Goal: Task Accomplishment & Management: Manage account settings

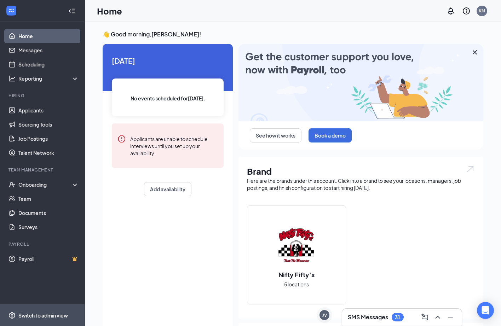
click at [44, 316] on div "Switch to admin view" at bounding box center [43, 315] width 50 height 7
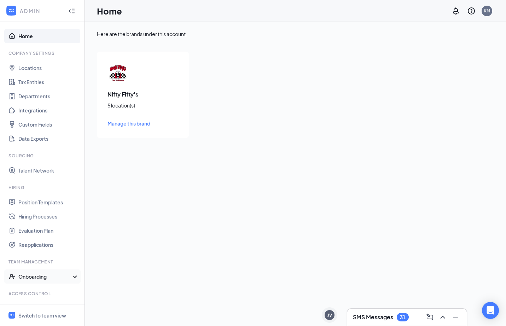
scroll to position [28, 0]
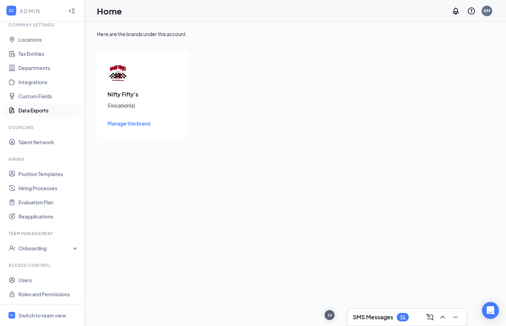
click at [33, 111] on link "Data Exports" at bounding box center [48, 110] width 61 height 14
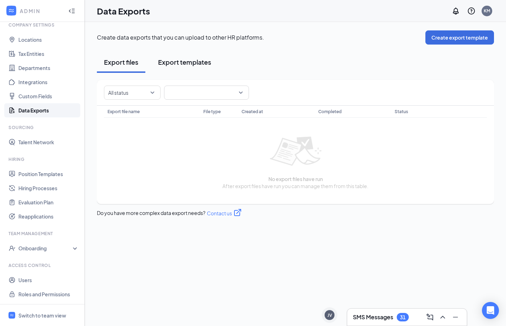
click at [189, 70] on button "Export templates" at bounding box center [184, 62] width 67 height 21
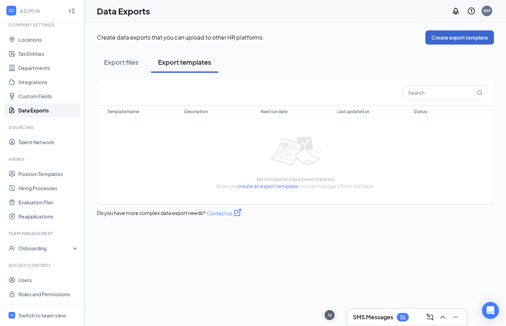
click at [467, 41] on button "Create export template" at bounding box center [460, 37] width 69 height 14
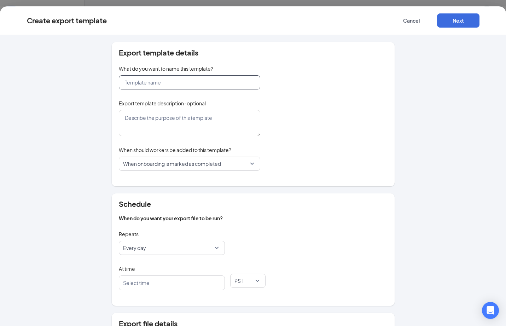
click at [173, 86] on input "text" at bounding box center [190, 82] width 142 height 14
type input "Rufus_1"
click at [160, 121] on textarea at bounding box center [190, 123] width 142 height 26
click at [162, 167] on span "When onboarding is marked as completed" at bounding box center [172, 163] width 98 height 13
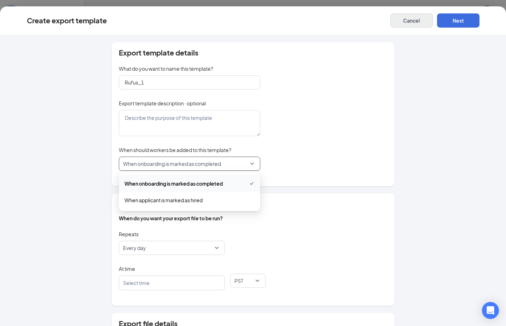
click at [415, 25] on button "Cancel" at bounding box center [412, 20] width 42 height 14
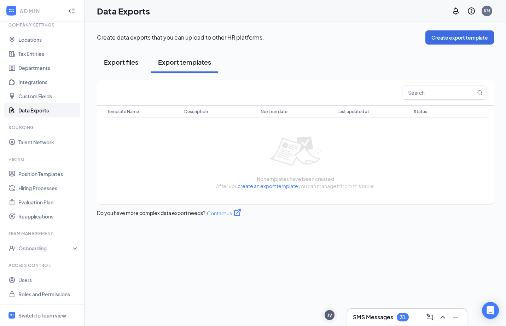
click at [125, 61] on div "Export files" at bounding box center [121, 62] width 34 height 9
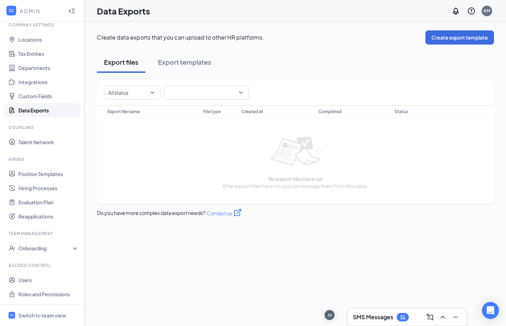
click at [474, 41] on button "Create export template" at bounding box center [460, 37] width 69 height 14
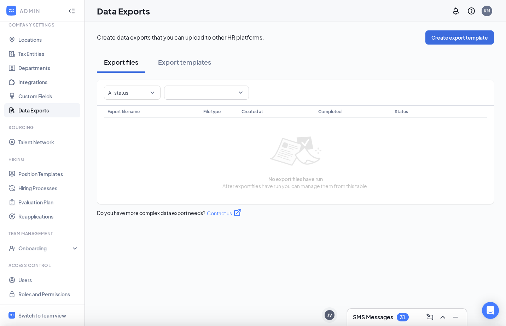
click at [474, 41] on div at bounding box center [253, 163] width 506 height 326
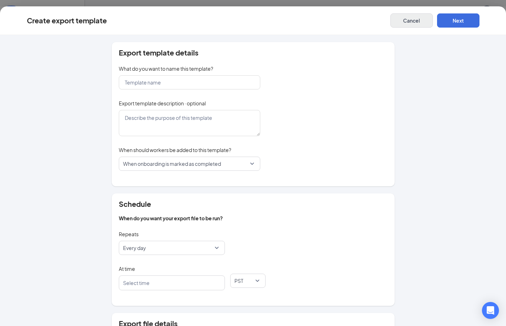
click at [412, 21] on button "Cancel" at bounding box center [412, 20] width 42 height 14
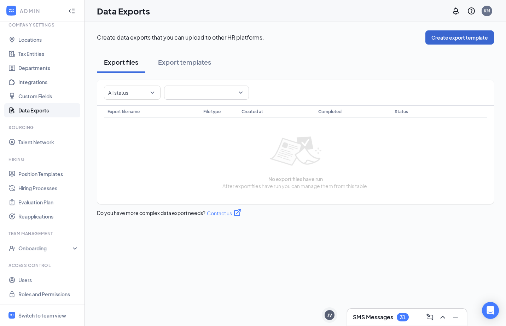
click at [450, 41] on button "Create export template" at bounding box center [460, 37] width 69 height 14
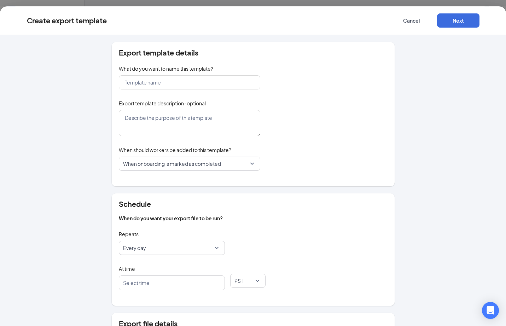
scroll to position [107, 0]
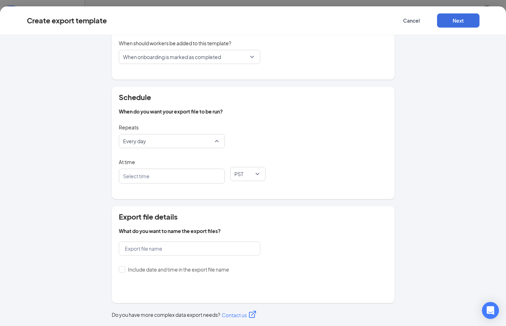
click at [186, 144] on span "Every day" at bounding box center [168, 140] width 91 height 13
click at [276, 134] on div "Repeats Every day daily weekly Every day Every week" at bounding box center [253, 139] width 269 height 35
click at [177, 176] on div at bounding box center [168, 176] width 87 height 11
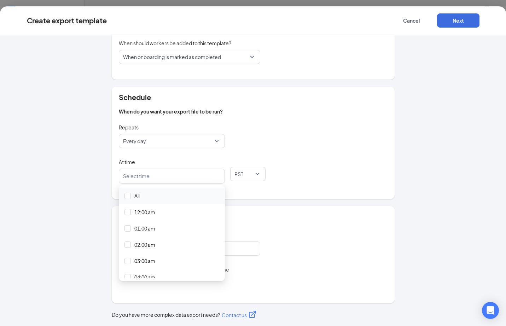
click at [280, 142] on div "Repeats Every day daily weekly Every day Every week" at bounding box center [253, 139] width 269 height 35
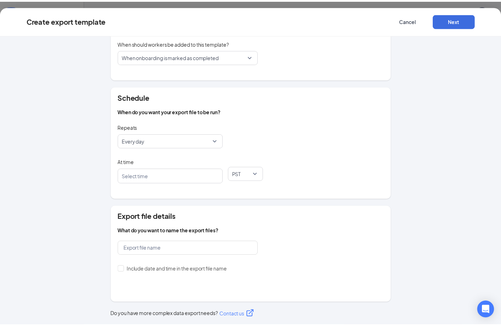
scroll to position [0, 0]
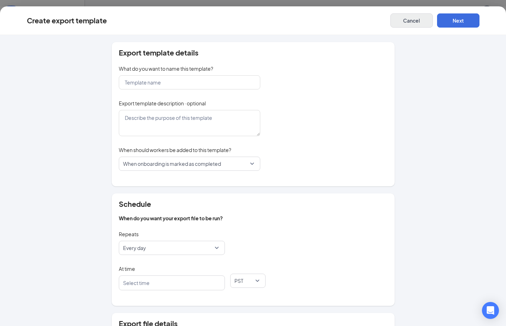
click at [410, 18] on button "Cancel" at bounding box center [412, 20] width 42 height 14
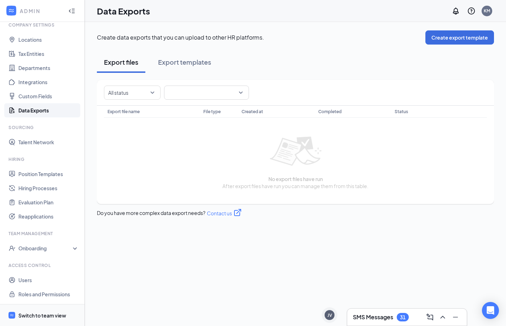
click at [35, 315] on div "Switch to team view" at bounding box center [42, 315] width 48 height 7
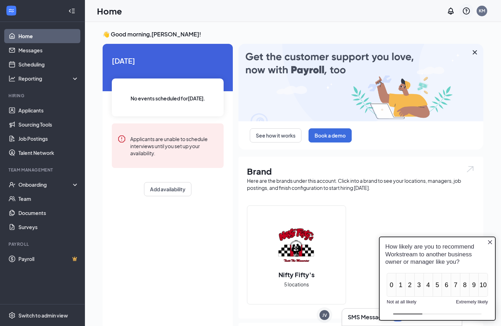
click at [472, 12] on div at bounding box center [466, 11] width 14 height 14
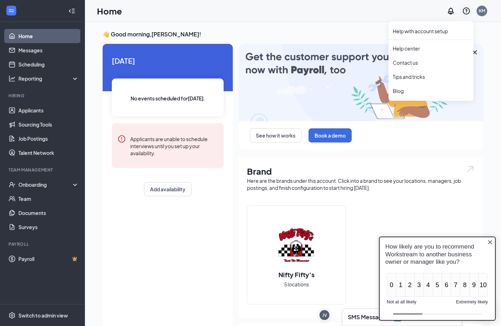
click at [466, 12] on icon "QuestionInfo" at bounding box center [466, 11] width 8 height 8
click at [409, 50] on link "Help center" at bounding box center [431, 48] width 76 height 7
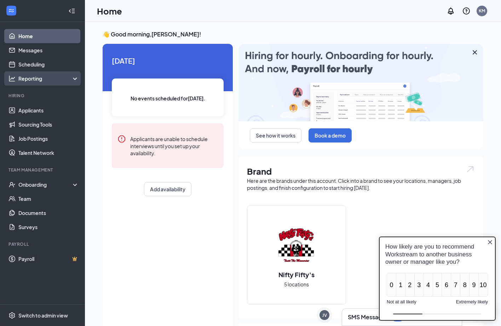
click at [75, 80] on div "Reporting" at bounding box center [48, 78] width 61 height 7
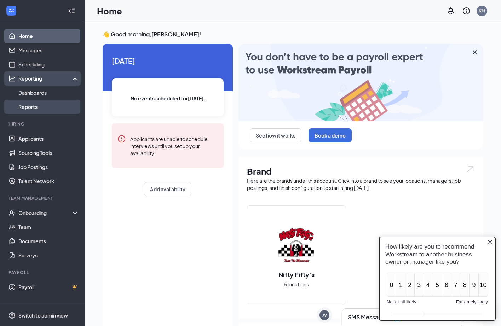
click at [31, 105] on link "Reports" at bounding box center [48, 107] width 61 height 14
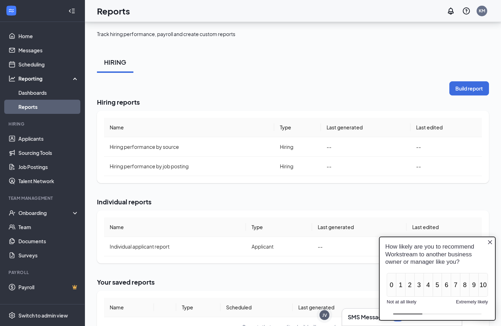
scroll to position [26, 0]
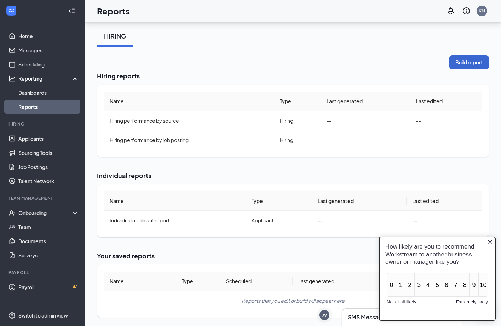
click at [466, 58] on button "Build report" at bounding box center [469, 62] width 40 height 14
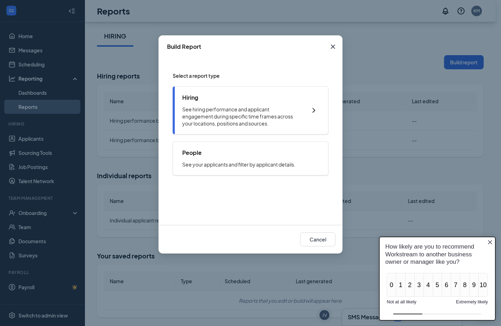
click at [266, 123] on p "See hiring performance and applicant engagement during specific time frames acr…" at bounding box center [240, 116] width 117 height 21
checkbox input "true"
radio input "true"
checkbox input "true"
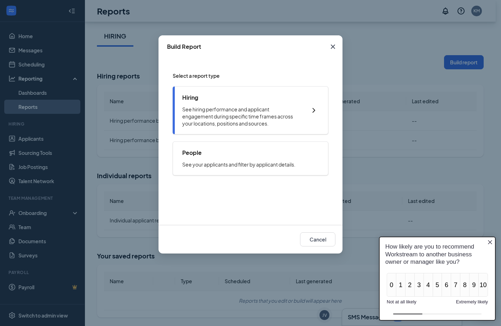
checkbox input "true"
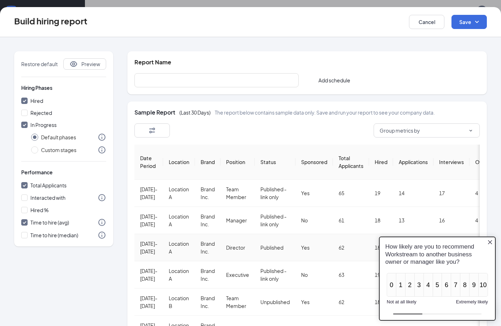
scroll to position [0, 0]
click at [47, 153] on span "Custom stages" at bounding box center [58, 150] width 41 height 8
click at [38, 153] on input "Custom stages" at bounding box center [34, 149] width 7 height 7
radio input "true"
click at [38, 149] on span at bounding box center [34, 149] width 7 height 7
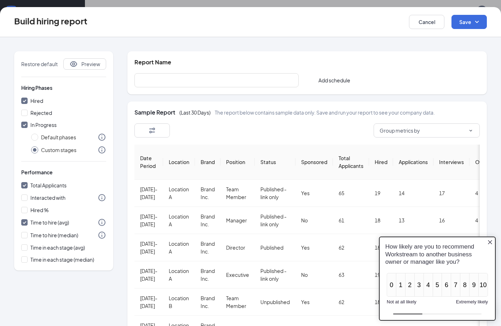
click at [38, 149] on input "Custom stages" at bounding box center [34, 149] width 7 height 7
click at [36, 139] on span at bounding box center [34, 137] width 7 height 7
click at [36, 139] on input "Default phases" at bounding box center [34, 137] width 7 height 7
radio input "true"
radio input "false"
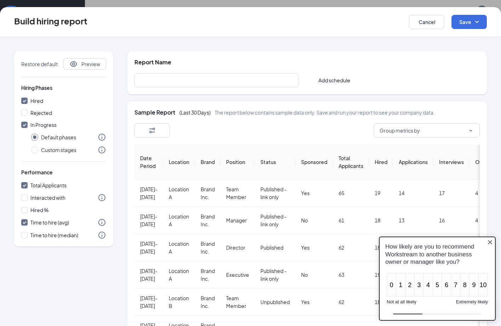
click at [23, 224] on input "Time to hire (avg)" at bounding box center [24, 222] width 6 height 6
checkbox input "false"
click at [97, 61] on span "Preview" at bounding box center [90, 64] width 19 height 7
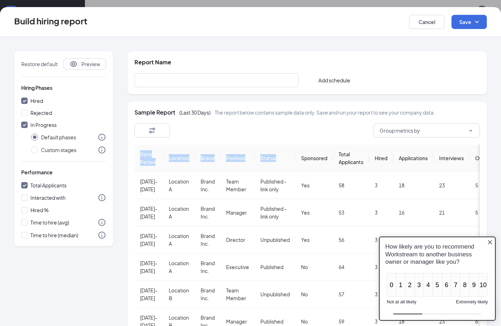
scroll to position [0, 12]
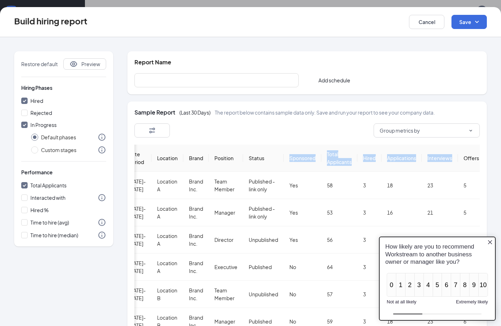
drag, startPoint x: 353, startPoint y: 162, endPoint x: 460, endPoint y: 157, distance: 107.3
click at [461, 157] on tr "Date Period Location Brand Position Status Sponsored Total Applicants Hired App…" at bounding box center [304, 158] width 362 height 27
click at [418, 25] on button "Cancel" at bounding box center [426, 22] width 35 height 14
checkbox input "false"
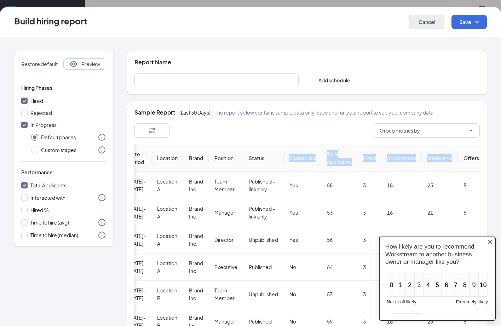
radio input "false"
checkbox input "false"
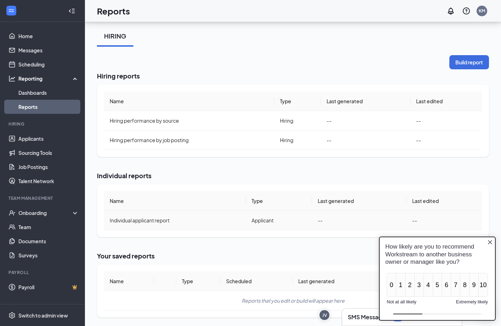
scroll to position [0, 0]
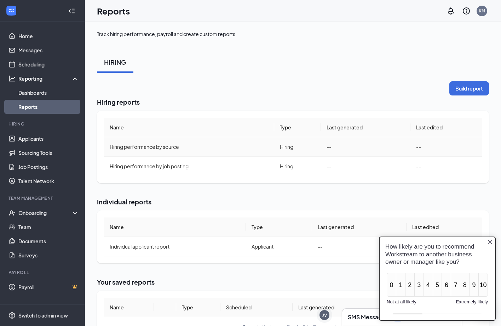
click at [146, 147] on span "Hiring performance by source" at bounding box center [144, 147] width 69 height 6
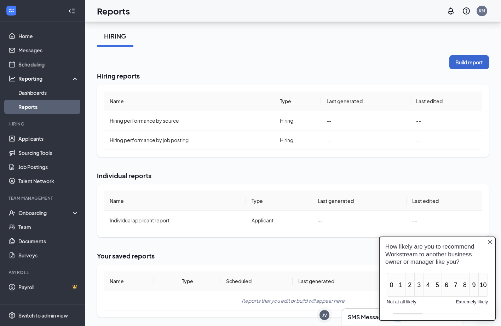
click at [468, 61] on button "Build report" at bounding box center [469, 62] width 40 height 14
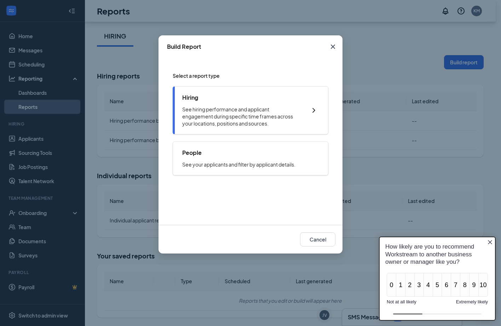
click at [216, 116] on p "See hiring performance and applicant engagement during specific time frames acr…" at bounding box center [240, 116] width 117 height 21
checkbox input "true"
radio input "true"
checkbox input "true"
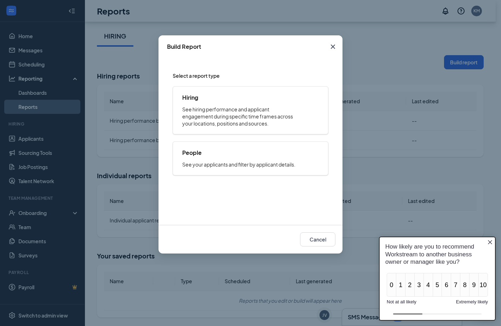
checkbox input "true"
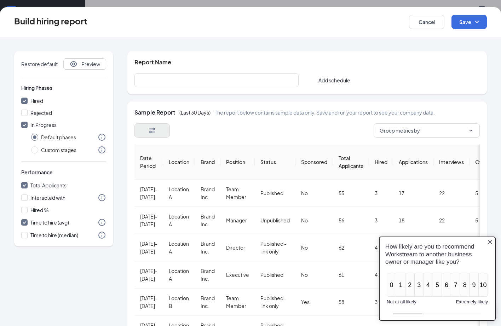
click at [165, 130] on button "button" at bounding box center [151, 130] width 35 height 14
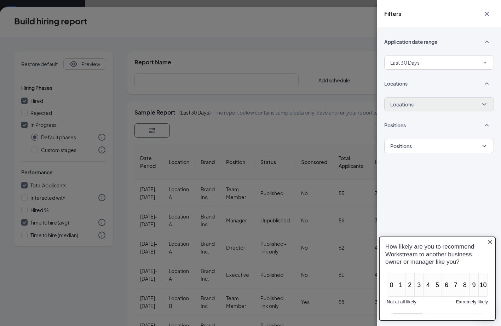
click at [423, 107] on button "Locations" at bounding box center [439, 104] width 110 height 14
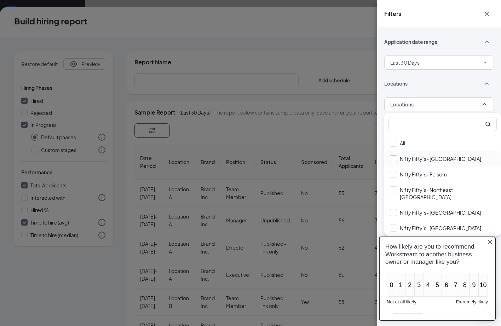
click at [396, 160] on div at bounding box center [393, 158] width 7 height 7
click at [396, 160] on input "Nifty Fifty’s- [GEOGRAPHIC_DATA]" at bounding box center [435, 158] width 91 height 7
click at [391, 161] on div at bounding box center [393, 158] width 7 height 7
click at [391, 161] on input "Nifty Fifty’s- [GEOGRAPHIC_DATA]" at bounding box center [435, 158] width 91 height 7
click at [427, 157] on div "Nifty Fifty’s- [GEOGRAPHIC_DATA]" at bounding box center [440, 158] width 81 height 7
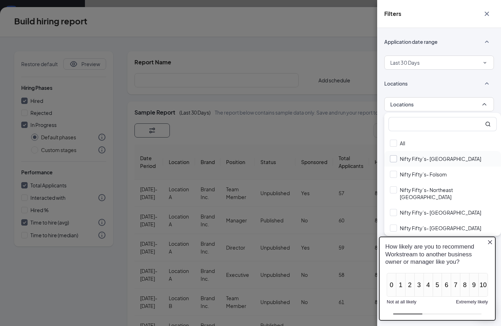
click at [427, 157] on input "Nifty Fifty’s- [GEOGRAPHIC_DATA]" at bounding box center [435, 158] width 91 height 7
click at [423, 65] on button "Last 30 Days" at bounding box center [439, 63] width 110 height 14
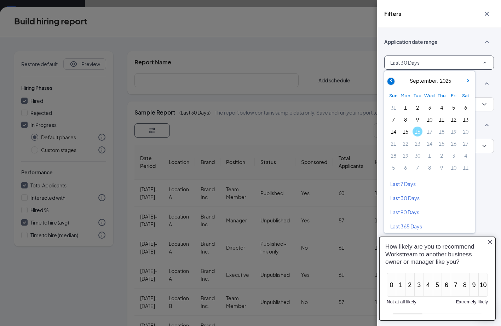
click at [392, 82] on span at bounding box center [390, 81] width 7 height 7
click at [393, 82] on span at bounding box center [390, 81] width 7 height 7
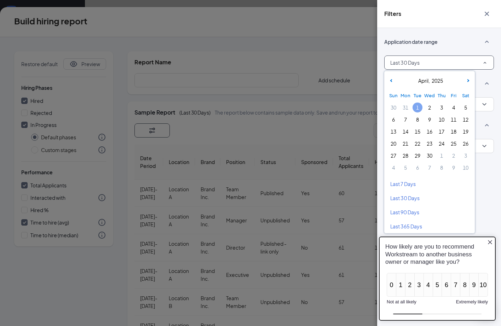
click at [416, 108] on span "1" at bounding box center [418, 108] width 10 height 10
click at [496, 198] on div "Application date range Last 30 Days Locations Locations Positions Positions" at bounding box center [439, 177] width 124 height 298
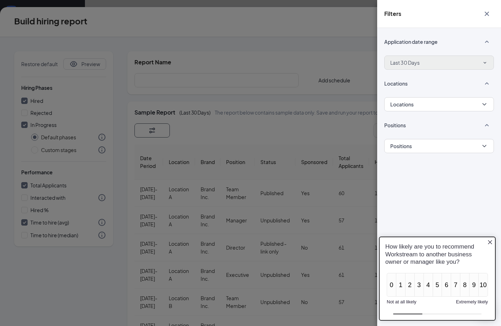
click at [488, 65] on button "Last 30 Days" at bounding box center [439, 63] width 110 height 14
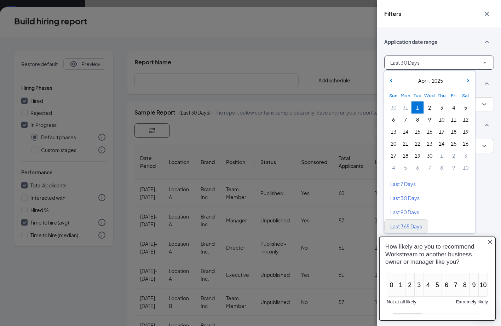
click at [403, 222] on button "Last 365 Days" at bounding box center [406, 226] width 44 height 14
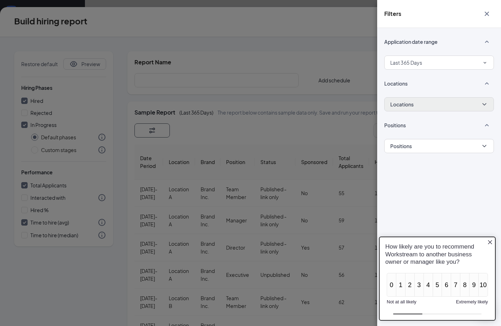
click at [482, 103] on icon "ChevronDown" at bounding box center [484, 104] width 7 height 7
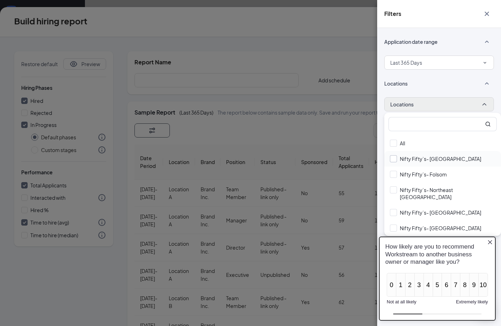
click at [393, 159] on input "Nifty Fifty’s- [GEOGRAPHIC_DATA]" at bounding box center [435, 158] width 91 height 7
checkbox input "true"
click at [500, 132] on div "Application date range Last 365 Days Locations Locations (1) Positions Positions" at bounding box center [439, 177] width 124 height 298
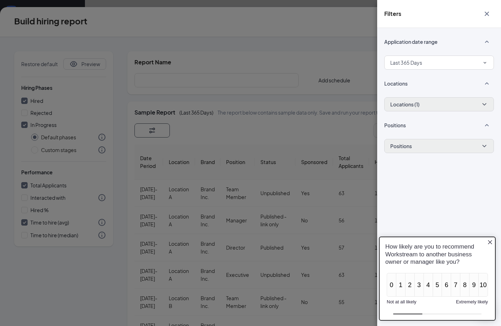
click at [456, 149] on button "Positions" at bounding box center [439, 146] width 110 height 14
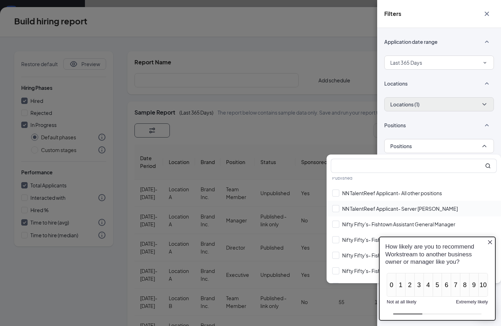
scroll to position [23, 0]
click at [336, 209] on div at bounding box center [335, 207] width 7 height 7
click at [336, 209] on input "NN TalentReef Applicant- Server Busser" at bounding box center [395, 207] width 126 height 7
checkbox input "false"
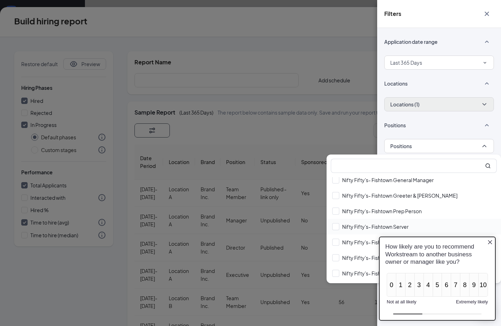
scroll to position [141, 0]
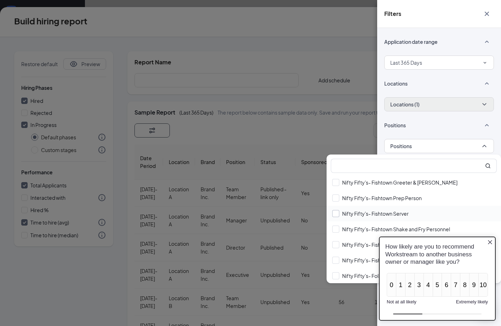
click at [335, 214] on input "Nifty Fifty's- Fishtown Server" at bounding box center [370, 213] width 76 height 7
checkbox input "true"
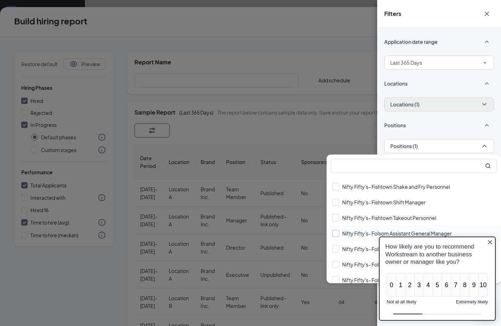
scroll to position [186, 0]
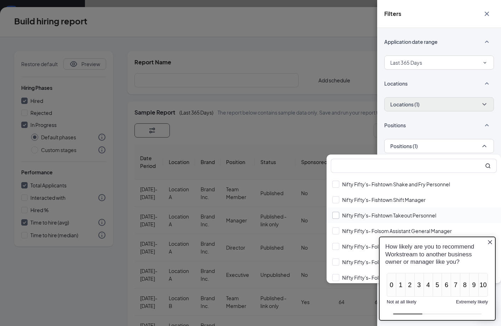
click at [337, 215] on div at bounding box center [335, 215] width 7 height 7
click at [337, 215] on input "Nifty Fifty's- Fishtown Takeout Personnel" at bounding box center [384, 215] width 104 height 7
click at [339, 215] on div at bounding box center [335, 215] width 7 height 7
click at [339, 215] on input "Nifty Fifty's- Fishtown Takeout Personnel" at bounding box center [384, 215] width 104 height 7
click at [337, 215] on div at bounding box center [335, 215] width 7 height 7
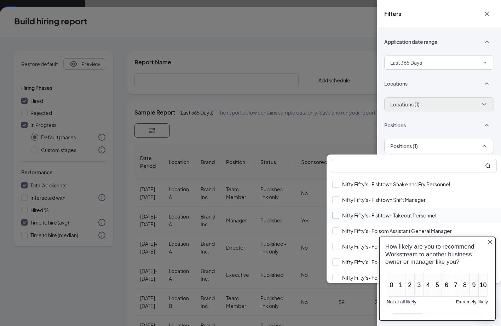
click at [337, 215] on input "Nifty Fifty's- Fishtown Takeout Personnel" at bounding box center [384, 215] width 104 height 7
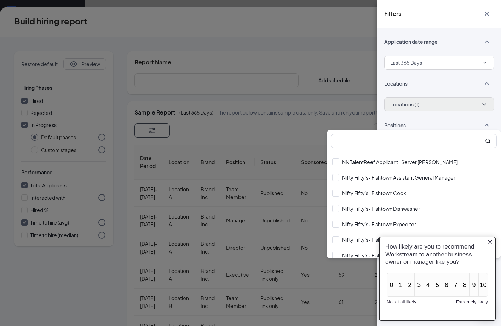
scroll to position [154, 0]
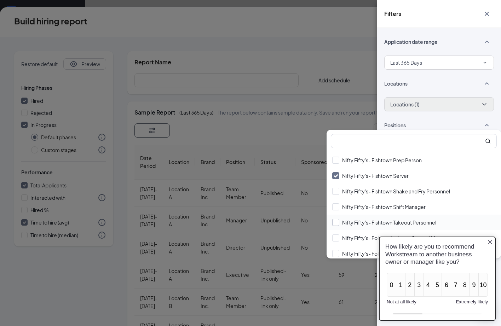
click at [337, 222] on div at bounding box center [335, 222] width 7 height 7
click at [337, 222] on input "Nifty Fifty's- Fishtown Takeout Personnel" at bounding box center [384, 222] width 104 height 7
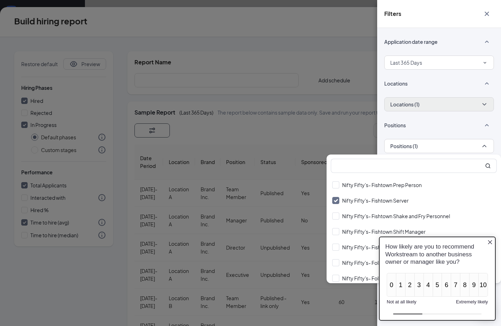
click at [485, 241] on div "How likely are you to recommend Workstream to another business owner or manager…" at bounding box center [437, 254] width 115 height 34
click at [490, 242] on icon "Close button" at bounding box center [490, 243] width 6 height 6
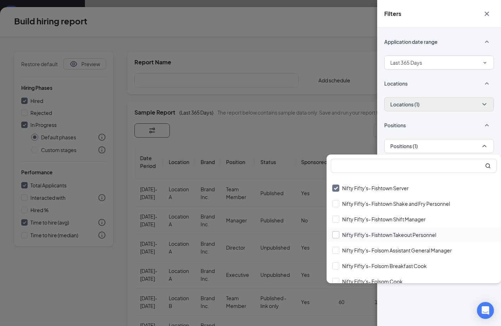
scroll to position [168, 0]
click at [339, 234] on label "Nifty Fifty's- Fishtown Takeout Personnel" at bounding box center [384, 233] width 104 height 7
click at [339, 234] on input "Nifty Fifty's- Fishtown Takeout Personnel" at bounding box center [384, 233] width 104 height 7
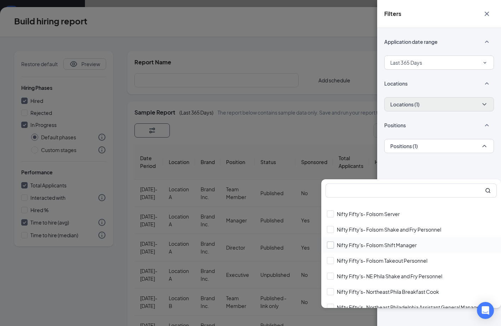
scroll to position [354, 0]
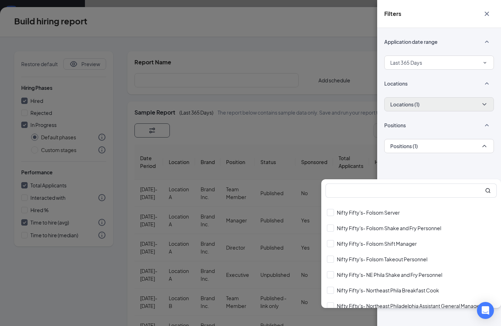
click at [464, 175] on div "Application date range Last 365 Days Locations Locations (1) Positions Position…" at bounding box center [439, 177] width 124 height 298
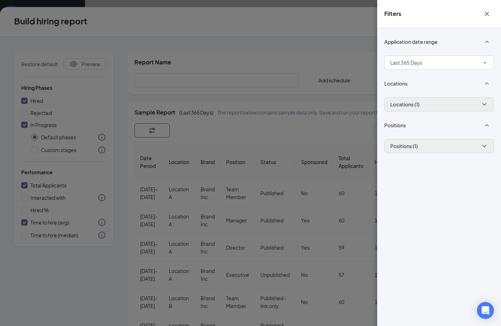
click at [422, 147] on button "Positions (1)" at bounding box center [439, 146] width 110 height 14
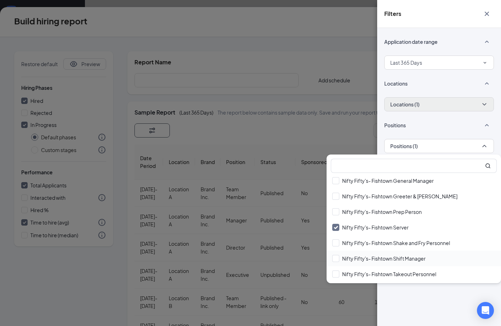
scroll to position [141, 0]
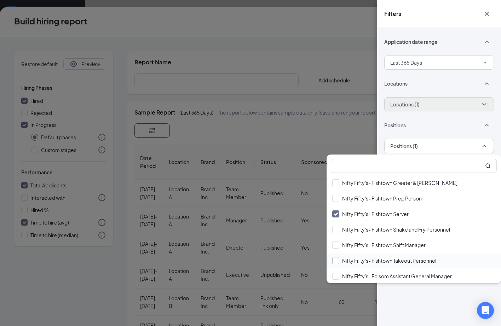
click at [333, 261] on input "Nifty Fifty's- Fishtown Takeout Personnel" at bounding box center [384, 260] width 104 height 7
checkbox input "true"
click at [439, 303] on div "Application date range Last 365 Days Locations Locations (1) Positions Position…" at bounding box center [439, 177] width 124 height 298
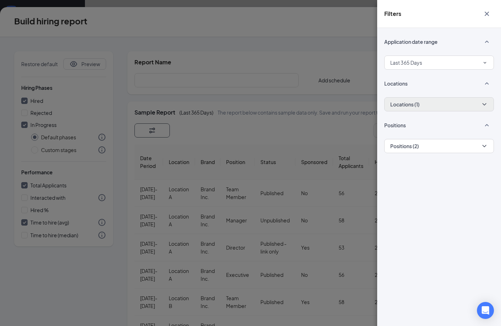
click at [489, 17] on icon "Cross" at bounding box center [487, 14] width 8 height 8
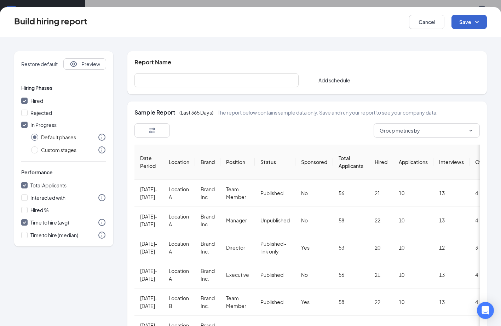
click at [479, 23] on icon "SmallChevronDown" at bounding box center [477, 22] width 8 height 8
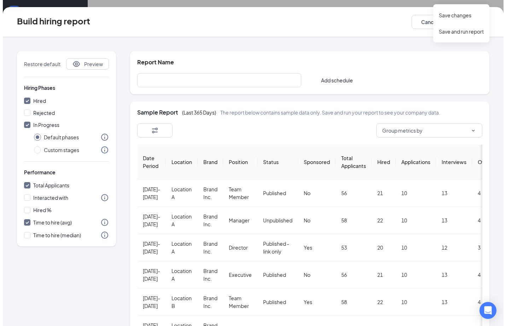
scroll to position [0, 0]
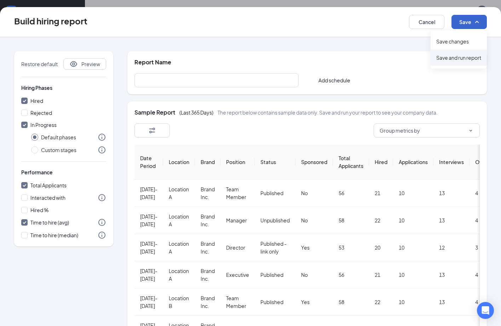
click at [475, 59] on div "Save and run report" at bounding box center [459, 58] width 56 height 16
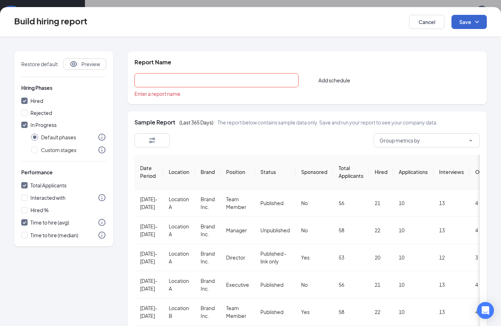
click at [295, 80] on input "text" at bounding box center [216, 80] width 164 height 14
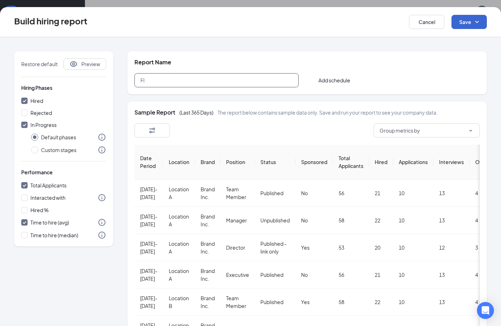
type input "FI"
click at [477, 22] on icon "SmallChevronDown" at bounding box center [477, 22] width 4 height 2
click at [465, 54] on div "Save and run report" at bounding box center [459, 58] width 56 height 16
checkbox input "false"
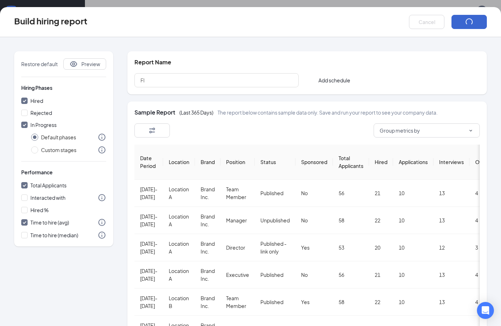
radio input "false"
checkbox input "false"
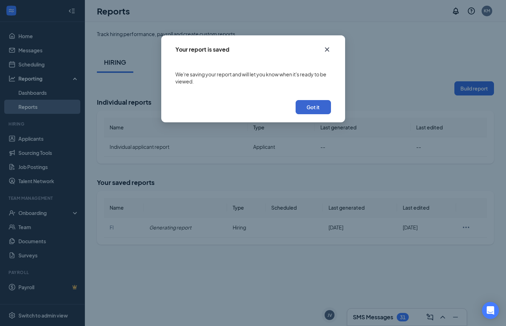
click at [309, 105] on button "Got it" at bounding box center [313, 107] width 35 height 14
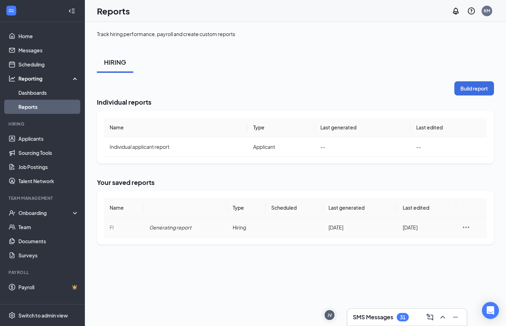
click at [466, 226] on icon "Ellipses" at bounding box center [466, 227] width 8 height 8
click at [440, 262] on div "Track hiring performance, payroll and create custom reports HIRING Build report…" at bounding box center [295, 174] width 421 height 304
click at [443, 318] on icon "ChevronUp" at bounding box center [443, 317] width 8 height 8
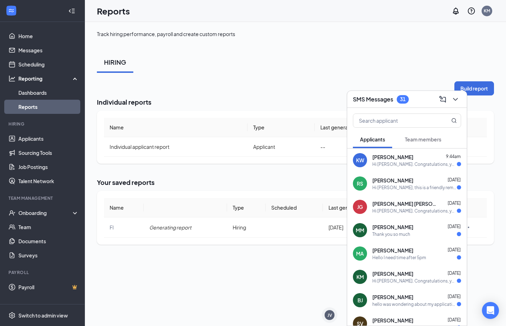
click at [391, 163] on div "Hi Karley. Congratulations, your meeting with Nifty Fifty's for Nifty Fifty's- …" at bounding box center [415, 164] width 85 height 6
click at [393, 182] on span "Robert Sneed" at bounding box center [393, 180] width 41 height 7
click at [394, 208] on div "Hi Jackson. Congratulations, your meeting with Nifty Fifty's for Nifty Fifty's-…" at bounding box center [415, 211] width 85 height 6
click at [392, 236] on div "Thank you so much" at bounding box center [392, 234] width 38 height 6
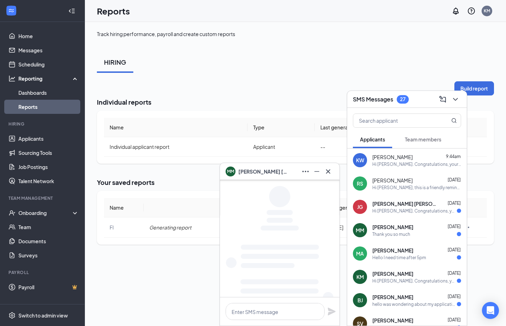
click at [392, 260] on div "Hello I need time after 5pm" at bounding box center [400, 258] width 54 height 6
click at [395, 285] on div "KM Kurt Mezzatesta Sep 15 Hi Kurt. Congratulations, your meeting with Nifty Fif…" at bounding box center [407, 276] width 120 height 23
click at [395, 302] on div "hello was wondering about my application and interview" at bounding box center [415, 304] width 85 height 6
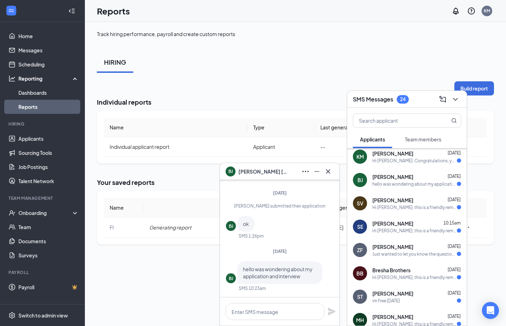
scroll to position [107, 0]
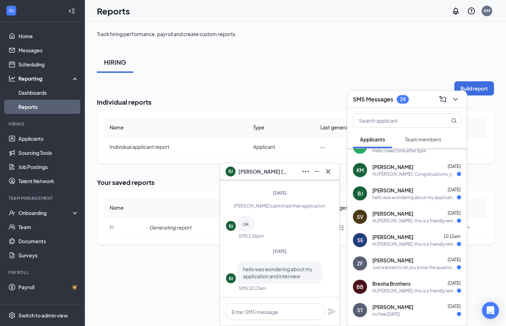
click at [401, 184] on div "BJ Brian James Sep 15 hello was wondering about my application and interview" at bounding box center [407, 193] width 120 height 23
click at [399, 170] on span "Kurt Mezzatesta" at bounding box center [393, 166] width 40 height 7
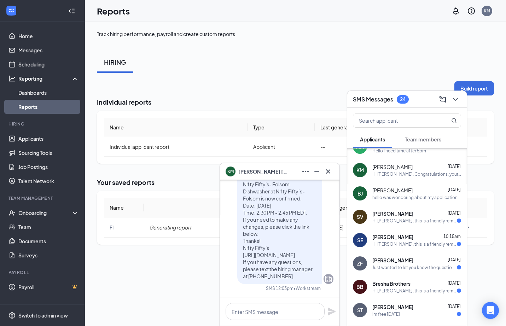
click at [381, 214] on span "Stephen Vadino" at bounding box center [393, 213] width 41 height 7
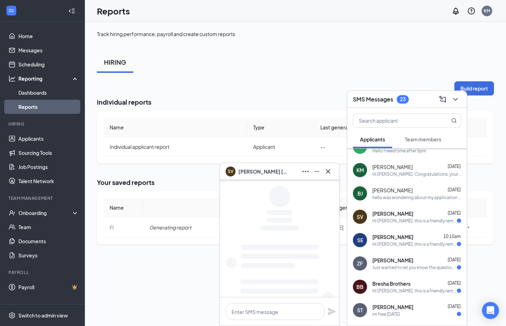
click at [385, 241] on div "Hi samantha, this is a friendly reminder. Your meeting with Nifty Fifty's for N…" at bounding box center [415, 244] width 85 height 6
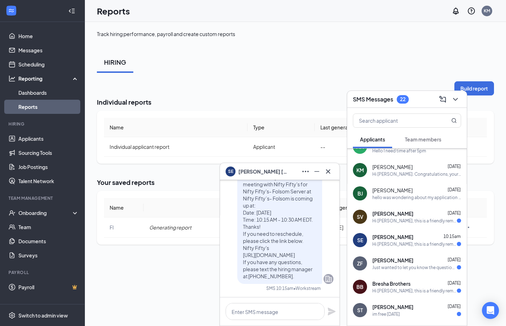
click at [391, 266] on div "Just wanted to let you know the questionnaire link was not actually hyperlinked…" at bounding box center [415, 268] width 85 height 6
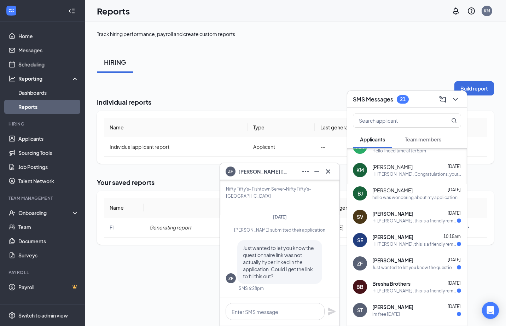
click at [386, 292] on div "Hi Bresha, this is a friendly reminder. Your meeting with Nifty Fifty's for Nif…" at bounding box center [415, 291] width 85 height 6
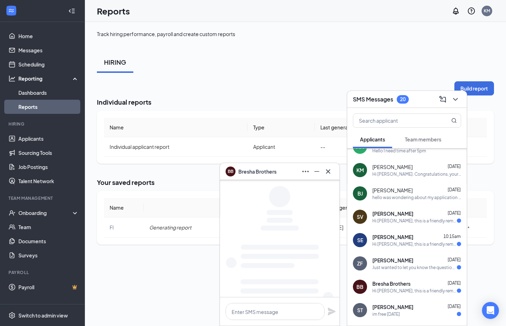
click at [377, 310] on span "Shawn Tomasetto" at bounding box center [393, 307] width 41 height 7
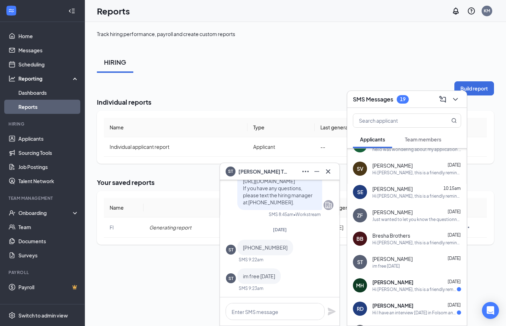
scroll to position [203, 0]
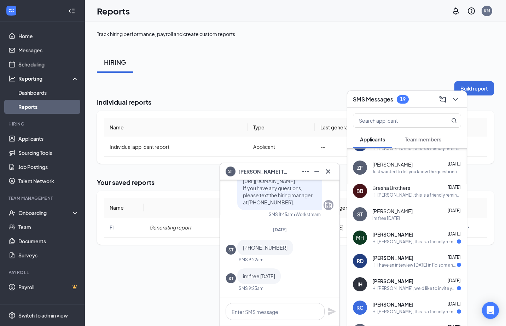
click at [407, 244] on div "Hi Mercedes, this is a friendly reminder. Your meeting with Nifty Fifty's for N…" at bounding box center [415, 242] width 85 height 6
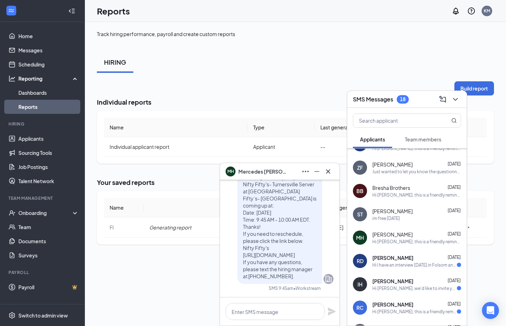
click at [403, 254] on span "Raymond Dunlap" at bounding box center [393, 257] width 41 height 7
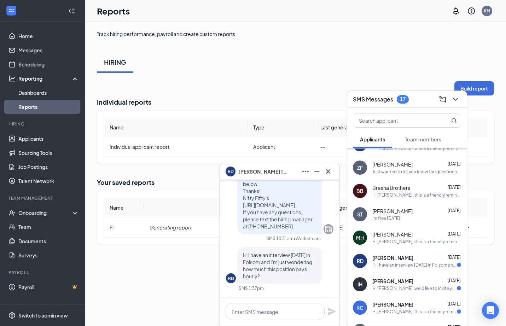
click at [397, 275] on div "IH Iara Hernandez Sep 15 Hi Iara, we'd like to invite you to a meeting with Nif…" at bounding box center [407, 284] width 120 height 23
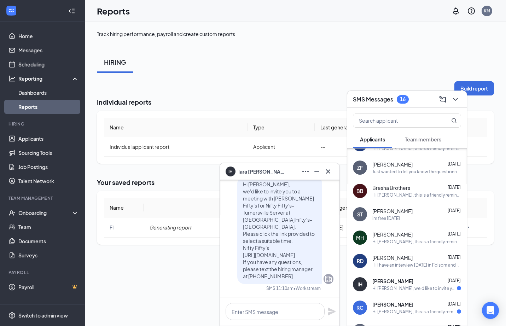
click at [400, 308] on div "Russell Carroll Sep 10 Hi Russell, this is a friendly reminder. Your meeting wi…" at bounding box center [417, 308] width 89 height 14
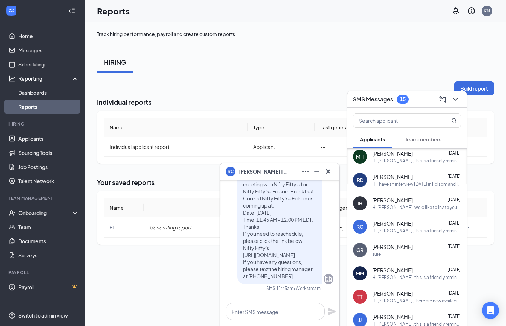
scroll to position [0, 0]
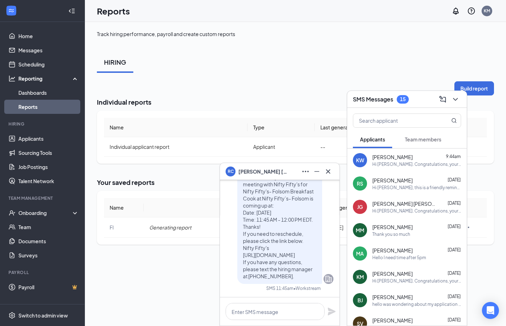
click at [395, 98] on div "SMS Messages 15" at bounding box center [381, 99] width 56 height 8
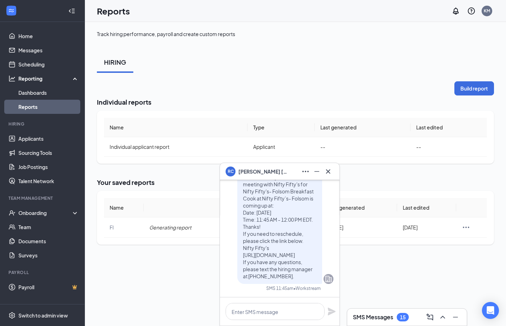
click at [407, 313] on div "15" at bounding box center [403, 317] width 12 height 8
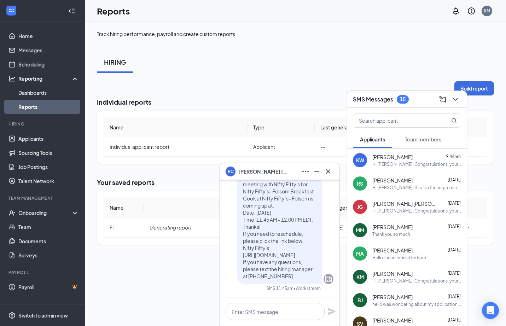
click at [419, 140] on span "Team members" at bounding box center [423, 139] width 36 height 6
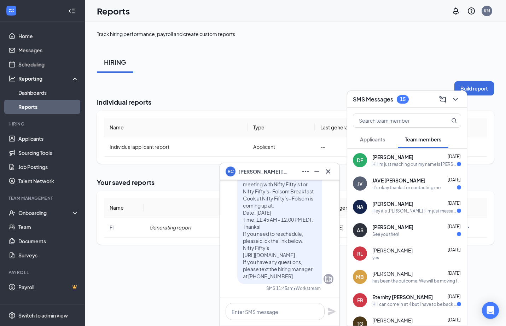
click at [393, 164] on div "Hi I'm just reaching out my name is Dawn Fox I had a interview and said I was h…" at bounding box center [415, 164] width 85 height 6
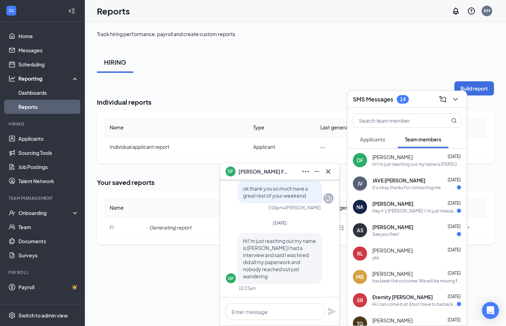
click at [396, 182] on span "JAVE [PERSON_NAME]" at bounding box center [399, 180] width 53 height 7
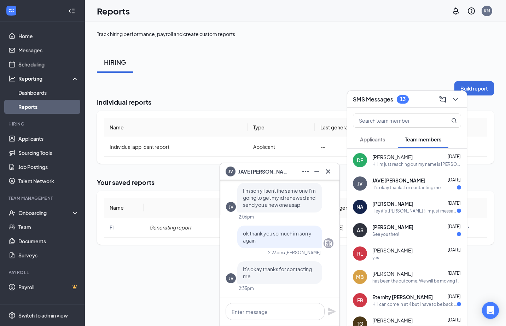
click at [393, 199] on div "NA Noelle Almond Sep 10 Hey it’s noelle ! i’m just messaging you so you have my…" at bounding box center [407, 206] width 120 height 23
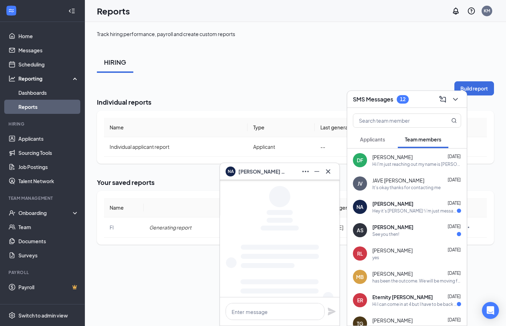
click at [397, 234] on div "See you then!" at bounding box center [386, 234] width 27 height 6
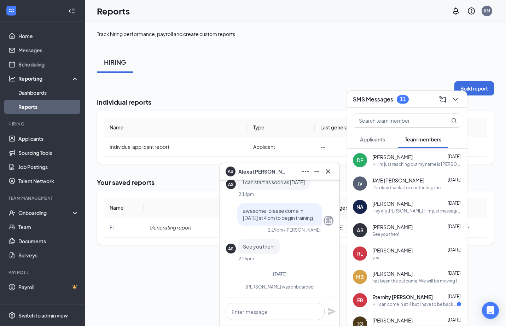
click at [404, 306] on div "Hi I can come in at 4 but I have to be back by 8 due to classes in the morning" at bounding box center [415, 304] width 85 height 6
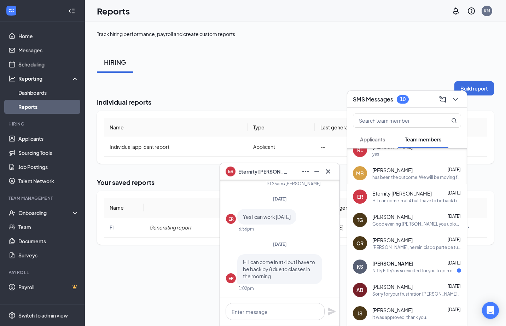
scroll to position [105, 0]
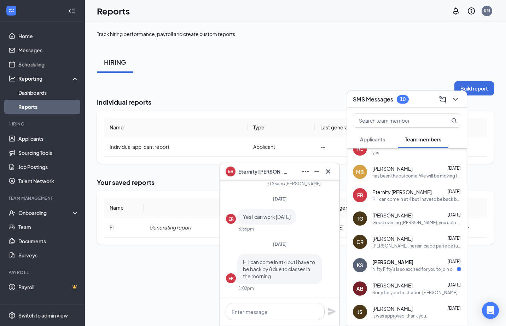
click at [392, 270] on div "Nifty Fifty's is so excited for you to join our team! Do you know anyone else w…" at bounding box center [415, 269] width 85 height 6
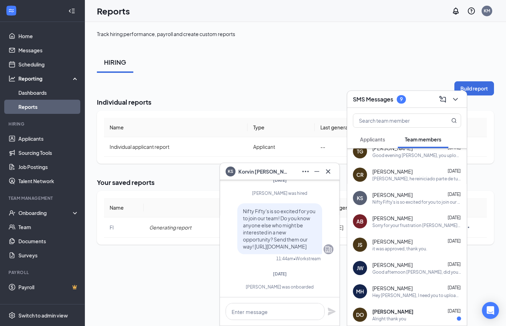
scroll to position [230, 0]
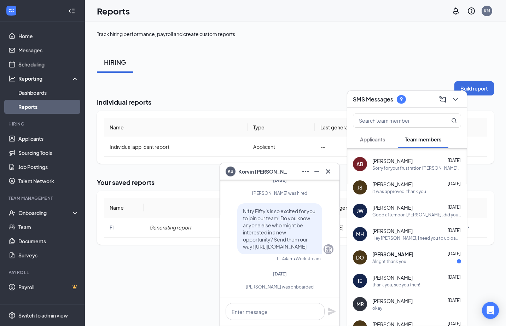
click at [403, 252] on span "[PERSON_NAME]" at bounding box center [393, 254] width 41 height 7
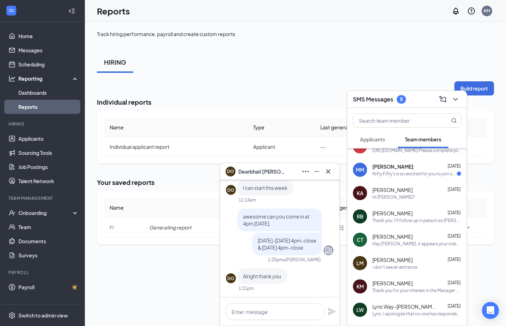
scroll to position [472, 0]
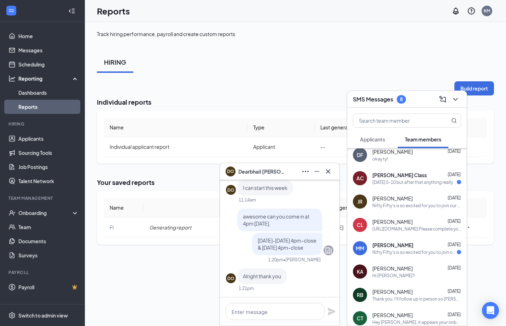
click at [397, 173] on span "Aracelia Class" at bounding box center [400, 175] width 54 height 7
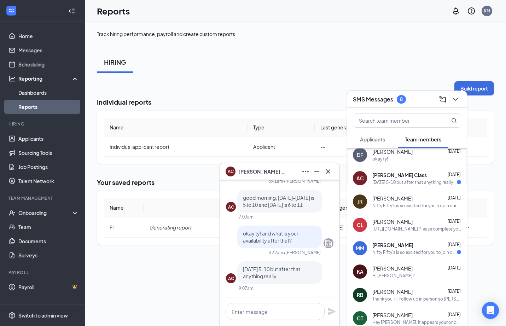
click at [400, 242] on span "[PERSON_NAME]" at bounding box center [393, 245] width 41 height 7
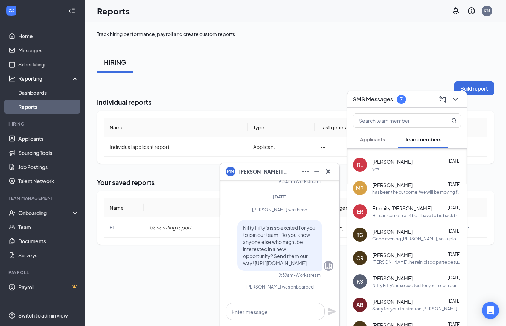
scroll to position [0, 0]
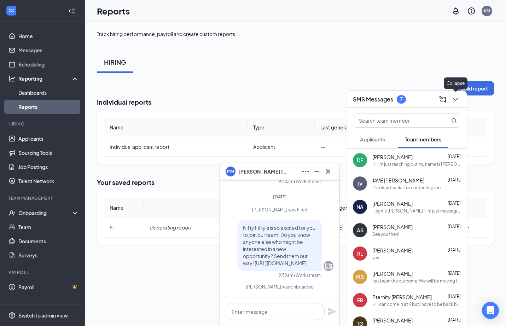
click at [456, 103] on icon "ChevronDown" at bounding box center [456, 99] width 8 height 8
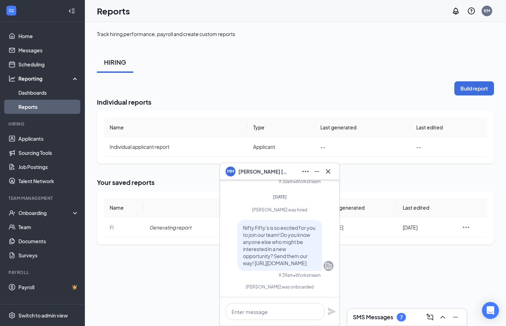
click at [401, 315] on div "7" at bounding box center [401, 318] width 3 height 6
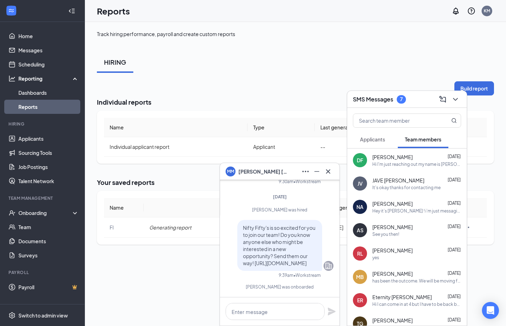
click at [403, 98] on div "7" at bounding box center [401, 99] width 3 height 6
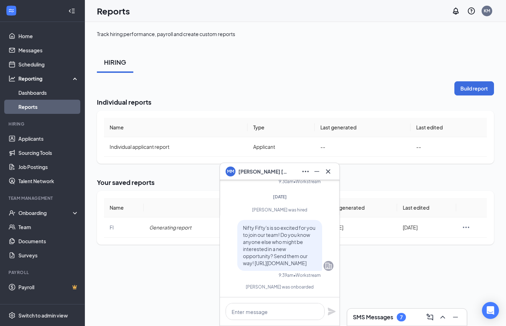
click at [403, 315] on div "7" at bounding box center [401, 318] width 3 height 6
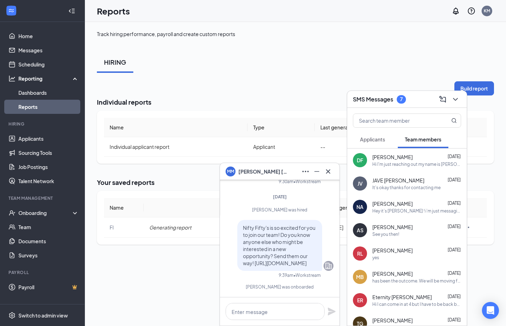
click at [377, 139] on span "Applicants" at bounding box center [372, 139] width 25 height 6
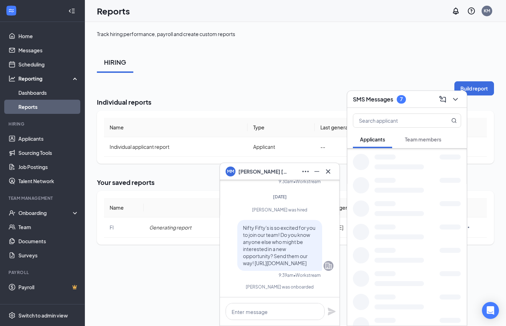
scroll to position [559, 0]
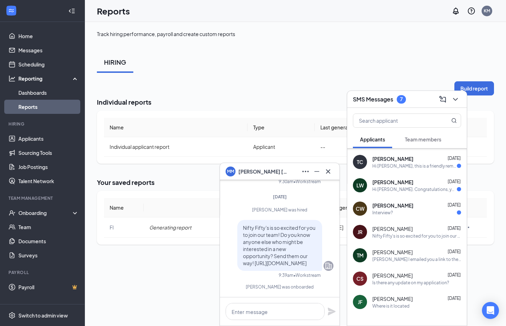
click at [414, 215] on div "Interview?" at bounding box center [417, 213] width 89 height 6
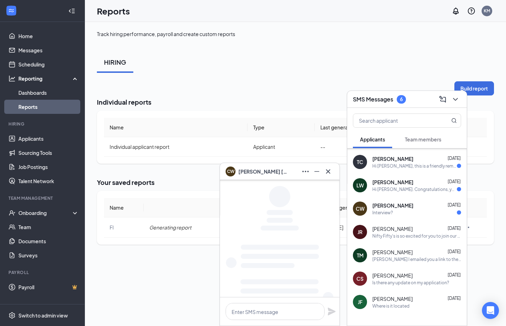
click at [403, 188] on div "Hi Linwood. Congratulations, your meeting with Nifty Fifty's for Nifty Fifty's-…" at bounding box center [415, 189] width 85 height 6
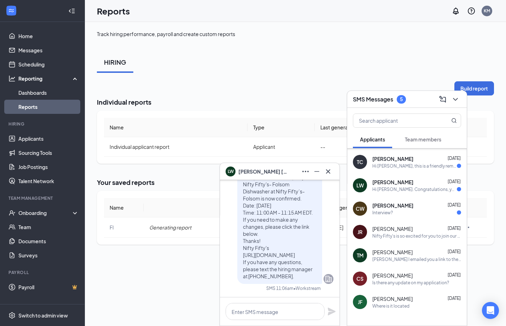
click at [406, 163] on div "Hi Thaveena, this is a friendly reminder. Your meeting with Nifty Fifty's for N…" at bounding box center [415, 166] width 85 height 6
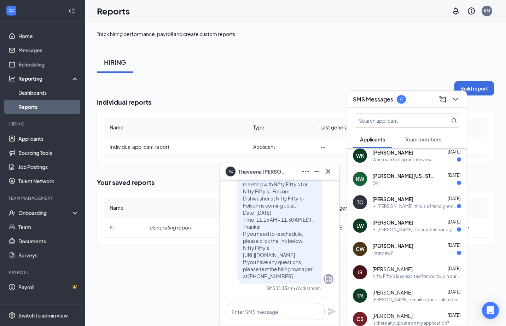
scroll to position [503, 0]
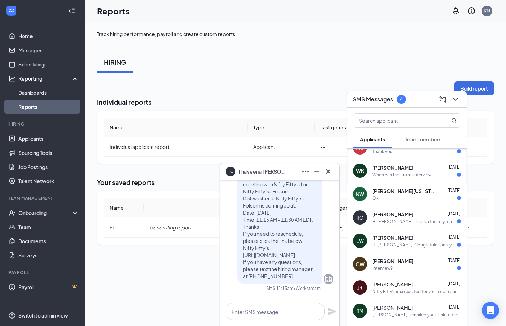
click at [401, 191] on span "Niam Washington" at bounding box center [405, 191] width 64 height 7
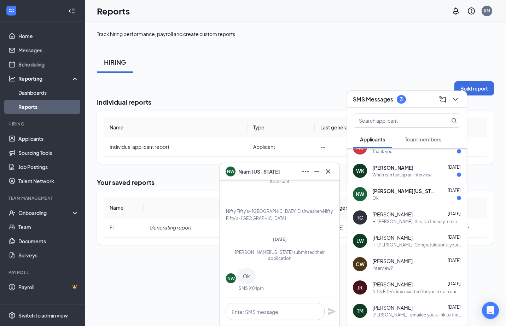
click at [410, 169] on div "William Krecko Aug 28" at bounding box center [417, 167] width 89 height 7
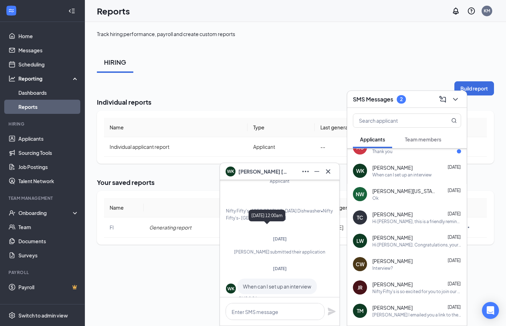
scroll to position [-27, 0]
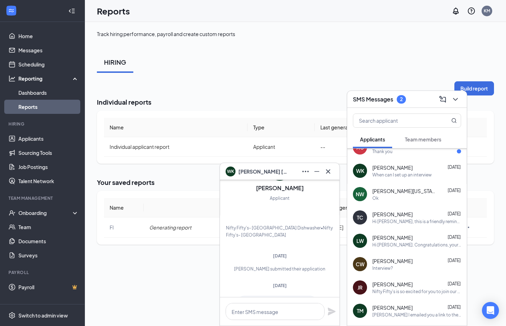
click at [391, 150] on div "Thank you" at bounding box center [383, 152] width 20 height 6
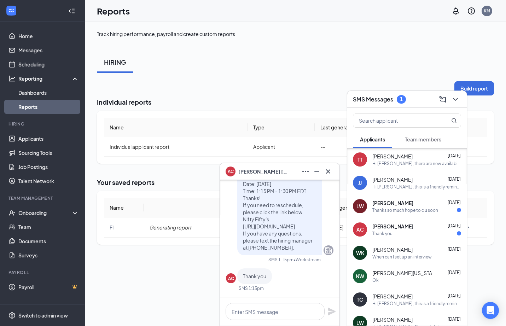
scroll to position [375, 0]
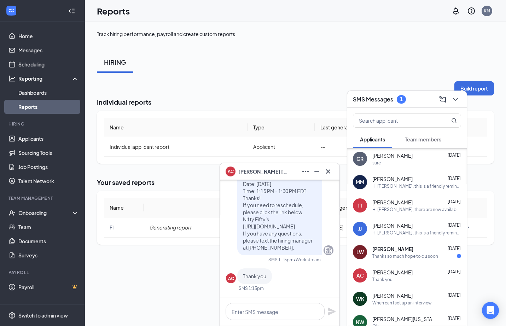
click at [403, 253] on div "Thanks so much hope to c u soon" at bounding box center [406, 256] width 66 height 6
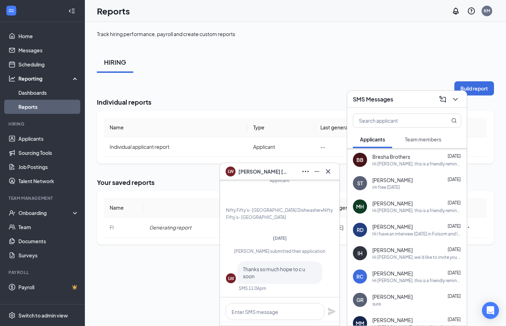
scroll to position [-44, 0]
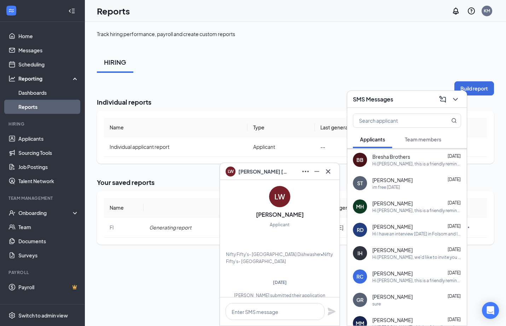
click at [331, 172] on icon "Cross" at bounding box center [328, 171] width 8 height 8
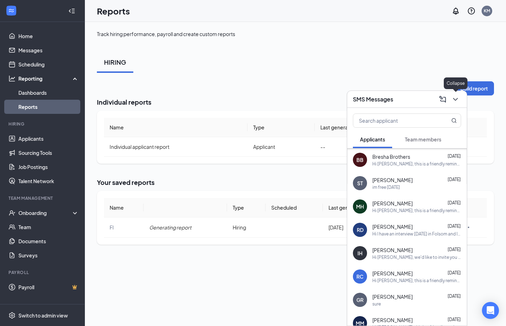
click at [458, 102] on icon "ChevronDown" at bounding box center [456, 99] width 8 height 8
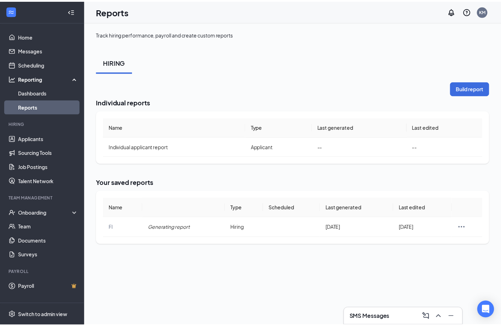
scroll to position [0, 0]
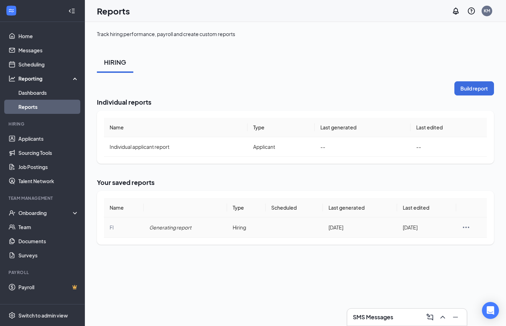
click at [468, 226] on icon "Ellipses" at bounding box center [466, 227] width 8 height 8
click at [426, 264] on div "Track hiring performance, payroll and create custom reports HIRING Build report…" at bounding box center [295, 174] width 421 height 304
click at [41, 93] on link "Dashboards" at bounding box center [48, 93] width 61 height 14
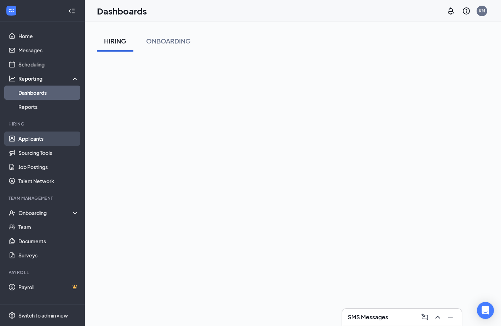
click at [30, 140] on link "Applicants" at bounding box center [48, 139] width 61 height 14
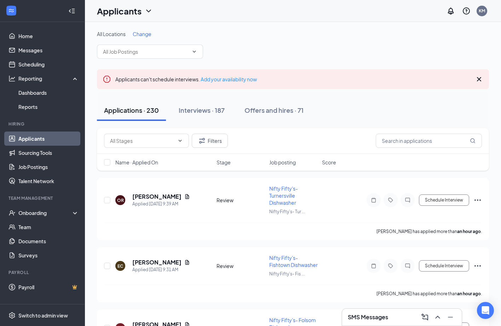
click at [478, 81] on icon "Cross" at bounding box center [479, 79] width 8 height 8
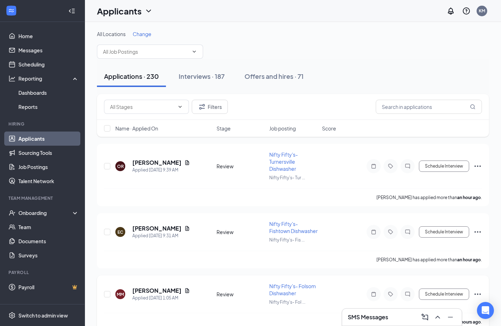
scroll to position [1, 0]
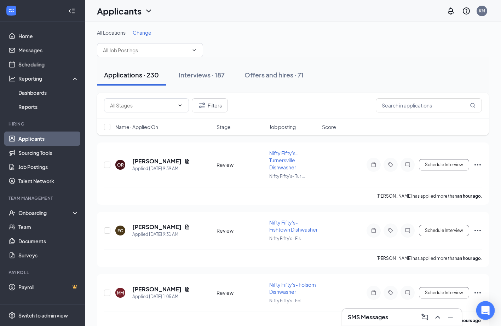
click at [482, 310] on icon "Open Intercom Messenger" at bounding box center [485, 310] width 9 height 9
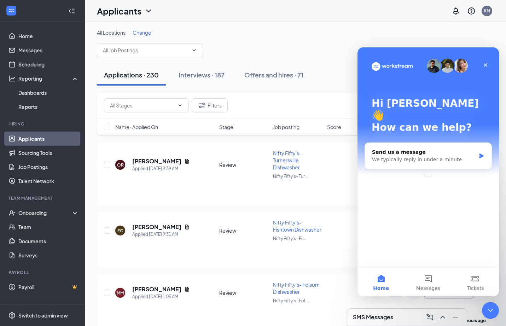
scroll to position [0, 0]
click at [438, 143] on div "Send us a message We typically reply in under a minute" at bounding box center [428, 156] width 127 height 27
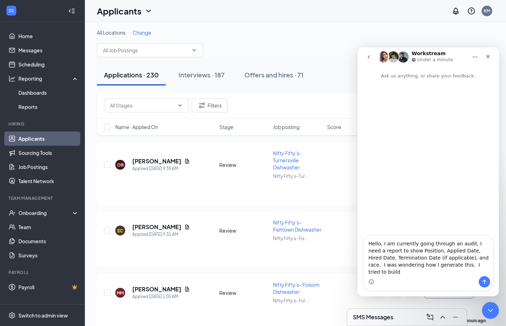
click at [403, 258] on textarea "Hello, I am currently going through an audit, I need a report to show Position,…" at bounding box center [429, 256] width 130 height 40
click at [485, 272] on textarea "Hello, I am currently going through an audit, I need a report to show Name, Pos…" at bounding box center [429, 256] width 130 height 40
type textarea "Hello, I am currently going through an audit, I need a report to show Name, Pos…"
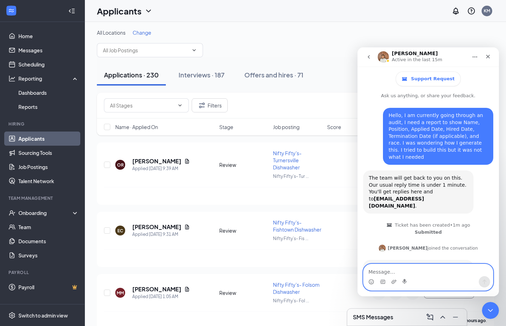
scroll to position [30, 0]
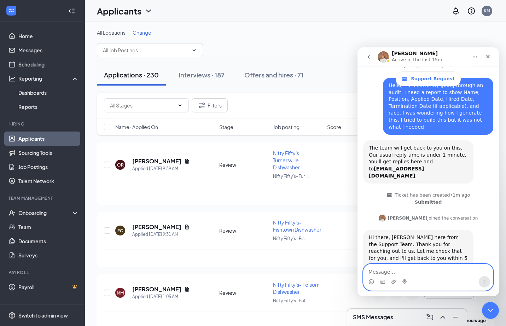
click at [423, 275] on textarea "Message…" at bounding box center [429, 270] width 130 height 12
drag, startPoint x: 426, startPoint y: 270, endPoint x: 430, endPoint y: 271, distance: 4.0
click at [430, 271] on textarea "Message…" at bounding box center [429, 270] width 130 height 12
type textarea "Okay, thank you [PERSON_NAME]"
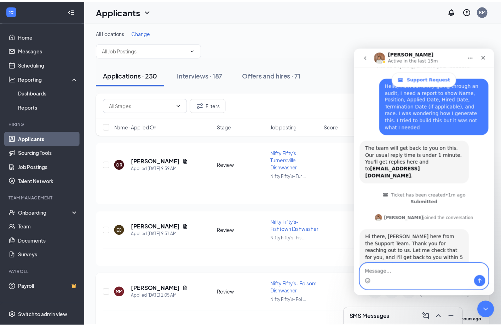
scroll to position [51, 0]
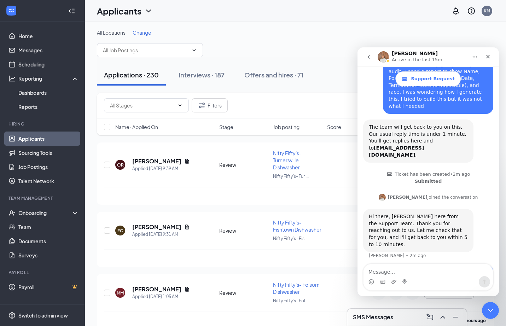
click at [218, 98] on div "Filters" at bounding box center [295, 106] width 397 height 26
click at [209, 110] on button "Filters" at bounding box center [210, 105] width 36 height 14
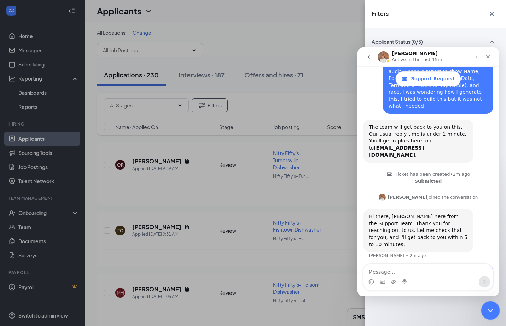
click at [489, 309] on icon "Close Intercom Messenger" at bounding box center [489, 309] width 8 height 8
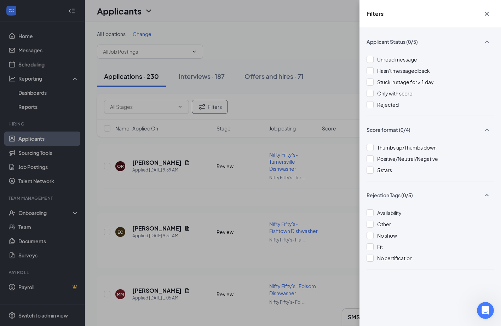
click at [488, 10] on icon "Cross" at bounding box center [487, 14] width 8 height 8
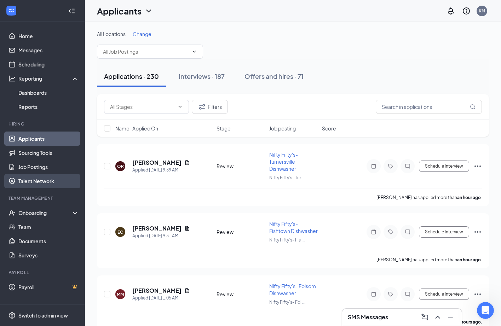
scroll to position [1, 0]
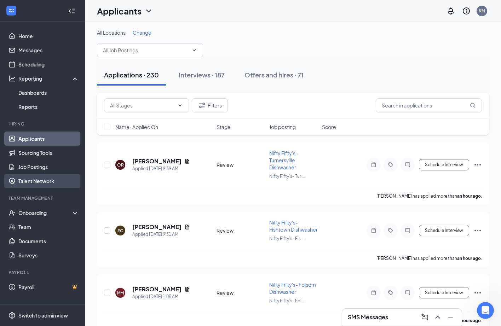
click at [32, 184] on link "Talent Network" at bounding box center [48, 181] width 61 height 14
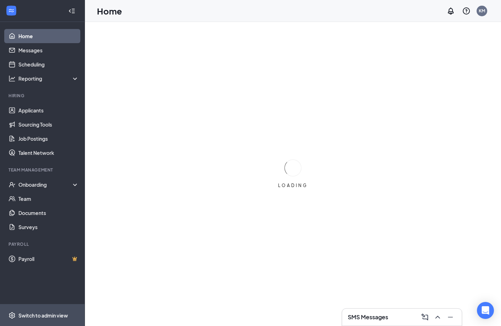
click at [41, 317] on div "Switch to admin view" at bounding box center [43, 315] width 50 height 7
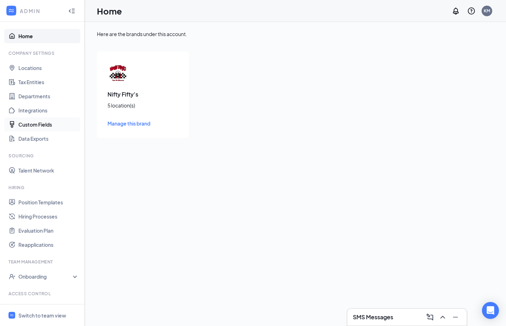
click at [34, 121] on link "Custom Fields" at bounding box center [48, 124] width 61 height 14
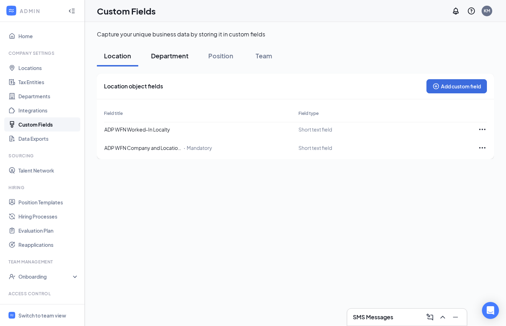
click at [167, 56] on div "Department" at bounding box center [170, 55] width 38 height 9
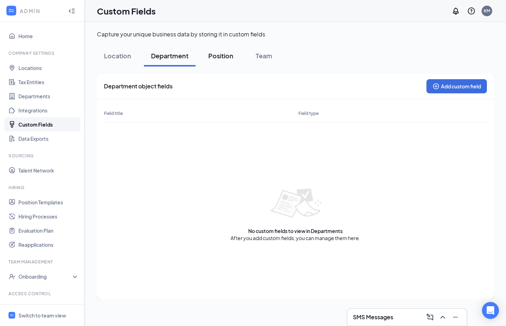
click at [224, 56] on div "Position" at bounding box center [220, 55] width 25 height 9
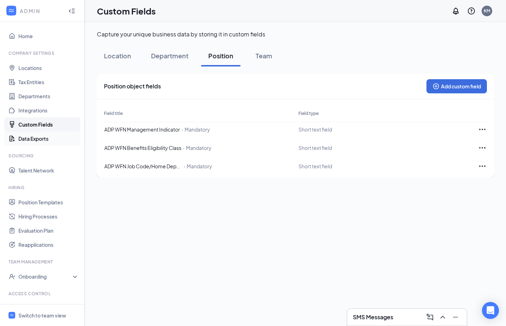
click at [24, 139] on link "Data Exports" at bounding box center [48, 139] width 61 height 14
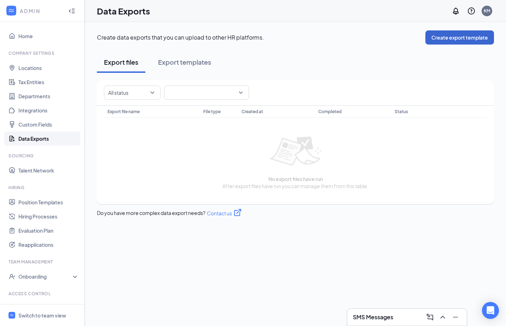
click at [446, 40] on button "Create export template" at bounding box center [460, 37] width 69 height 14
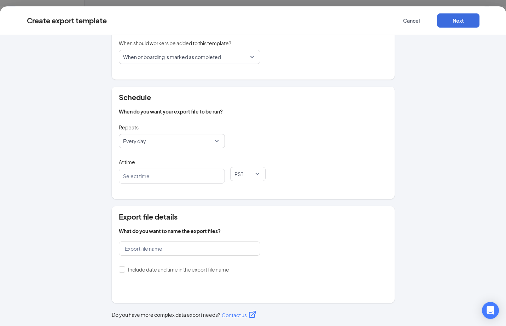
scroll to position [105, 0]
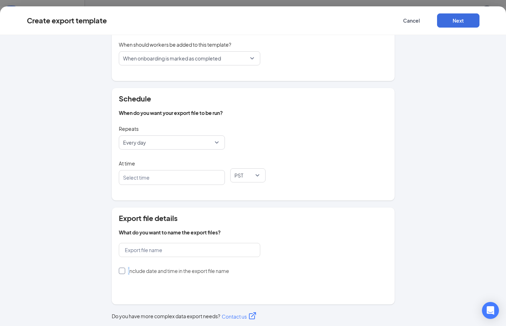
click at [126, 274] on span "Include date and time in the export file name" at bounding box center [178, 271] width 107 height 8
click at [124, 273] on input "Include date and time in the export file name" at bounding box center [121, 270] width 5 height 5
checkbox input "true"
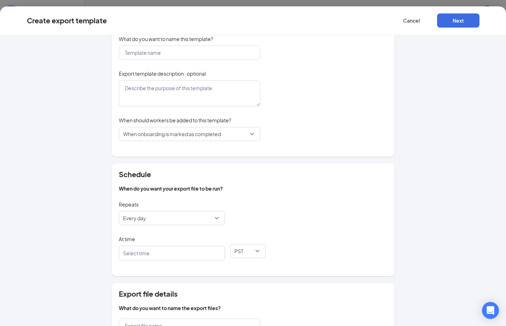
scroll to position [0, 0]
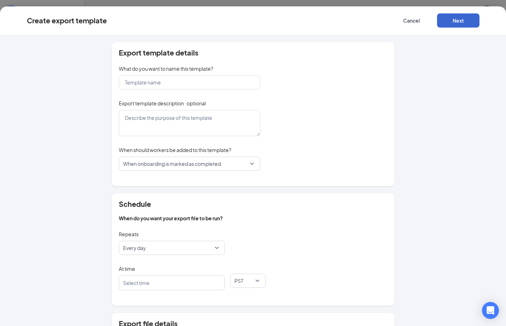
click at [461, 24] on button "Next" at bounding box center [458, 20] width 42 height 14
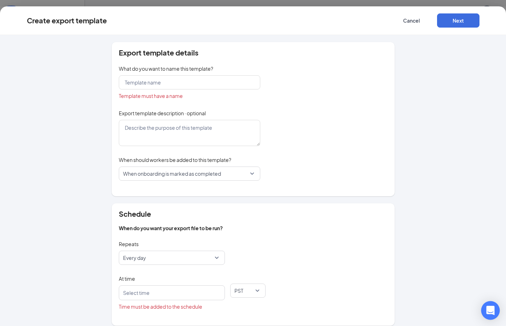
click at [490, 314] on icon "Open Intercom Messenger" at bounding box center [491, 310] width 8 height 9
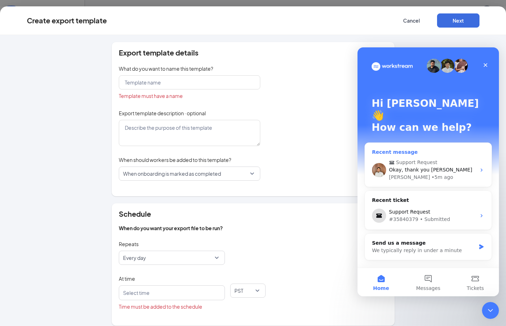
click at [428, 167] on span "Okay, thank you [PERSON_NAME]" at bounding box center [430, 170] width 83 height 6
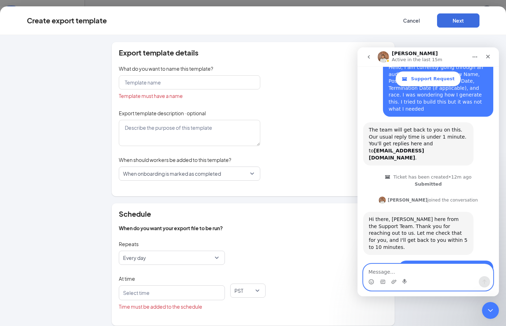
scroll to position [92, 0]
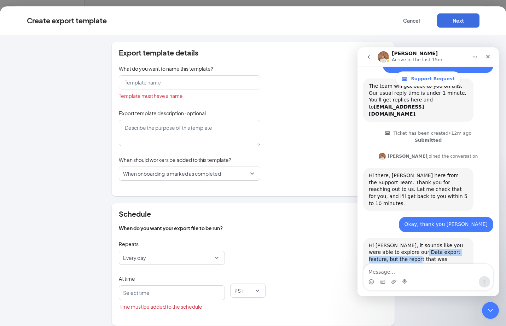
drag, startPoint x: 414, startPoint y: 228, endPoint x: 431, endPoint y: 231, distance: 16.5
click at [414, 242] on div "Hi [PERSON_NAME], it sounds like you were able to explore our Data export featu…" at bounding box center [418, 259] width 99 height 35
click at [446, 242] on div "Hi [PERSON_NAME], it sounds like you were able to explore our Data export featu…" at bounding box center [418, 259] width 99 height 35
click at [420, 273] on textarea "Message…" at bounding box center [429, 270] width 130 height 12
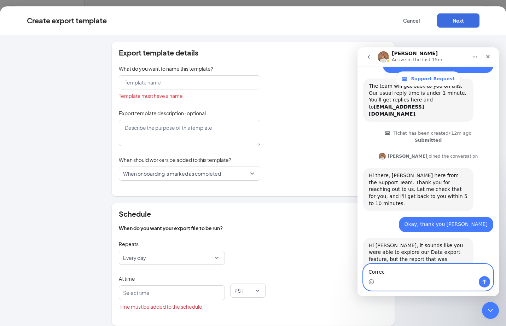
type textarea "Correct"
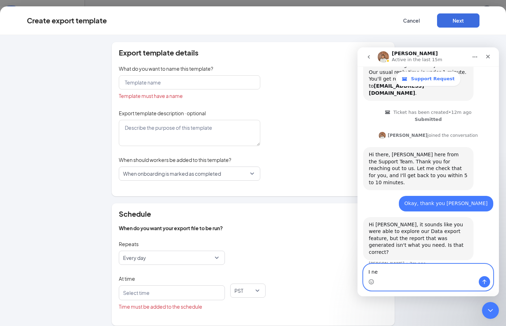
type textarea "I nee"
drag, startPoint x: 419, startPoint y: 273, endPoint x: 339, endPoint y: 259, distance: 81.2
click at [358, 259] on html "Joel Active in the last 15m Support Request Ask us anything, or share your feed…" at bounding box center [429, 171] width 142 height 249
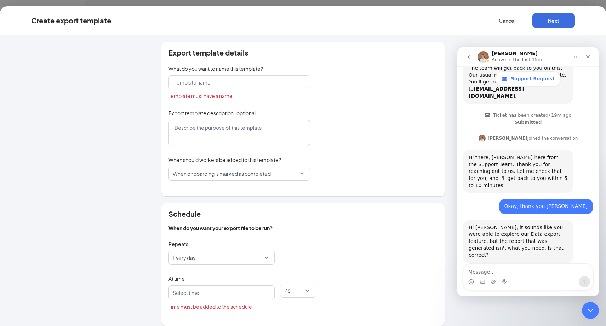
scroll to position [140, 0]
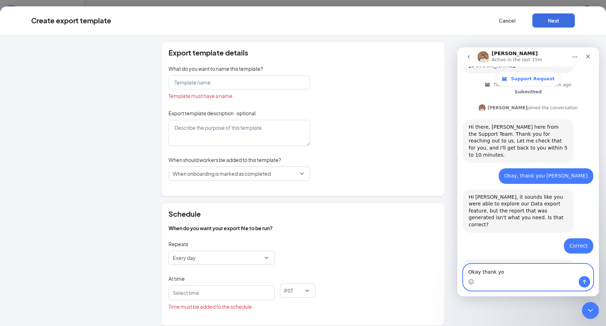
type textarea "Okay thank you"
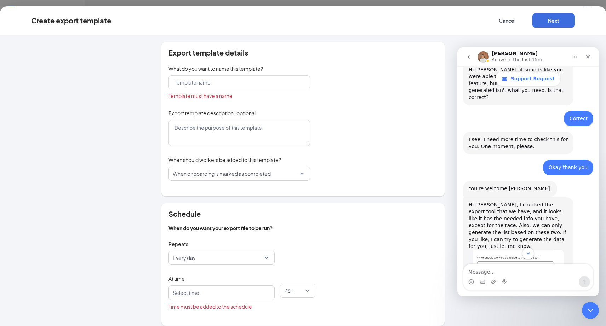
scroll to position [280, 0]
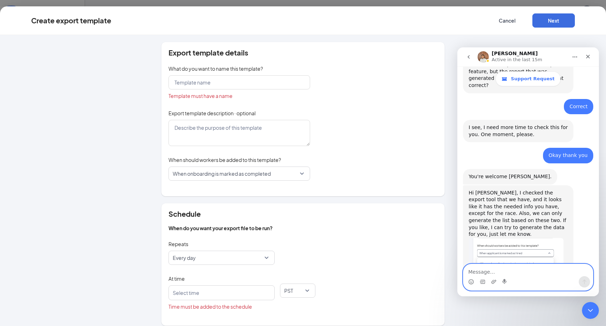
click at [291, 176] on span "When onboarding is marked as completed" at bounding box center [236, 173] width 127 height 13
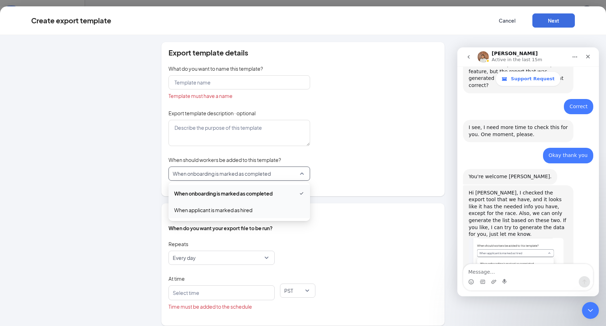
click at [226, 211] on span "When applicant is marked as hired" at bounding box center [213, 210] width 78 height 8
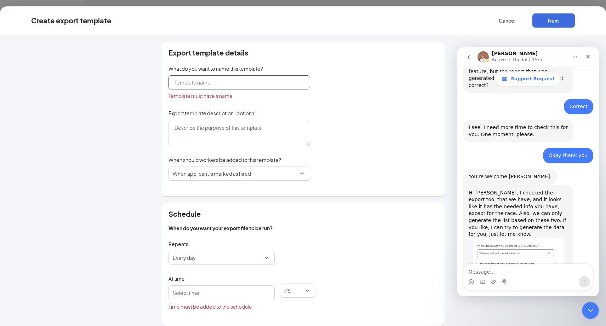
click at [217, 87] on input "text" at bounding box center [239, 82] width 142 height 14
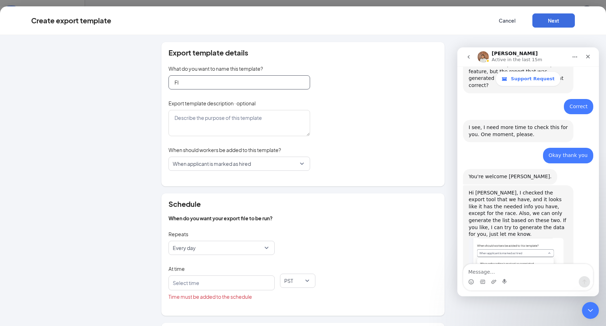
type input "FI"
click at [378, 242] on div "Repeats Every day" at bounding box center [302, 246] width 269 height 35
click at [248, 245] on span "Every day" at bounding box center [218, 247] width 91 height 13
click at [214, 285] on span "Every week" at bounding box center [221, 285] width 95 height 8
click at [217, 283] on div at bounding box center [217, 282] width 87 height 11
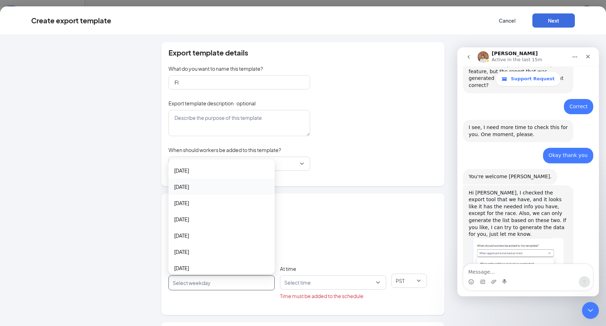
click at [195, 189] on span "[DATE]" at bounding box center [221, 187] width 95 height 8
click at [404, 281] on span "PST" at bounding box center [406, 280] width 21 height 13
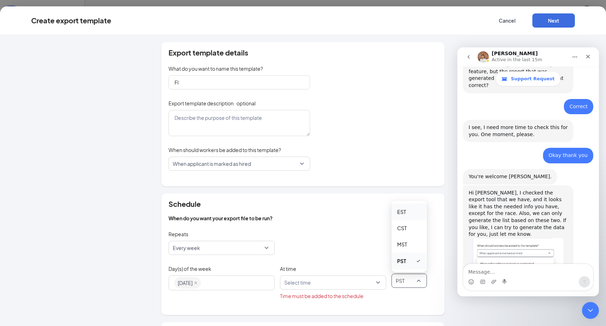
click at [408, 212] on span "EST" at bounding box center [409, 212] width 24 height 8
click at [379, 284] on div "Select time" at bounding box center [333, 283] width 106 height 14
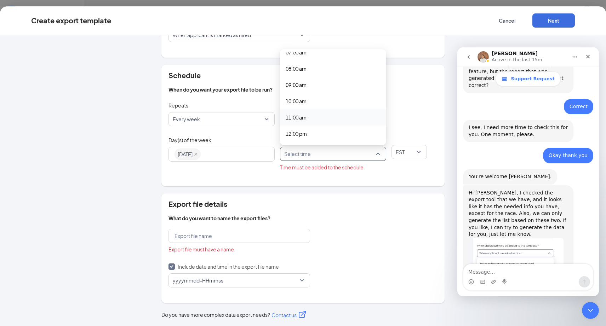
scroll to position [139, 0]
click at [296, 116] on span "12:00 pm" at bounding box center [296, 117] width 21 height 8
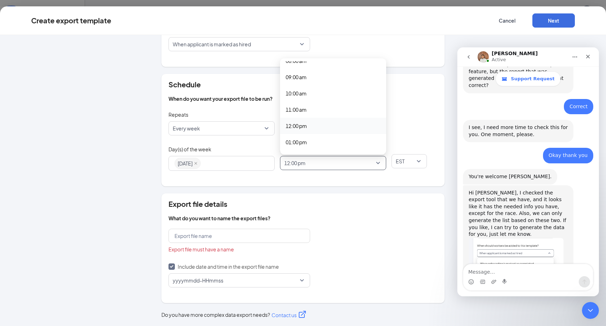
scroll to position [120, 0]
drag, startPoint x: 397, startPoint y: 226, endPoint x: 393, endPoint y: 225, distance: 3.6
click at [396, 225] on div "Export file details What do you want to name the export files? Export file must…" at bounding box center [302, 249] width 283 height 110
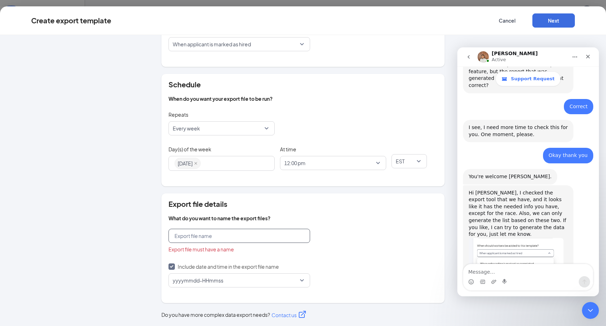
click at [223, 239] on input "text" at bounding box center [239, 236] width 142 height 14
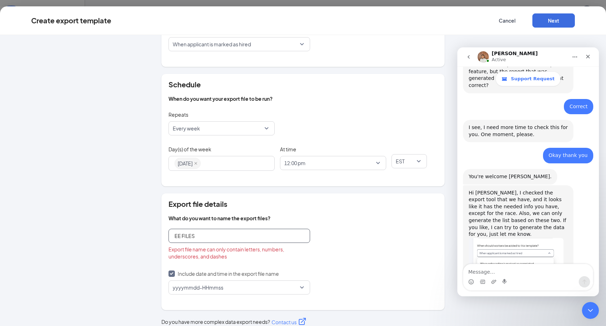
click at [179, 237] on input "EE FILES" at bounding box center [239, 236] width 142 height 14
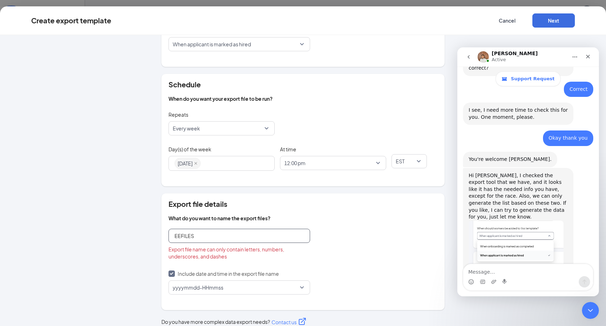
scroll to position [110, 0]
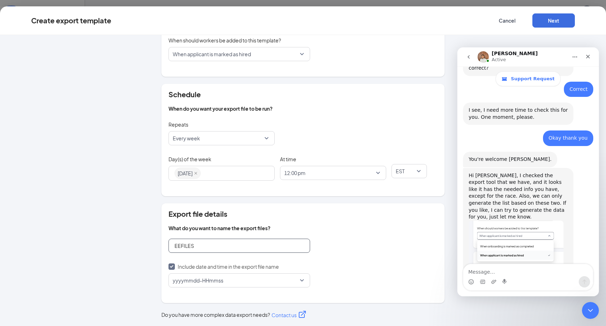
type input "EEFILES"
click at [366, 257] on div "Export file details What do you want to name the export files? EEFILES Include …" at bounding box center [302, 253] width 283 height 100
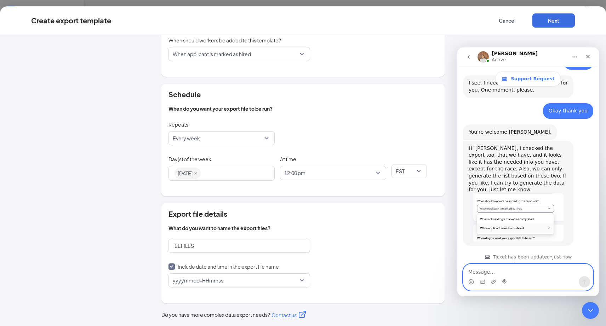
click at [506, 272] on textarea "Message…" at bounding box center [528, 270] width 130 height 12
type textarea "Can you please"
click at [506, 284] on icon "Send a message…" at bounding box center [584, 282] width 6 height 6
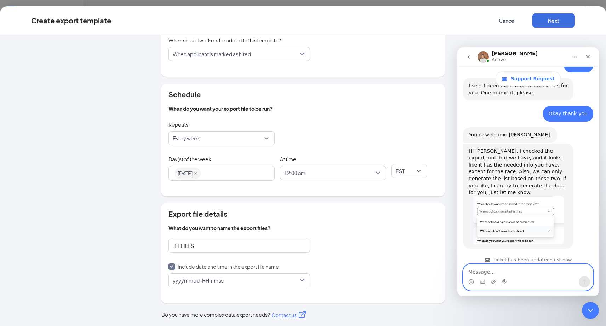
scroll to position [345, 0]
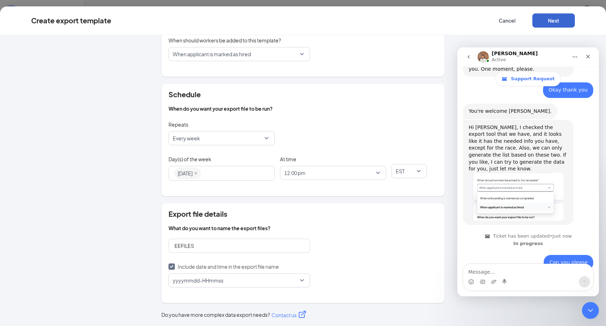
click at [506, 22] on button "Next" at bounding box center [553, 20] width 42 height 14
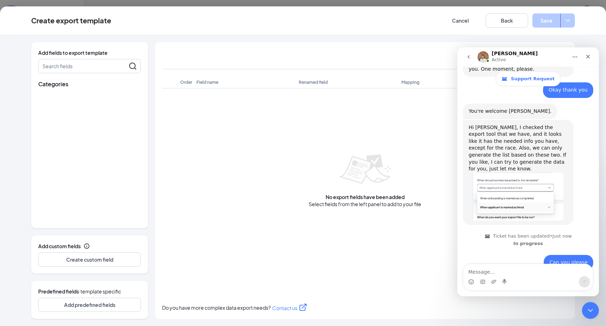
scroll to position [0, 0]
click at [42, 97] on icon "ChevronDown" at bounding box center [42, 97] width 2 height 4
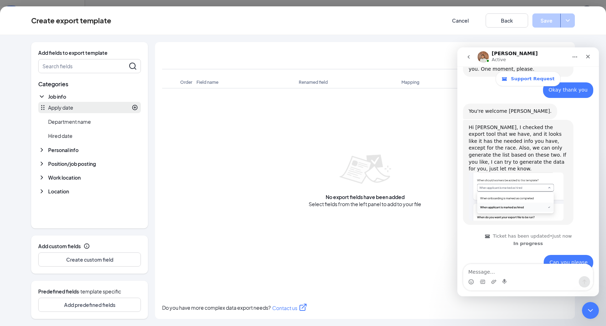
click at [134, 108] on icon "PlusCircle" at bounding box center [134, 107] width 5 height 5
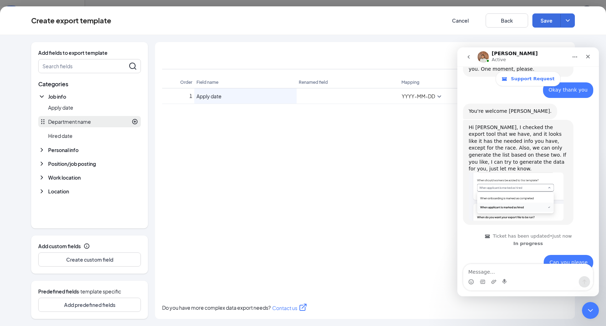
click at [137, 122] on icon "PlusCircle" at bounding box center [134, 121] width 5 height 5
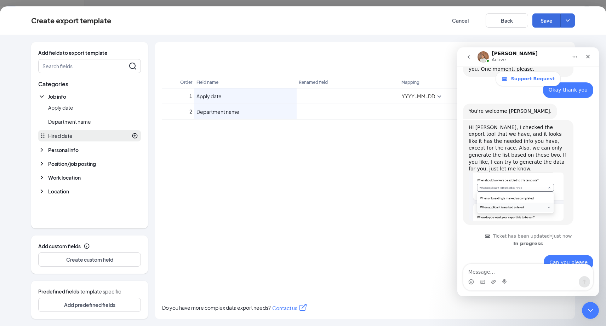
click at [128, 134] on div at bounding box center [105, 136] width 65 height 6
click at [51, 151] on span "Personal info" at bounding box center [63, 149] width 30 height 7
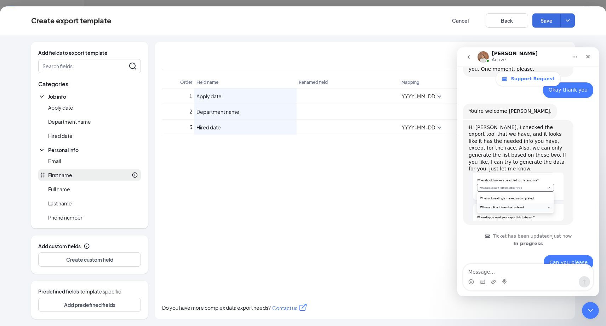
click at [132, 176] on icon "PlusCircle" at bounding box center [134, 175] width 5 height 5
click at [506, 54] on div "Close" at bounding box center [587, 56] width 13 height 13
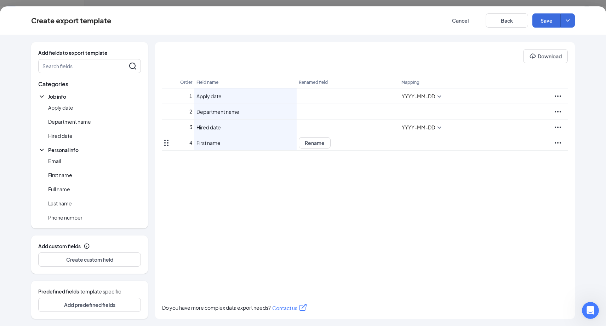
click at [506, 141] on icon "Ellipses" at bounding box center [557, 143] width 8 height 8
click at [506, 131] on span "Delete" at bounding box center [543, 127] width 38 height 8
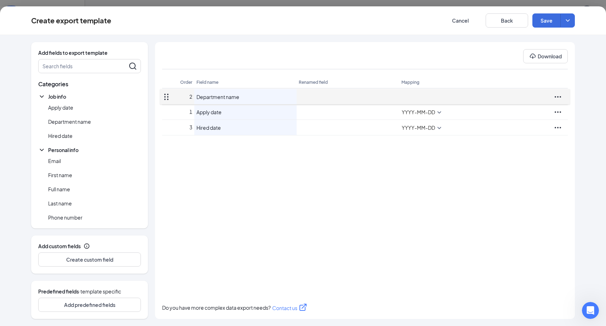
drag, startPoint x: 163, startPoint y: 111, endPoint x: 166, endPoint y: 95, distance: 15.8
click at [166, 94] on div "Add fields to export template Search fields Categories Job info Apply date Depa…" at bounding box center [303, 180] width 544 height 277
click at [202, 182] on div "1 Department name Rename 2 Apply date Rename YYYY-MM-DD 3 Hired date Rename YYY…" at bounding box center [365, 193] width 406 height 211
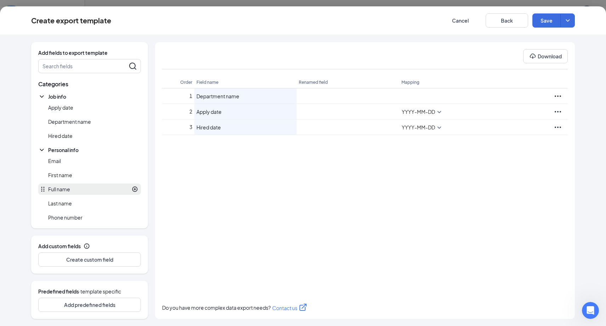
click at [132, 190] on icon "PlusCircle" at bounding box center [134, 189] width 5 height 5
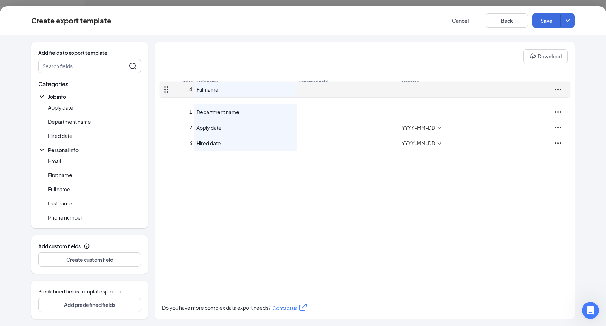
drag, startPoint x: 167, startPoint y: 143, endPoint x: 173, endPoint y: 92, distance: 51.4
click at [173, 92] on div "Add fields to export template Search fields Categories Job info Apply date Depa…" at bounding box center [303, 180] width 544 height 277
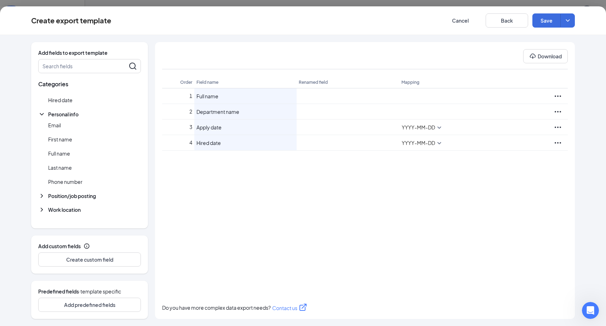
scroll to position [43, 0]
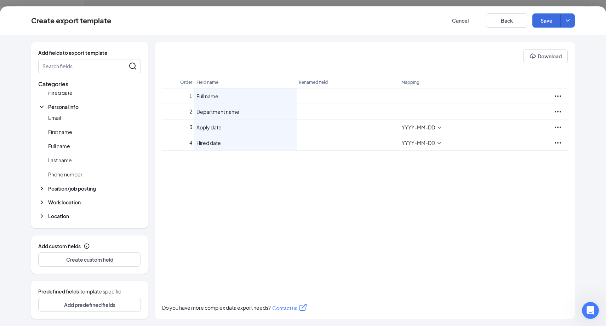
click at [110, 267] on div "Add custom fields Create custom field" at bounding box center [89, 255] width 117 height 38
click at [112, 263] on button "Create custom field" at bounding box center [89, 260] width 103 height 14
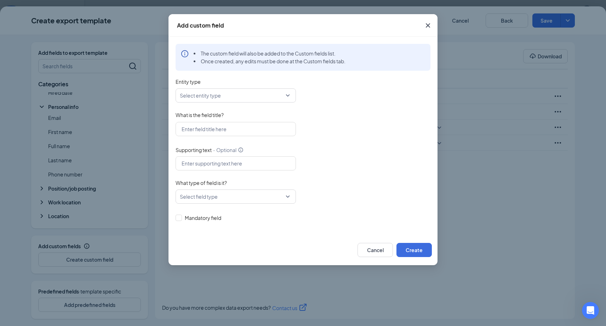
scroll to position [1, 0]
click at [207, 100] on input "Entity type" at bounding box center [233, 93] width 107 height 13
drag, startPoint x: 347, startPoint y: 115, endPoint x: 342, endPoint y: 111, distance: 6.3
click at [347, 115] on div "What is the field title?" at bounding box center [303, 115] width 255 height 11
click at [214, 129] on input "What is the field title?" at bounding box center [236, 128] width 120 height 14
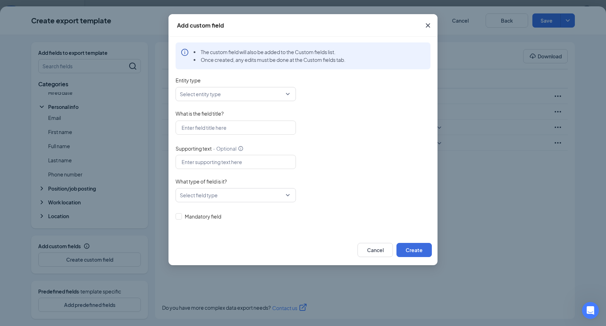
click at [227, 194] on input "What type of field is it?" at bounding box center [233, 195] width 107 height 13
click at [271, 196] on input "What type of field is it?" at bounding box center [233, 195] width 107 height 13
click at [195, 220] on div "Mandatory field" at bounding box center [303, 216] width 255 height 11
click at [182, 216] on span "Mandatory field" at bounding box center [203, 217] width 42 height 8
click at [180, 216] on input "Mandatory field" at bounding box center [178, 215] width 5 height 5
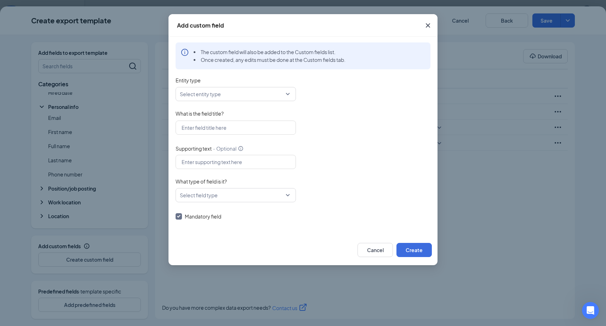
click at [179, 217] on input "Mandatory field" at bounding box center [178, 215] width 5 height 5
checkbox input "false"
click at [215, 198] on input "What type of field is it?" at bounding box center [233, 195] width 107 height 13
click at [286, 176] on div "No data" at bounding box center [236, 176] width 112 height 8
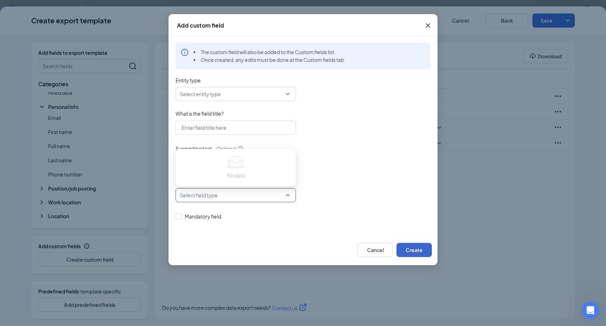
click at [419, 246] on button "Create" at bounding box center [413, 250] width 35 height 14
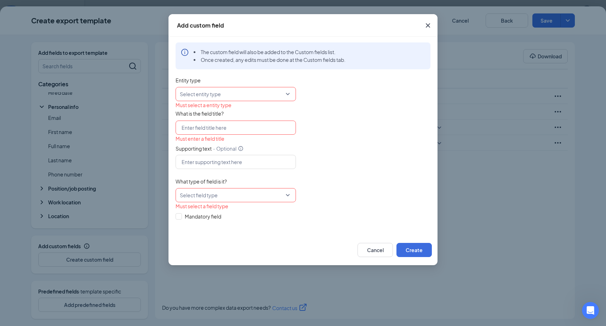
click at [260, 97] on input "Entity type" at bounding box center [233, 93] width 107 height 13
click at [332, 139] on div "Must enter a field title" at bounding box center [303, 139] width 255 height 8
click at [373, 250] on button "Cancel" at bounding box center [374, 250] width 35 height 14
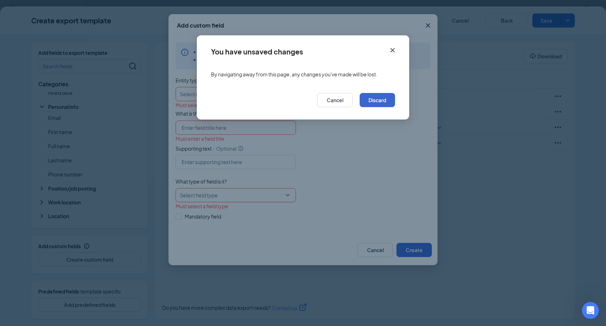
click at [367, 104] on button "Discard" at bounding box center [377, 100] width 35 height 14
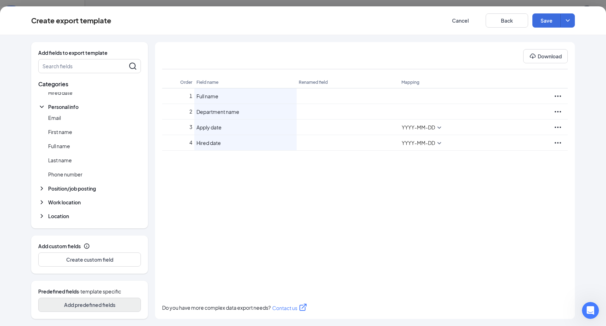
click at [80, 304] on button "Add predefined fields" at bounding box center [89, 305] width 103 height 14
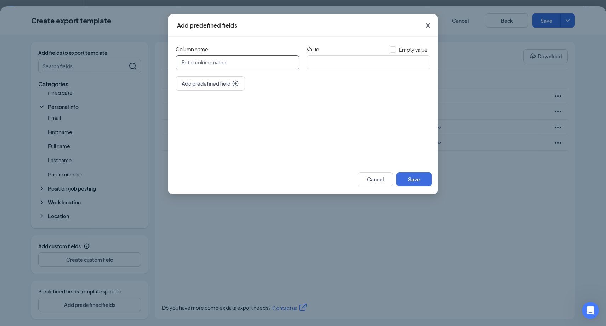
click at [228, 64] on input "Column name" at bounding box center [238, 62] width 124 height 14
click at [377, 63] on input "Value" at bounding box center [368, 62] width 124 height 14
click at [378, 177] on button "Cancel" at bounding box center [374, 179] width 35 height 14
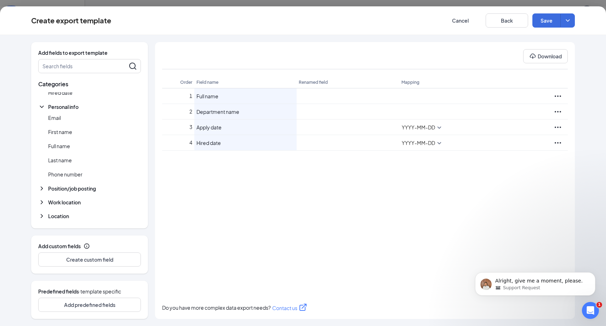
scroll to position [0, 0]
click at [506, 279] on p "Alright, give me a moment, please." at bounding box center [540, 281] width 91 height 7
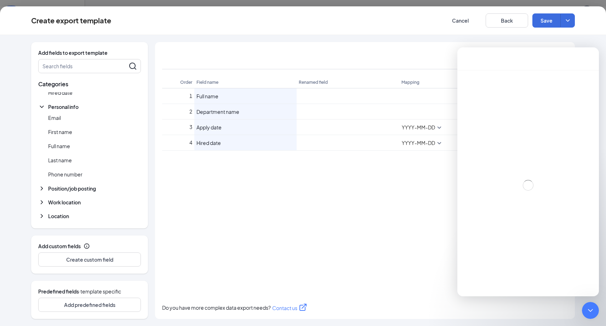
scroll to position [1, 0]
click at [410, 256] on div "1 Full name Rename 2 Department name Rename 3 Apply date Rename YYYY-MM-DD 4 Hi…" at bounding box center [365, 193] width 406 height 211
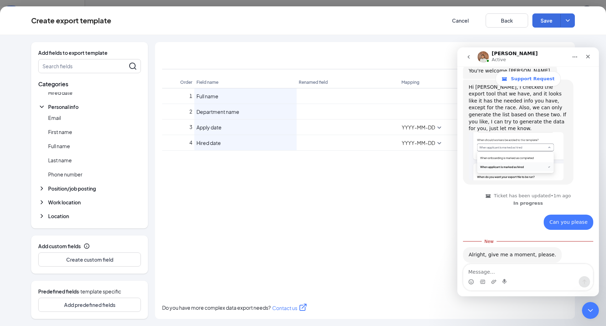
scroll to position [385, 0]
click at [391, 207] on div "1 Full name Rename 2 Department name Rename 3 Apply date Rename YYYY-MM-DD 4 Hi…" at bounding box center [365, 193] width 406 height 211
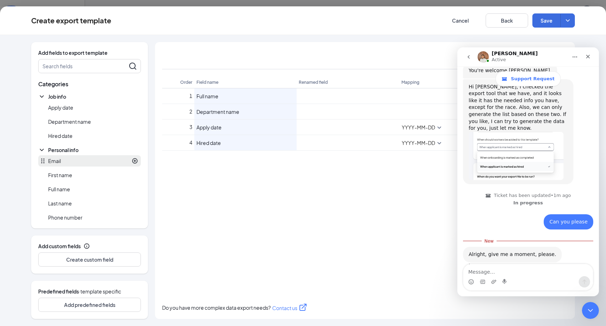
scroll to position [43, 0]
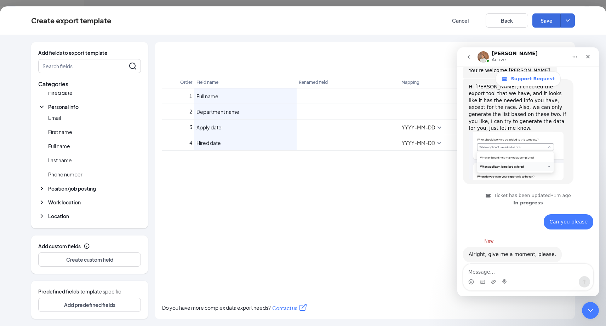
click at [42, 203] on icon "ChevronDown" at bounding box center [42, 203] width 2 height 4
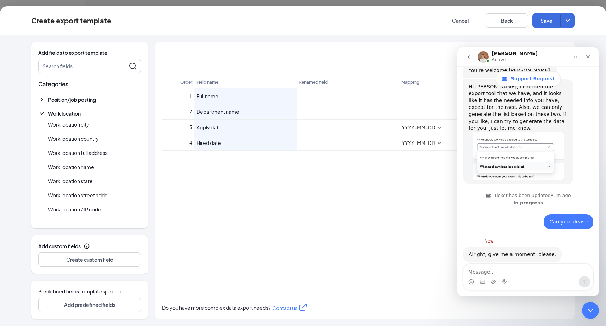
scroll to position [123, 0]
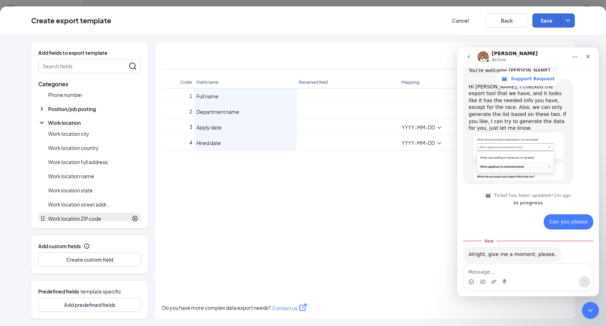
click at [95, 220] on span "Work location ZIP code" at bounding box center [74, 218] width 53 height 7
click at [207, 229] on div "1 Full name Rename 2 Department name Rename 3 Apply date Rename YYYY-MM-DD 4 Hi…" at bounding box center [365, 193] width 406 height 211
click at [506, 56] on icon "Close" at bounding box center [588, 57] width 6 height 6
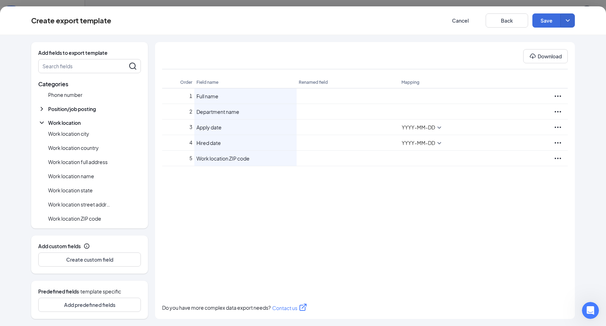
click at [506, 20] on icon "ChevronDown" at bounding box center [567, 20] width 7 height 7
click at [506, 40] on div "Save and schedule" at bounding box center [532, 39] width 76 height 7
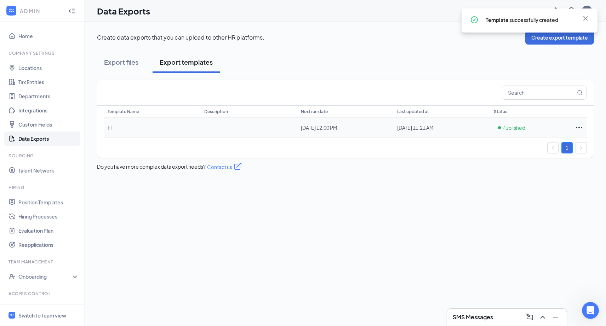
click at [506, 126] on icon "Ellipses" at bounding box center [579, 127] width 8 height 8
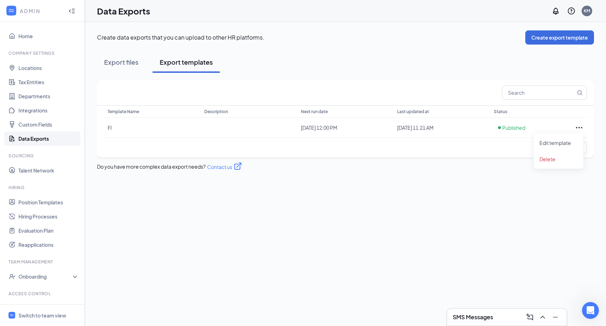
click at [487, 208] on div "Create data exports that you can upload to other HR platforms. Create export te…" at bounding box center [345, 174] width 521 height 304
click at [126, 62] on div "Export files" at bounding box center [121, 62] width 34 height 9
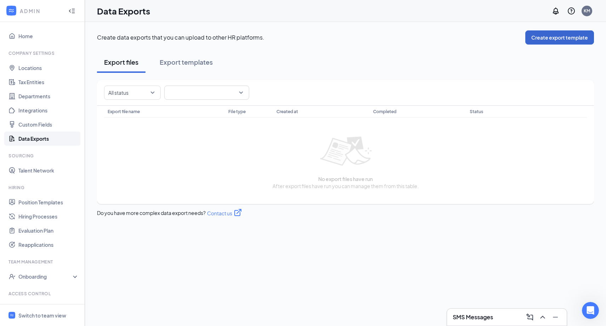
click at [506, 40] on button "Create export template" at bounding box center [559, 37] width 69 height 14
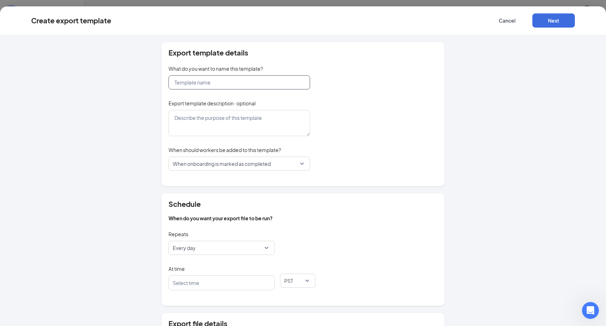
click at [199, 85] on input "text" at bounding box center [239, 82] width 142 height 14
click at [506, 23] on button "Cancel" at bounding box center [506, 20] width 42 height 14
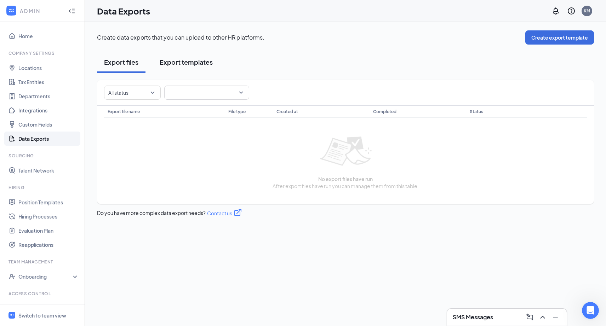
click at [194, 64] on div "Export templates" at bounding box center [186, 62] width 53 height 9
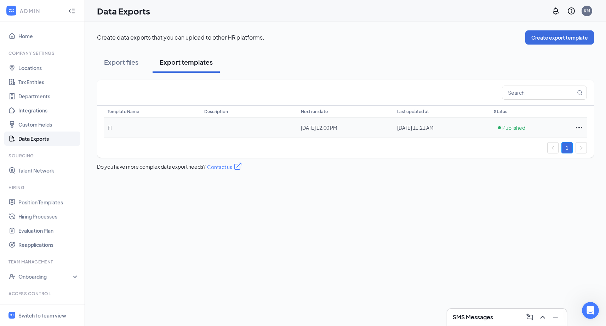
click at [506, 128] on icon "Ellipses" at bounding box center [579, 127] width 8 height 8
click at [506, 162] on span "Delete" at bounding box center [558, 159] width 38 height 8
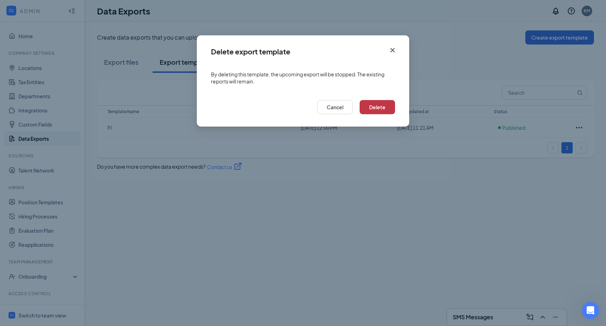
click at [372, 102] on button "Delete" at bounding box center [377, 107] width 35 height 14
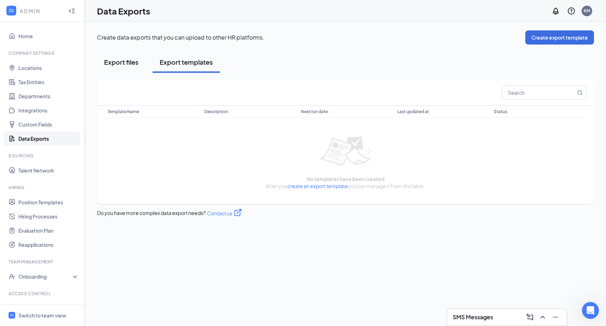
click at [121, 62] on div "Export files" at bounding box center [121, 62] width 34 height 9
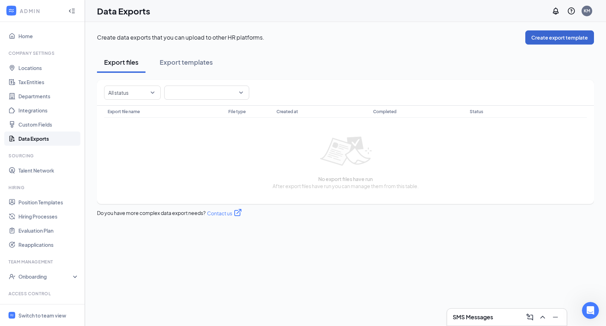
click at [506, 36] on button "Create export template" at bounding box center [559, 37] width 69 height 14
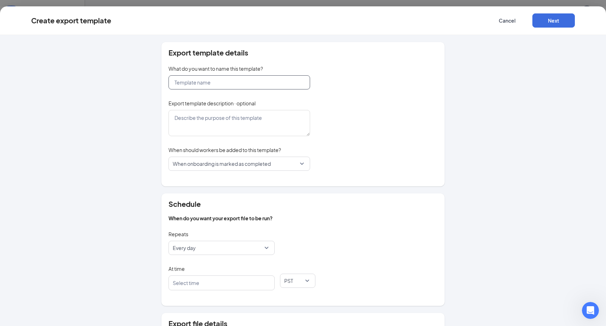
drag, startPoint x: 174, startPoint y: 80, endPoint x: 178, endPoint y: 81, distance: 4.9
click at [174, 80] on input "text" at bounding box center [239, 82] width 142 height 14
click at [267, 165] on span "When onboarding is marked as completed" at bounding box center [222, 163] width 98 height 13
type input "FI"
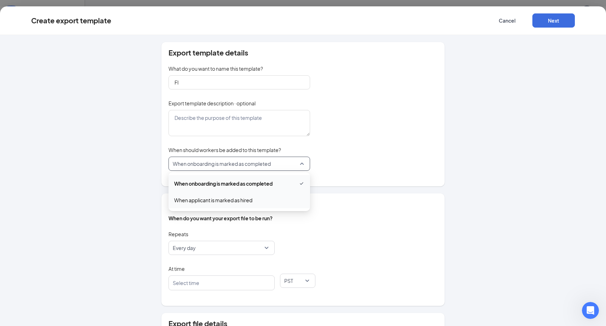
click at [259, 201] on span "When applicant is marked as hired" at bounding box center [239, 200] width 130 height 8
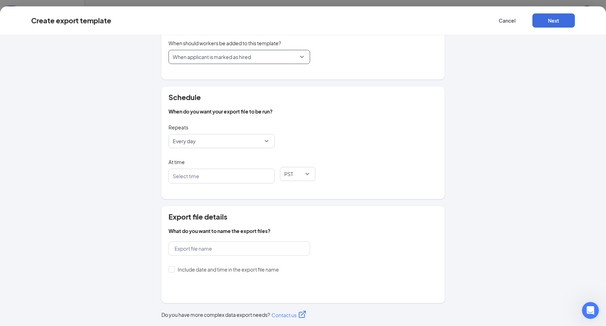
scroll to position [0, 0]
click at [226, 139] on span "Every day" at bounding box center [218, 140] width 91 height 13
click at [315, 132] on div "Repeats Every day daily weekly Every day Every week" at bounding box center [302, 139] width 269 height 35
click at [263, 143] on span "Every day" at bounding box center [222, 140] width 98 height 13
click at [254, 178] on span "Every week" at bounding box center [221, 178] width 95 height 8
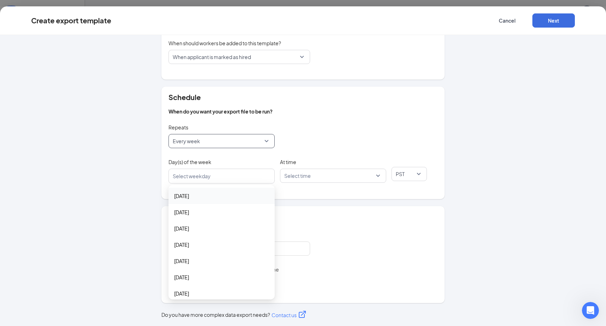
click at [253, 174] on div at bounding box center [217, 176] width 87 height 11
click at [192, 214] on span "[DATE]" at bounding box center [221, 212] width 95 height 8
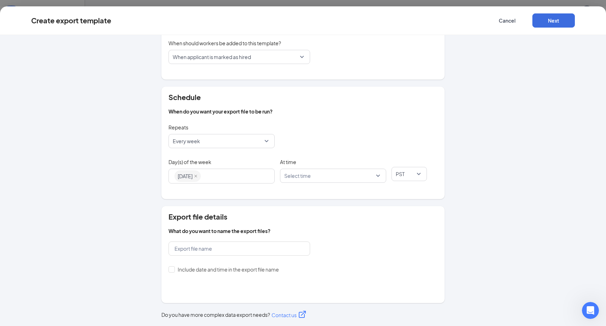
click at [297, 167] on div "At time" at bounding box center [333, 163] width 106 height 12
click at [297, 178] on input "search" at bounding box center [330, 175] width 93 height 13
click at [289, 221] on div "12:00 pm" at bounding box center [333, 225] width 106 height 16
click at [288, 174] on span "12:00 pm" at bounding box center [294, 175] width 21 height 13
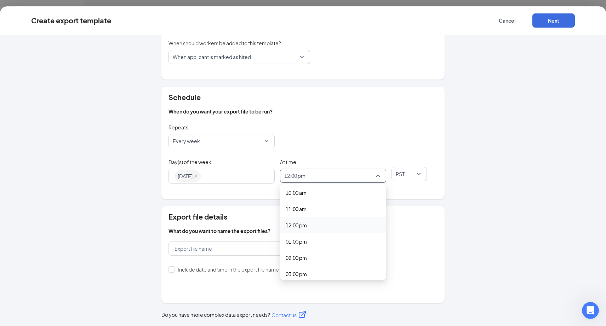
click at [324, 137] on div "Repeats Every week daily weekly Every day Every week" at bounding box center [302, 139] width 269 height 35
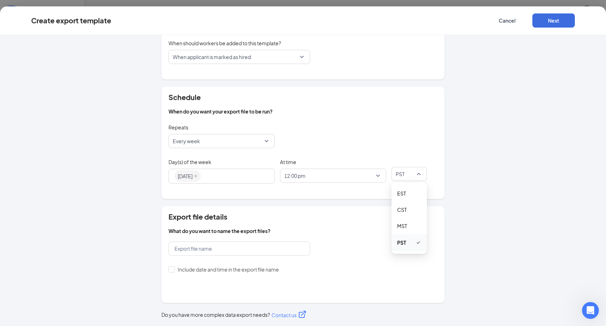
click at [407, 174] on span "PST" at bounding box center [406, 173] width 21 height 13
click at [405, 190] on span "EST" at bounding box center [409, 194] width 24 height 8
click at [506, 24] on button "Next" at bounding box center [553, 20] width 42 height 14
type input "EE"
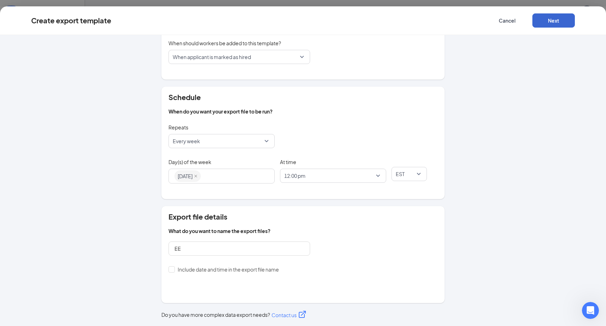
click at [506, 18] on button "Next" at bounding box center [553, 20] width 42 height 14
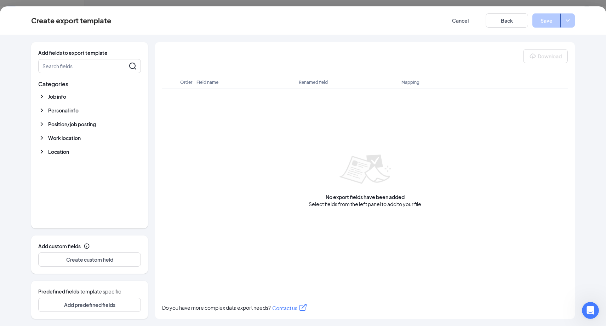
scroll to position [0, 0]
click at [52, 110] on span "Personal info" at bounding box center [63, 110] width 30 height 7
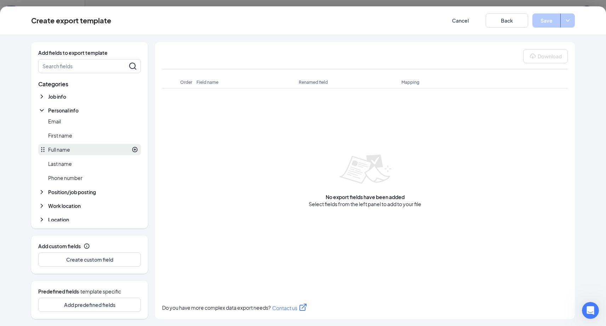
click at [133, 150] on div "Full name" at bounding box center [89, 149] width 103 height 11
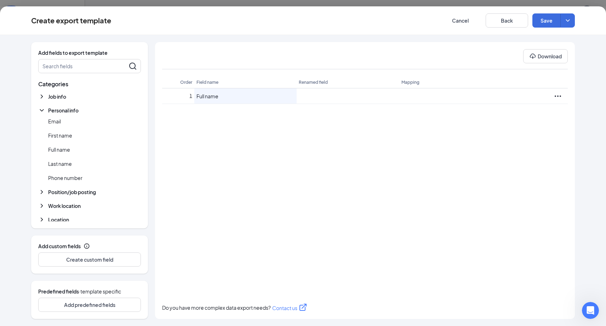
click at [58, 94] on span "Job info" at bounding box center [57, 96] width 18 height 7
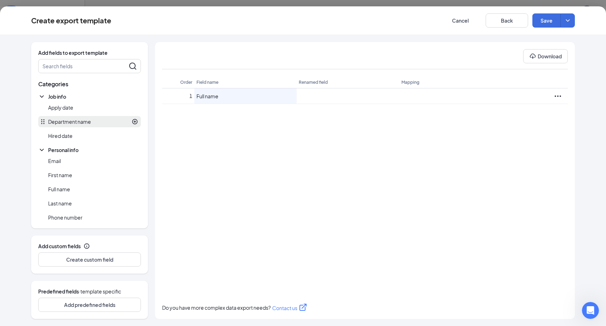
click at [132, 120] on icon "PlusCircle" at bounding box center [135, 122] width 6 height 6
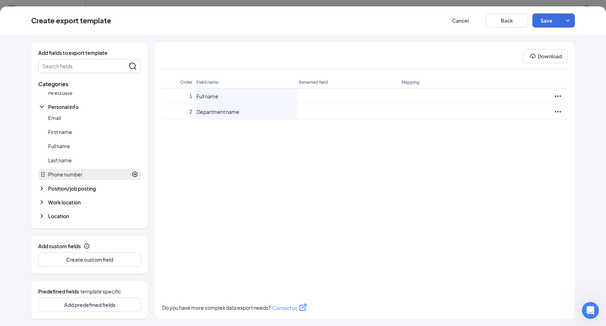
scroll to position [43, 0]
click at [506, 112] on icon "Ellipses" at bounding box center [557, 111] width 6 height 1
click at [506, 92] on li "Delete" at bounding box center [543, 96] width 50 height 16
click at [89, 194] on div "Position/job posting Exact pay amount Job type Max pay amount Min pay amount Pa…" at bounding box center [89, 189] width 103 height 10
click at [71, 193] on div "Position/job posting" at bounding box center [67, 188] width 58 height 8
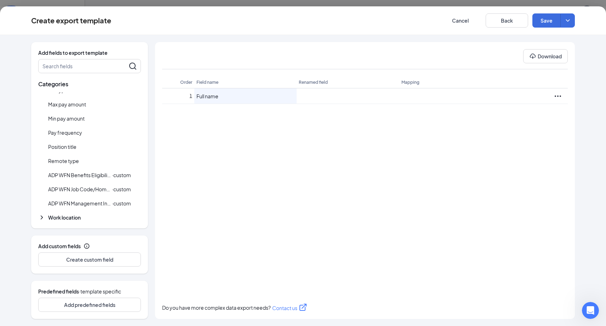
scroll to position [170, 0]
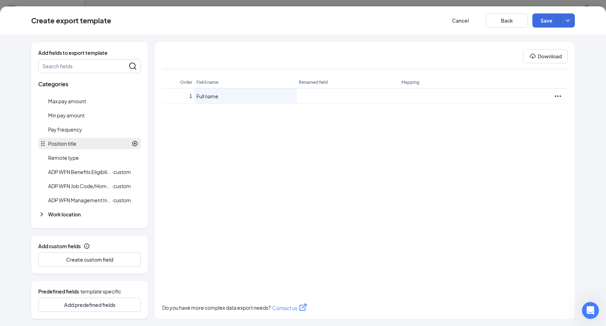
click at [132, 144] on icon "PlusCircle" at bounding box center [134, 143] width 5 height 5
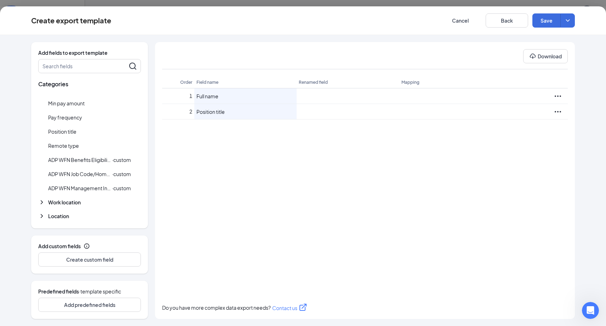
scroll to position [182, 0]
click at [72, 203] on span "Work location" at bounding box center [64, 202] width 33 height 7
click at [55, 219] on span "Location" at bounding box center [58, 216] width 21 height 7
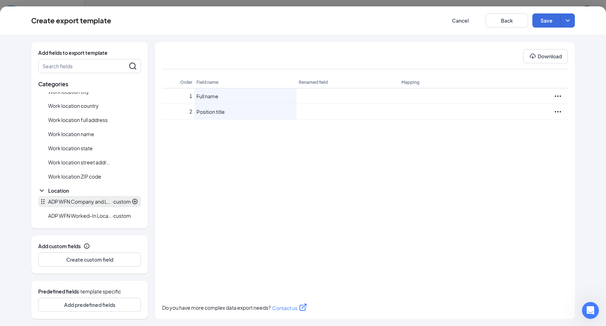
scroll to position [304, 0]
click at [132, 200] on icon "PlusCircle" at bounding box center [135, 202] width 6 height 6
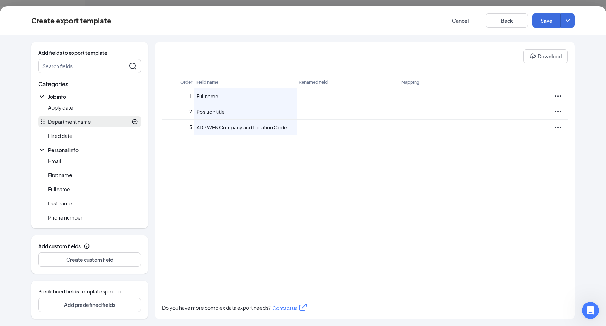
scroll to position [0, 0]
click at [86, 107] on div at bounding box center [105, 107] width 65 height 6
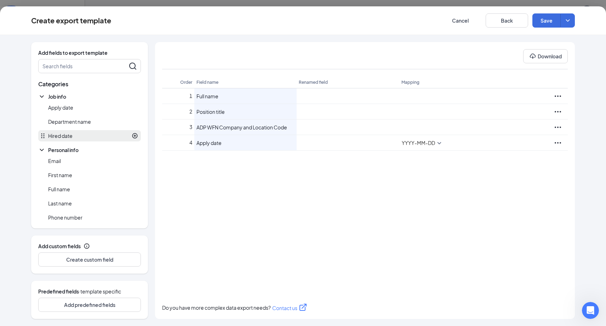
click at [99, 137] on div at bounding box center [105, 136] width 65 height 6
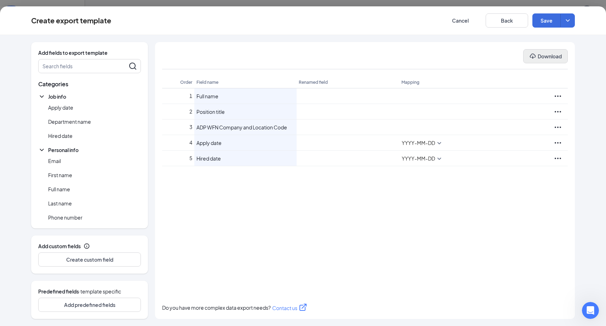
click at [506, 59] on button "Download" at bounding box center [545, 56] width 45 height 14
click at [506, 22] on icon "ChevronDown" at bounding box center [567, 20] width 7 height 7
click at [506, 55] on button "Download" at bounding box center [545, 56] width 45 height 14
click at [506, 308] on icon "Open Intercom Messenger" at bounding box center [590, 310] width 12 height 12
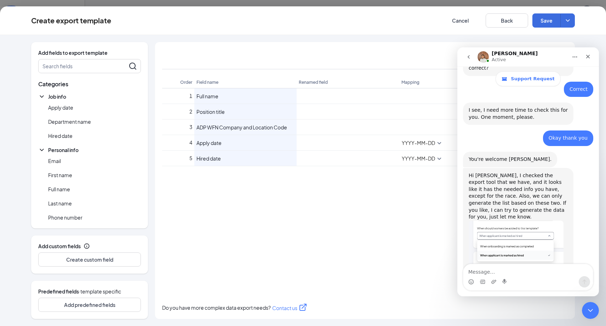
scroll to position [346, 0]
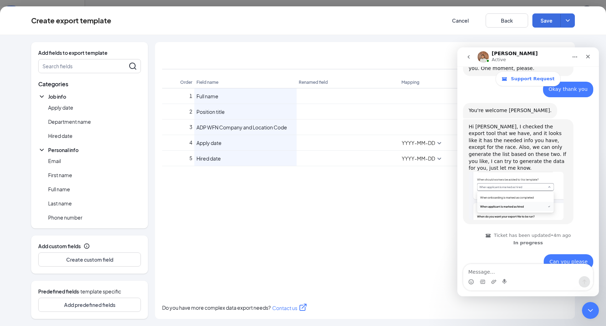
click at [504, 277] on div "Intercom messenger" at bounding box center [505, 281] width 6 height 11
click at [331, 214] on div "1 Full name Rename 2 Position title Rename 3 ADP WFN Company and Location Code …" at bounding box center [365, 193] width 406 height 211
click at [356, 37] on div "Add fields to export template Search fields Categories Job info Apply date Depa…" at bounding box center [303, 180] width 606 height 291
click at [506, 58] on icon "Close" at bounding box center [588, 57] width 6 height 6
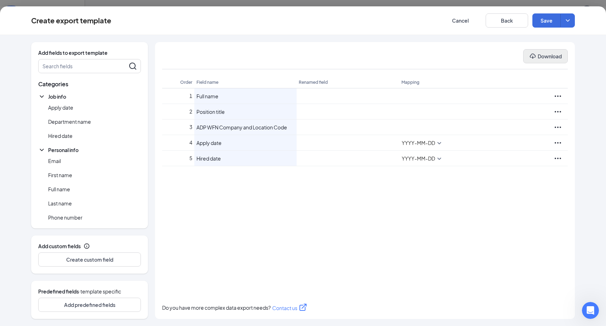
click at [506, 55] on button "Download" at bounding box center [545, 56] width 45 height 14
click at [286, 229] on div "1 Full name Rename 2 Position title Rename 3 ADP WFN Company and Location Code …" at bounding box center [365, 193] width 406 height 211
click at [97, 310] on button "Add predefined fields" at bounding box center [89, 305] width 103 height 14
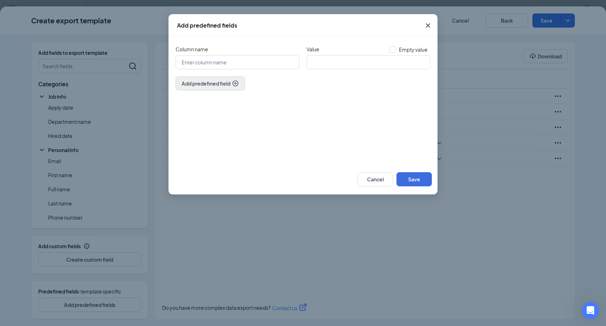
click at [226, 78] on button "Add predefined field" at bounding box center [210, 83] width 69 height 14
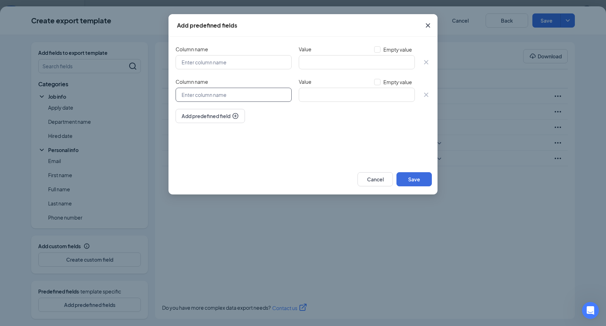
click at [230, 100] on input "Column name" at bounding box center [234, 95] width 116 height 14
click at [273, 65] on input "Column name" at bounding box center [234, 62] width 116 height 14
click at [385, 179] on button "Cancel" at bounding box center [374, 179] width 35 height 14
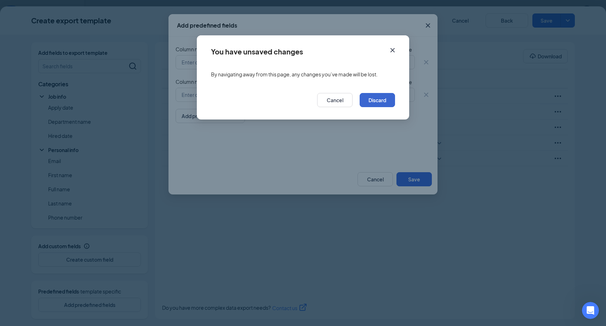
click at [366, 105] on button "Discard" at bounding box center [377, 100] width 35 height 14
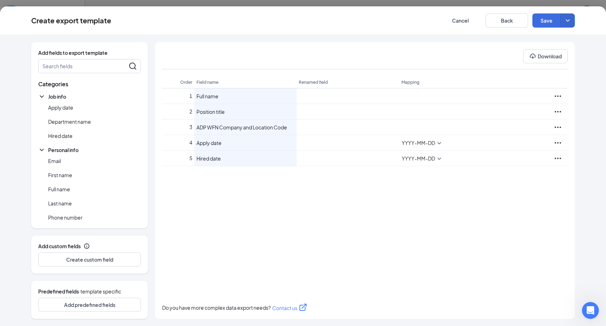
click at [506, 20] on icon "ChevronDown" at bounding box center [567, 20] width 7 height 7
click at [456, 22] on button "Cancel" at bounding box center [460, 20] width 42 height 14
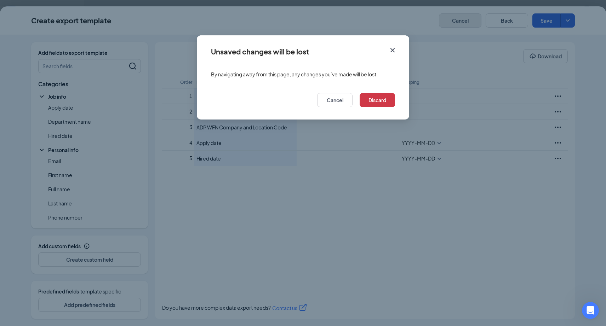
click at [456, 22] on div "Unsaved changes will be lost By navigating away from this page, any changes you…" at bounding box center [303, 163] width 606 height 326
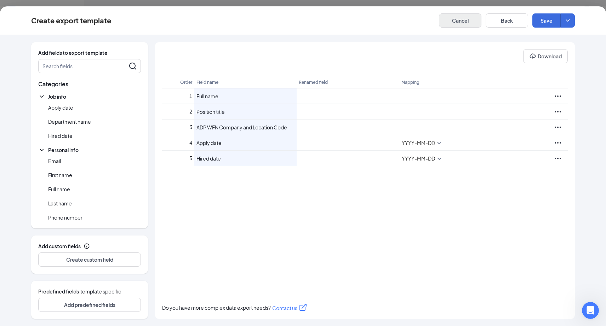
click at [456, 22] on button "Cancel" at bounding box center [460, 20] width 42 height 14
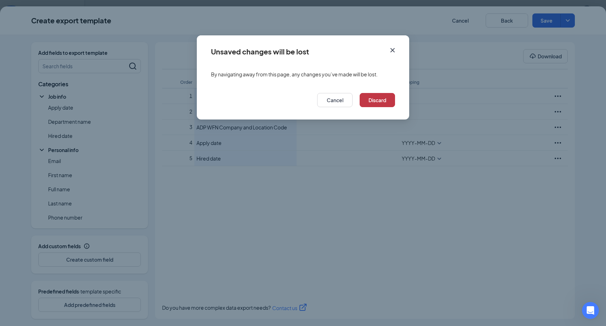
click at [386, 105] on button "Discard" at bounding box center [377, 100] width 35 height 14
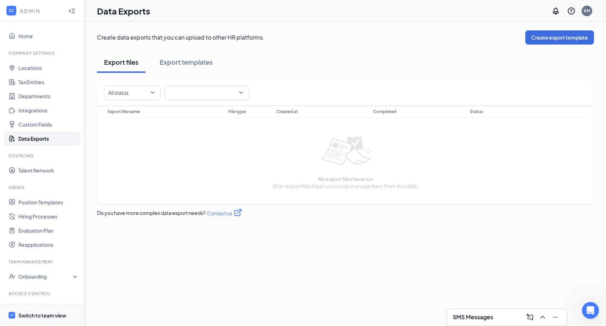
click at [26, 321] on span "Switch to team view" at bounding box center [48, 316] width 61 height 22
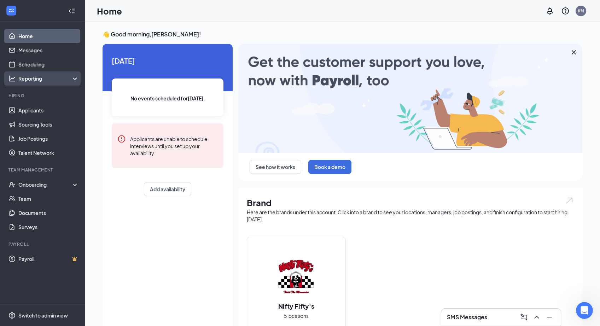
click at [43, 76] on div "Reporting" at bounding box center [48, 78] width 61 height 7
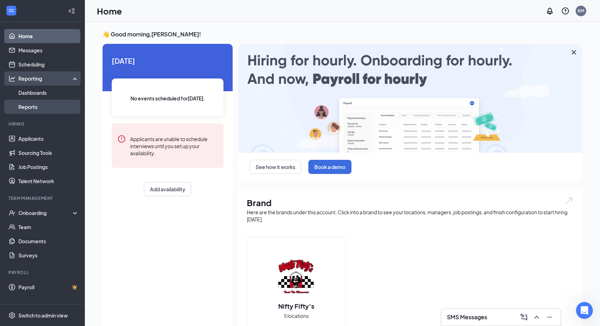
click at [31, 107] on link "Reports" at bounding box center [48, 107] width 61 height 14
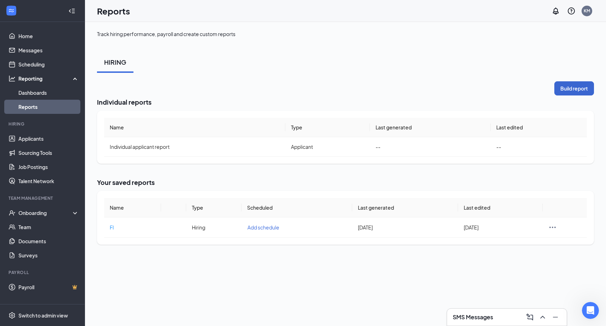
click at [506, 86] on button "Build report" at bounding box center [574, 88] width 40 height 14
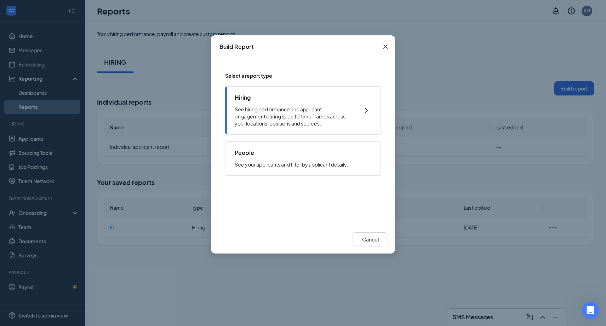
click at [272, 102] on div "Hiring See hiring performance and applicant engagement during specific time fra…" at bounding box center [293, 110] width 117 height 33
checkbox input "true"
radio input "true"
checkbox input "true"
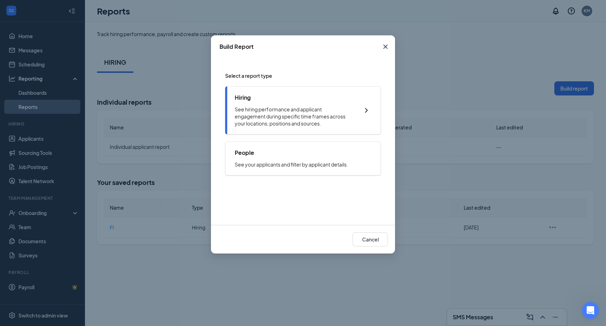
checkbox input "true"
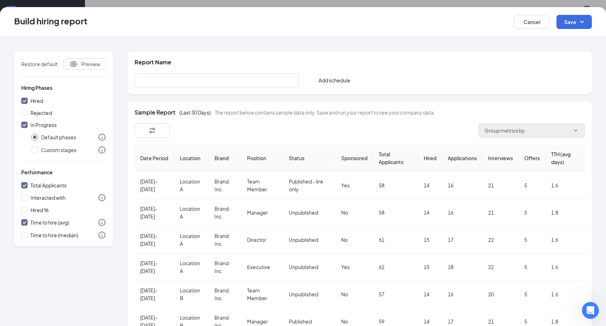
click at [504, 131] on span "Group metrics by" at bounding box center [504, 130] width 40 height 7
click at [506, 21] on button "Save" at bounding box center [573, 22] width 35 height 14
click at [506, 22] on button "Cancel" at bounding box center [531, 22] width 35 height 14
checkbox input "false"
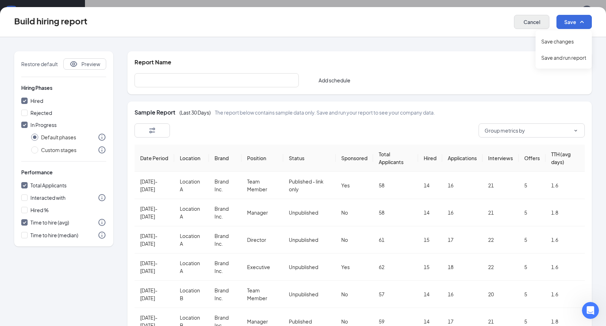
radio input "false"
checkbox input "false"
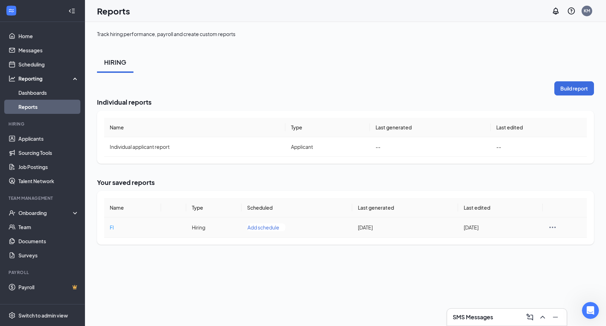
click at [506, 227] on icon "Ellipses" at bounding box center [552, 227] width 8 height 8
click at [506, 247] on span "Edit report" at bounding box center [567, 244] width 25 height 7
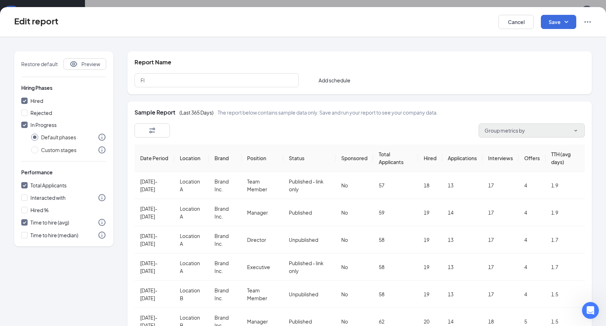
click at [506, 131] on button "Group metrics by" at bounding box center [531, 130] width 106 height 14
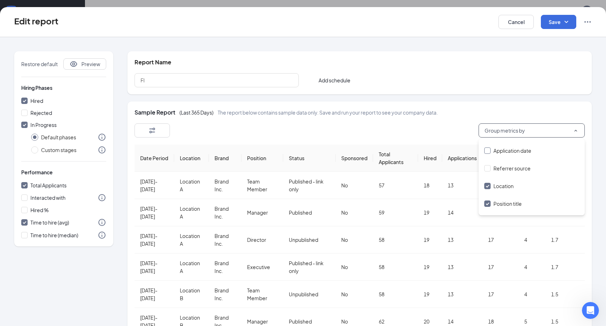
click at [487, 151] on input "Application date" at bounding box center [487, 151] width 6 height 6
checkbox input "true"
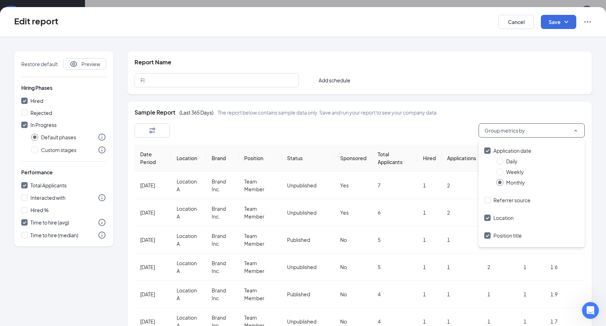
click at [489, 235] on input "Position title" at bounding box center [487, 235] width 6 height 6
checkbox input "false"
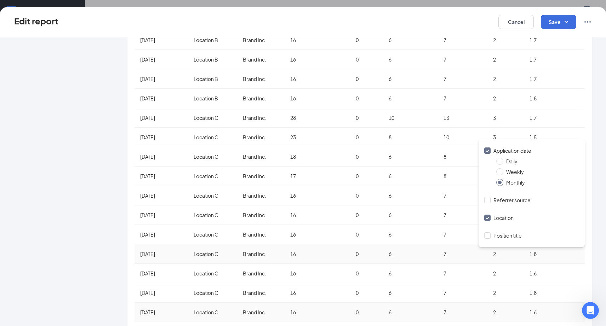
scroll to position [618, 0]
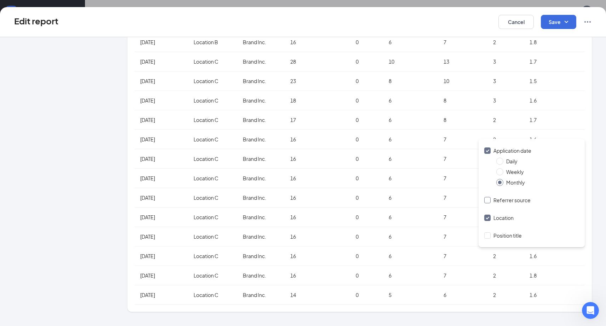
click at [504, 202] on span "Referrer source" at bounding box center [511, 200] width 37 height 6
click at [490, 202] on input "Referrer source" at bounding box center [487, 200] width 6 height 6
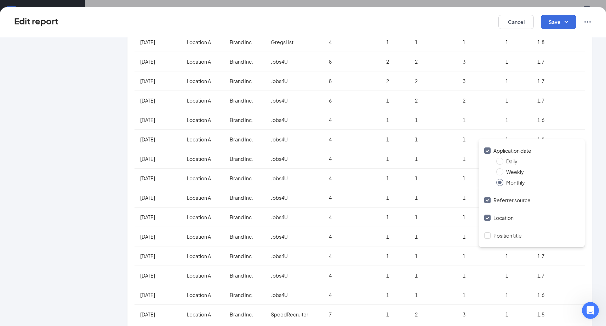
click at [502, 203] on span "Referrer source" at bounding box center [511, 200] width 37 height 6
click at [490, 203] on input "Referrer source" at bounding box center [487, 200] width 6 height 6
checkbox input "false"
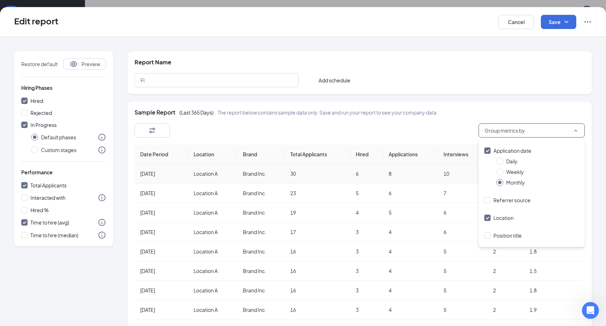
scroll to position [1, 0]
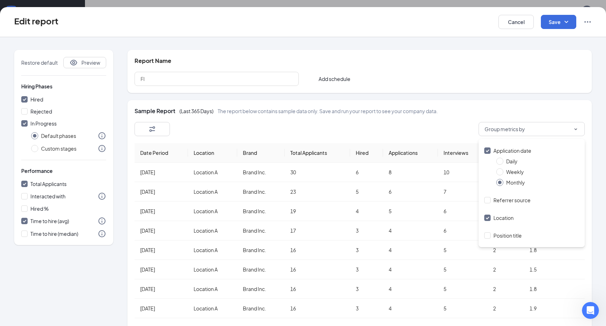
click at [98, 150] on icon "Info" at bounding box center [102, 148] width 8 height 8
click at [30, 145] on div "In Progress Default phases Custom stages" at bounding box center [63, 136] width 85 height 33
click at [33, 149] on span at bounding box center [34, 148] width 7 height 7
click at [33, 149] on input "Custom stages" at bounding box center [34, 148] width 7 height 7
radio input "true"
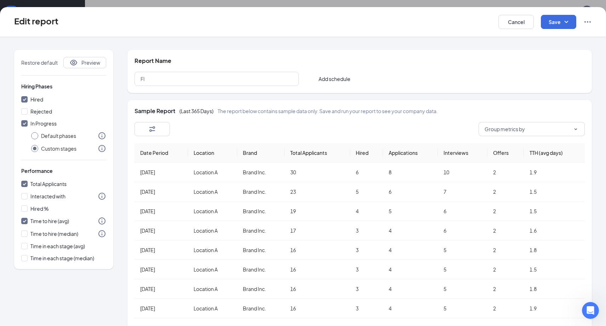
click at [34, 135] on input "Default phases" at bounding box center [34, 135] width 7 height 7
radio input "true"
radio input "false"
click at [506, 19] on icon "Ellipses" at bounding box center [587, 22] width 8 height 8
click at [506, 46] on div "View details" at bounding box center [563, 42] width 55 height 16
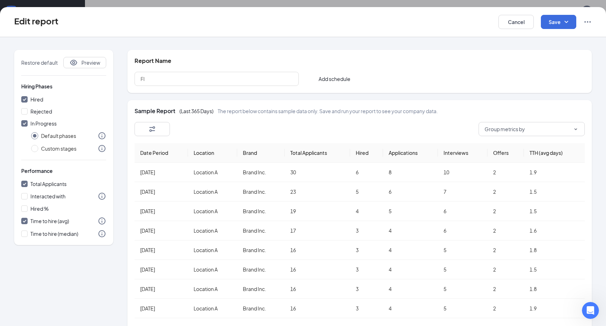
click at [506, 23] on div "Cancel Save" at bounding box center [544, 22] width 93 height 14
click at [506, 23] on icon "Ellipses" at bounding box center [587, 22] width 8 height 8
click at [506, 39] on span "View details" at bounding box center [556, 41] width 28 height 7
click at [506, 19] on button "Cancel" at bounding box center [515, 22] width 35 height 14
checkbox input "false"
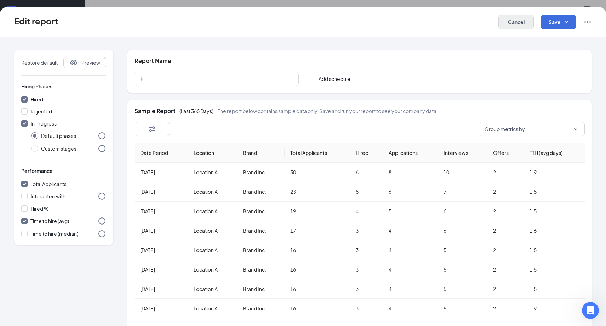
checkbox input "false"
radio input "false"
checkbox input "false"
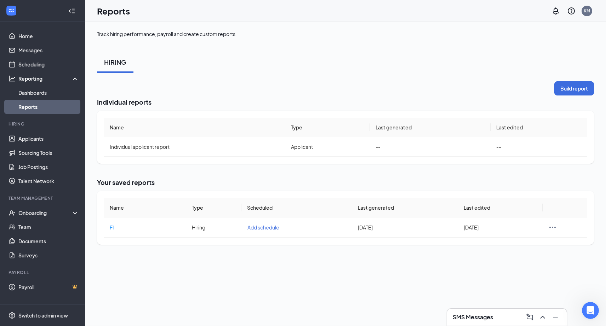
scroll to position [0, 0]
drag, startPoint x: 587, startPoint y: 316, endPoint x: 1151, endPoint y: 602, distance: 633.2
click at [506, 317] on div "Open Intercom Messenger" at bounding box center [588, 309] width 23 height 23
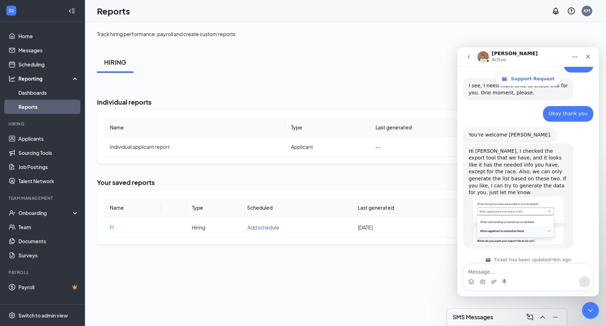
scroll to position [373, 0]
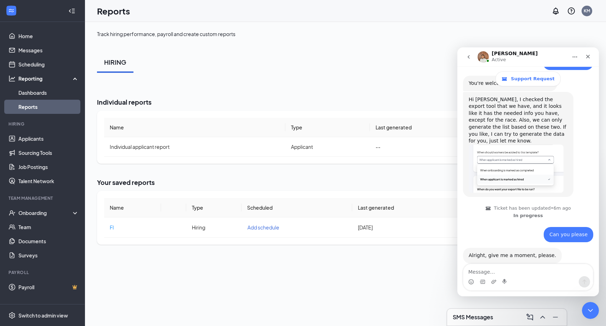
click at [504, 268] on textarea "Message…" at bounding box center [528, 270] width 130 height 12
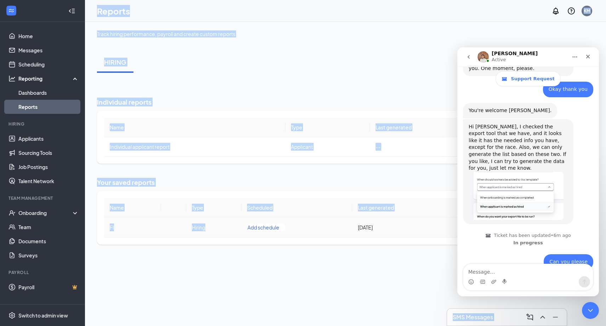
drag, startPoint x: 24, startPoint y: 321, endPoint x: 219, endPoint y: 225, distance: 217.9
click at [213, 224] on div "Home Messages Scheduling Reporting Dashboards Reports Hiring Applicants Sourcin…" at bounding box center [303, 163] width 606 height 326
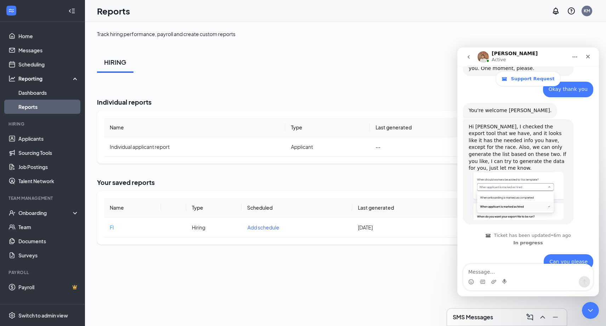
click at [246, 277] on div "Track hiring performance, payroll and create custom reports HIRING Build report…" at bounding box center [345, 174] width 521 height 304
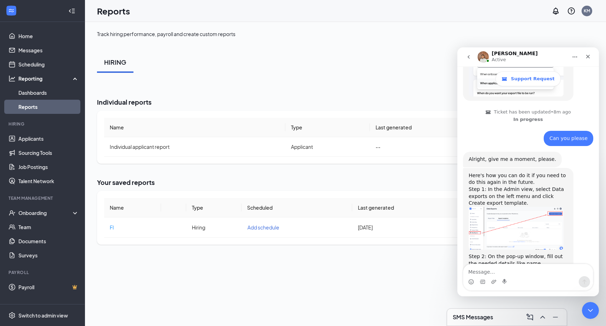
scroll to position [489, 0]
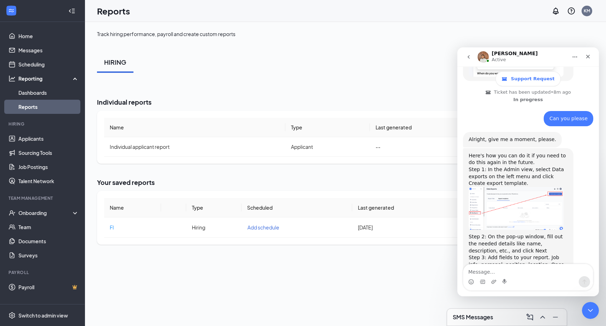
click at [506, 187] on img "Joel says…" at bounding box center [516, 208] width 95 height 43
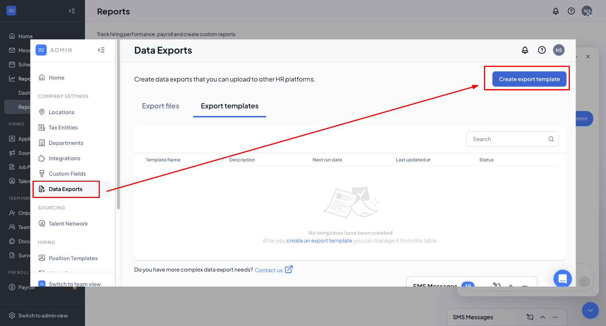
scroll to position [0, 0]
click at [506, 44] on div "Intercom messenger" at bounding box center [303, 163] width 606 height 326
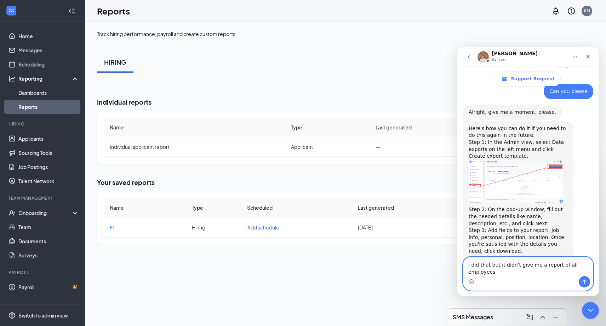
scroll to position [524, 0]
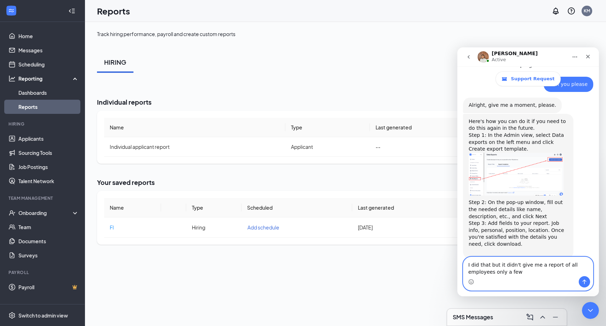
click at [506, 259] on textarea "I did that but it didn't give me a report of all employees only a few" at bounding box center [528, 266] width 130 height 19
click at [506, 270] on textarea "I did that but it didn't give me a report of all employees only a few" at bounding box center [528, 266] width 130 height 19
click at [506, 265] on textarea "I did that but it didn't give me a report of all employees only a few" at bounding box center [528, 266] width 130 height 19
type textarea "I did that but it didn't give me a report of all hired employees only a few"
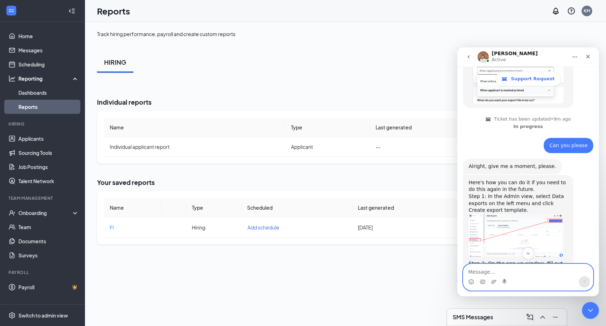
scroll to position [486, 0]
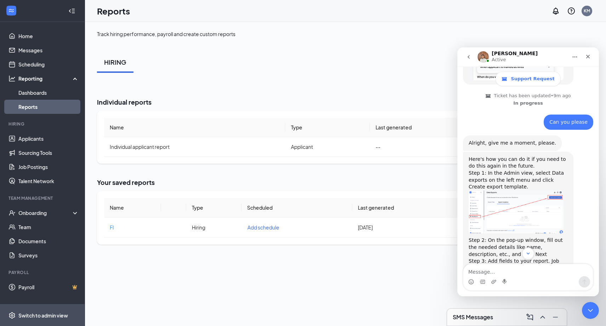
click at [35, 316] on div "Switch to admin view" at bounding box center [43, 315] width 50 height 7
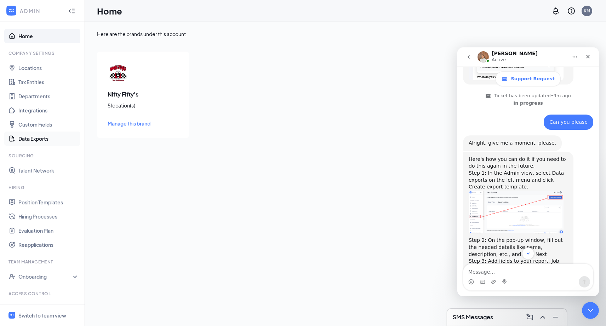
click at [44, 141] on link "Data Exports" at bounding box center [48, 139] width 61 height 14
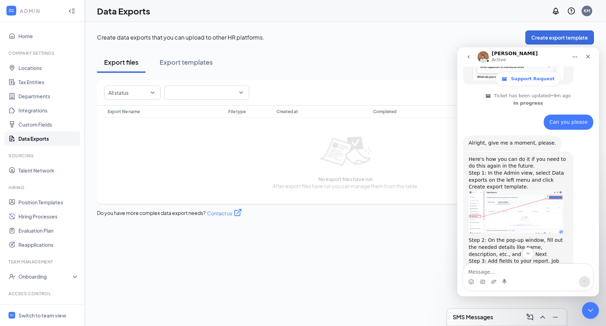
click at [134, 95] on div at bounding box center [129, 92] width 46 height 11
click at [136, 94] on div at bounding box center [129, 92] width 46 height 11
click at [193, 93] on span at bounding box center [206, 92] width 76 height 13
click at [173, 110] on span "All template" at bounding box center [184, 112] width 28 height 8
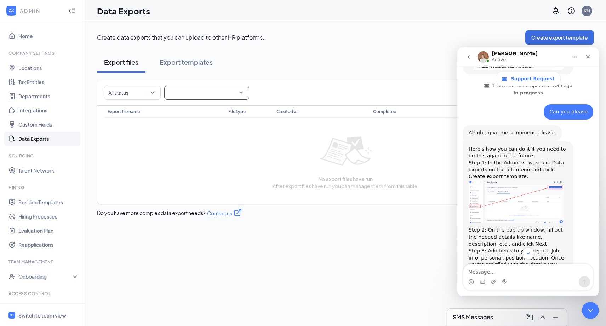
scroll to position [572, 0]
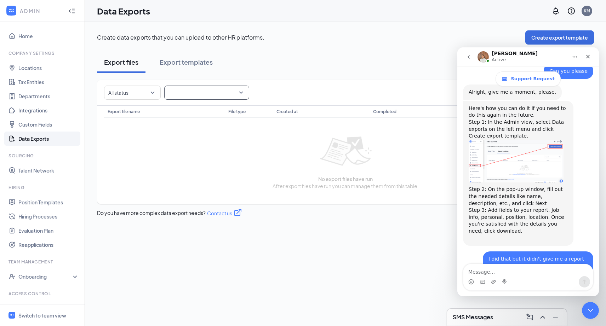
click at [501, 271] on textarea "Message…" at bounding box center [528, 270] width 130 height 12
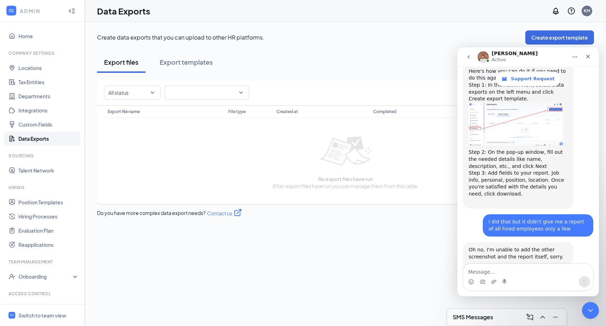
drag, startPoint x: 503, startPoint y: 226, endPoint x: 540, endPoint y: 226, distance: 37.2
click at [506, 270] on div "Still working on it and accidentally hit send message.😅 Give me a few minutes. …" at bounding box center [518, 280] width 99 height 21
drag, startPoint x: 489, startPoint y: 202, endPoint x: 527, endPoint y: 203, distance: 37.9
click at [506, 247] on div "Oh no, I'm unable to add the other screenshot and the report itself, sorry." at bounding box center [518, 254] width 99 height 14
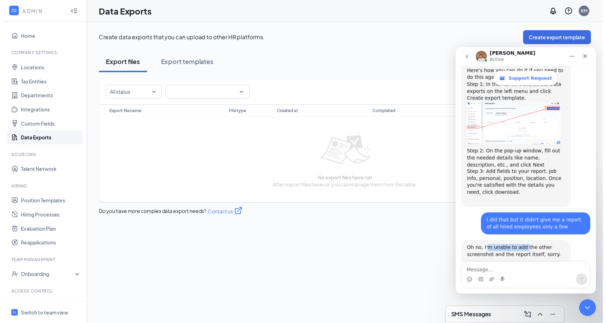
scroll to position [581, 0]
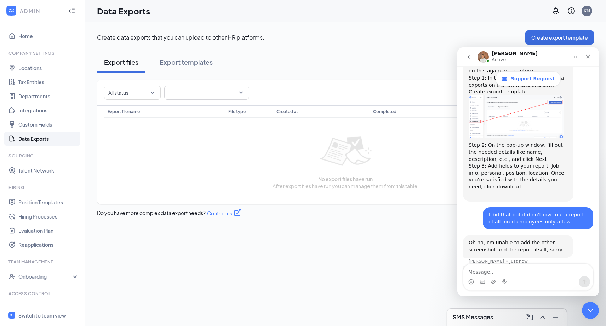
click at [506, 270] on div "Still working on it and accidentally hit send message.😅 Give me a few minutes. …" at bounding box center [518, 280] width 99 height 21
drag, startPoint x: 493, startPoint y: 230, endPoint x: 537, endPoint y: 235, distance: 44.5
click at [506, 270] on div "Still working on it and accidentally hit send message.😅 Give me a few minutes. …" at bounding box center [518, 280] width 99 height 21
click at [506, 266] on div "Still working on it and accidentally hit send message.😅 Give me a few minutes. …" at bounding box center [518, 280] width 110 height 29
click at [495, 274] on textarea "Message…" at bounding box center [528, 270] width 130 height 12
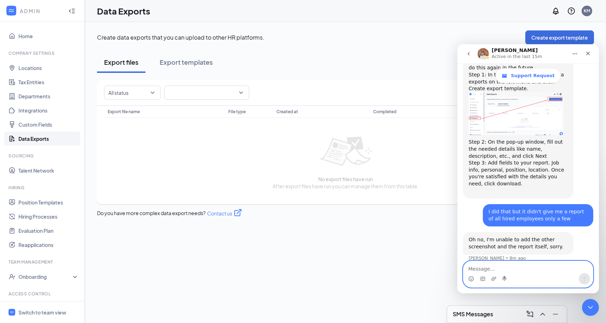
scroll to position [608, 0]
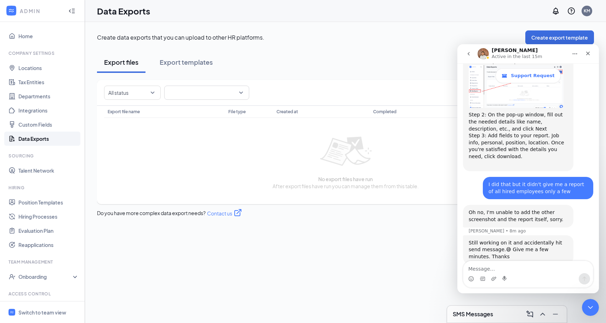
click at [406, 94] on div "All status All template" at bounding box center [345, 96] width 497 height 20
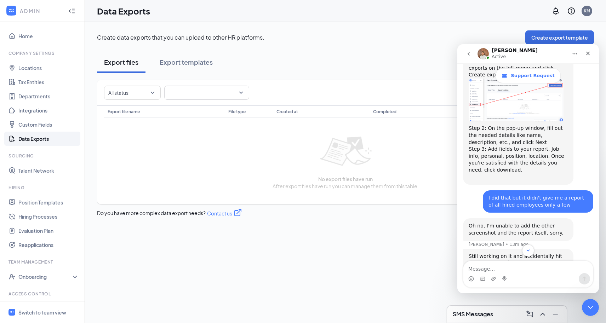
scroll to position [732, 0]
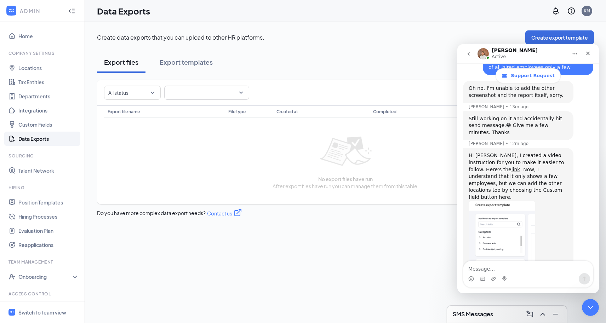
click at [502, 205] on img "Joel says…" at bounding box center [502, 248] width 67 height 95
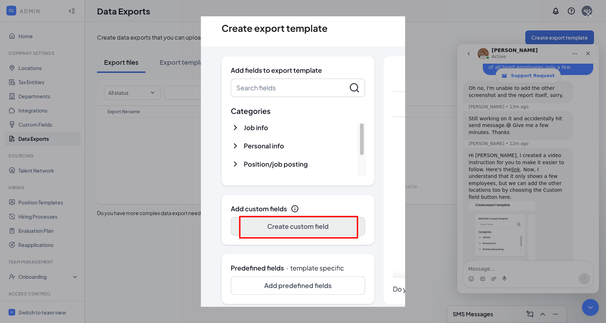
scroll to position [0, 0]
click at [506, 131] on div "Intercom messenger" at bounding box center [303, 161] width 606 height 323
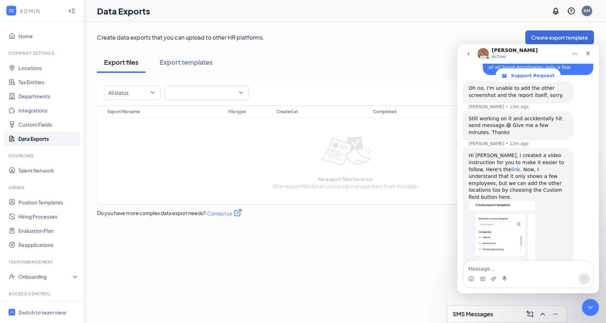
click at [506, 167] on link "link" at bounding box center [515, 170] width 9 height 6
drag, startPoint x: 519, startPoint y: 133, endPoint x: 524, endPoint y: 132, distance: 4.7
click at [506, 152] on div "Hi Kelly, I created a video instruction for you to make it easier to follow. He…" at bounding box center [518, 176] width 99 height 48
click at [504, 266] on textarea "Message…" at bounding box center [528, 267] width 130 height 12
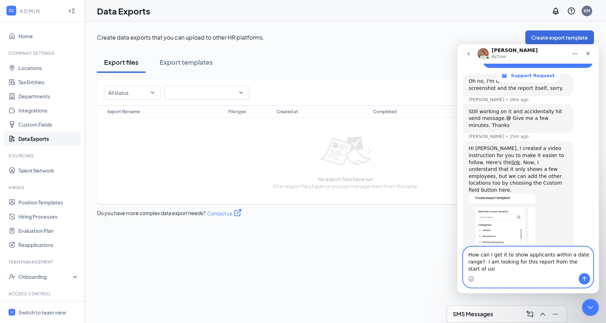
scroll to position [747, 0]
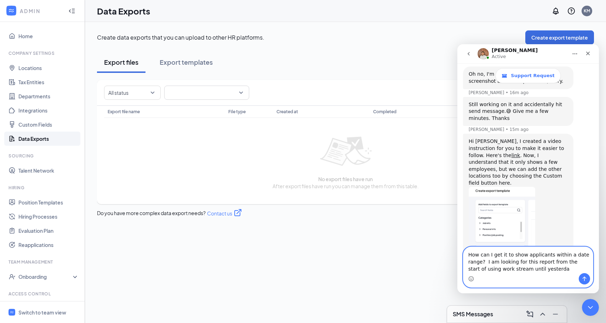
type textarea "How can I get it to show applicants within a date range? I am looking for this …"
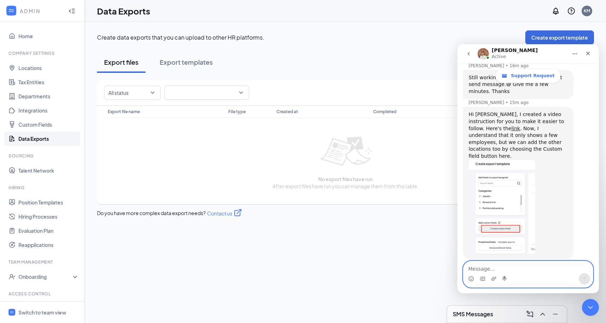
scroll to position [773, 0]
click at [506, 31] on button "Create export template" at bounding box center [559, 37] width 69 height 14
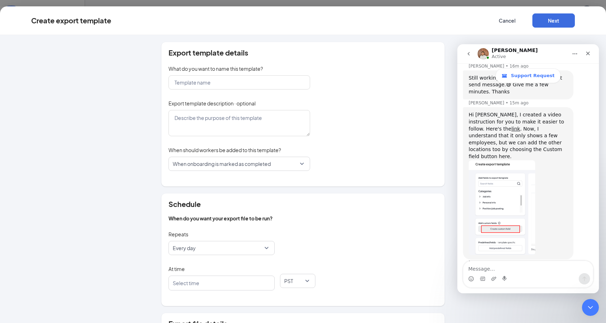
scroll to position [774, 0]
drag, startPoint x: 179, startPoint y: 81, endPoint x: 180, endPoint y: 93, distance: 11.8
click at [179, 82] on input "text" at bounding box center [239, 82] width 142 height 14
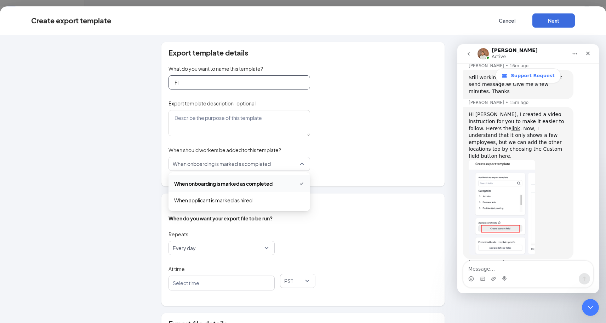
click at [188, 167] on span "When onboarding is marked as completed" at bounding box center [222, 163] width 98 height 13
type input "FI"
click at [190, 195] on div "When applicant is marked as hired" at bounding box center [239, 200] width 142 height 16
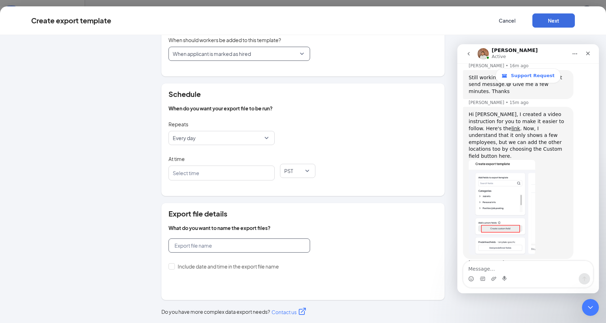
scroll to position [110, 0]
click at [203, 241] on input "E" at bounding box center [239, 245] width 142 height 14
click at [224, 176] on div at bounding box center [217, 172] width 87 height 11
type input "EE"
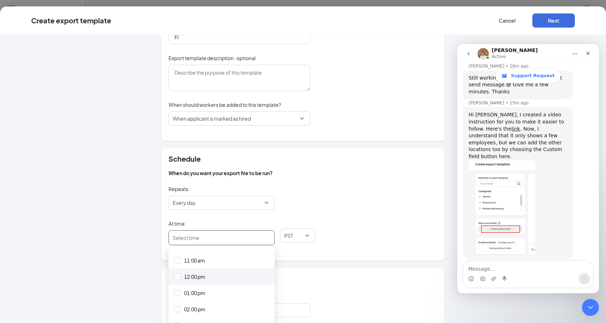
scroll to position [197, 0]
click at [193, 270] on span "12:00 pm" at bounding box center [194, 272] width 21 height 8
click at [314, 230] on div "At time 12:00 pm 10:00 11:00 12:00 All 12:00 am 01:00 am 02:00 am 03:00 am 04:0…" at bounding box center [302, 235] width 269 height 35
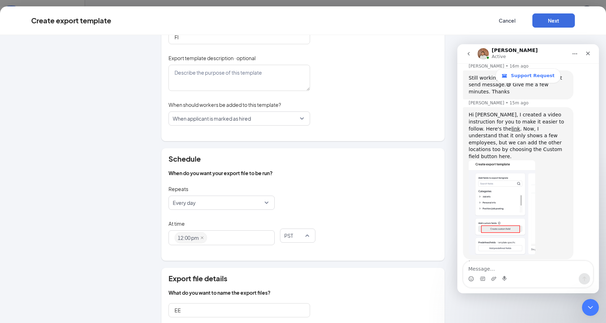
click at [303, 236] on span "PST" at bounding box center [297, 235] width 27 height 13
click at [290, 252] on span "EST" at bounding box center [290, 255] width 9 height 8
click at [506, 312] on div "Close Intercom Messenger" at bounding box center [589, 306] width 17 height 17
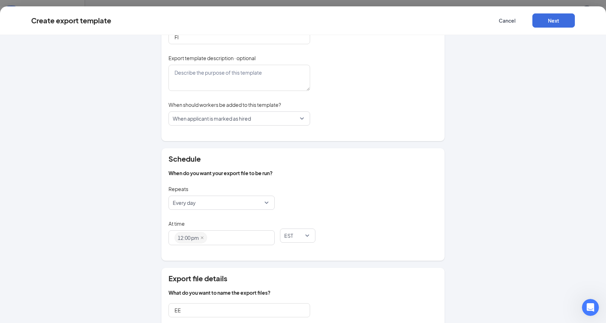
click at [506, 28] on div "Create export template Cancel Next" at bounding box center [303, 20] width 606 height 29
click at [506, 24] on button "Next" at bounding box center [553, 20] width 42 height 14
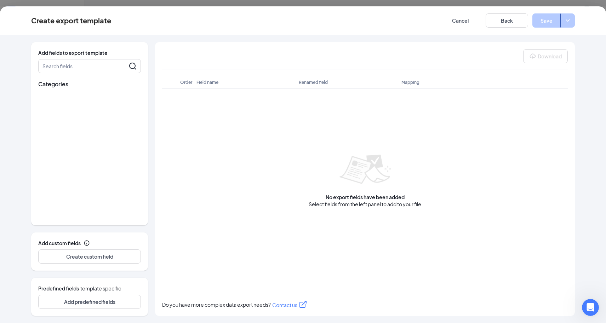
scroll to position [0, 0]
click at [48, 96] on div "Job info" at bounding box center [52, 96] width 28 height 8
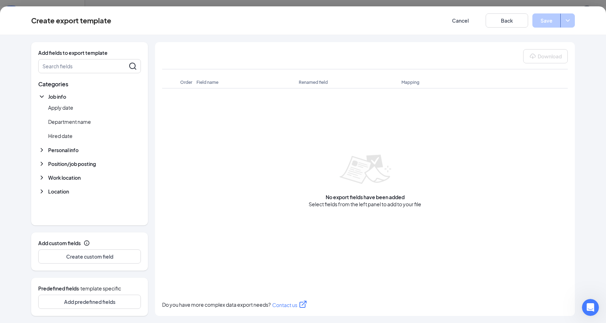
click at [56, 155] on div "Personal info Email First name Full name Last name Phone number" at bounding box center [89, 151] width 103 height 10
click at [57, 151] on span "Personal info" at bounding box center [63, 149] width 30 height 7
click at [132, 176] on icon "PlusCircle" at bounding box center [134, 175] width 5 height 5
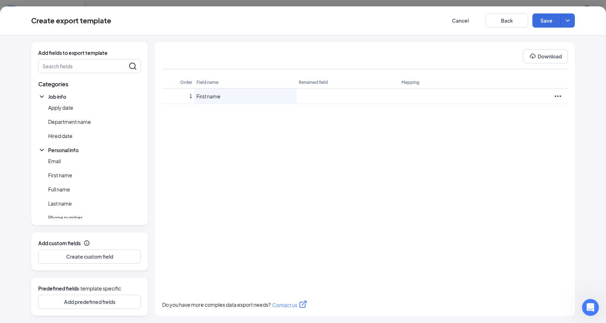
click at [53, 150] on span "Personal info" at bounding box center [63, 149] width 30 height 7
click at [66, 163] on span "Position/job posting" at bounding box center [72, 163] width 48 height 7
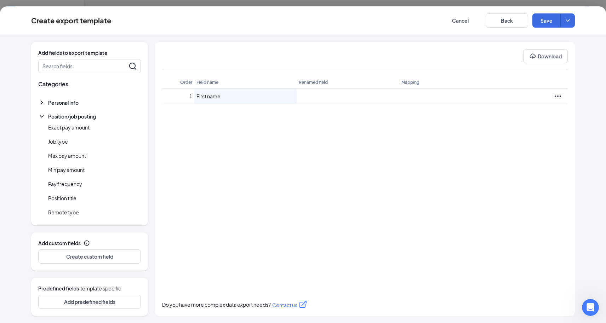
scroll to position [103, 0]
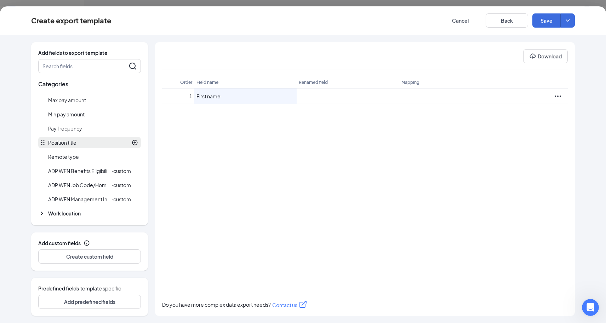
click at [132, 140] on icon "PlusCircle" at bounding box center [135, 142] width 6 height 6
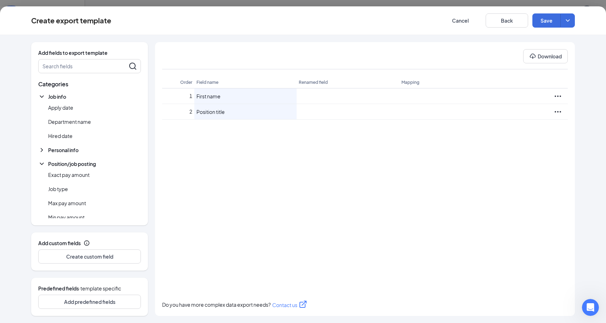
click at [42, 164] on icon "ChevronDown" at bounding box center [41, 163] width 7 height 7
click at [134, 108] on icon "PlusCircle" at bounding box center [134, 107] width 5 height 5
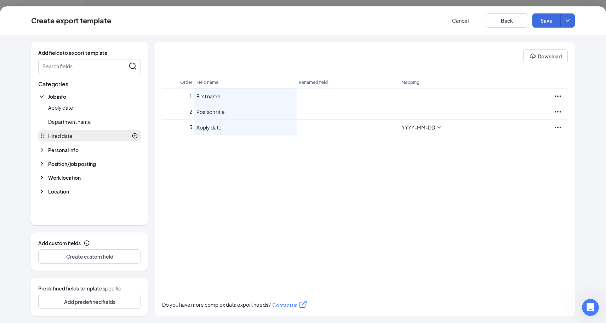
click at [134, 136] on icon "PlusCircle" at bounding box center [134, 135] width 5 height 5
click at [58, 179] on span "Work location" at bounding box center [64, 177] width 33 height 7
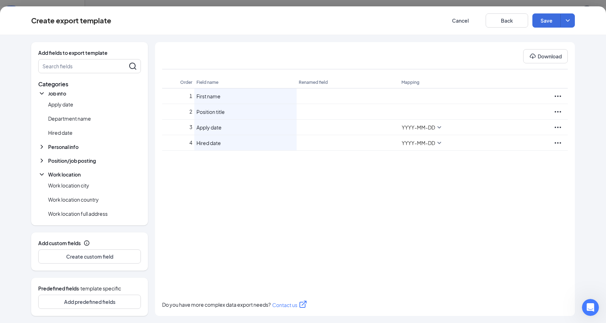
scroll to position [11, 0]
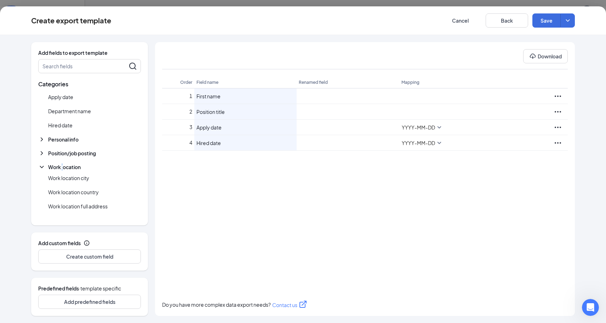
click at [62, 168] on span "Work location" at bounding box center [64, 166] width 33 height 7
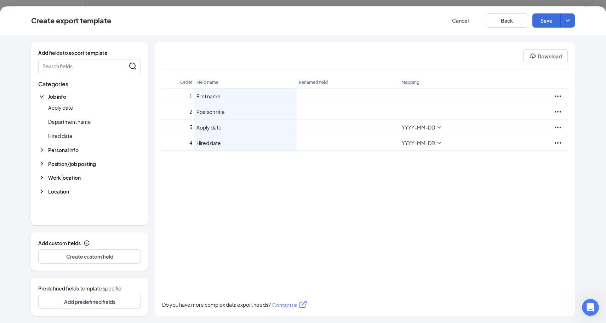
scroll to position [0, 0]
click at [57, 189] on span "Location" at bounding box center [58, 191] width 21 height 7
click at [132, 201] on icon "PlusCircle" at bounding box center [135, 202] width 6 height 6
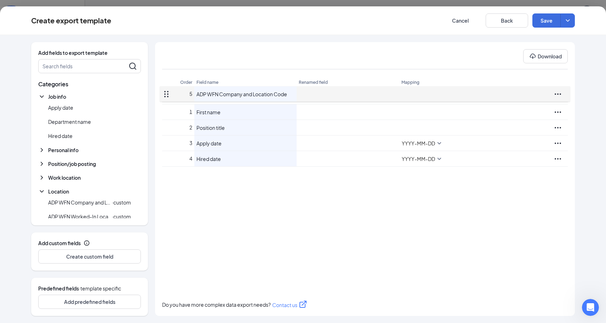
drag, startPoint x: 164, startPoint y: 160, endPoint x: 169, endPoint y: 94, distance: 66.0
click at [169, 94] on div "Add fields to export template Search fields Categories Job info Apply date Depa…" at bounding box center [303, 179] width 544 height 274
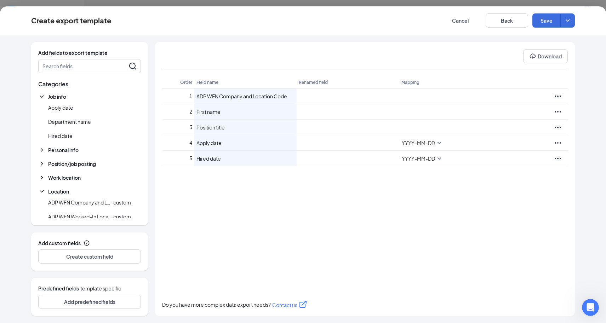
click at [255, 233] on div "1 ADP WFN Company and Location Code Rename 2 First name Rename 3 Position title…" at bounding box center [365, 191] width 406 height 207
click at [98, 298] on button "Add predefined fields" at bounding box center [89, 302] width 103 height 14
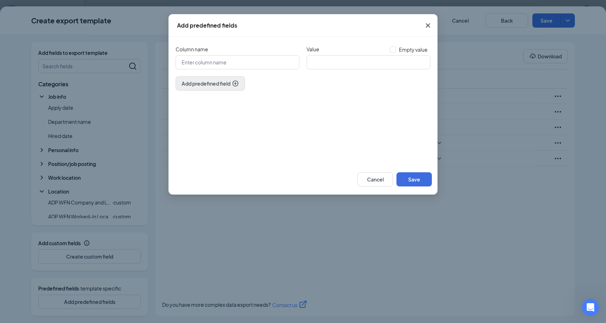
click at [234, 87] on icon "PlusCircle" at bounding box center [235, 83] width 7 height 7
click at [424, 99] on icon "Cross" at bounding box center [426, 95] width 8 height 8
click at [252, 62] on input "Column name" at bounding box center [238, 62] width 124 height 14
click at [377, 176] on button "Cancel" at bounding box center [374, 179] width 35 height 14
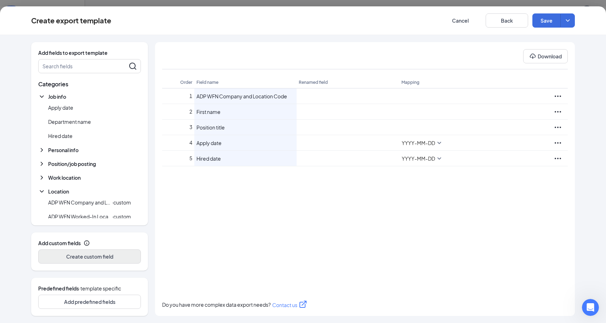
click at [93, 258] on button "Create custom field" at bounding box center [89, 256] width 103 height 14
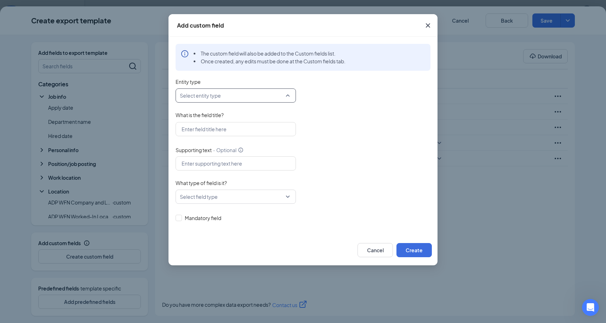
click at [248, 96] on input "Entity type" at bounding box center [233, 95] width 107 height 13
click at [230, 145] on span "Position" at bounding box center [235, 148] width 109 height 8
click at [219, 128] on input "What is the field title?" at bounding box center [236, 129] width 120 height 14
click at [227, 163] on input "Supporting text · Optional" at bounding box center [236, 163] width 120 height 14
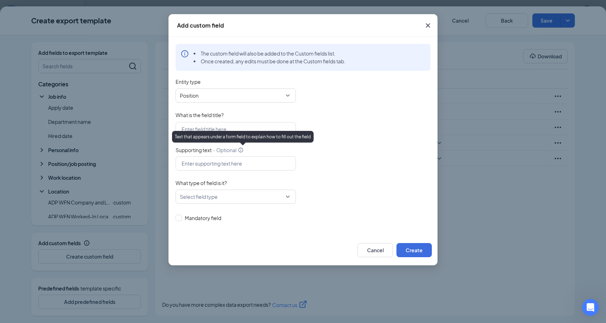
click at [242, 149] on icon "Info" at bounding box center [241, 150] width 6 height 6
click at [242, 156] on input "Supporting text · Optional" at bounding box center [236, 163] width 120 height 14
click at [206, 217] on span "Mandatory field" at bounding box center [203, 218] width 42 height 8
click at [180, 217] on input "Mandatory field" at bounding box center [178, 217] width 5 height 5
checkbox input "true"
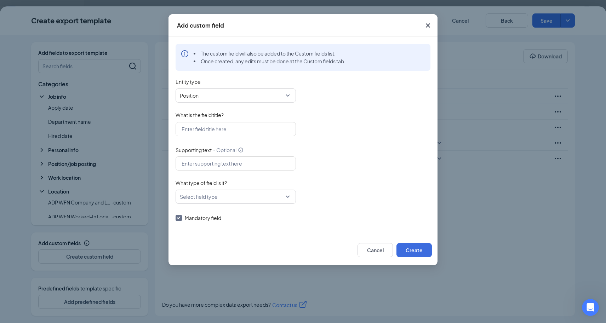
click at [235, 197] on input "What type of field is it?" at bounding box center [233, 196] width 107 height 13
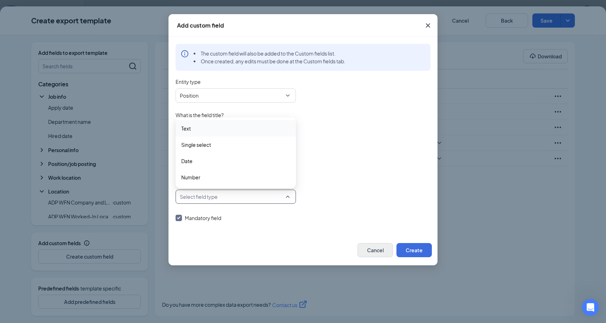
click at [377, 247] on button "Cancel" at bounding box center [374, 250] width 35 height 14
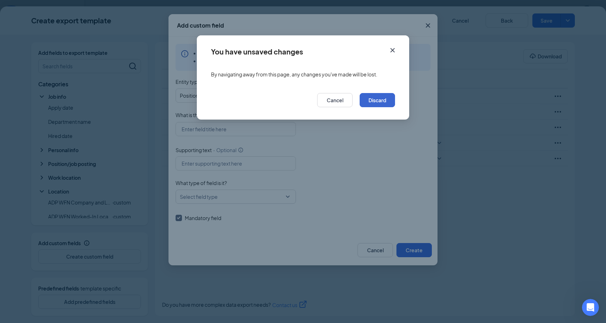
click at [381, 101] on button "Discard" at bounding box center [377, 100] width 35 height 14
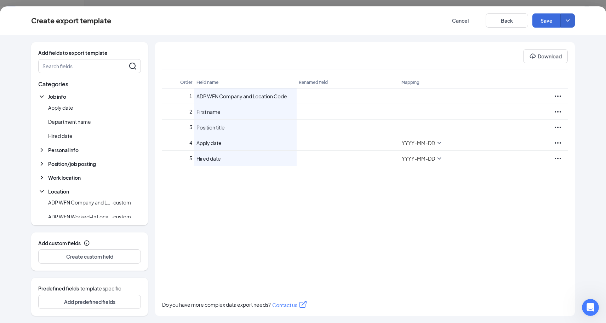
click at [506, 19] on icon "ChevronDown" at bounding box center [567, 20] width 7 height 7
click at [506, 233] on div "1 ADP WFN Company and Location Code Rename 2 First name Rename 3 Position title…" at bounding box center [365, 191] width 406 height 207
click at [506, 306] on icon "Open Intercom Messenger" at bounding box center [590, 307] width 12 height 12
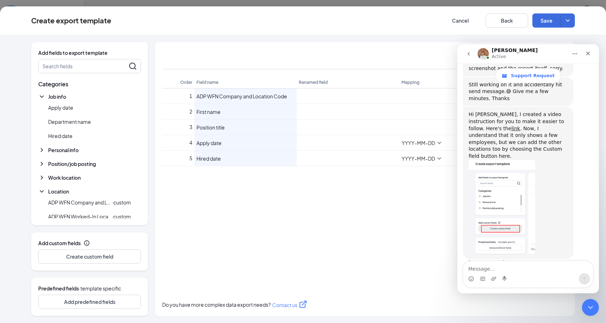
scroll to position [787, 0]
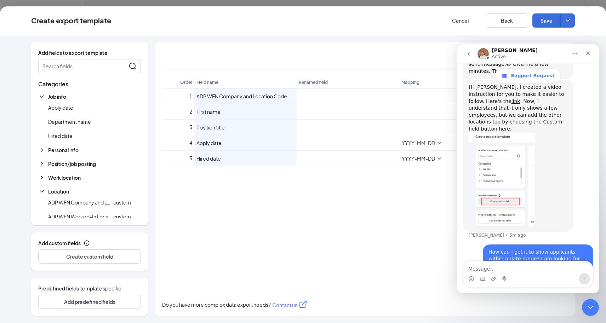
click at [506, 267] on textarea "Message…" at bounding box center [528, 267] width 130 height 12
drag, startPoint x: 282, startPoint y: 210, endPoint x: 247, endPoint y: 217, distance: 35.7
click at [282, 211] on div "1 ADP WFN Company and Location Code Rename 2 First name Rename 3 Position title…" at bounding box center [365, 191] width 406 height 207
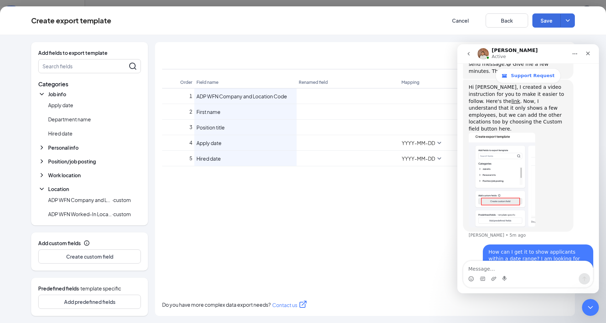
scroll to position [0, 0]
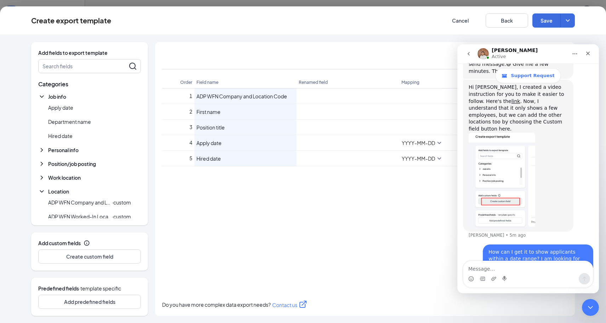
click at [385, 230] on div "1 ADP WFN Company and Location Code Rename 2 First name Rename 3 Position title…" at bounding box center [365, 191] width 406 height 207
click at [506, 53] on button "Home" at bounding box center [574, 53] width 13 height 13
click at [506, 132] on div "Hi Kelly, I created a video instruction for you to make it easier to follow. He…" at bounding box center [518, 156] width 110 height 152
click at [506, 306] on icon "Close Intercom Messenger" at bounding box center [589, 306] width 8 height 8
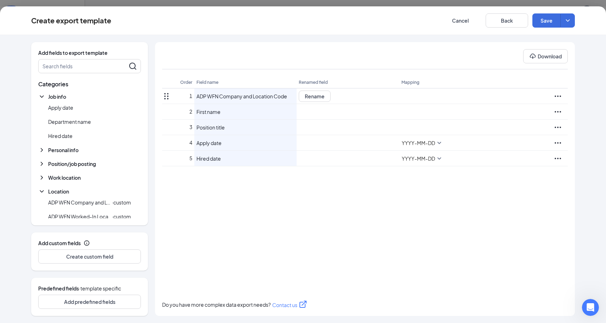
click at [506, 96] on icon "Ellipses" at bounding box center [557, 96] width 8 height 8
click at [506, 219] on div "1 ADP WFN Company and Location Code Rename 2 First name Rename 3 Position title…" at bounding box center [365, 191] width 406 height 207
click at [506, 310] on div "Open Intercom Messenger" at bounding box center [588, 306] width 23 height 23
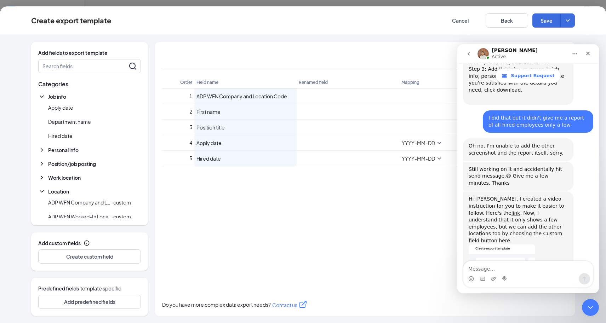
scroll to position [787, 0]
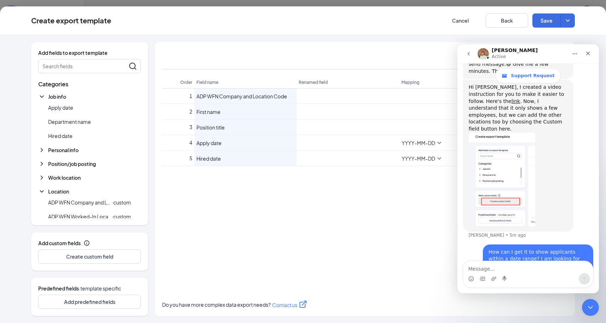
click at [495, 261] on textarea "Message…" at bounding box center [528, 267] width 130 height 12
click at [470, 264] on textarea "Message…" at bounding box center [528, 267] width 130 height 12
click at [237, 209] on div "1 ADP WFN Company and Location Code Rename 2 First name Rename 3 Position title…" at bounding box center [365, 191] width 406 height 207
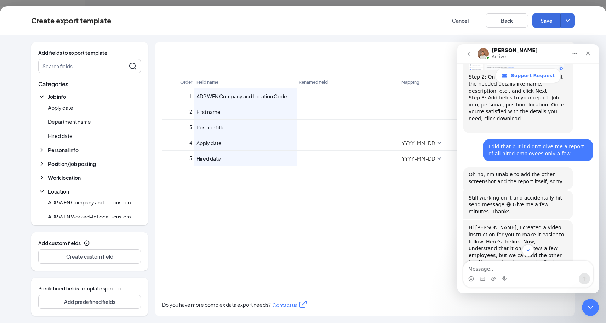
scroll to position [659, 0]
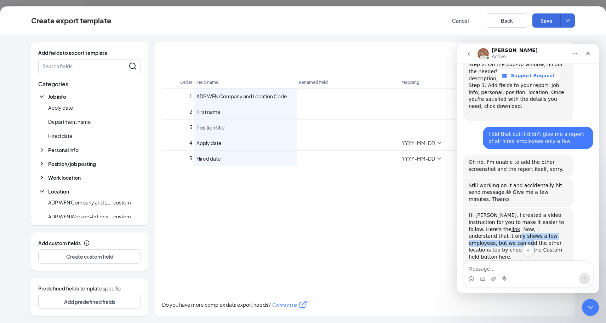
drag, startPoint x: 554, startPoint y: 182, endPoint x: 539, endPoint y: 188, distance: 16.4
click at [506, 212] on div "Hi Kelly, I created a video instruction for you to make it easier to follow. He…" at bounding box center [518, 236] width 99 height 48
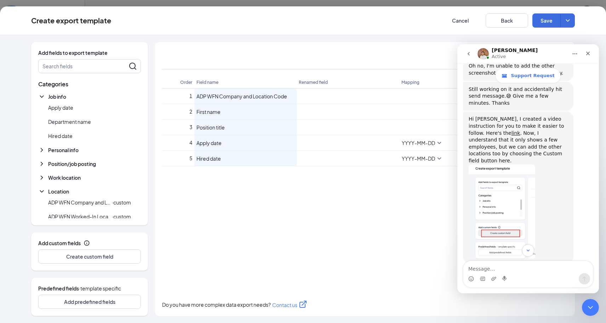
scroll to position [787, 0]
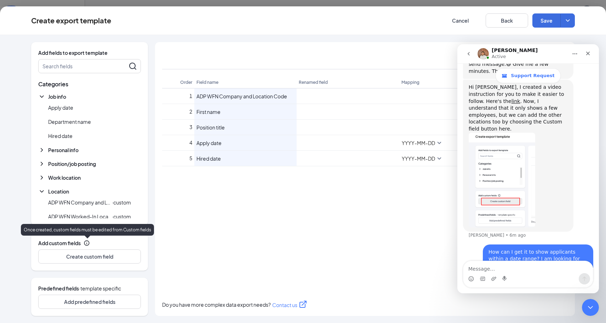
click at [86, 243] on icon "Info" at bounding box center [87, 243] width 6 height 6
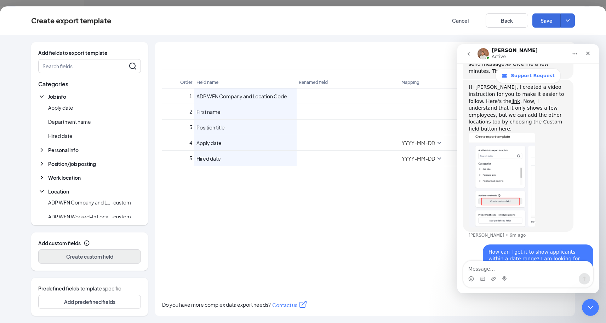
click at [80, 255] on button "Create custom field" at bounding box center [89, 256] width 103 height 14
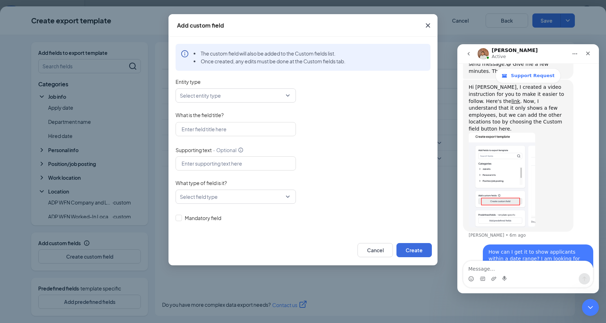
click at [232, 92] on input "Entity type" at bounding box center [233, 95] width 107 height 13
click at [375, 233] on div "The custom field will also be added to the Custom fields list. Once created, an…" at bounding box center [302, 136] width 269 height 198
click at [231, 197] on input "What type of field is it?" at bounding box center [233, 196] width 107 height 13
click at [241, 167] on input "Supporting text · Optional" at bounding box center [236, 163] width 120 height 14
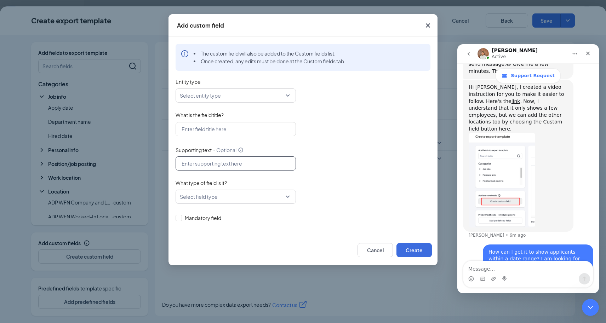
click at [241, 167] on input "Supporting text · Optional" at bounding box center [236, 163] width 120 height 14
click at [373, 248] on button "Cancel" at bounding box center [374, 250] width 35 height 14
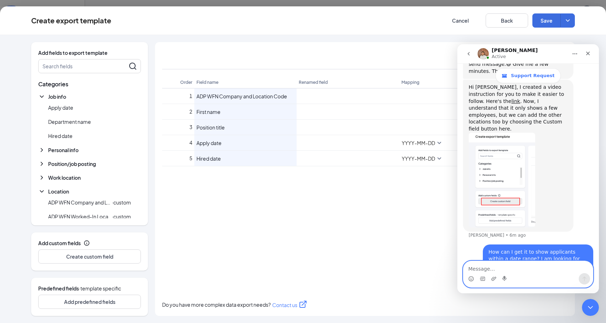
click at [479, 268] on textarea "Message…" at bounding box center [528, 267] width 130 height 12
click at [301, 304] on icon "ExternalLink" at bounding box center [302, 304] width 7 height 7
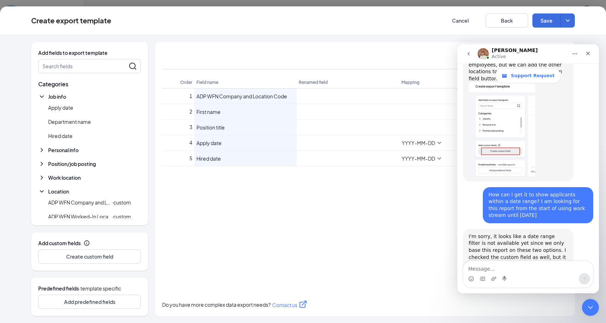
scroll to position [858, 0]
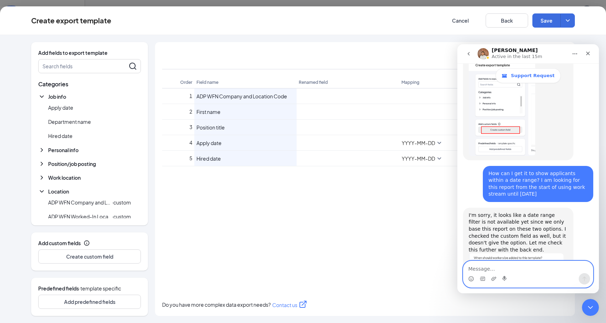
click at [506, 266] on textarea "Message…" at bounding box center [528, 267] width 130 height 12
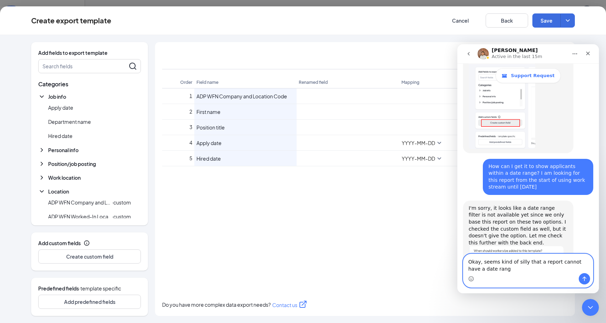
type textarea "Okay, seems kind of silly that a report cannot have a date range"
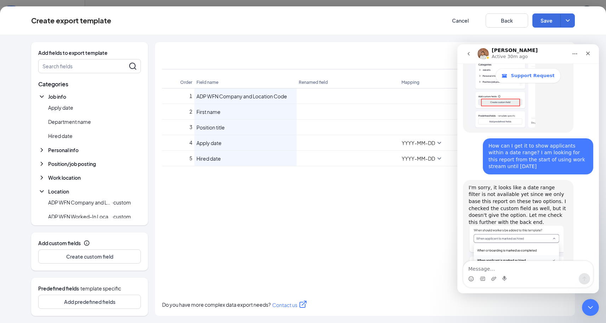
click at [506, 275] on div "Intercom messenger" at bounding box center [528, 278] width 130 height 11
click at [506, 271] on textarea "Message…" at bounding box center [528, 267] width 130 height 12
click at [461, 22] on button "Cancel" at bounding box center [460, 20] width 42 height 14
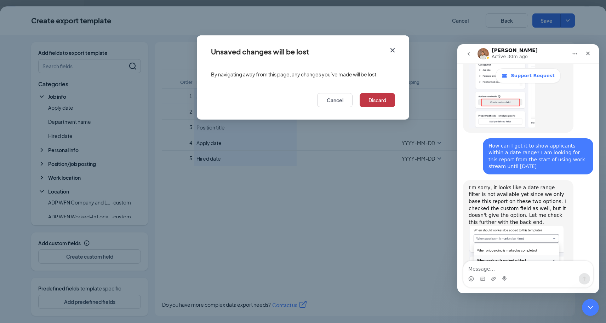
click at [383, 98] on button "Discard" at bounding box center [377, 100] width 35 height 14
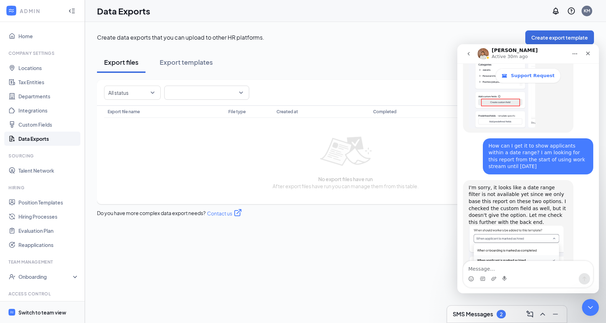
click at [47, 303] on span "Switch to team view" at bounding box center [48, 312] width 61 height 22
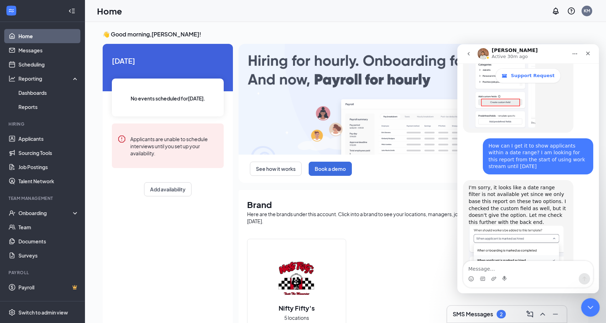
drag, startPoint x: 591, startPoint y: 306, endPoint x: 596, endPoint y: 305, distance: 4.6
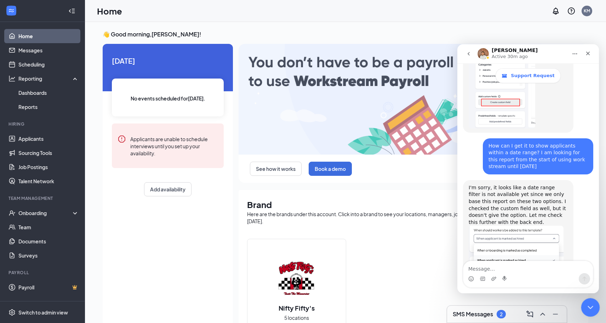
click at [506, 306] on icon "Close Intercom Messenger" at bounding box center [589, 306] width 5 height 3
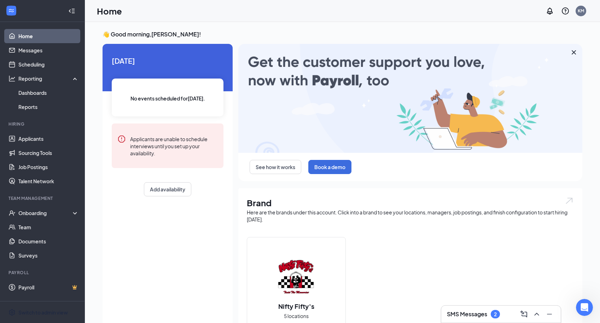
click at [58, 317] on span "Switch to admin view" at bounding box center [48, 312] width 61 height 22
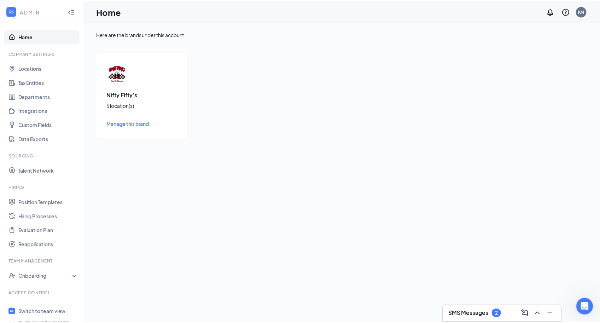
scroll to position [31, 0]
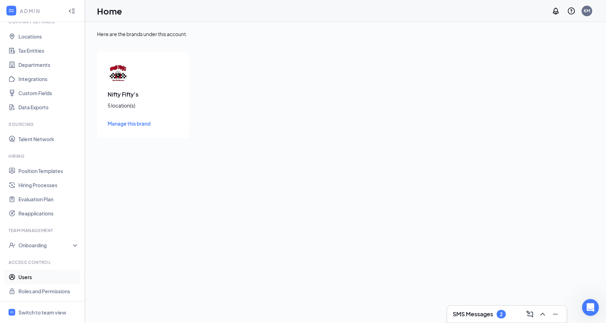
click at [30, 280] on link "Users" at bounding box center [48, 277] width 61 height 14
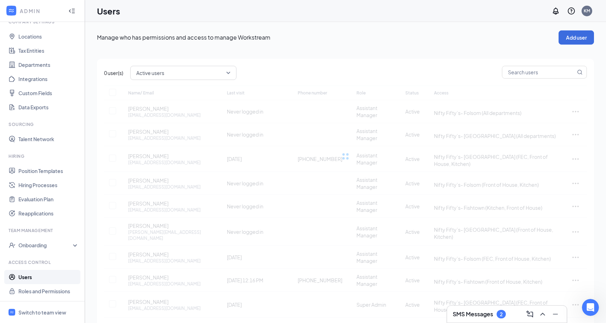
checkbox input "false"
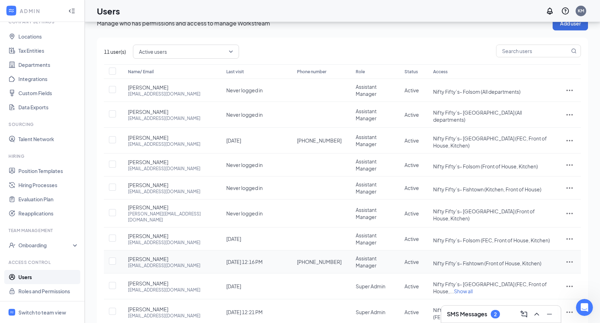
scroll to position [47, 0]
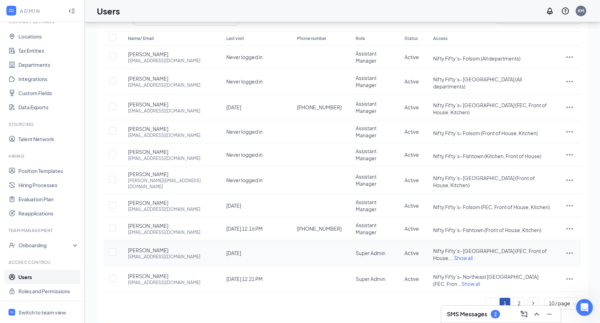
click at [473, 255] on span "Show all" at bounding box center [463, 258] width 19 height 6
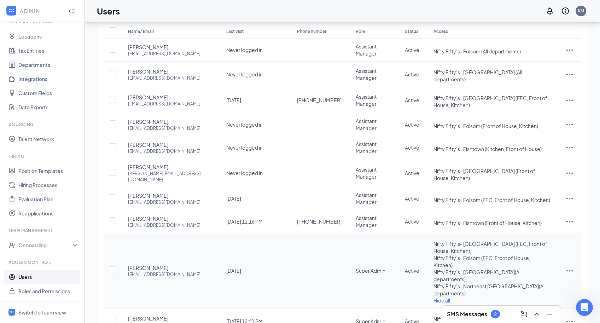
scroll to position [64, 0]
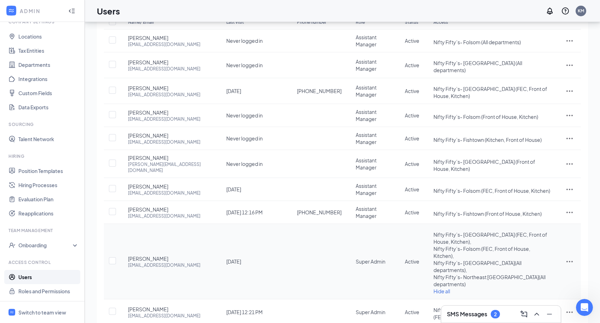
click at [506, 257] on icon "ActionsIcon" at bounding box center [570, 261] width 8 height 8
click at [506, 259] on li "Edit user" at bounding box center [546, 255] width 55 height 16
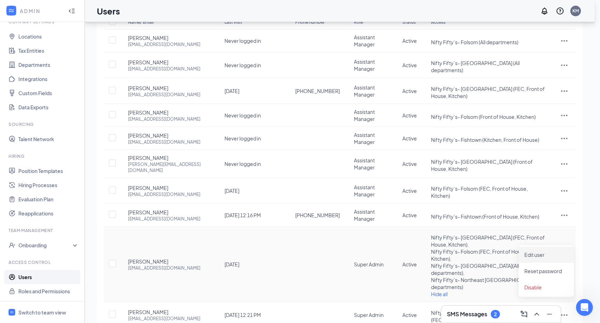
type input "Amy"
type input "Long"
type input "amylong@niftyfiftys.com"
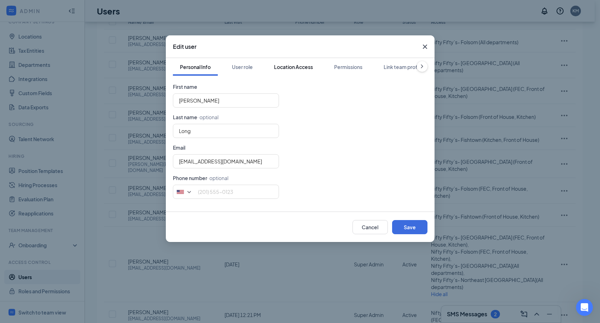
click at [305, 65] on div "Location Access" at bounding box center [293, 66] width 39 height 7
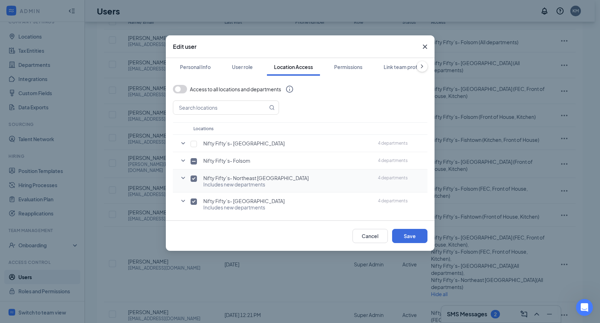
click at [195, 178] on input "checkbox" at bounding box center [194, 179] width 6 height 6
checkbox input "false"
click at [192, 198] on input "checkbox" at bounding box center [194, 196] width 6 height 6
checkbox input "false"
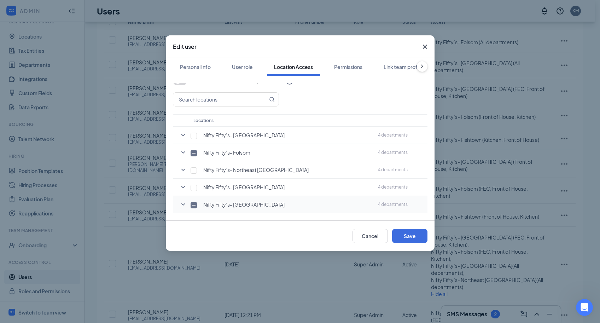
scroll to position [76, 0]
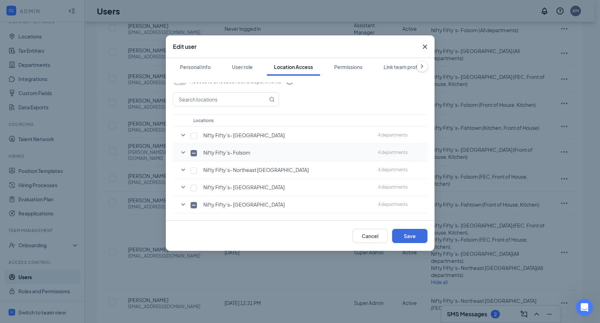
click at [181, 154] on icon "SmallChevronDown" at bounding box center [183, 152] width 8 height 8
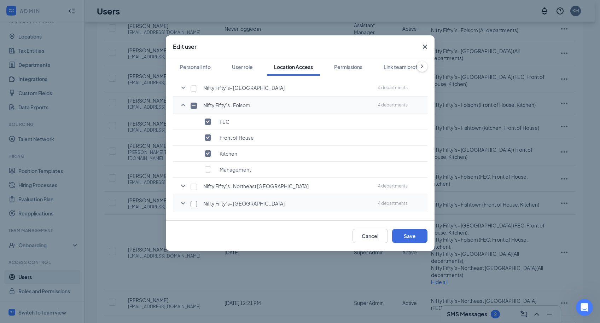
scroll to position [72, 0]
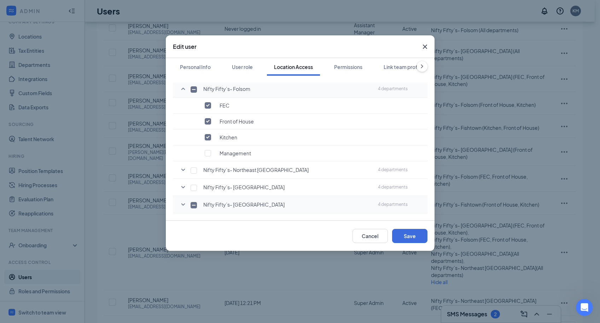
click at [183, 204] on icon "SmallChevronDown" at bounding box center [183, 204] width 8 height 8
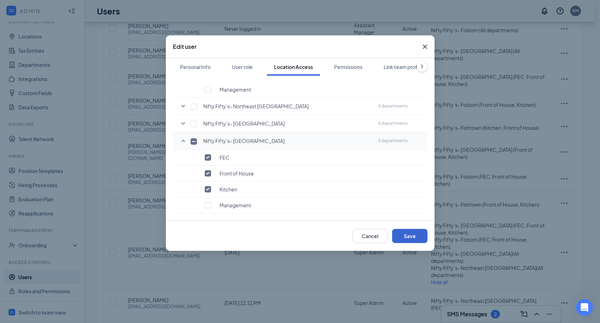
click at [420, 241] on button "Save" at bounding box center [409, 236] width 35 height 14
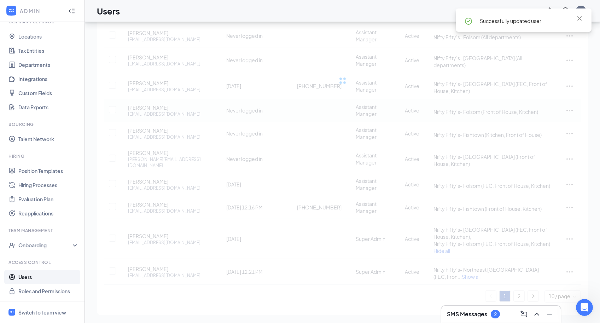
scroll to position [54, 0]
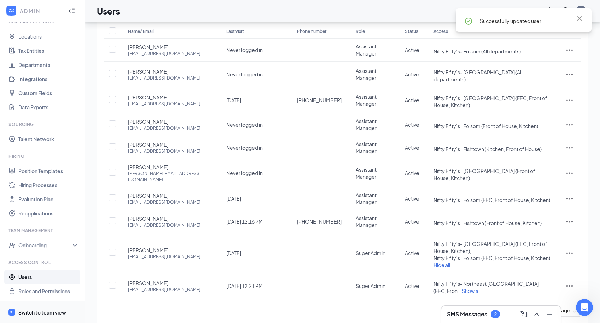
click at [43, 317] on span "Switch to team view" at bounding box center [48, 312] width 61 height 22
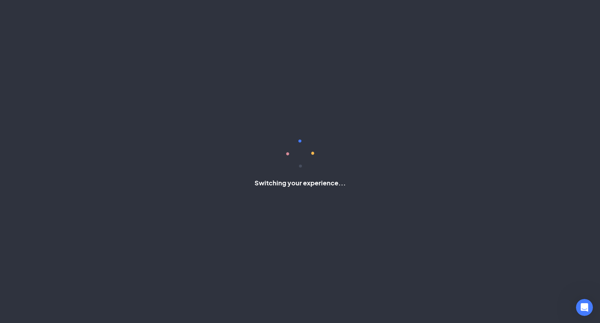
drag, startPoint x: 474, startPoint y: 160, endPoint x: 473, endPoint y: 151, distance: 8.5
click at [474, 160] on div "Switching your experience..." at bounding box center [300, 161] width 600 height 323
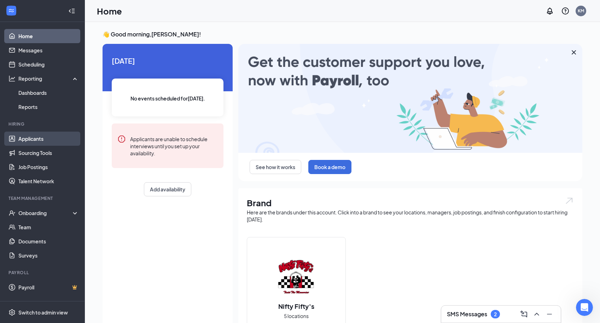
click at [43, 144] on link "Applicants" at bounding box center [48, 139] width 61 height 14
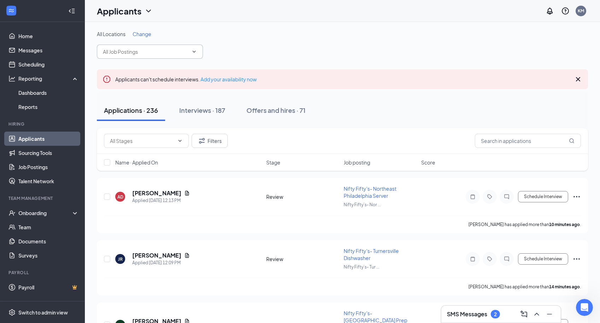
click at [146, 49] on input "text" at bounding box center [146, 52] width 86 height 8
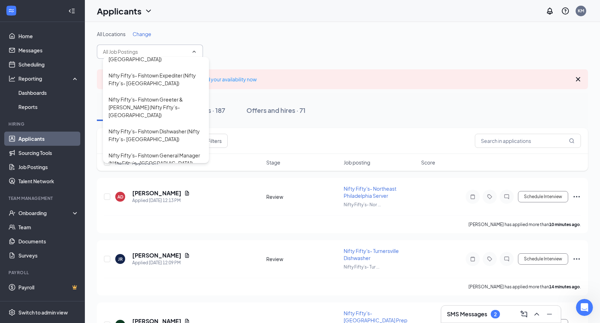
scroll to position [186, 0]
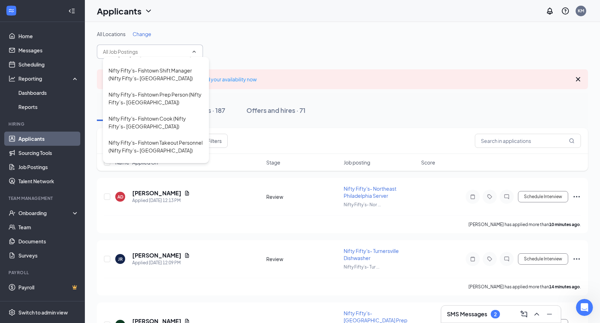
click at [144, 35] on span "Change" at bounding box center [142, 34] width 19 height 6
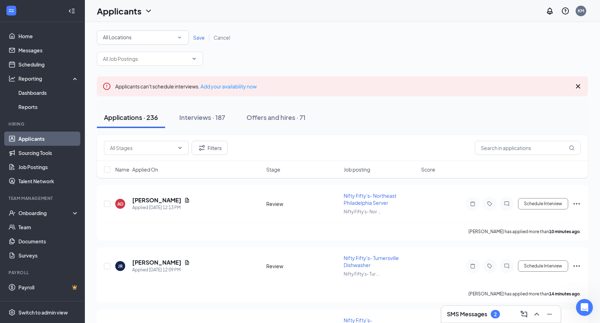
click at [171, 33] on div "All Locations All Locations" at bounding box center [143, 37] width 92 height 14
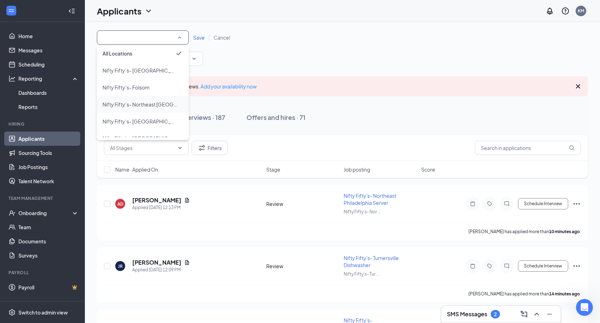
scroll to position [0, 0]
click at [138, 93] on span "Nifty Fifty’s- Folsom" at bounding box center [126, 91] width 47 height 6
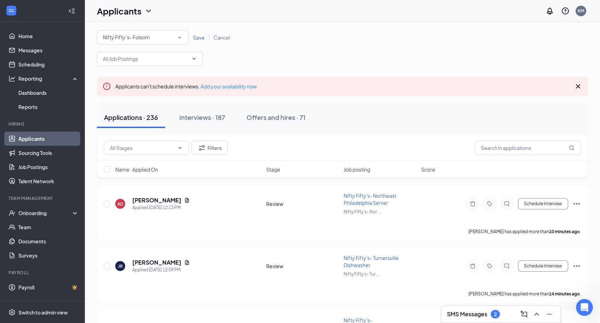
click at [196, 38] on span "Save" at bounding box center [199, 37] width 12 height 6
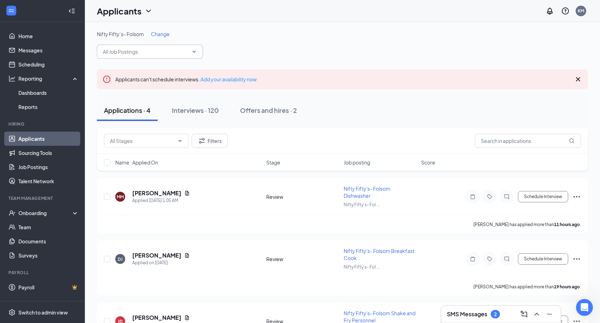
click at [151, 52] on input "text" at bounding box center [146, 52] width 86 height 8
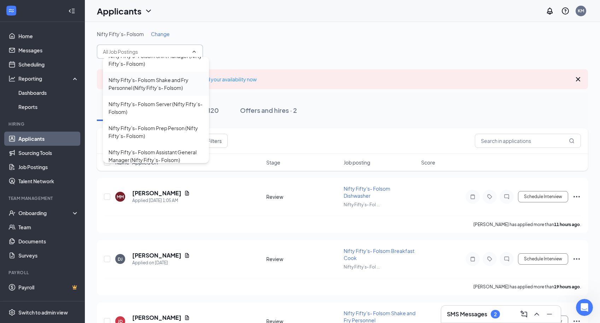
scroll to position [96, 0]
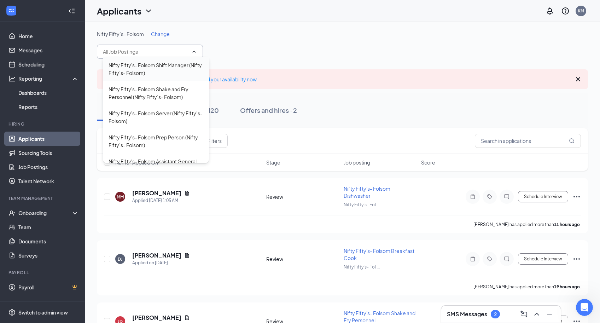
click at [165, 69] on div "Nifty Fifty's- Folsom Shift Manager (Nifty Fifty’s- Folsom)" at bounding box center [156, 69] width 95 height 16
type input "Nifty Fifty's- Folsom Shift Manager (Nifty Fifty’s- Folsom)"
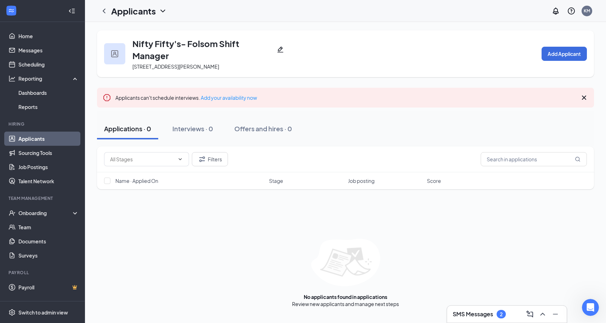
click at [159, 14] on icon "ChevronDown" at bounding box center [163, 11] width 8 height 8
click at [203, 13] on div "Applicants KM" at bounding box center [345, 11] width 521 height 22
click at [280, 49] on icon "Pencil" at bounding box center [280, 49] width 7 height 7
click at [105, 12] on icon "ChevronLeft" at bounding box center [104, 10] width 3 height 5
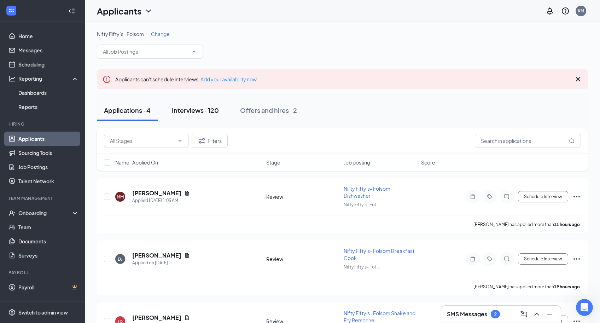
click at [203, 110] on div "Interviews · 120" at bounding box center [195, 110] width 47 height 9
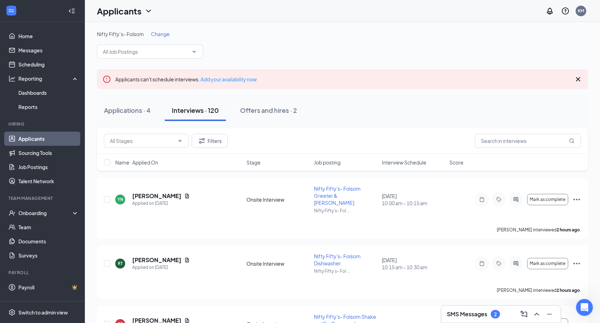
click at [331, 161] on span "Job posting" at bounding box center [327, 162] width 27 height 7
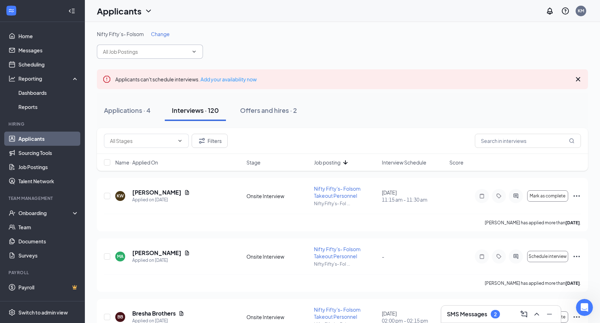
click at [175, 50] on input "text" at bounding box center [146, 52] width 86 height 8
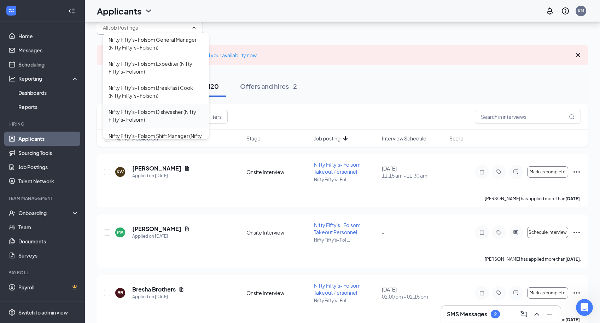
scroll to position [100, 0]
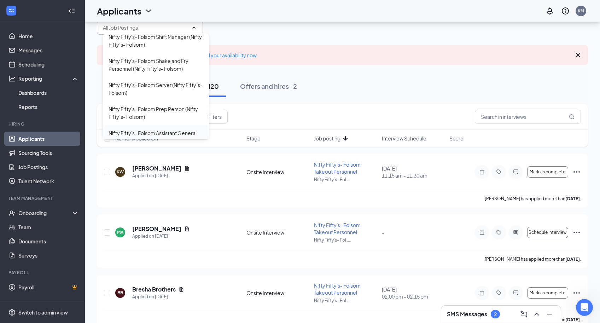
click at [178, 132] on div "Nifty Fifty's- Folsom Assistant General Manager (Nifty Fifty’s- Folsom)" at bounding box center [156, 137] width 95 height 16
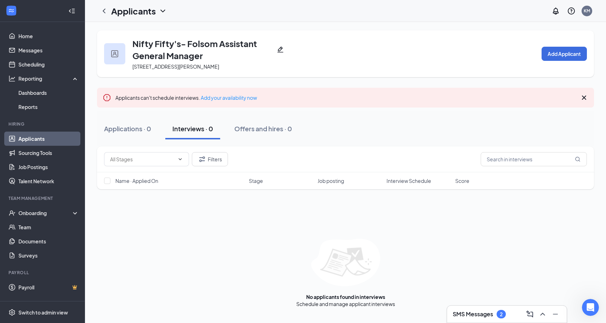
click at [163, 8] on icon "ChevronDown" at bounding box center [163, 11] width 8 height 8
click at [241, 52] on h3 "Nifty Fifty's- Folsom Assistant General Manager" at bounding box center [203, 50] width 142 height 24
click at [165, 10] on icon "ChevronDown" at bounding box center [162, 11] width 5 height 3
click at [163, 11] on icon "ChevronDown" at bounding box center [163, 11] width 8 height 8
click at [103, 12] on icon "ChevronLeft" at bounding box center [104, 11] width 8 height 8
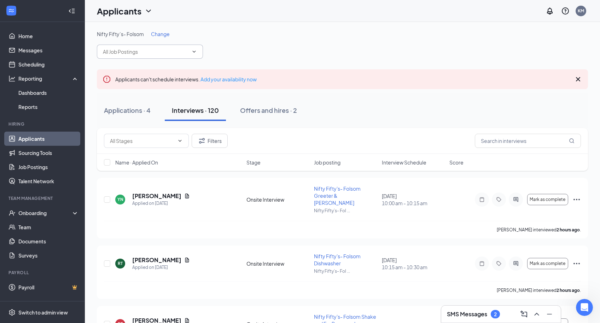
click at [153, 52] on input "text" at bounding box center [146, 52] width 86 height 8
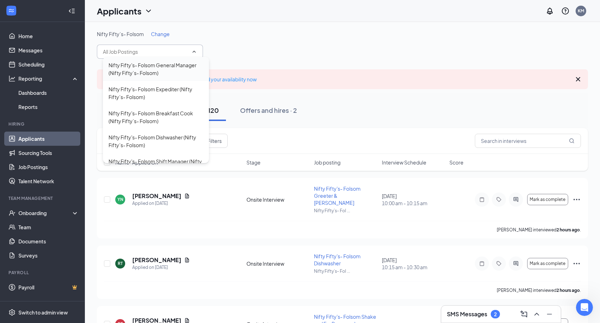
click at [157, 71] on div "Nifty Fifty's- Folsom General Manager (Nifty Fifty’s- Folsom)" at bounding box center [156, 69] width 95 height 16
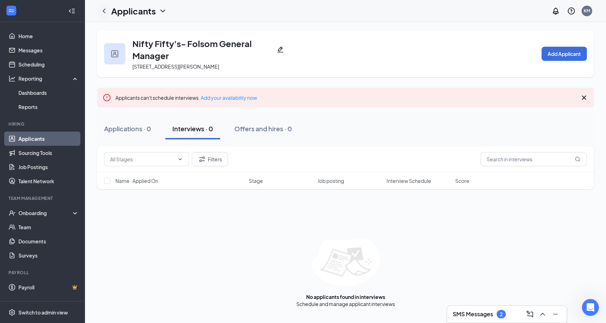
click at [106, 13] on icon "ChevronLeft" at bounding box center [104, 11] width 8 height 8
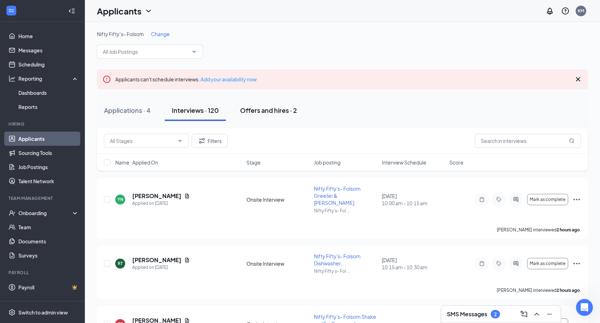
click at [271, 117] on button "Offers and hires · 2" at bounding box center [268, 110] width 71 height 21
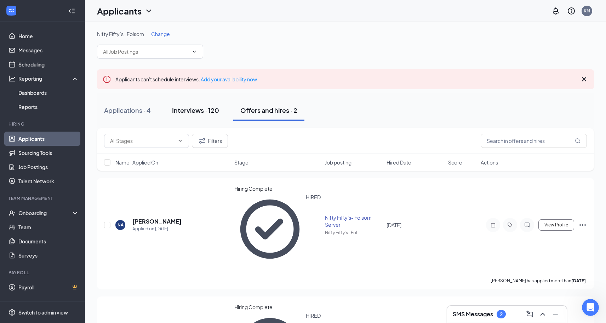
click at [208, 112] on div "Interviews · 120" at bounding box center [195, 110] width 47 height 9
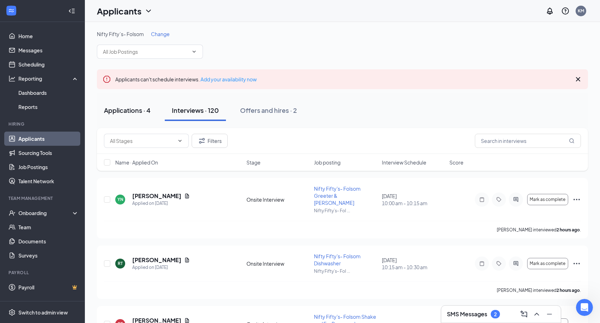
click at [125, 112] on div "Applications · 4" at bounding box center [127, 110] width 47 height 9
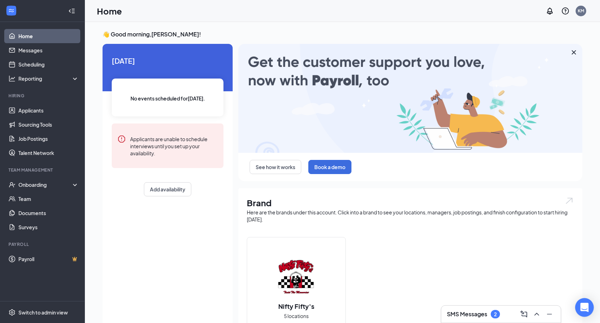
click at [588, 310] on icon "Open Intercom Messenger" at bounding box center [584, 307] width 9 height 9
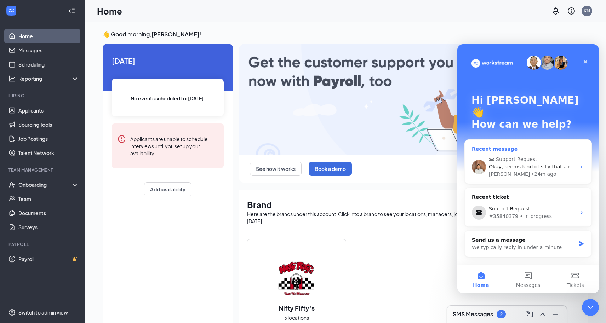
click at [549, 163] on div "Okay, seems kind of silly that a report cannot have a date range" at bounding box center [532, 166] width 87 height 7
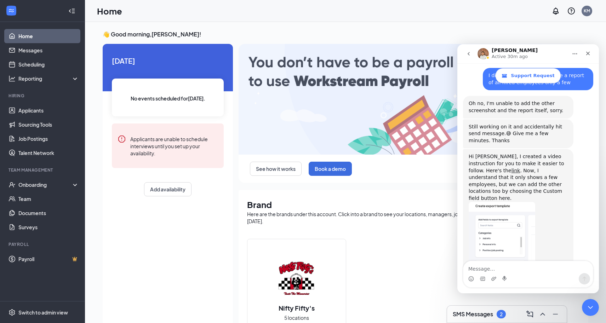
scroll to position [886, 0]
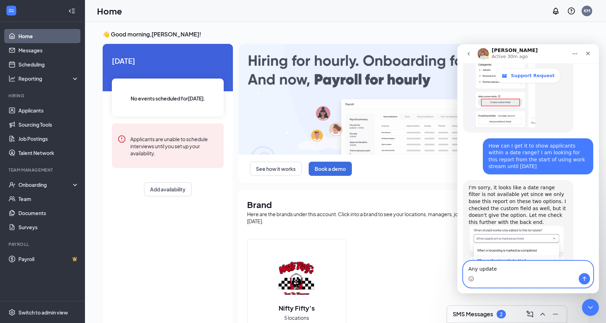
type textarea "Any update?"
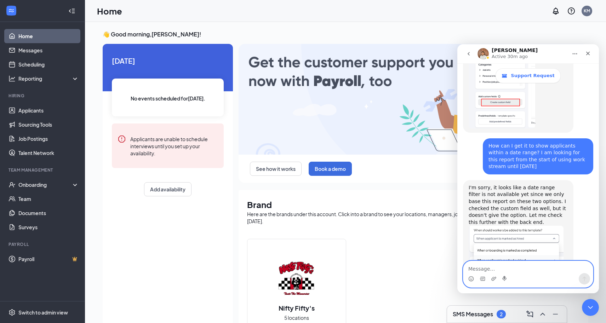
scroll to position [902, 0]
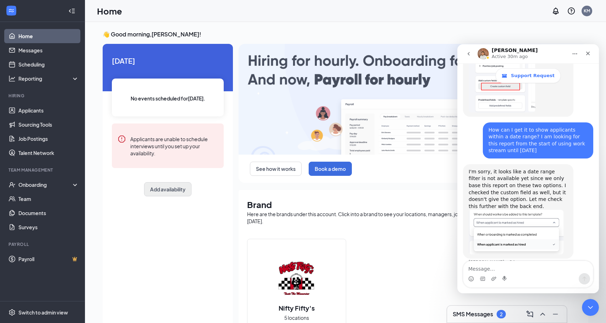
click at [174, 186] on button "Add availability" at bounding box center [167, 189] width 47 height 14
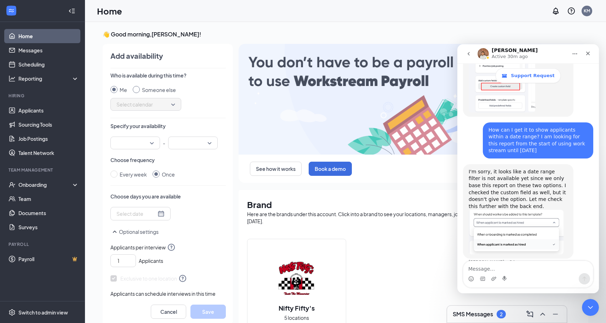
click at [134, 86] on input "Someone else" at bounding box center [136, 89] width 7 height 7
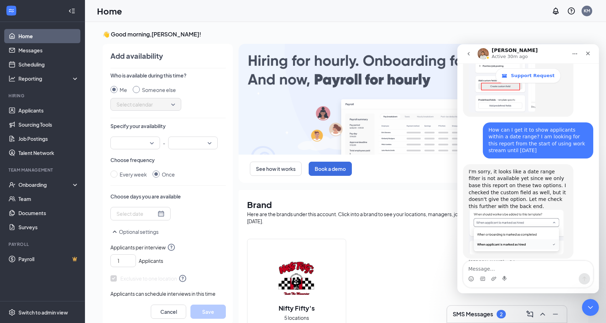
radio input "true"
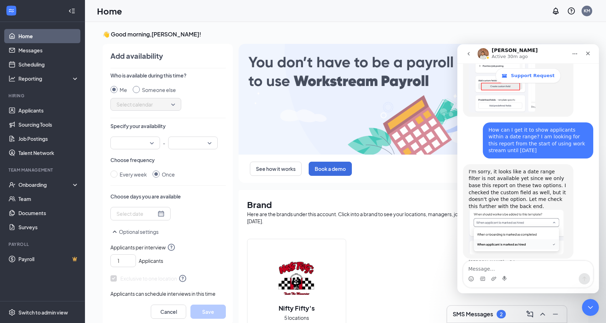
radio input "false"
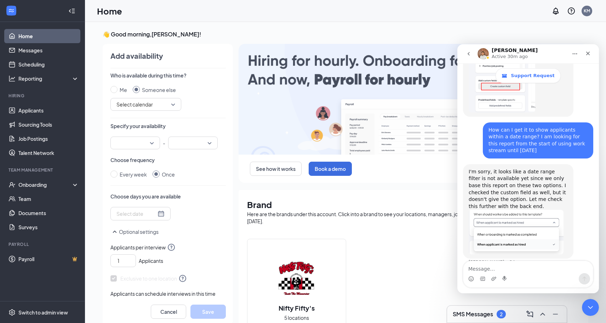
click at [146, 105] on span "Select calendar" at bounding box center [145, 104] width 59 height 11
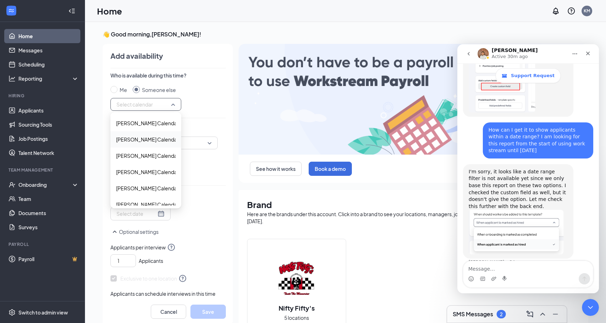
click at [145, 139] on span "[PERSON_NAME] Calendar" at bounding box center [147, 140] width 63 height 8
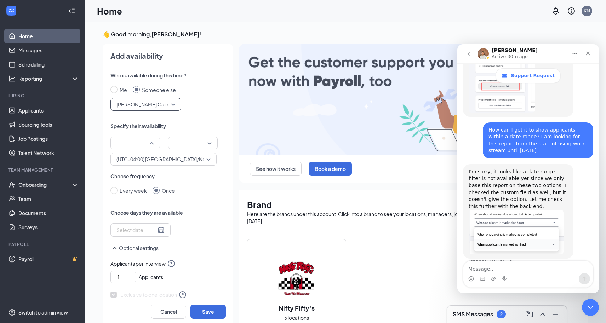
click at [153, 143] on div at bounding box center [135, 143] width 50 height 13
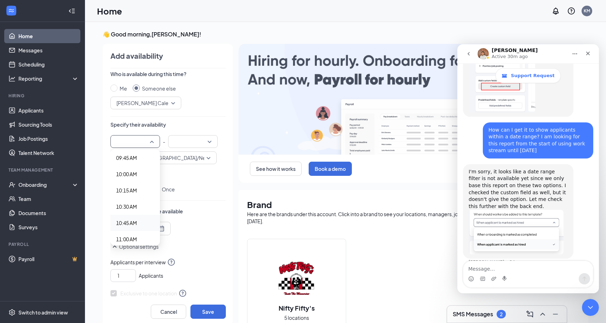
scroll to position [639, 0]
click at [130, 237] on span "11:00 AM" at bounding box center [126, 238] width 21 height 8
click at [210, 139] on div at bounding box center [193, 141] width 50 height 13
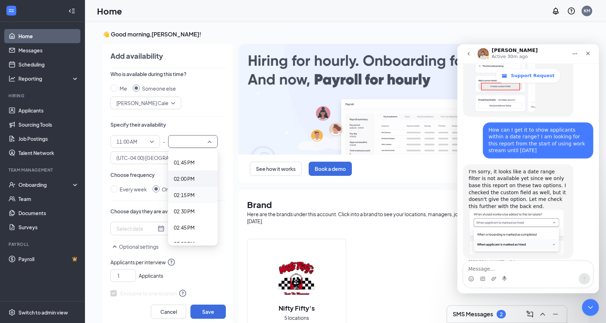
scroll to position [895, 0]
click at [183, 192] on span "02:15 PM" at bounding box center [184, 194] width 21 height 8
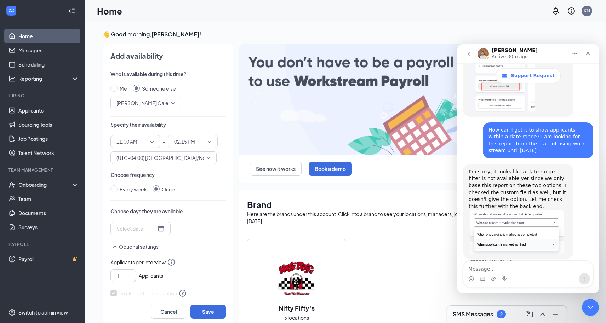
click at [160, 227] on div at bounding box center [140, 229] width 48 height 8
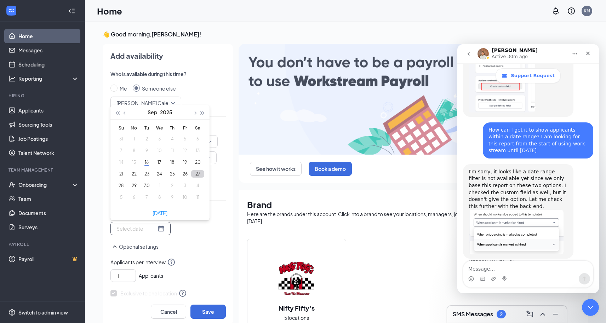
type input "[DATE]"
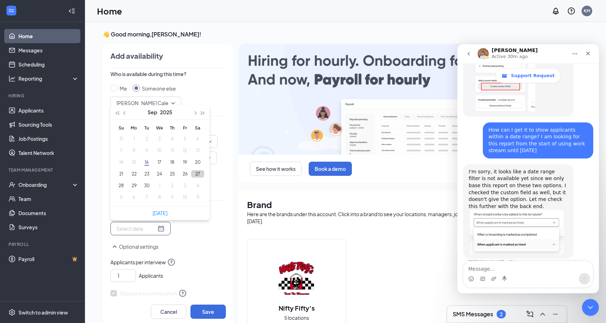
type input "[DATE]"
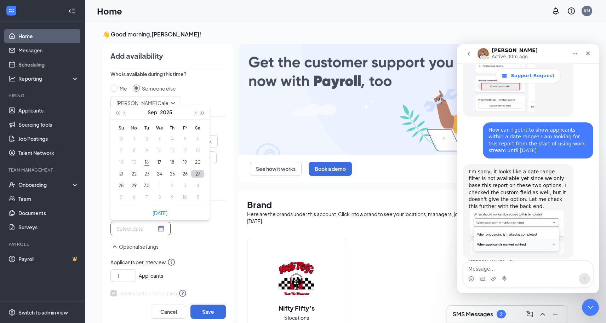
type input "[DATE]"
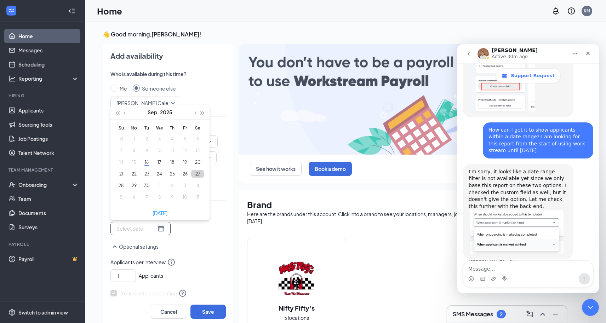
type input "[DATE]"
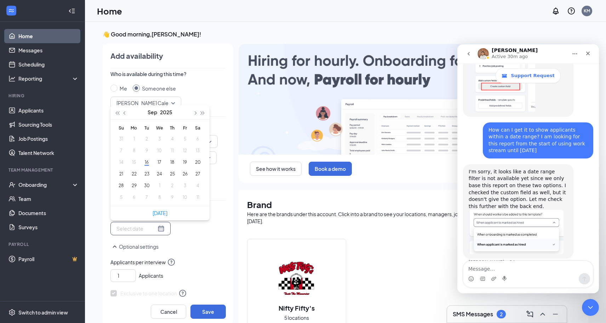
type input "[DATE]"
click at [185, 162] on button "19" at bounding box center [184, 162] width 13 height 7
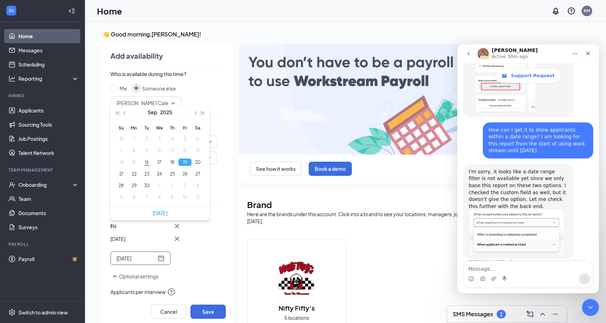
type input "[DATE]"
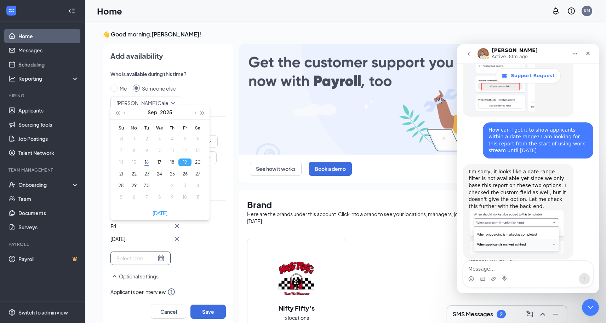
click at [198, 264] on div "Fri Sep [DATE] Mo Tu We Th Fr Sa 31 1 2 3 4 5 6 7 8 9 10 11 12 13 14 15 16 17 1…" at bounding box center [167, 243] width 115 height 43
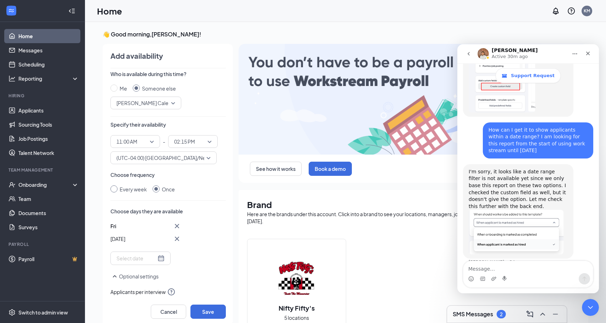
scroll to position [0, 0]
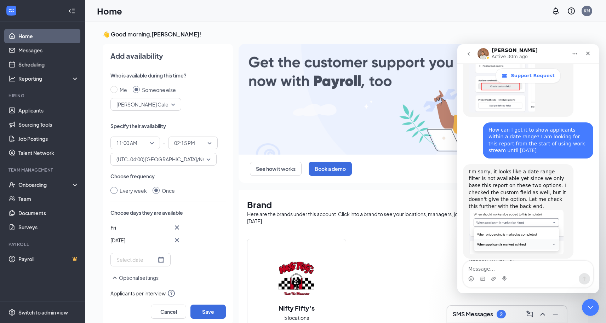
click at [139, 192] on div "Every week" at bounding box center [133, 191] width 27 height 8
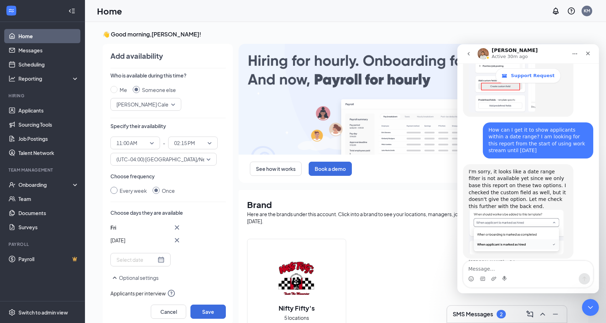
click at [117, 192] on input "Every week" at bounding box center [113, 190] width 7 height 7
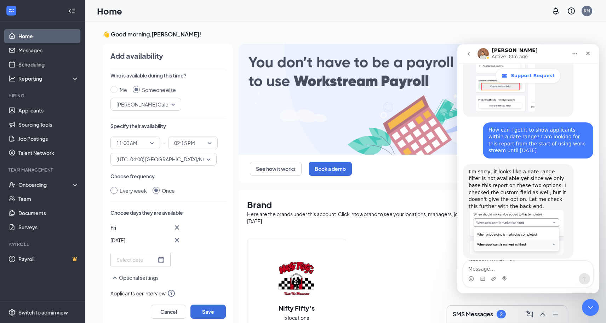
radio input "true"
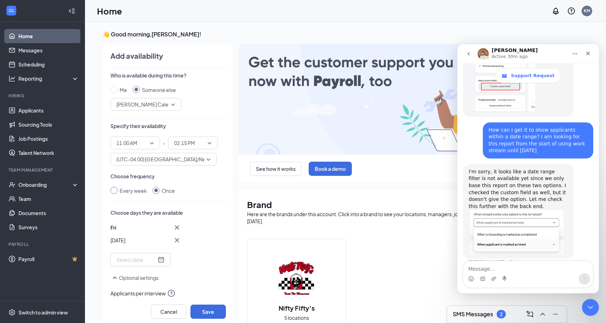
radio input "false"
click at [174, 231] on div at bounding box center [152, 230] width 73 height 11
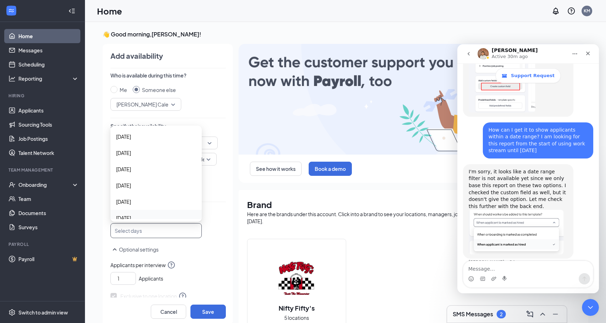
click at [148, 213] on div "[DATE]" at bounding box center [155, 218] width 91 height 16
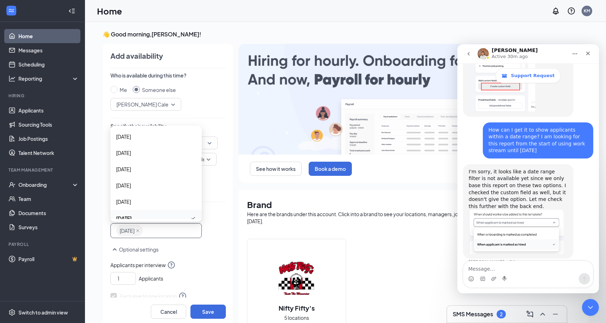
click at [211, 247] on p "Optional settings" at bounding box center [167, 249] width 115 height 8
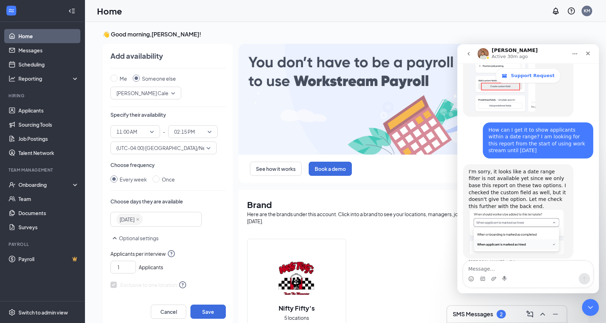
scroll to position [23, 0]
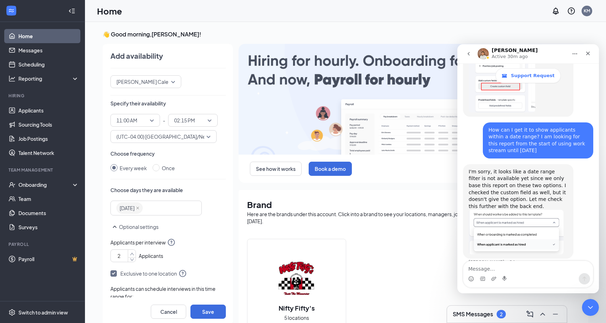
click at [132, 253] on icon "up" at bounding box center [132, 254] width 4 height 2
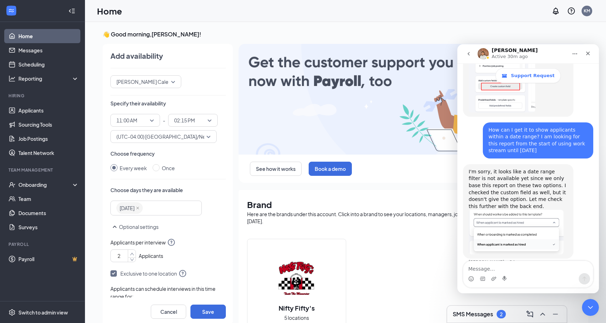
type input "3"
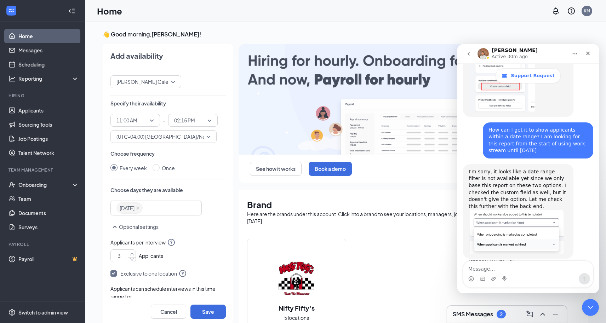
click at [131, 254] on icon "up" at bounding box center [132, 254] width 4 height 2
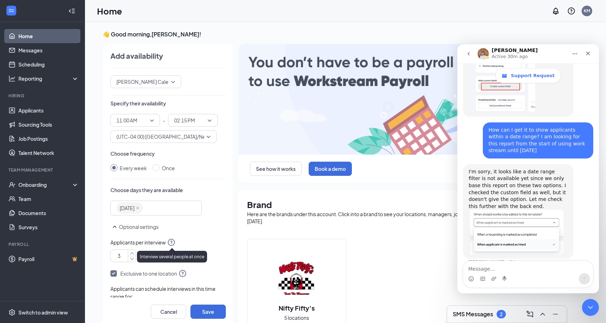
scroll to position [54, 0]
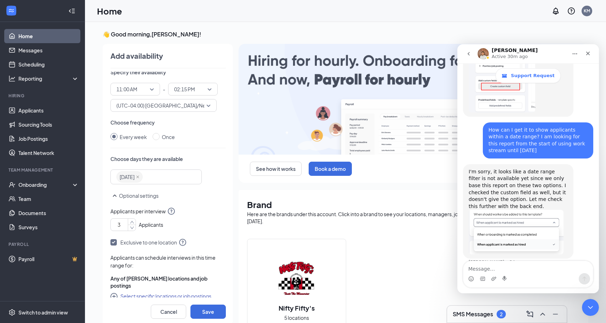
click at [139, 292] on button "Select specific locations or job postings" at bounding box center [160, 296] width 101 height 8
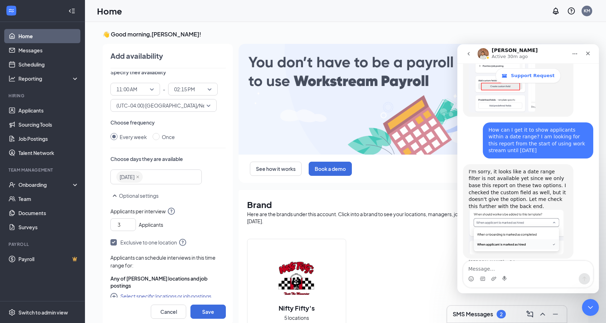
checkbox input "true"
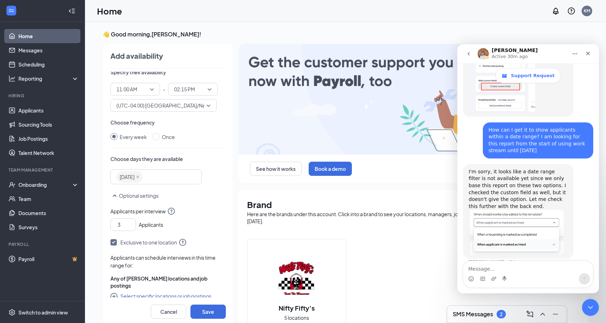
checkbox input "true"
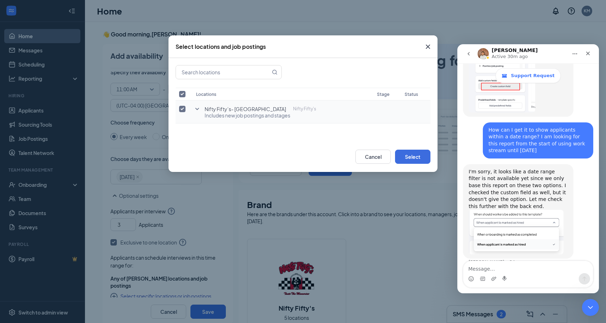
click at [196, 109] on icon "SmallChevronDown" at bounding box center [197, 109] width 8 height 8
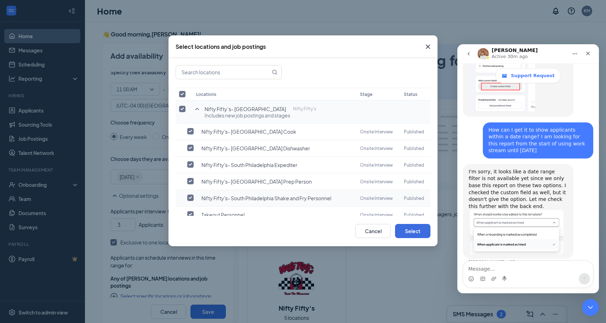
scroll to position [15, 0]
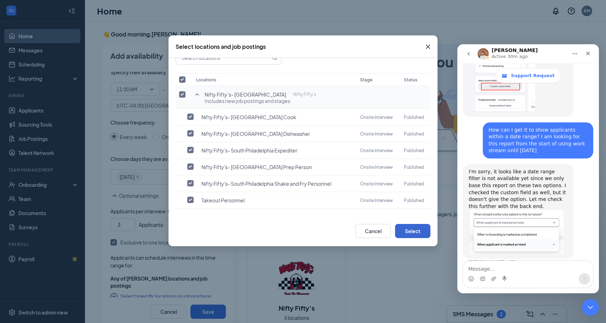
click at [420, 231] on button "Select" at bounding box center [412, 231] width 35 height 14
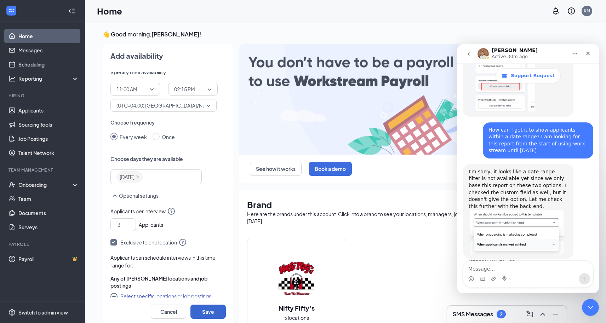
click at [215, 309] on button "Save" at bounding box center [207, 312] width 35 height 14
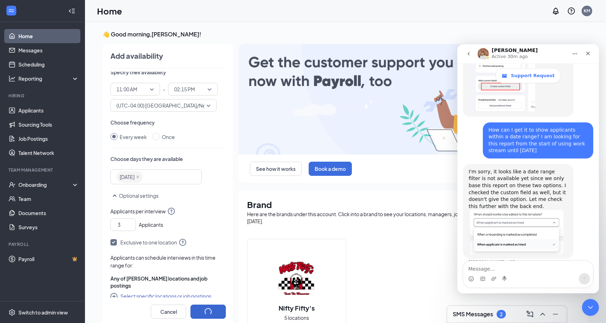
radio input "false"
radio input "true"
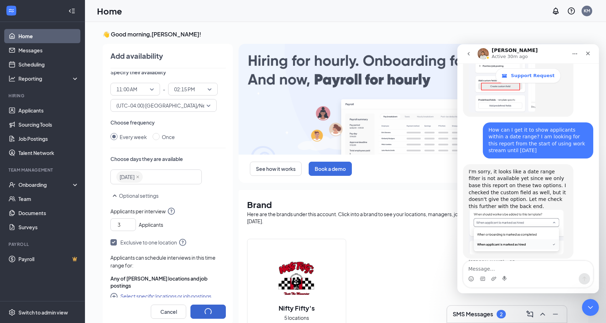
type input "1"
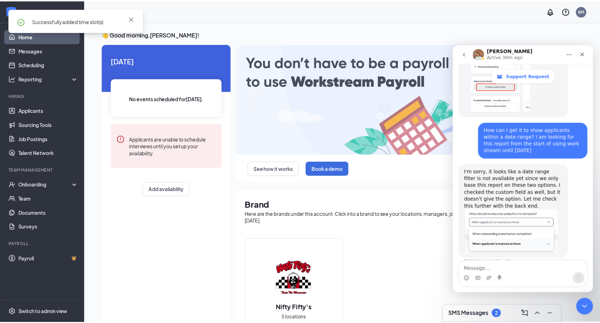
scroll to position [36, 0]
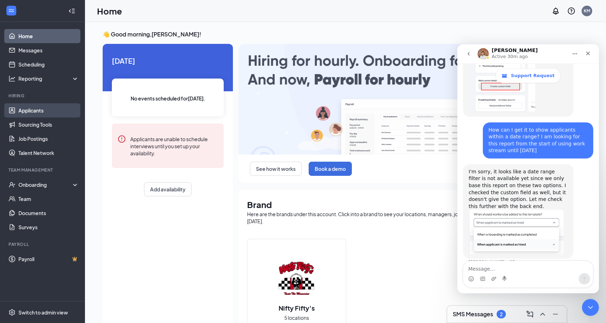
click at [33, 112] on link "Applicants" at bounding box center [48, 110] width 61 height 14
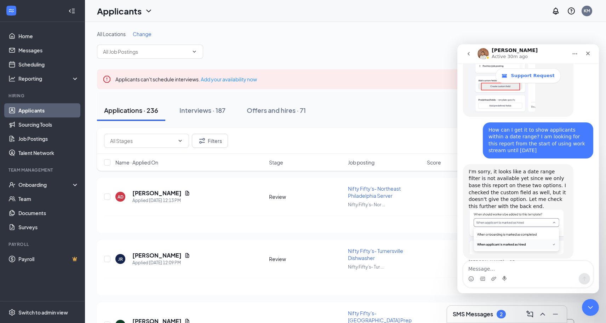
click at [138, 32] on span "Change" at bounding box center [142, 34] width 19 height 6
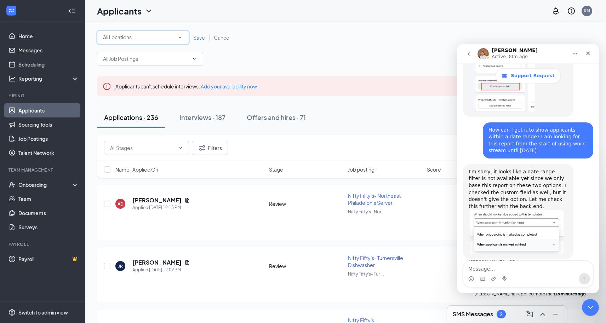
click at [173, 38] on div "All Locations" at bounding box center [143, 37] width 80 height 8
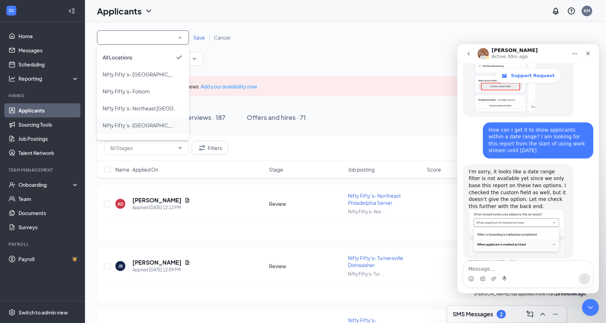
click at [145, 128] on span "Nifty Fifty’s- [GEOGRAPHIC_DATA]" at bounding box center [143, 125] width 81 height 6
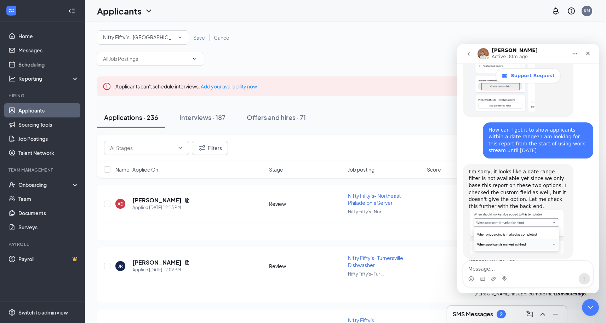
click at [196, 37] on span "Save" at bounding box center [199, 37] width 12 height 6
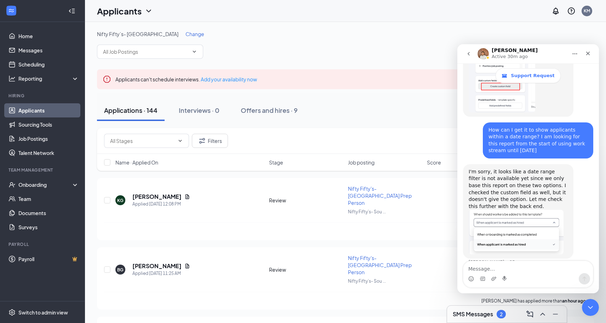
click at [410, 50] on div "Nifty Fifty’s- [GEOGRAPHIC_DATA] Change" at bounding box center [345, 44] width 497 height 28
click at [588, 51] on icon "Close" at bounding box center [588, 54] width 6 height 6
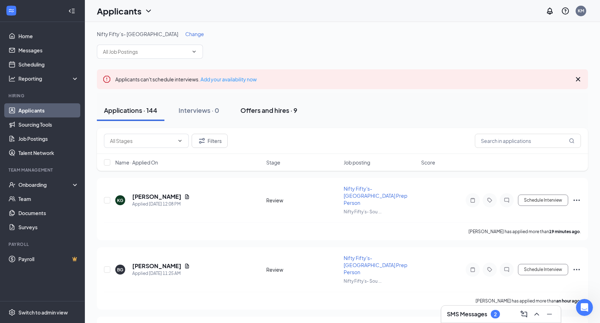
click at [281, 109] on div "Offers and hires · 9" at bounding box center [269, 110] width 57 height 9
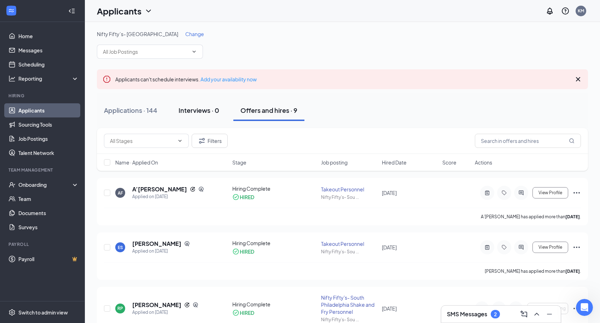
click at [216, 110] on div "Interviews · 0" at bounding box center [199, 110] width 41 height 9
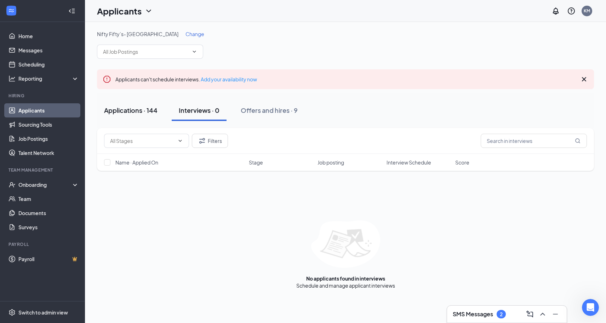
click at [130, 107] on div "Applications · 144" at bounding box center [130, 110] width 53 height 9
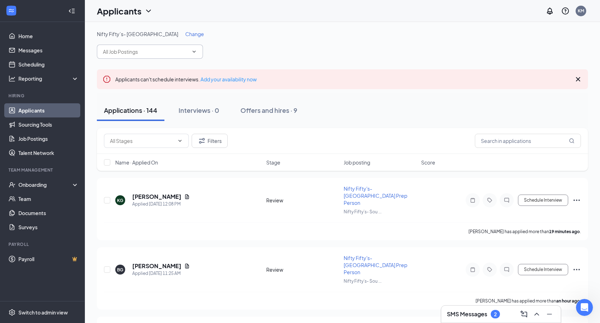
click at [176, 50] on input "text" at bounding box center [146, 52] width 86 height 8
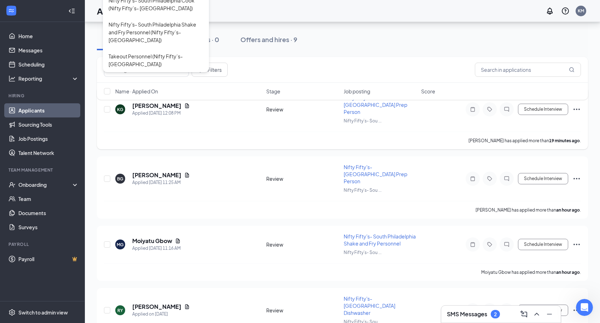
scroll to position [71, 0]
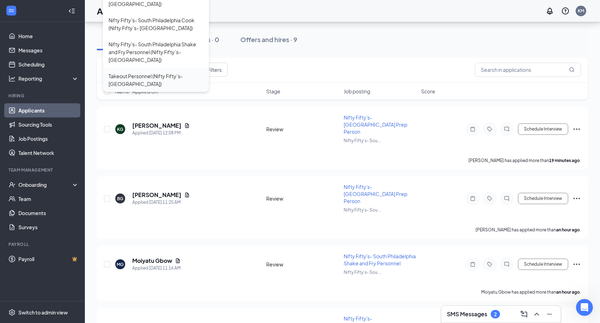
click at [156, 81] on div "Takeout Personnel (Nifty Fifty’s- [GEOGRAPHIC_DATA])" at bounding box center [156, 80] width 95 height 16
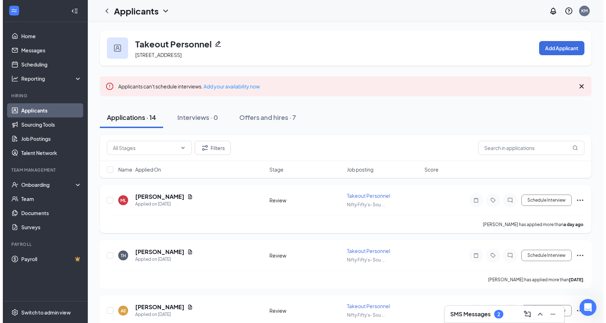
scroll to position [1, 0]
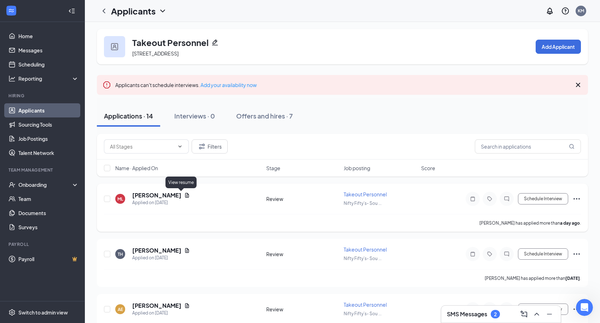
click at [184, 196] on icon "Document" at bounding box center [187, 195] width 6 height 6
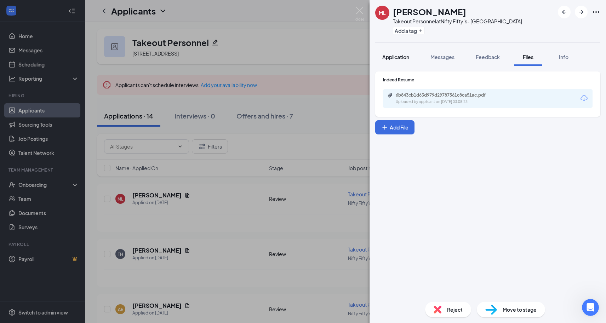
click at [380, 52] on button "Application" at bounding box center [395, 57] width 41 height 18
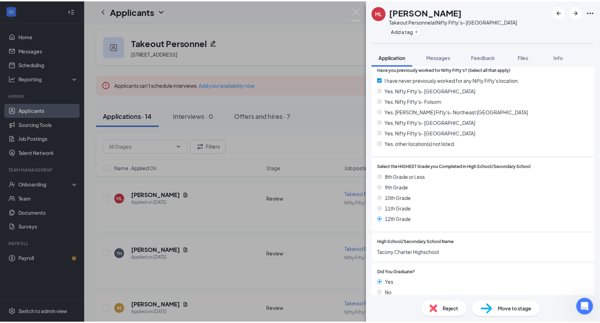
scroll to position [111, 0]
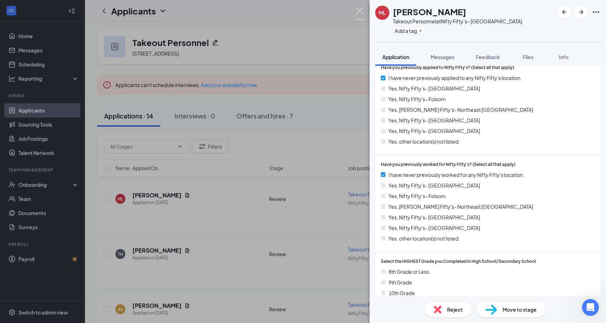
click at [362, 10] on img at bounding box center [359, 14] width 9 height 14
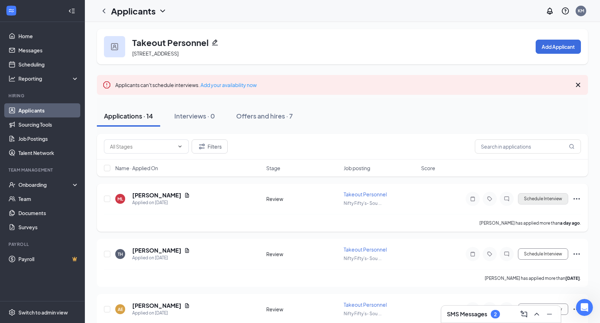
click at [553, 199] on button "Schedule Interview" at bounding box center [543, 198] width 50 height 11
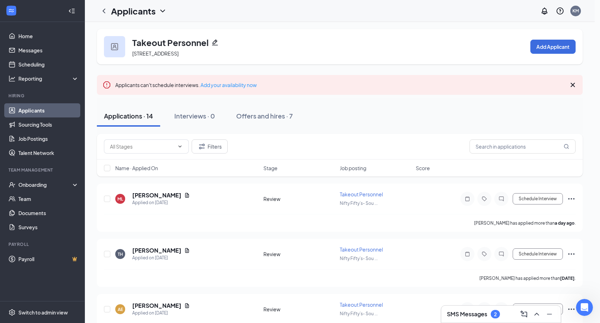
type input "Onsite Interview (next stage)"
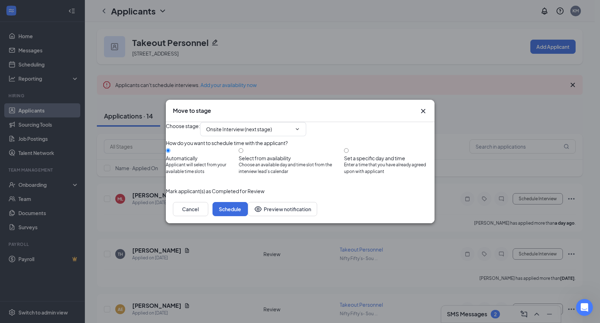
click at [166, 195] on button "button" at bounding box center [166, 191] width 0 height 8
click at [248, 216] on button "Schedule" at bounding box center [230, 209] width 35 height 14
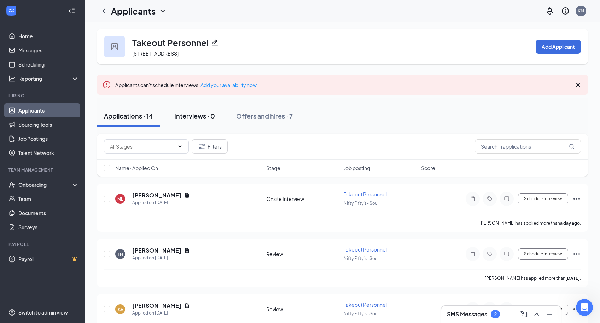
click at [201, 115] on div "Interviews · 0" at bounding box center [194, 115] width 41 height 9
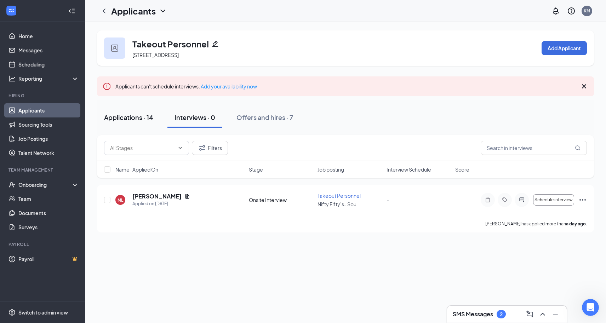
click at [147, 120] on div "Applications · 14" at bounding box center [128, 117] width 49 height 9
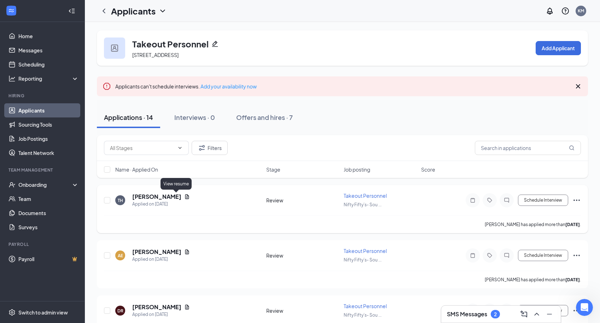
click at [185, 198] on icon "Document" at bounding box center [187, 196] width 4 height 5
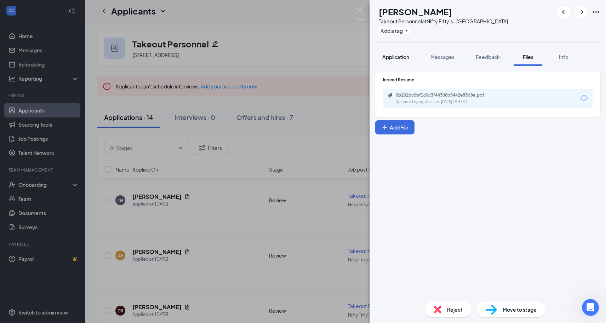
click at [396, 58] on span "Application" at bounding box center [395, 57] width 27 height 6
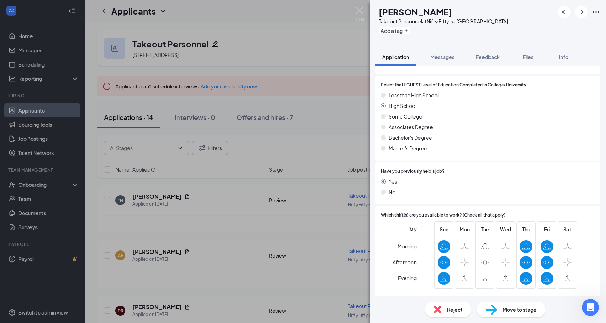
scroll to position [510, 0]
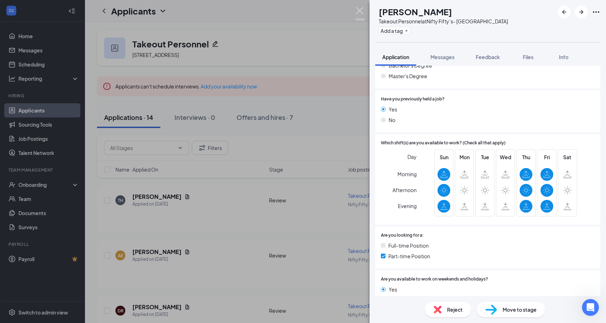
click at [361, 13] on img at bounding box center [359, 14] width 9 height 14
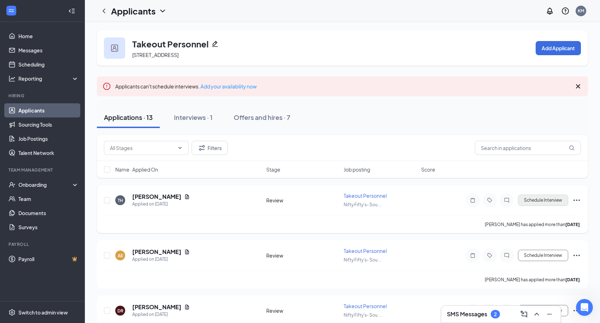
click at [547, 202] on button "Schedule Interview" at bounding box center [543, 200] width 50 height 11
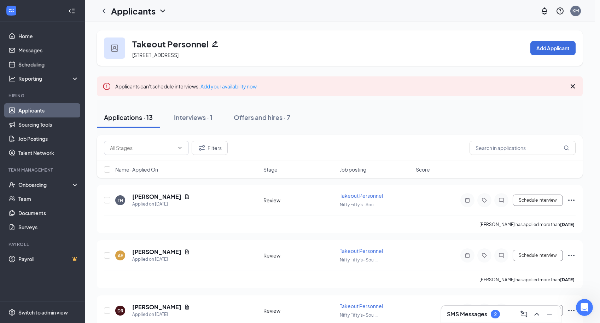
type input "Onsite Interview (next stage)"
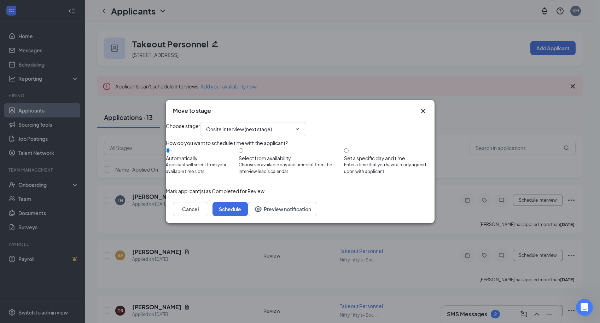
click at [166, 195] on button "button" at bounding box center [166, 191] width 0 height 8
click at [248, 216] on button "Schedule" at bounding box center [230, 209] width 35 height 14
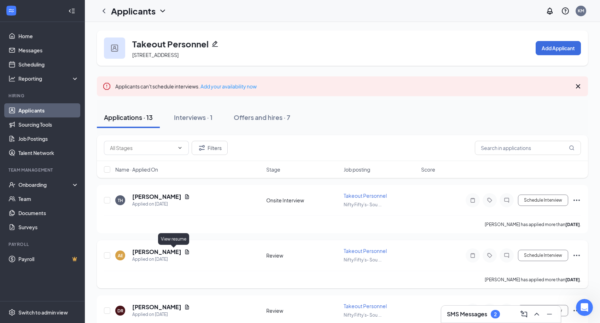
click at [185, 252] on icon "Document" at bounding box center [187, 251] width 4 height 5
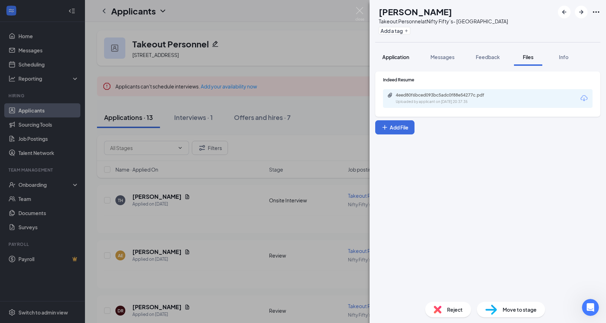
click at [404, 56] on span "Application" at bounding box center [395, 57] width 27 height 6
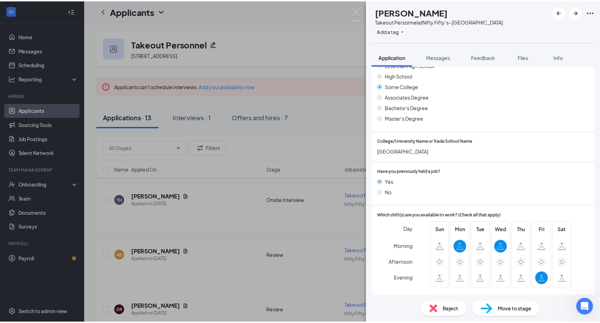
scroll to position [598, 0]
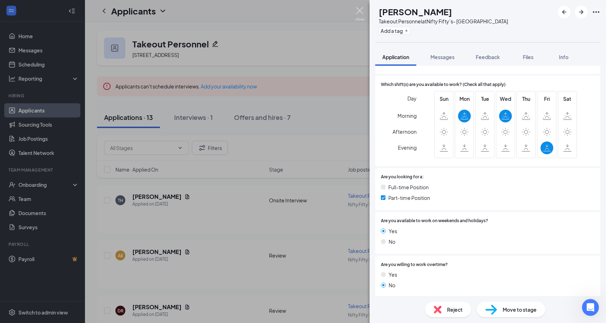
click at [360, 10] on img at bounding box center [359, 14] width 9 height 14
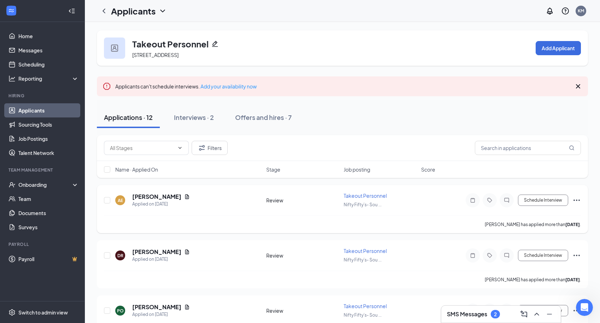
click at [577, 201] on icon "Ellipses" at bounding box center [577, 200] width 8 height 8
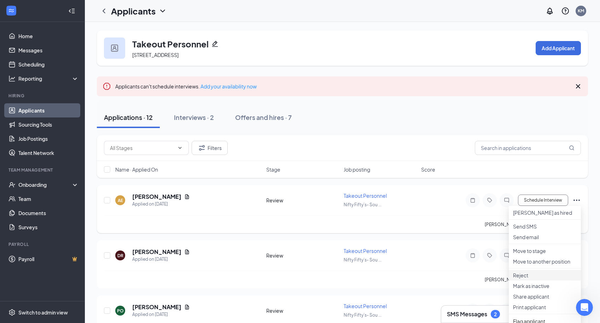
click at [539, 279] on p "Reject" at bounding box center [545, 275] width 64 height 7
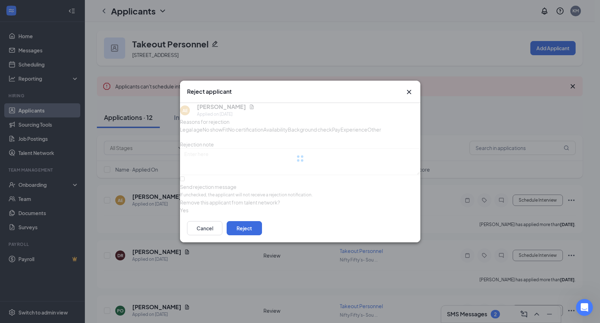
scroll to position [1, 0]
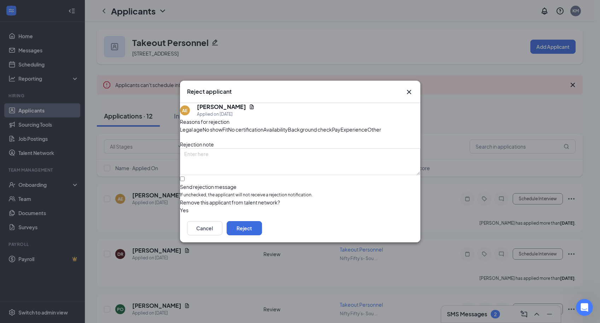
click at [288, 126] on span "Availability" at bounding box center [276, 130] width 24 height 8
click at [288, 126] on div "Availability" at bounding box center [276, 130] width 24 height 8
click at [288, 126] on span "Availability" at bounding box center [276, 130] width 24 height 8
click at [262, 235] on button "Reject" at bounding box center [244, 228] width 35 height 14
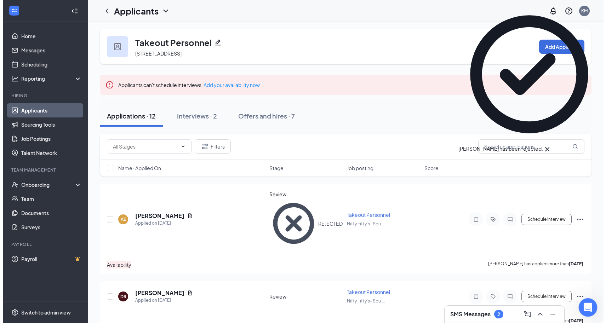
click at [583, 309] on icon "Open Intercom Messenger" at bounding box center [587, 307] width 12 height 12
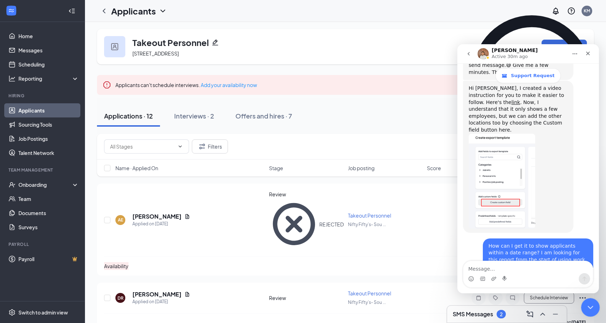
scroll to position [902, 0]
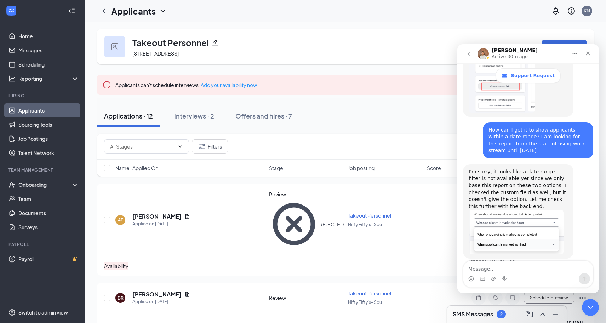
drag, startPoint x: 578, startPoint y: 243, endPoint x: 538, endPoint y: 240, distance: 40.8
click at [538, 294] on div "Any update? [PERSON_NAME] • 4m ago" at bounding box center [528, 306] width 130 height 24
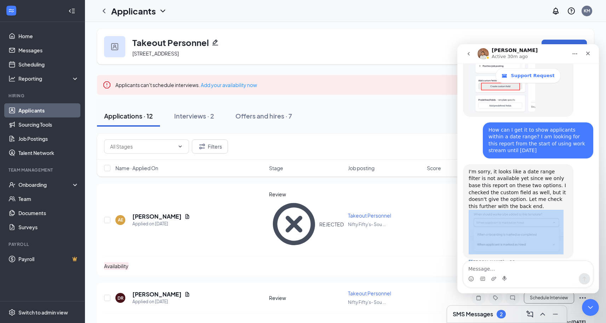
drag, startPoint x: 473, startPoint y: 206, endPoint x: 525, endPoint y: 190, distance: 53.6
click at [522, 190] on div "I'm sorry, it looks like a date range filter is not available yet since we only…" at bounding box center [518, 211] width 110 height 94
click at [528, 210] on div "I'm sorry, it looks like a date range filter is not available yet since we only…" at bounding box center [528, 217] width 130 height 107
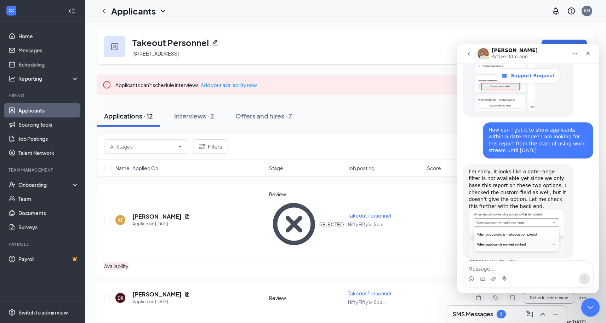
click at [593, 306] on icon "Close Intercom Messenger" at bounding box center [589, 306] width 8 height 8
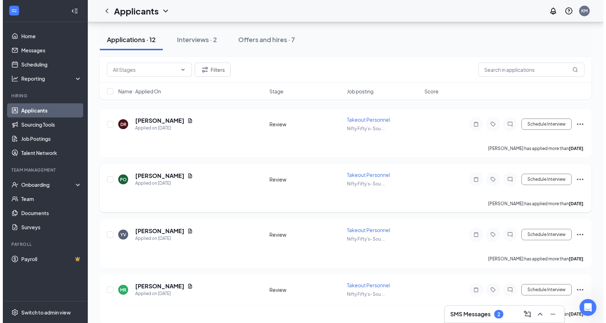
scroll to position [129, 0]
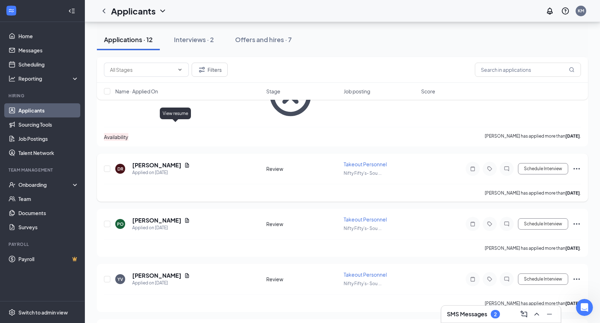
click at [184, 162] on icon "Document" at bounding box center [187, 165] width 6 height 6
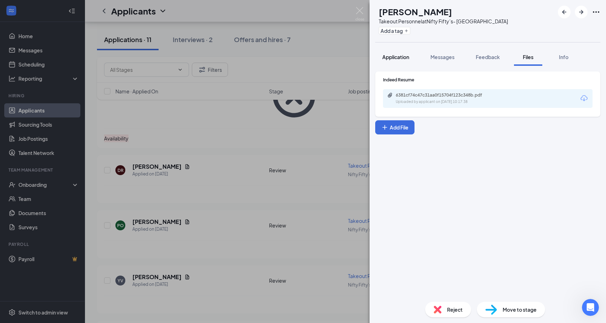
click at [390, 50] on button "Application" at bounding box center [395, 57] width 41 height 18
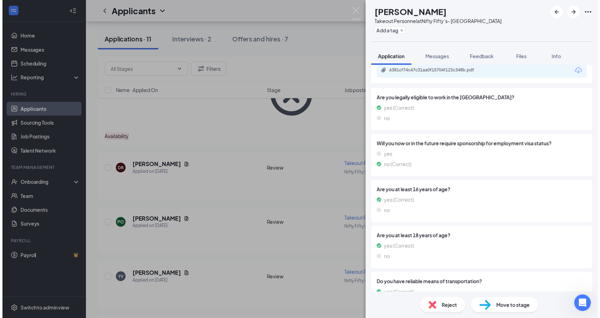
scroll to position [989, 0]
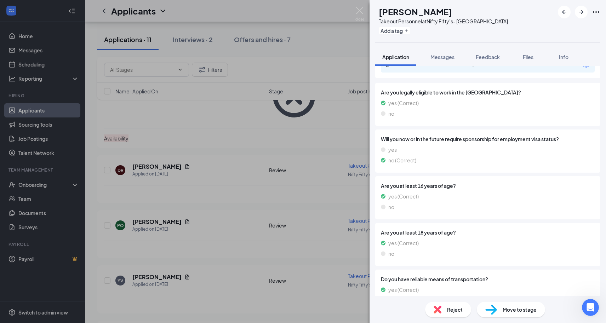
click at [359, 10] on img at bounding box center [359, 14] width 9 height 14
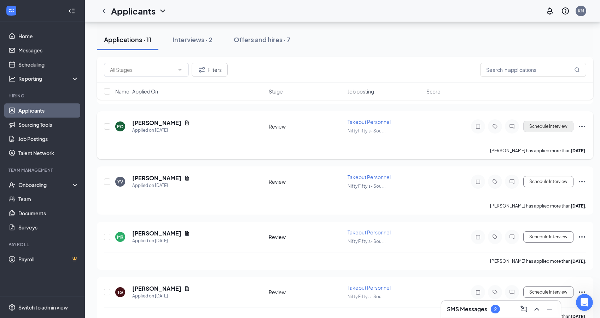
click at [560, 129] on button "Schedule Interview" at bounding box center [549, 126] width 50 height 11
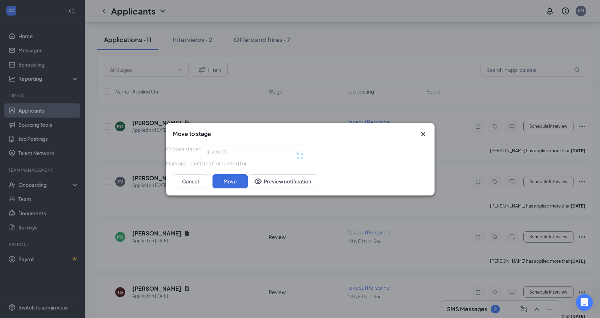
type input "Onsite Interview (next stage)"
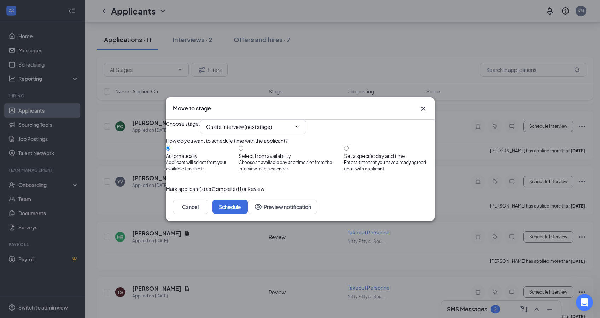
click at [166, 192] on button "button" at bounding box center [166, 189] width 0 height 8
click at [248, 214] on button "Schedule" at bounding box center [230, 207] width 35 height 14
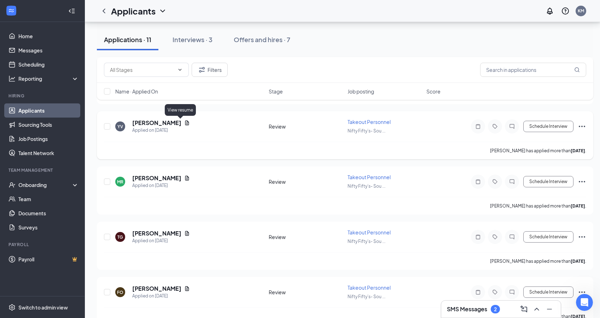
click at [185, 123] on icon "Document" at bounding box center [187, 122] width 4 height 5
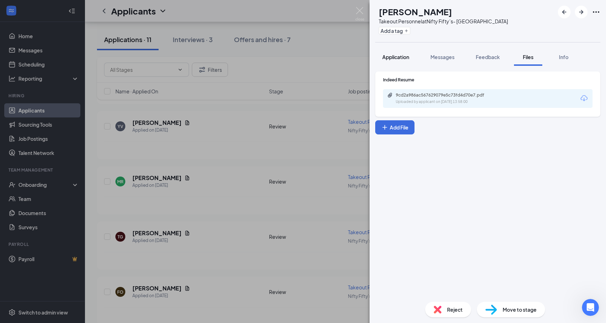
click at [394, 52] on button "Application" at bounding box center [395, 57] width 41 height 18
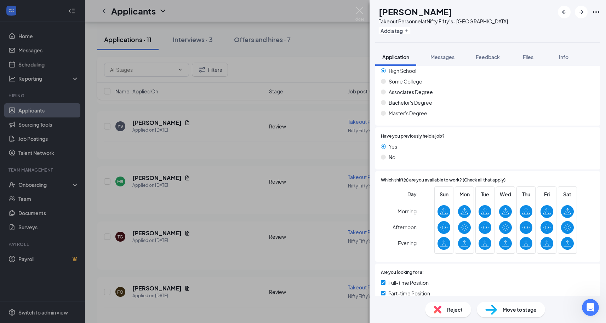
scroll to position [506, 0]
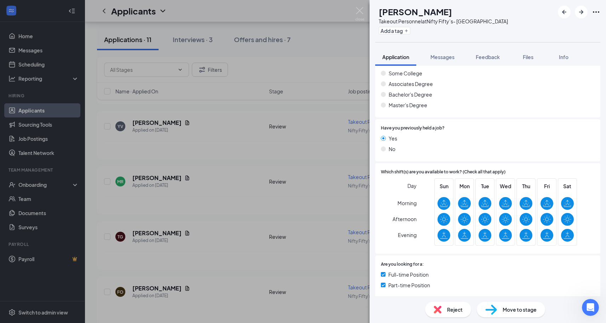
click at [361, 6] on div "YV [PERSON_NAME] Takeout Personnel at Nifty Fifty’s- [GEOGRAPHIC_DATA] Add a ta…" at bounding box center [303, 161] width 606 height 323
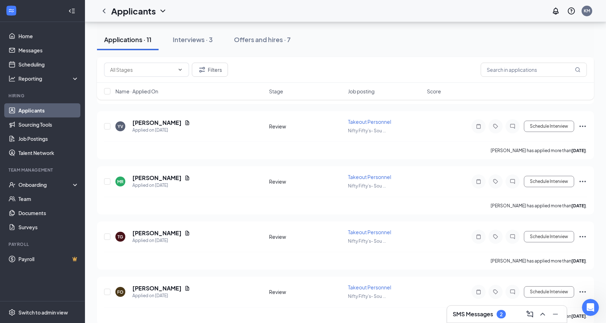
click at [361, 9] on div "Applicants KM" at bounding box center [345, 11] width 521 height 22
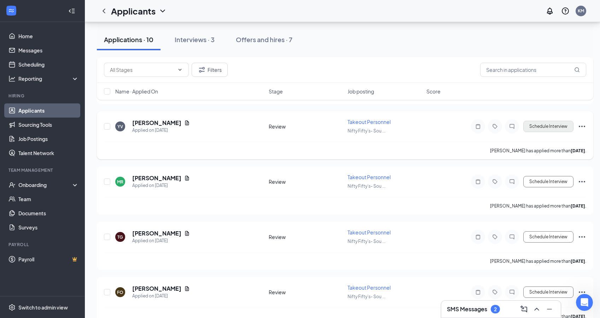
click at [546, 126] on button "Schedule Interview" at bounding box center [549, 126] width 50 height 11
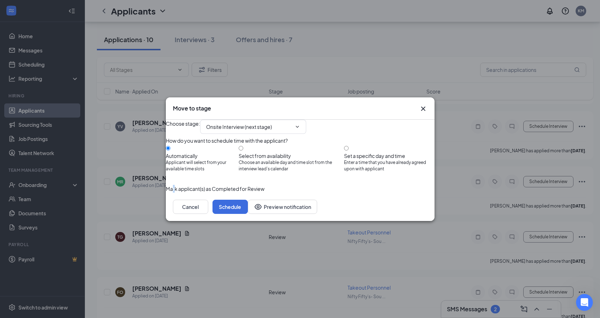
click at [198, 192] on span "Mark applicant(s) as Completed for Review" at bounding box center [215, 189] width 99 height 8
click at [166, 192] on button "button" at bounding box center [166, 189] width 0 height 8
click at [248, 214] on button "Schedule" at bounding box center [230, 207] width 35 height 14
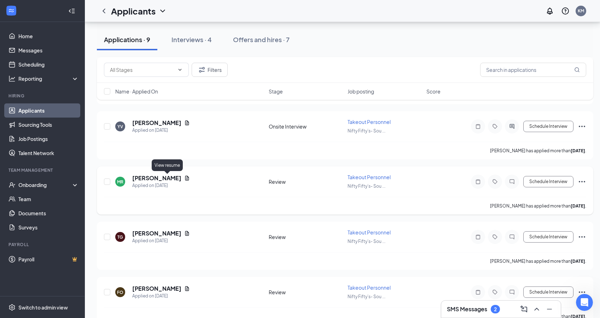
click at [185, 179] on icon "Document" at bounding box center [187, 178] width 4 height 5
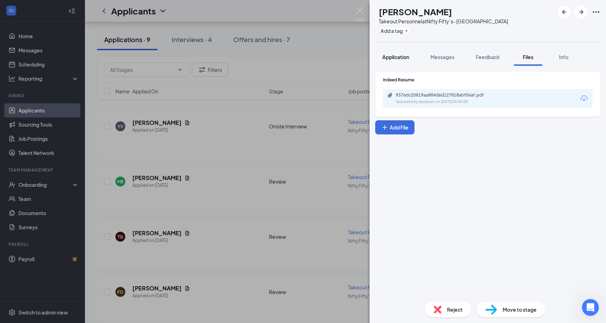
click at [405, 65] on button "Application" at bounding box center [395, 57] width 41 height 18
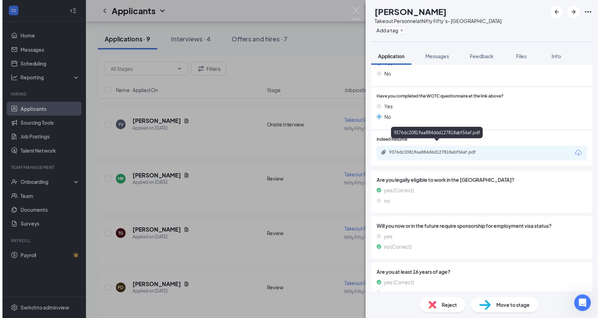
scroll to position [956, 0]
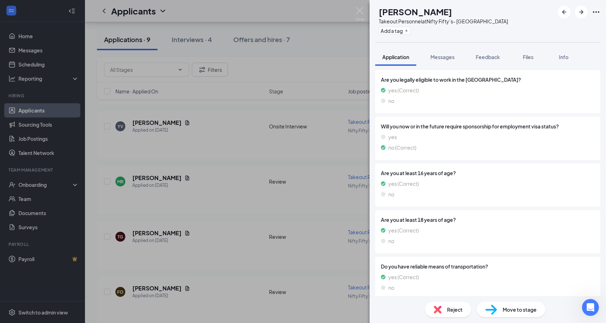
click at [364, 10] on div "[PERSON_NAME] Takeout Personnel at Nifty Fifty’s- [GEOGRAPHIC_DATA] Add a tag A…" at bounding box center [303, 161] width 606 height 323
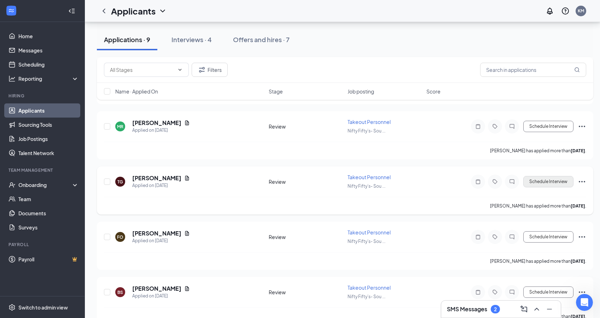
click at [533, 183] on button "Schedule Interview" at bounding box center [549, 181] width 50 height 11
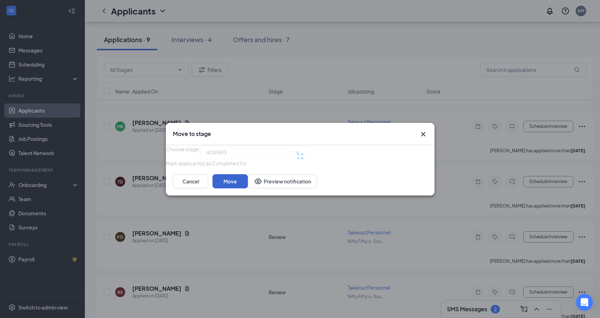
type input "Onsite Interview (next stage)"
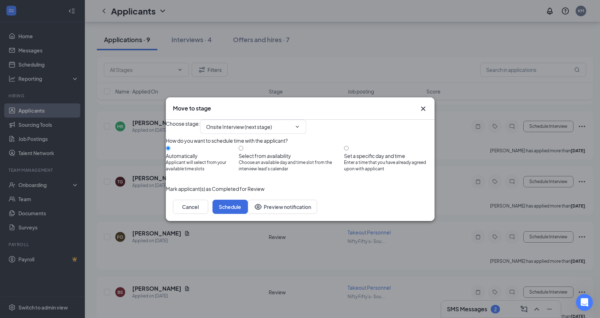
click at [166, 192] on button "button" at bounding box center [166, 189] width 0 height 8
click at [248, 214] on button "Schedule" at bounding box center [230, 207] width 35 height 14
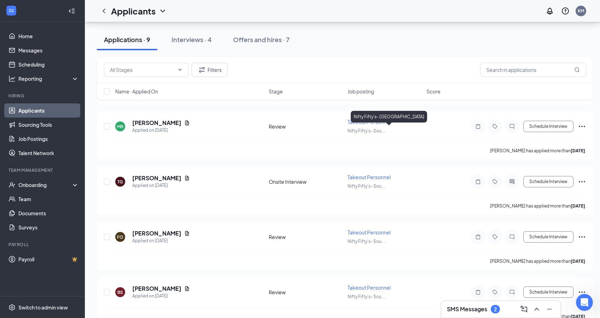
scroll to position [131, 0]
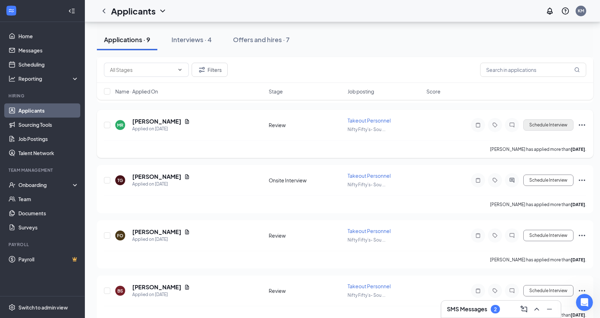
click at [564, 125] on button "Schedule Interview" at bounding box center [549, 124] width 50 height 11
type input "Onsite Interview (next stage)"
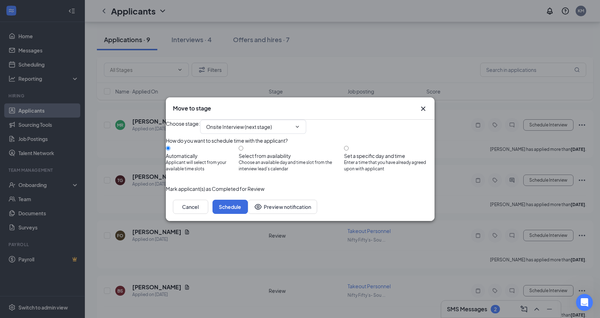
click at [166, 192] on button "button" at bounding box center [166, 189] width 0 height 8
click at [248, 214] on button "Schedule" at bounding box center [230, 207] width 35 height 14
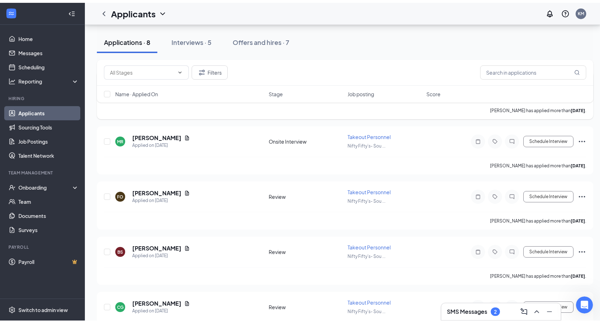
scroll to position [52, 0]
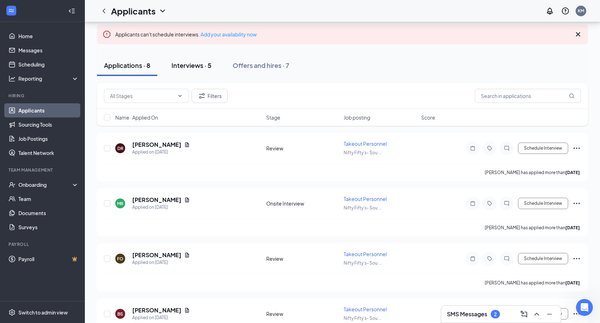
click at [203, 64] on div "Interviews · 5" at bounding box center [192, 65] width 40 height 9
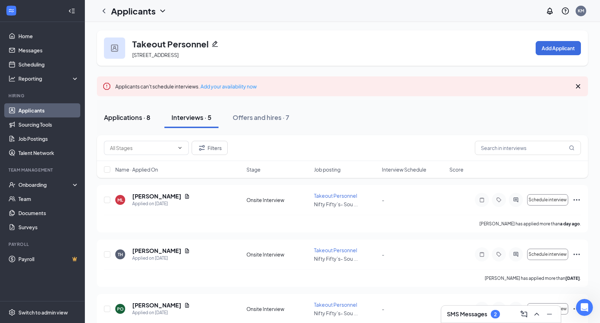
click at [127, 113] on div "Applications · 8" at bounding box center [127, 117] width 46 height 9
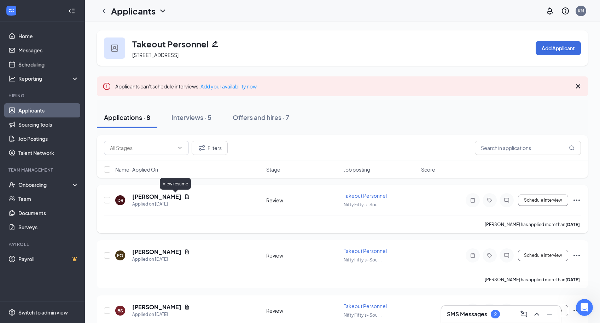
click at [185, 197] on icon "Document" at bounding box center [187, 196] width 4 height 5
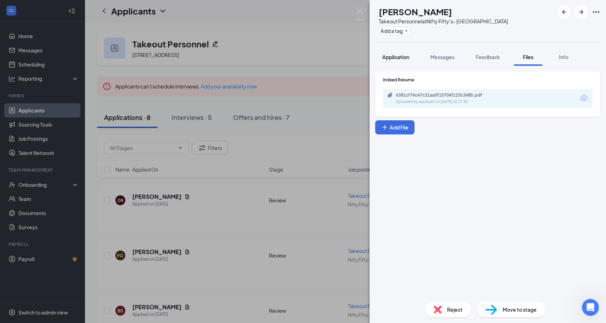
click at [399, 56] on span "Application" at bounding box center [395, 57] width 27 height 6
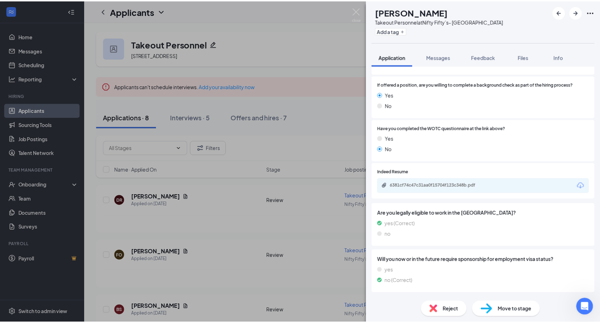
scroll to position [613, 0]
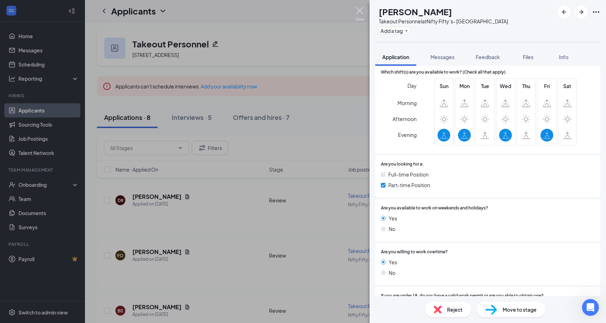
click at [357, 12] on img at bounding box center [359, 14] width 9 height 14
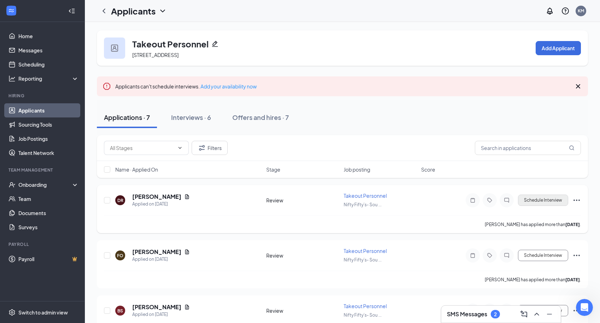
click at [550, 198] on button "Schedule Interview" at bounding box center [543, 200] width 50 height 11
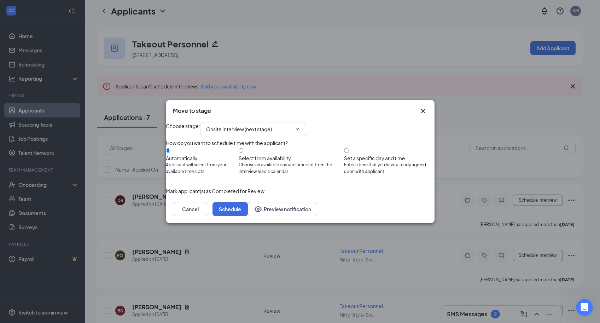
click at [166, 195] on button "button" at bounding box center [166, 191] width 0 height 8
click at [248, 216] on button "Schedule" at bounding box center [230, 209] width 35 height 14
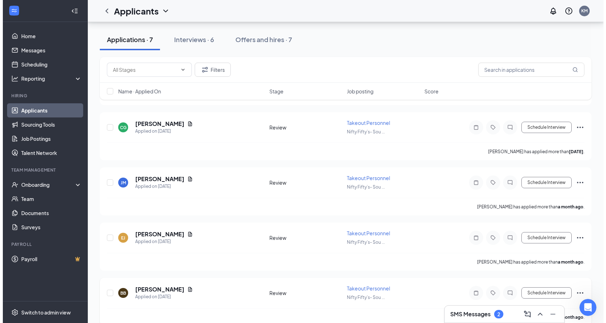
scroll to position [250, 0]
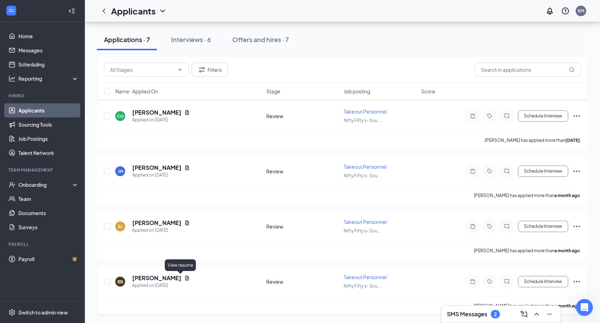
click at [185, 279] on icon "Document" at bounding box center [187, 278] width 4 height 5
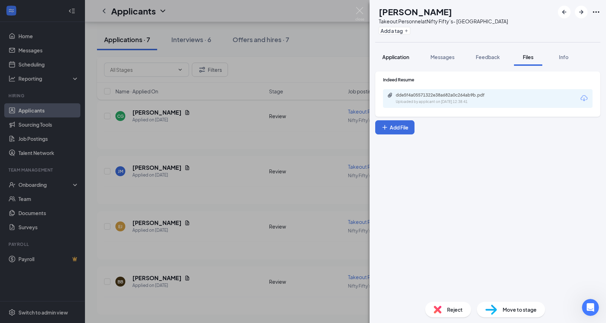
click at [401, 59] on span "Application" at bounding box center [395, 57] width 27 height 6
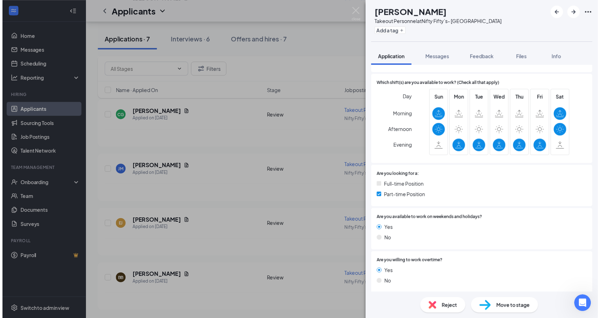
scroll to position [570, 0]
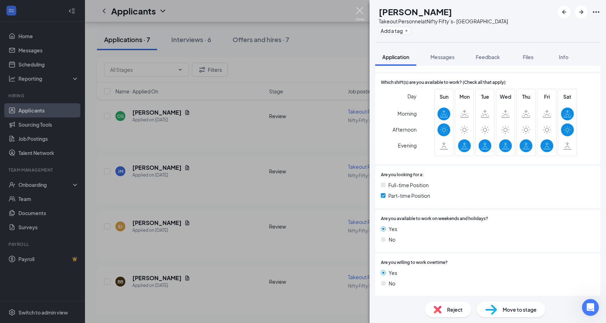
click at [361, 11] on img at bounding box center [359, 14] width 9 height 14
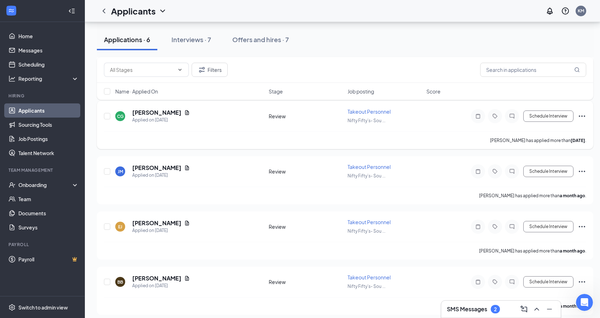
scroll to position [200, 0]
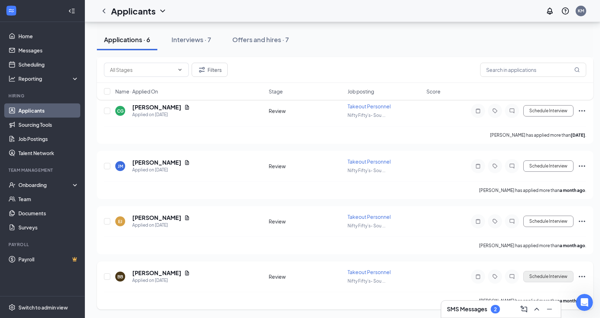
click at [538, 275] on button "Schedule Interview" at bounding box center [549, 276] width 50 height 11
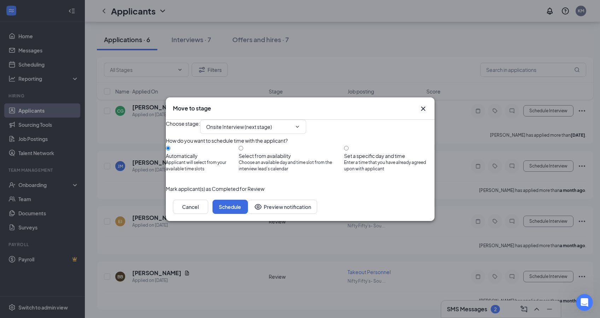
click at [166, 192] on button "button" at bounding box center [166, 189] width 0 height 8
click at [248, 214] on button "Schedule" at bounding box center [230, 207] width 35 height 14
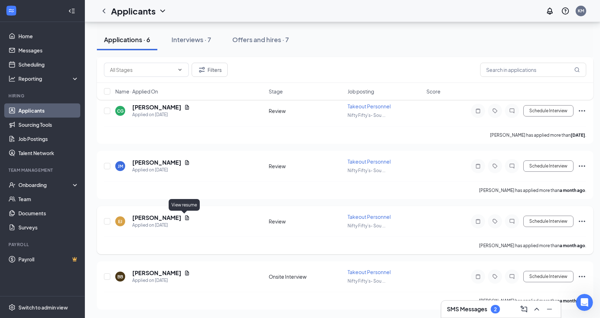
click at [186, 218] on icon "Document" at bounding box center [187, 217] width 4 height 5
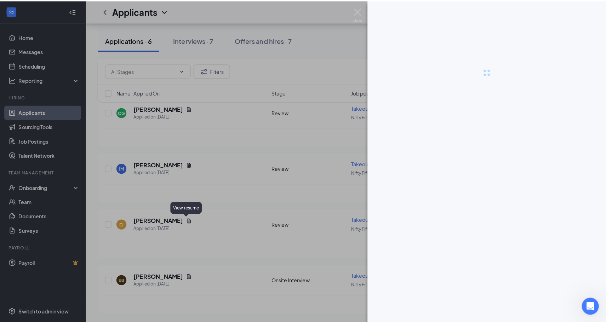
scroll to position [195, 0]
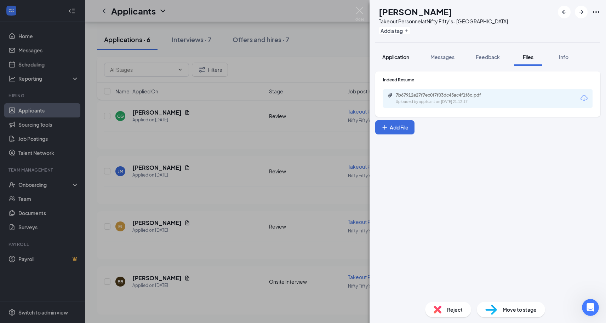
click at [398, 58] on span "Application" at bounding box center [395, 57] width 27 height 6
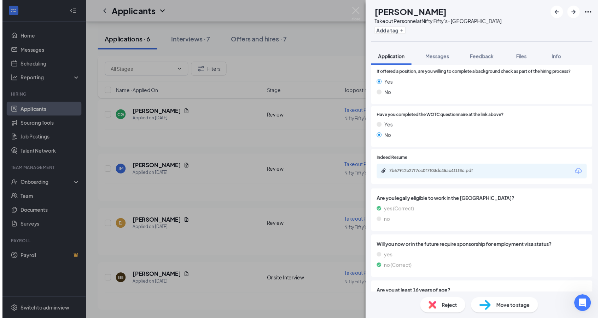
scroll to position [956, 0]
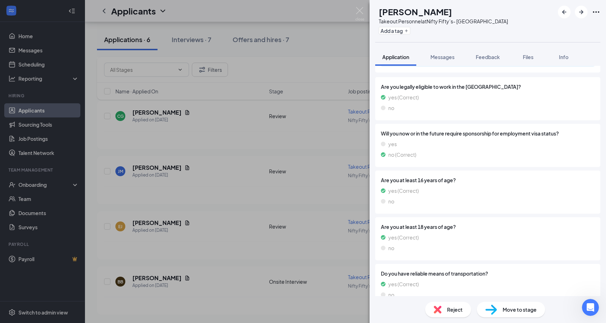
click at [369, 12] on div "[PERSON_NAME] Takeout Personnel at Nifty Fifty’s- [GEOGRAPHIC_DATA] Add a tag A…" at bounding box center [303, 161] width 606 height 323
click at [360, 11] on img at bounding box center [359, 14] width 9 height 14
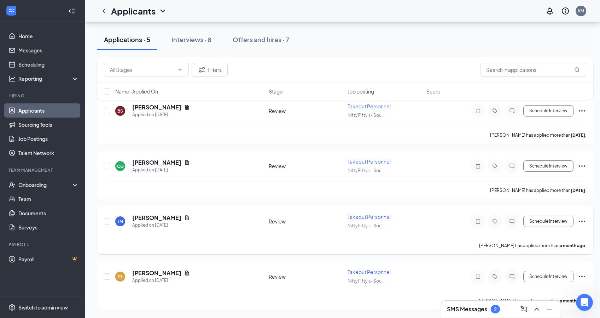
scroll to position [145, 0]
click at [549, 277] on button "Schedule Interview" at bounding box center [549, 276] width 50 height 11
type input "Onsite Interview (next stage)"
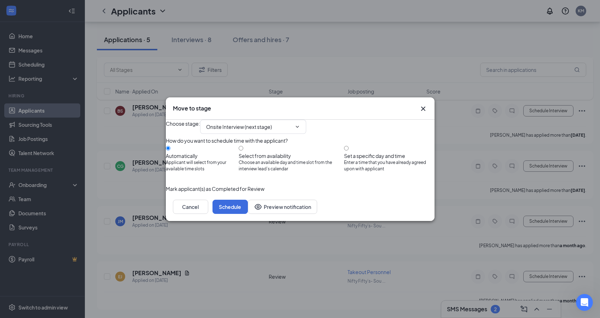
click at [166, 192] on button "button" at bounding box center [166, 189] width 0 height 8
click at [248, 214] on button "Schedule" at bounding box center [230, 207] width 35 height 14
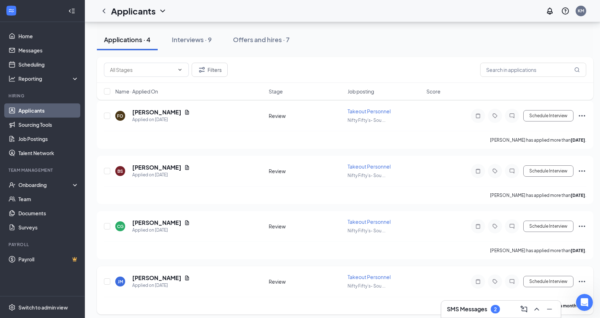
scroll to position [90, 0]
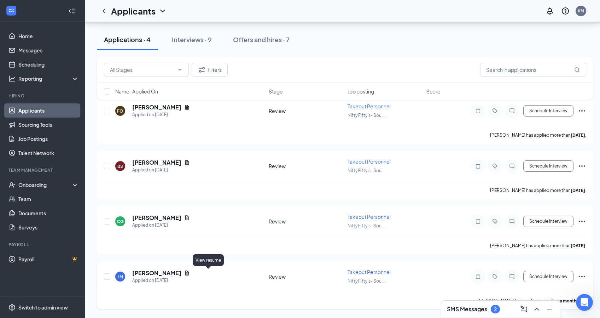
click at [189, 274] on icon "Document" at bounding box center [187, 272] width 4 height 5
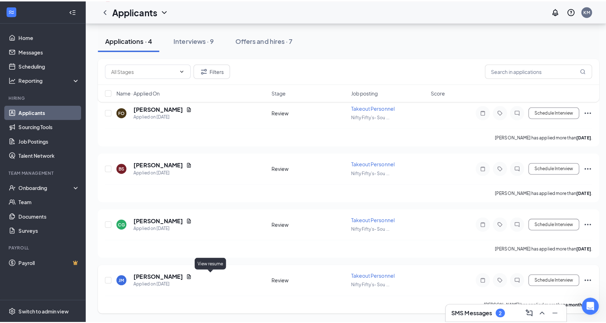
scroll to position [84, 0]
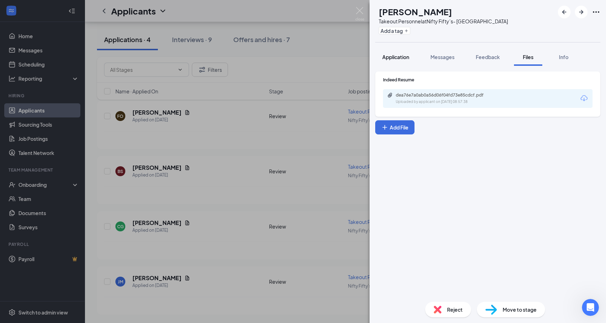
click at [386, 57] on span "Application" at bounding box center [395, 57] width 27 height 6
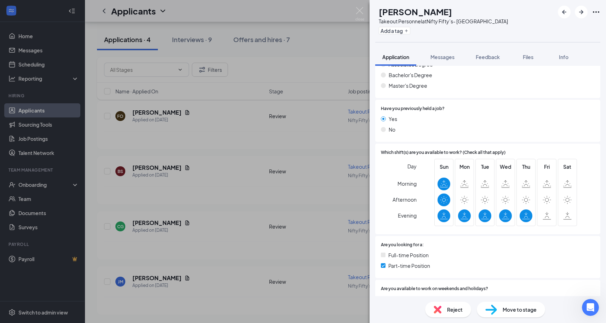
scroll to position [584, 0]
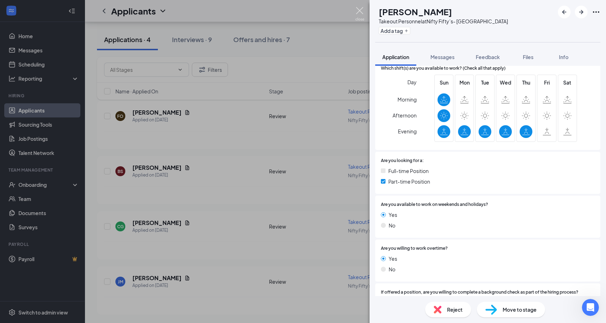
click at [360, 8] on img at bounding box center [359, 14] width 9 height 14
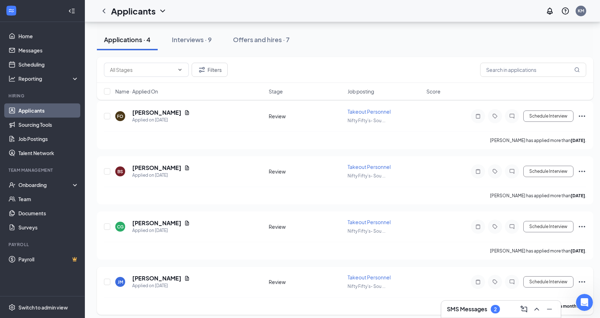
click at [585, 283] on icon "Ellipses" at bounding box center [582, 281] width 8 height 8
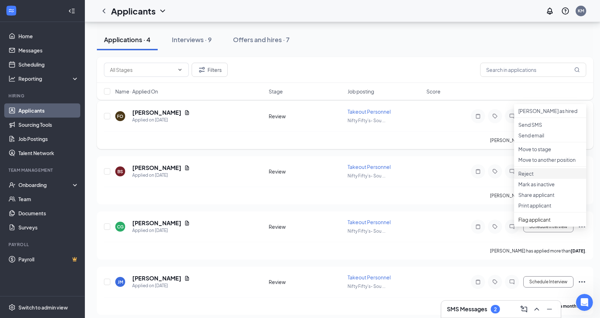
click at [538, 177] on p "Reject" at bounding box center [551, 173] width 64 height 7
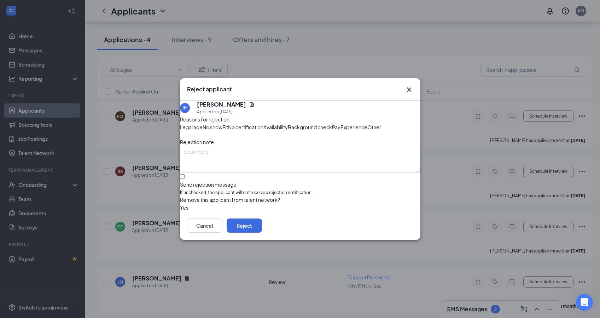
click at [288, 123] on span "Availability" at bounding box center [276, 127] width 24 height 8
click at [262, 232] on button "Reject" at bounding box center [244, 225] width 35 height 14
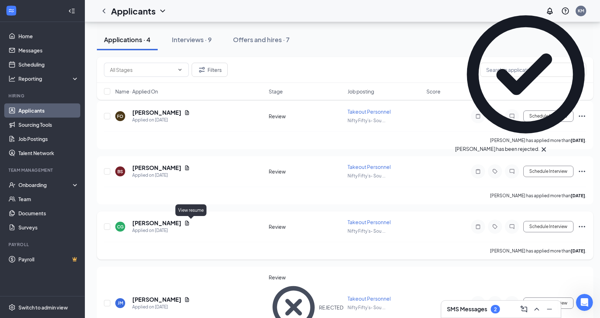
click at [190, 223] on icon "Document" at bounding box center [187, 223] width 6 height 6
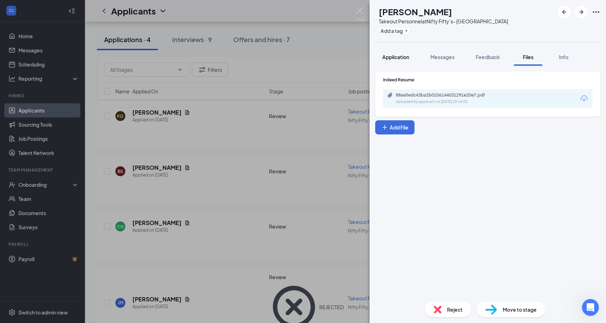
click at [401, 61] on button "Application" at bounding box center [395, 57] width 41 height 18
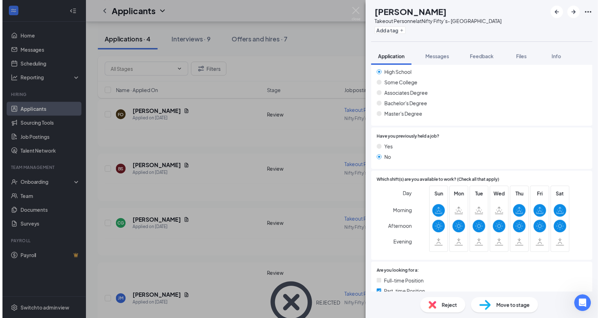
scroll to position [579, 0]
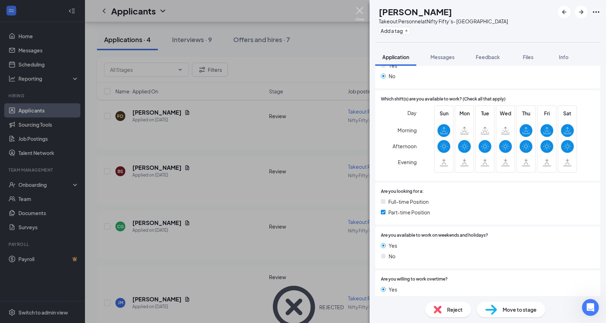
click at [361, 12] on img at bounding box center [359, 14] width 9 height 14
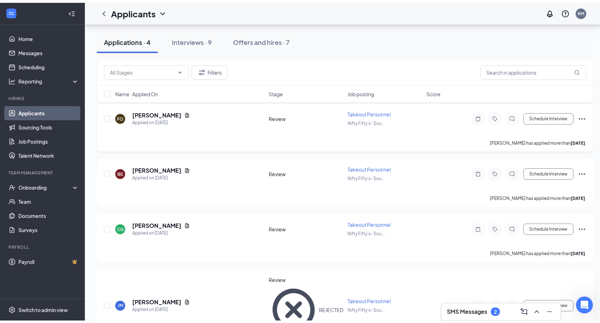
scroll to position [29, 0]
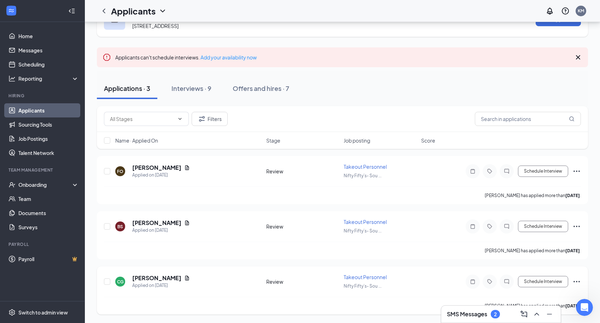
click at [581, 279] on icon "Ellipses" at bounding box center [577, 281] width 8 height 8
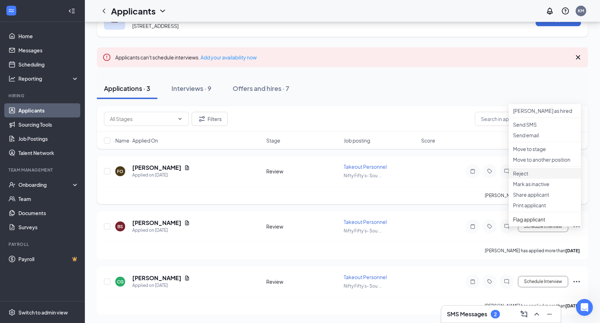
click at [529, 177] on p "Reject" at bounding box center [545, 173] width 64 height 7
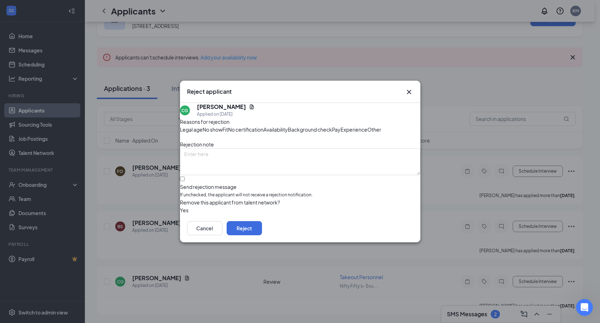
click at [288, 126] on span "Availability" at bounding box center [276, 130] width 24 height 8
click at [262, 235] on button "Reject" at bounding box center [244, 228] width 35 height 14
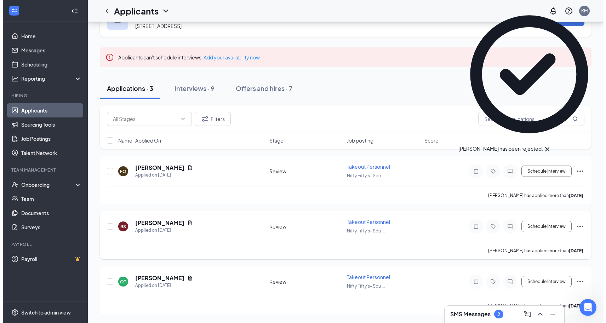
scroll to position [0, 0]
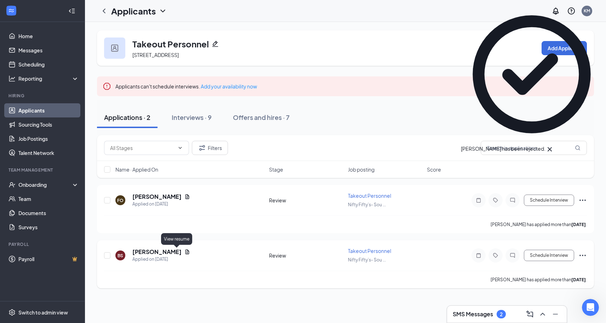
click at [185, 252] on icon "Document" at bounding box center [187, 251] width 4 height 5
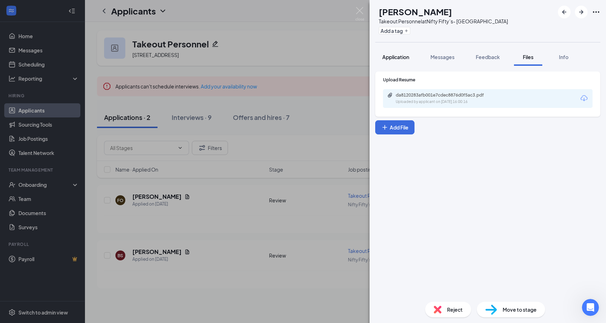
click at [383, 52] on button "Application" at bounding box center [395, 57] width 41 height 18
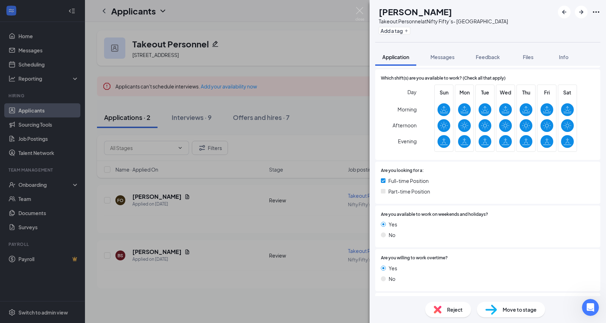
scroll to position [438, 0]
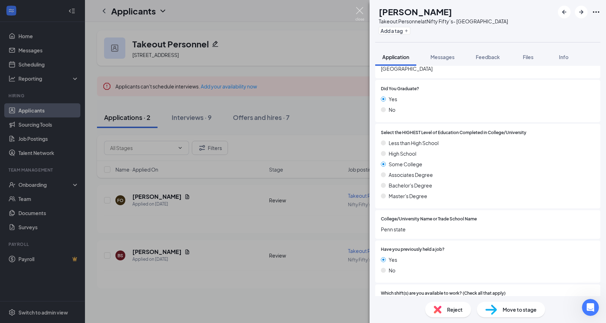
click at [360, 16] on img at bounding box center [359, 14] width 9 height 14
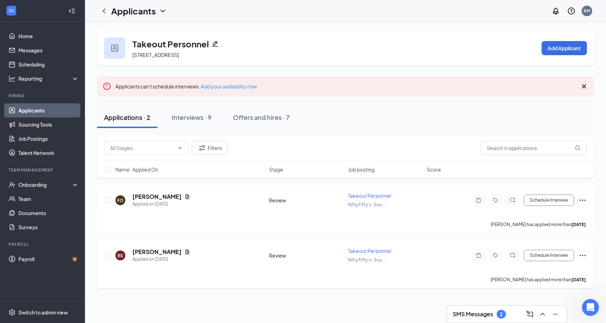
click at [579, 257] on icon "Ellipses" at bounding box center [582, 255] width 8 height 8
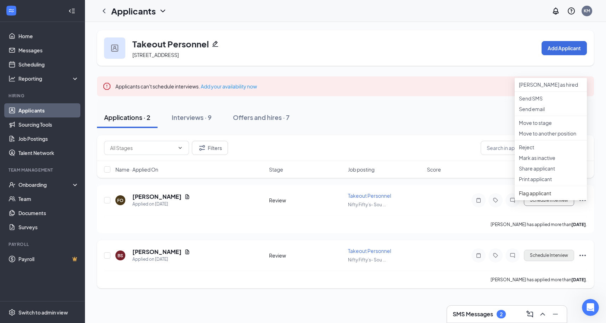
click at [546, 258] on button "Schedule Interview" at bounding box center [549, 255] width 50 height 11
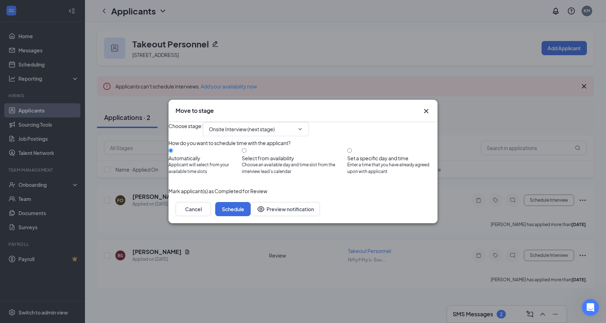
click at [287, 155] on div "Select from availability" at bounding box center [294, 158] width 105 height 7
click at [246, 152] on input "Select from availability Choose an available day and time slot from the intervi…" at bounding box center [244, 150] width 5 height 5
radio input "true"
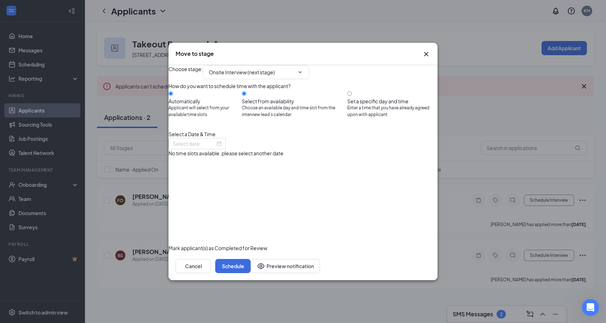
radio input "false"
type input "[DATE]"
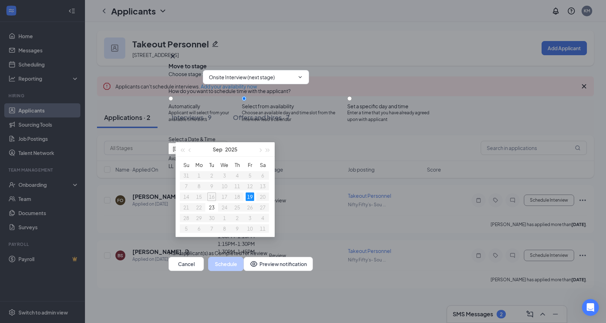
click at [193, 103] on div "Automatically" at bounding box center [204, 106] width 73 height 7
click at [173, 96] on input "Automatically Applicant will select from your available time slots" at bounding box center [170, 98] width 5 height 5
radio input "true"
radio input "false"
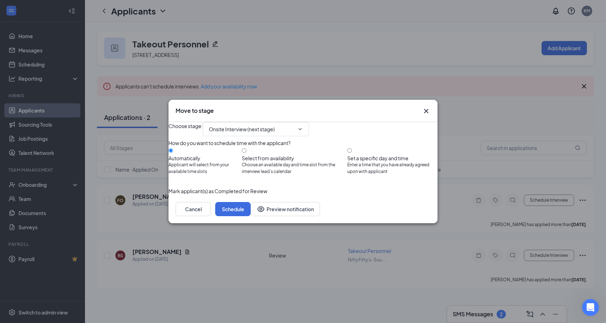
drag, startPoint x: 409, startPoint y: 221, endPoint x: 250, endPoint y: 219, distance: 158.9
click at [251, 216] on div "Cancel Schedule Preview notification" at bounding box center [303, 209] width 255 height 14
click at [175, 195] on div "Choose stage : Onsite Interview (next stage) How do you want to schedule time w…" at bounding box center [302, 158] width 269 height 73
click at [168, 195] on button "button" at bounding box center [168, 191] width 0 height 8
click at [251, 216] on button "Schedule" at bounding box center [232, 209] width 35 height 14
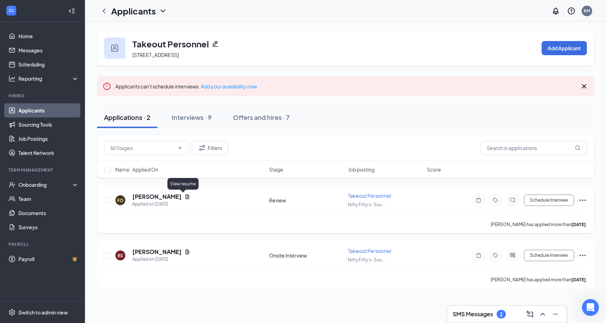
click at [184, 196] on icon "Document" at bounding box center [187, 197] width 6 height 6
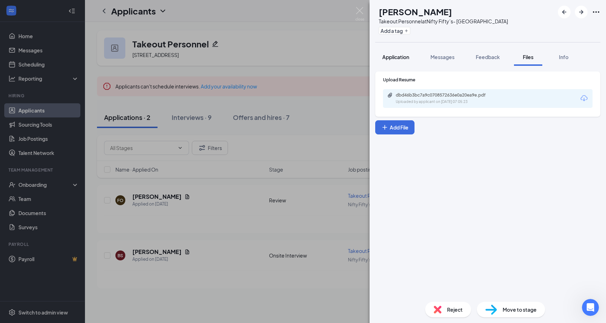
click at [404, 61] on button "Application" at bounding box center [395, 57] width 41 height 18
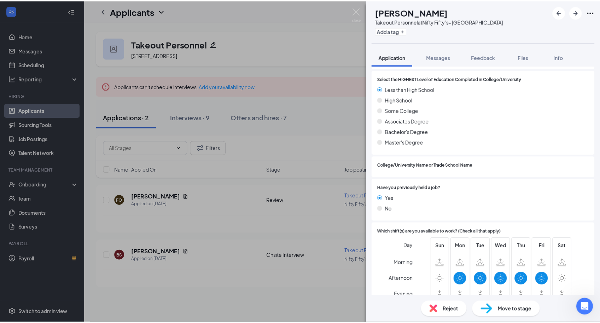
scroll to position [494, 0]
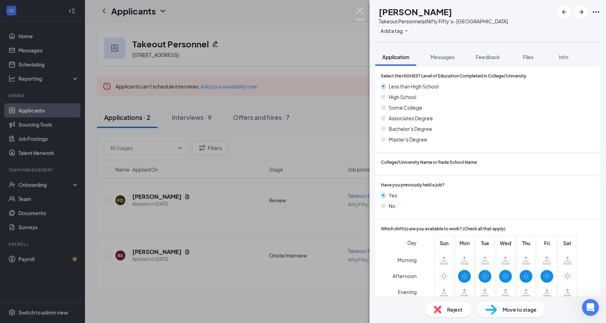
click at [361, 12] on img at bounding box center [359, 14] width 9 height 14
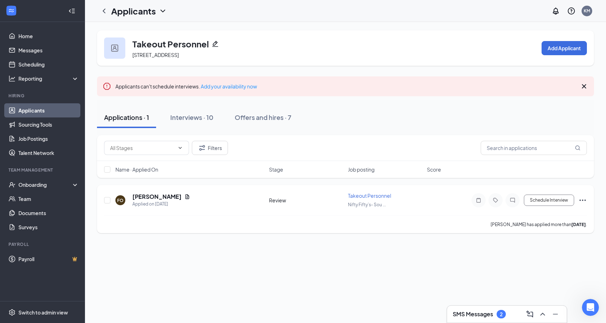
click at [584, 199] on icon "Ellipses" at bounding box center [582, 200] width 8 height 8
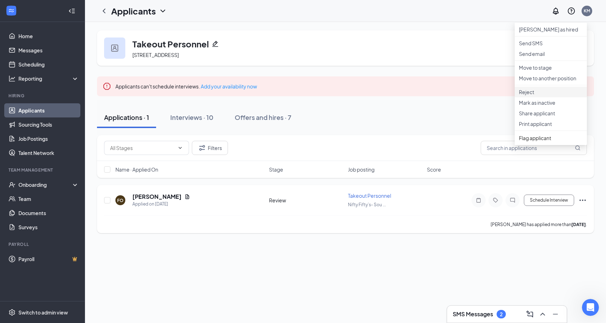
click at [531, 96] on p "Reject" at bounding box center [551, 91] width 64 height 7
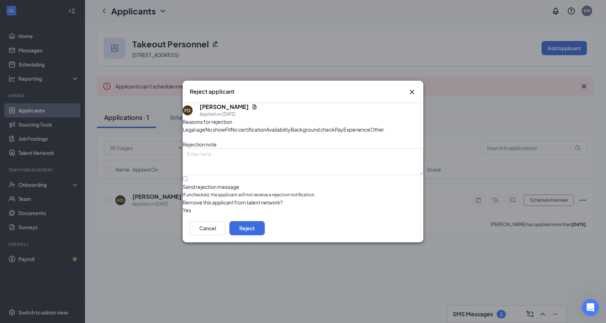
click at [291, 126] on span "Availability" at bounding box center [278, 130] width 24 height 8
click at [265, 235] on button "Reject" at bounding box center [246, 228] width 35 height 14
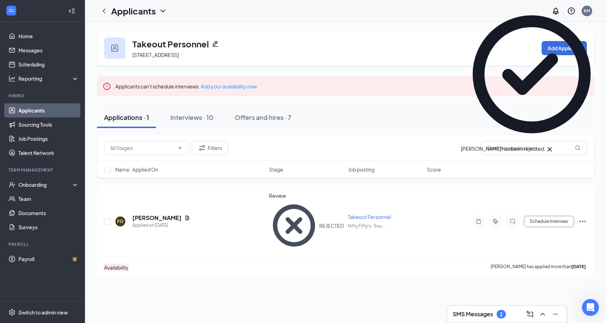
click at [356, 134] on div "Applications · 1 Interviews · 10 Offers and hires · 7" at bounding box center [345, 117] width 497 height 35
click at [198, 116] on div "Interviews · 10" at bounding box center [191, 117] width 43 height 9
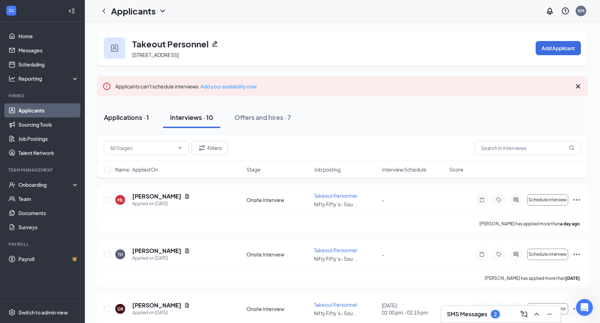
click at [134, 119] on div "Applications · 1" at bounding box center [126, 117] width 45 height 9
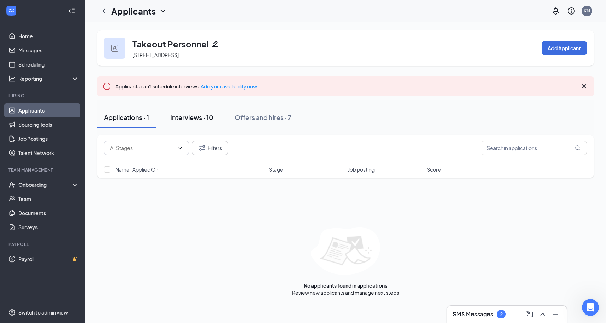
click at [180, 118] on div "Interviews · 10" at bounding box center [191, 117] width 43 height 9
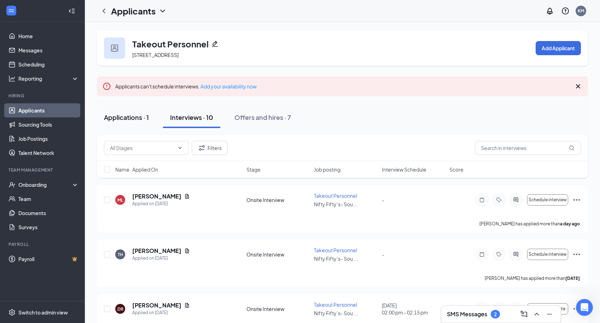
click at [117, 119] on div "Applications · 1" at bounding box center [126, 117] width 45 height 9
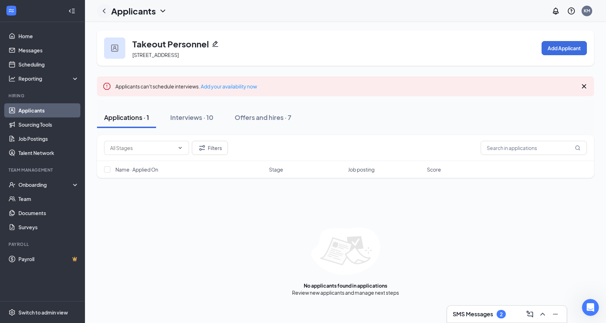
click at [107, 13] on icon "ChevronLeft" at bounding box center [104, 11] width 8 height 8
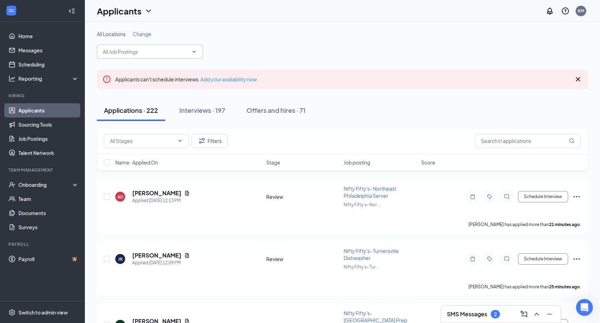
click at [194, 52] on icon "ChevronDown" at bounding box center [194, 52] width 6 height 6
click at [144, 35] on span "Change" at bounding box center [142, 34] width 19 height 6
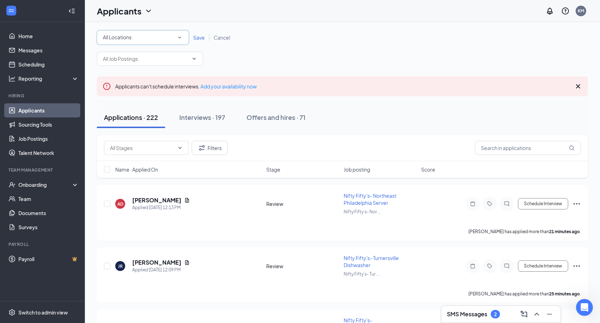
click at [186, 36] on div "All Locations All Locations" at bounding box center [143, 37] width 92 height 14
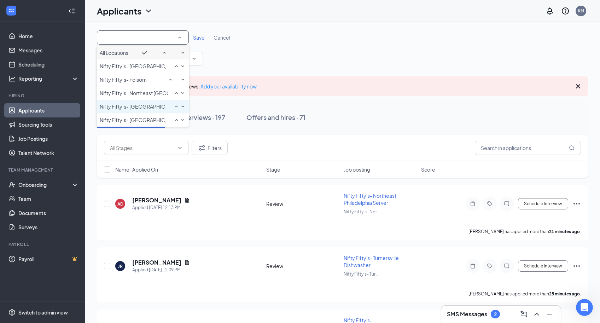
click at [156, 110] on span "Nifty Fifty’s- [GEOGRAPHIC_DATA]" at bounding box center [140, 106] width 81 height 6
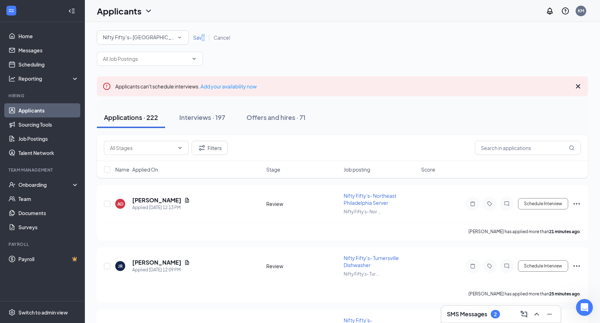
click at [203, 39] on span "Save" at bounding box center [199, 37] width 12 height 6
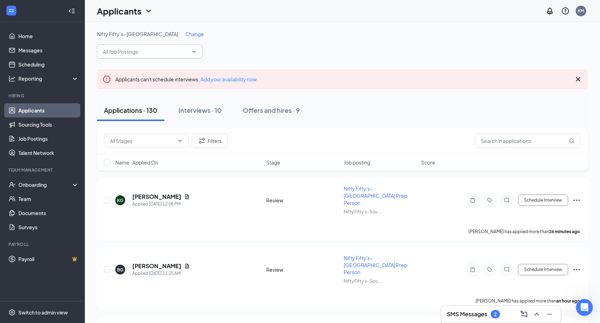
click at [197, 52] on span at bounding box center [150, 52] width 106 height 14
click at [192, 52] on icon "ChevronDown" at bounding box center [194, 52] width 6 height 6
click at [194, 53] on icon "ChevronDown" at bounding box center [194, 52] width 6 height 6
click at [195, 51] on icon "ChevronDown" at bounding box center [194, 52] width 3 height 2
click at [258, 46] on div "Nifty Fifty’s- [GEOGRAPHIC_DATA] Change" at bounding box center [343, 44] width 492 height 28
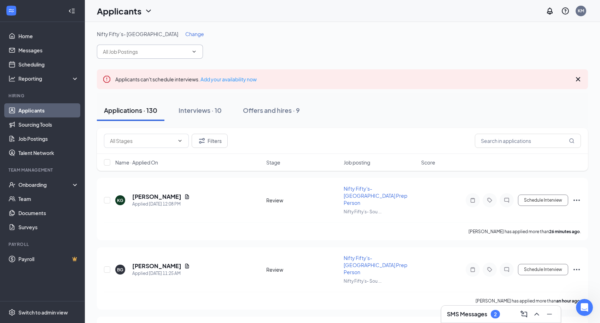
click at [195, 51] on icon "ChevronDown" at bounding box center [194, 52] width 6 height 6
click at [166, 50] on input "text" at bounding box center [146, 52] width 86 height 8
click at [579, 79] on icon "Cross" at bounding box center [578, 79] width 8 height 8
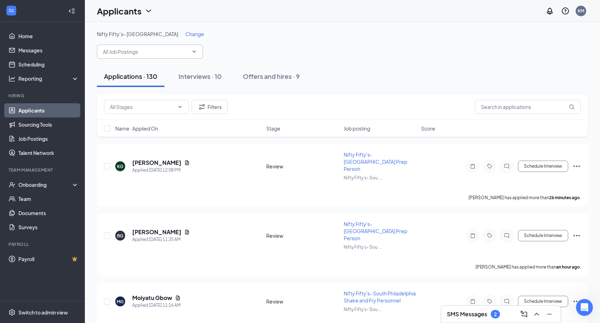
click at [197, 56] on span "Nifty Fifty's- [GEOGRAPHIC_DATA] Expediter (Nifty Fifty’s- [GEOGRAPHIC_DATA]) N…" at bounding box center [150, 52] width 106 height 14
click at [186, 47] on span "Nifty Fifty's- [GEOGRAPHIC_DATA] Expediter (Nifty Fifty’s- [GEOGRAPHIC_DATA]) N…" at bounding box center [150, 52] width 106 height 14
click at [375, 68] on div "Applications · 130 Interviews · 10 Offers and hires · 9" at bounding box center [343, 76] width 492 height 21
click at [175, 51] on input "text" at bounding box center [146, 52] width 86 height 8
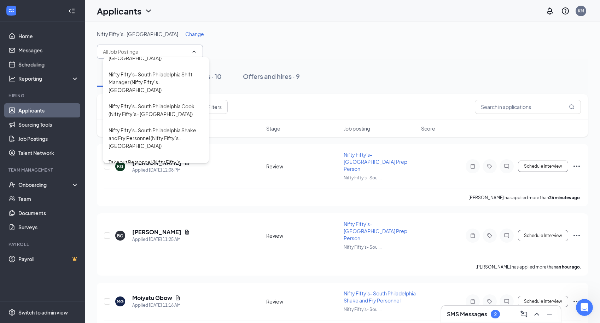
scroll to position [151, 0]
click at [147, 109] on div "Nifty Fifty's- South Philadelphia Cook (Nifty Fifty’s- [GEOGRAPHIC_DATA])" at bounding box center [156, 109] width 95 height 16
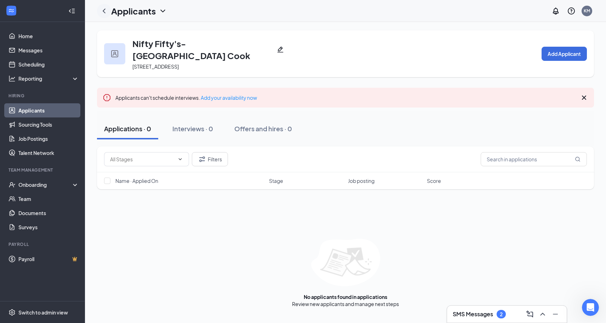
click at [101, 10] on icon "ChevronLeft" at bounding box center [104, 11] width 8 height 8
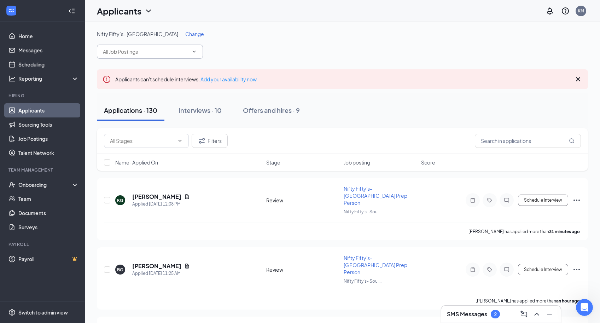
click at [138, 53] on input "text" at bounding box center [146, 52] width 86 height 8
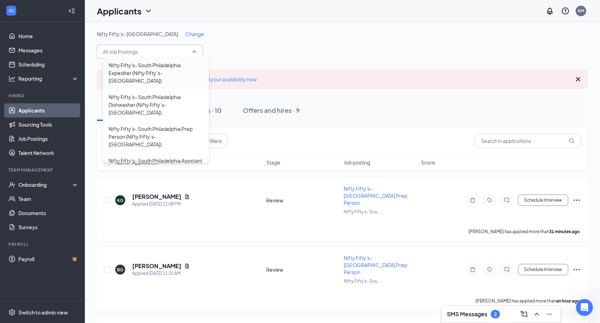
click at [157, 63] on div "Nifty Fifty's- South Philadelphia Expediter (Nifty Fifty’s- [GEOGRAPHIC_DATA])" at bounding box center [156, 72] width 95 height 23
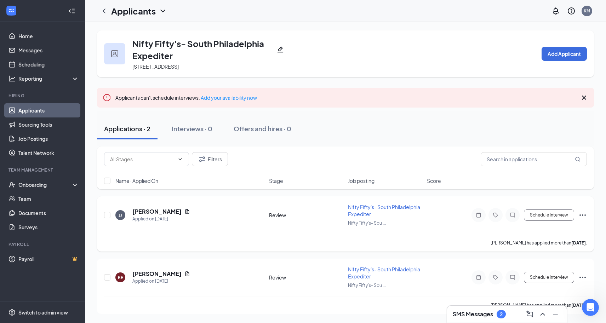
click at [580, 214] on icon "Ellipses" at bounding box center [582, 215] width 8 height 8
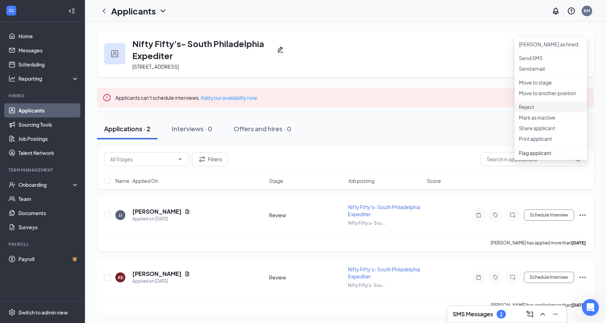
click at [531, 110] on p "Reject" at bounding box center [551, 106] width 64 height 7
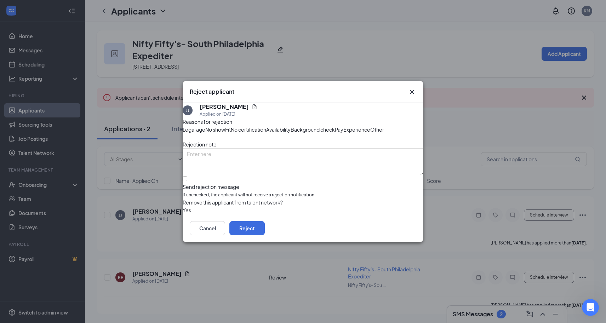
click at [370, 133] on span "Other" at bounding box center [377, 130] width 14 height 8
click at [265, 235] on button "Reject" at bounding box center [246, 228] width 35 height 14
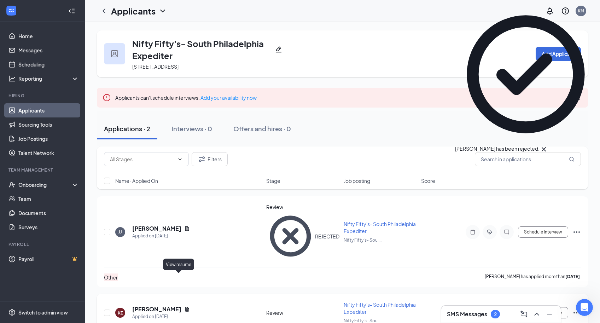
click at [184, 306] on icon "Document" at bounding box center [187, 309] width 6 height 6
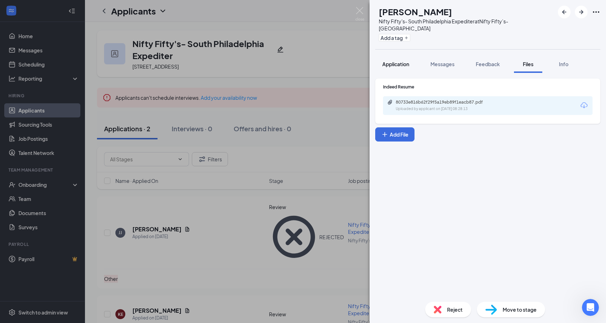
click at [388, 66] on span "Application" at bounding box center [395, 64] width 27 height 6
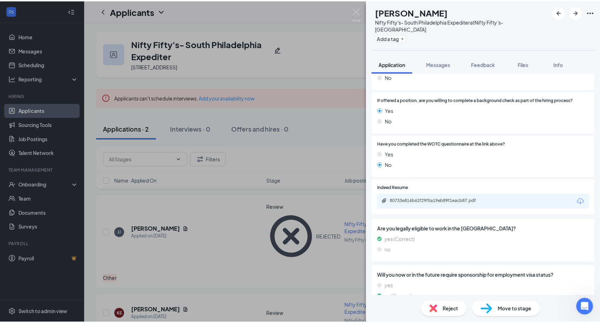
scroll to position [996, 0]
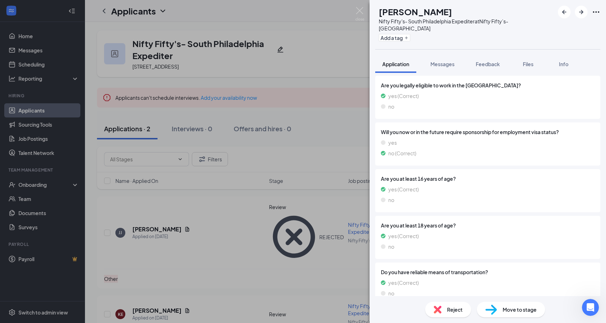
click at [362, 13] on img at bounding box center [359, 14] width 9 height 14
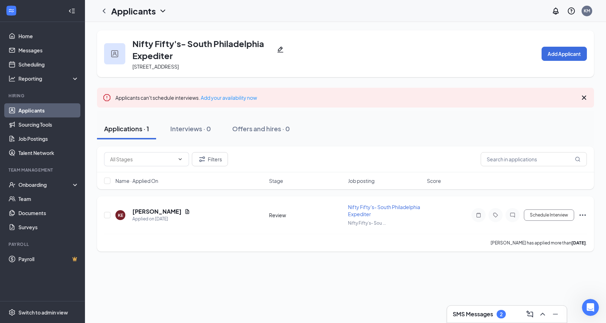
click at [556, 221] on div "Schedule Interview [PERSON_NAME] as hired Send SMS Send email Move to stage Mov…" at bounding box center [522, 215] width 127 height 14
click at [554, 216] on button "Schedule Interview" at bounding box center [549, 214] width 50 height 11
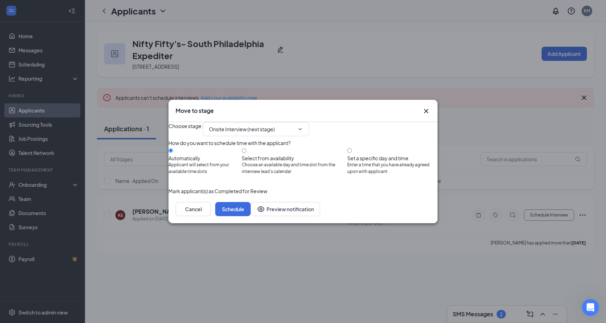
click at [168, 195] on button "button" at bounding box center [168, 191] width 0 height 8
click at [251, 216] on button "Schedule" at bounding box center [232, 209] width 35 height 14
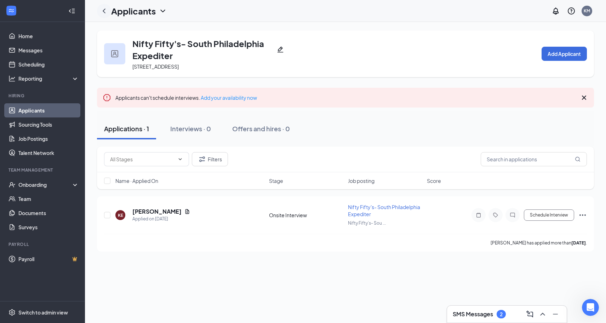
click at [107, 10] on icon "ChevronLeft" at bounding box center [104, 11] width 8 height 8
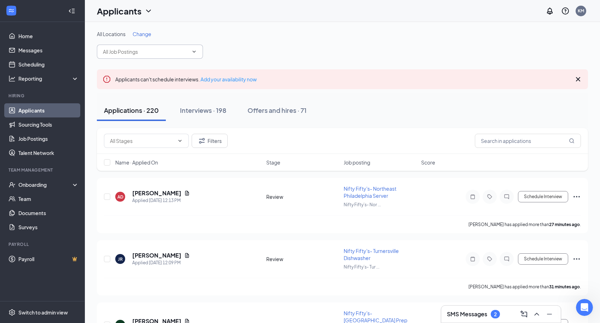
click at [161, 54] on input "text" at bounding box center [146, 52] width 86 height 8
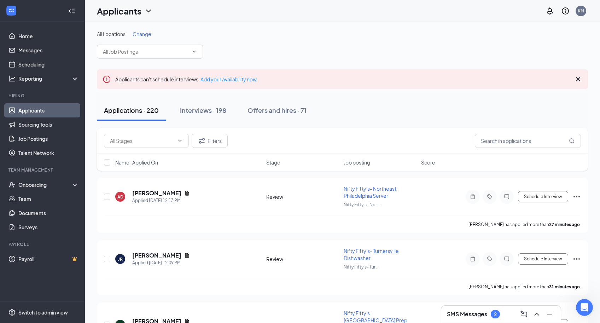
click at [143, 34] on span "Change" at bounding box center [142, 34] width 19 height 6
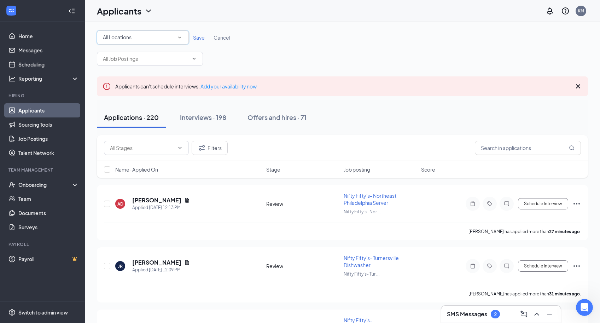
click at [180, 36] on icon "SmallChevronDown" at bounding box center [180, 37] width 6 height 6
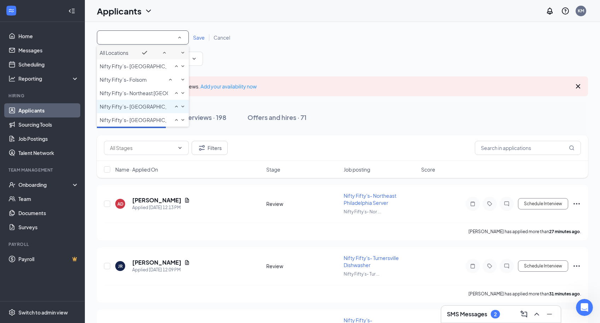
click at [145, 110] on span "Nifty Fifty’s- [GEOGRAPHIC_DATA]" at bounding box center [140, 106] width 81 height 6
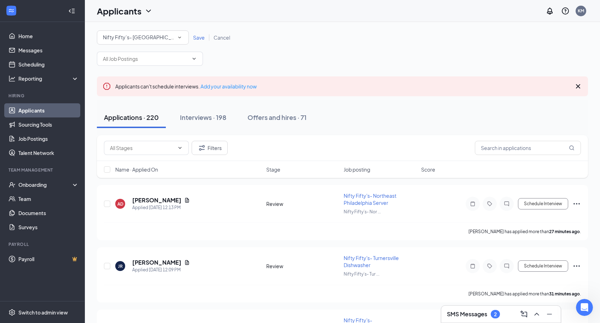
click at [197, 41] on div "All Locations Nifty Fifty’s- [GEOGRAPHIC_DATA] Save Cancel" at bounding box center [343, 37] width 492 height 14
click at [199, 37] on span "Save" at bounding box center [199, 37] width 12 height 6
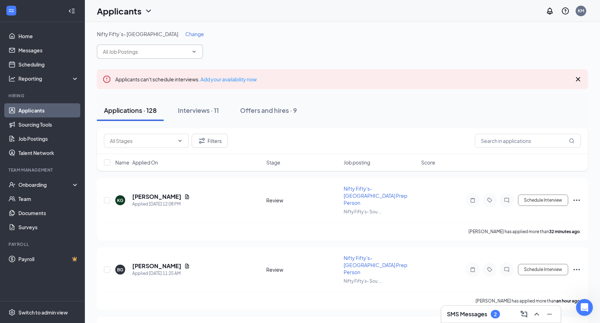
click at [154, 53] on input "text" at bounding box center [146, 52] width 86 height 8
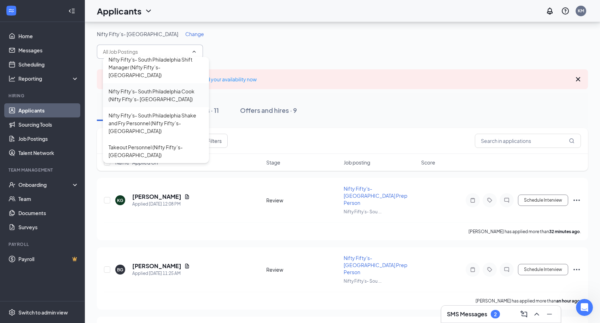
scroll to position [26, 0]
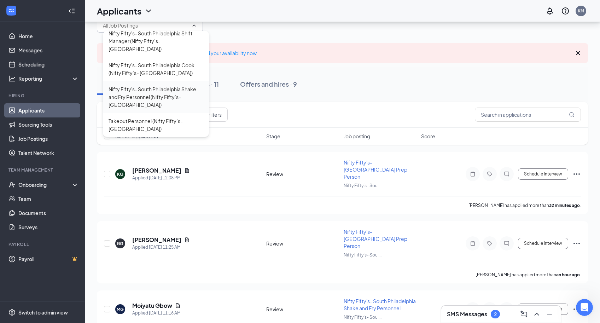
click at [134, 96] on div "Nifty Fifty's- South Philadelphia Shake and Fry Personnel (Nifty Fifty’s- [GEOG…" at bounding box center [156, 96] width 95 height 23
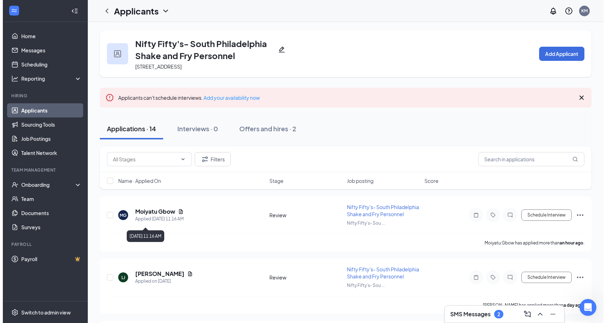
scroll to position [568, 0]
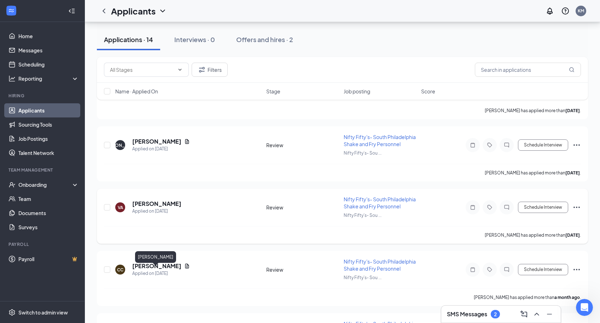
click at [153, 208] on h5 "[PERSON_NAME]" at bounding box center [156, 204] width 49 height 8
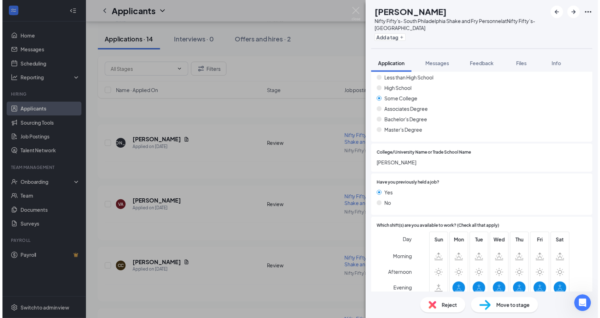
scroll to position [389, 0]
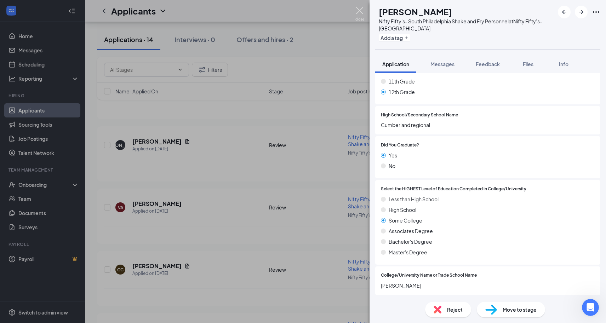
click at [359, 12] on img at bounding box center [359, 14] width 9 height 14
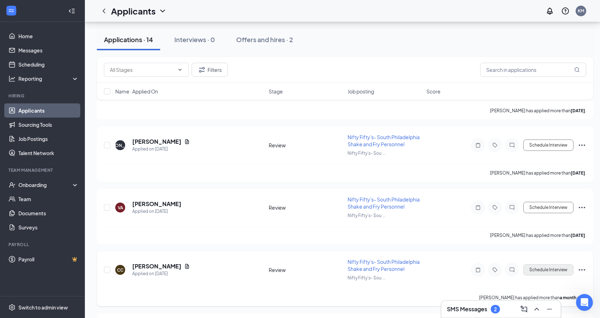
click at [554, 269] on button "Schedule Interview" at bounding box center [549, 269] width 50 height 11
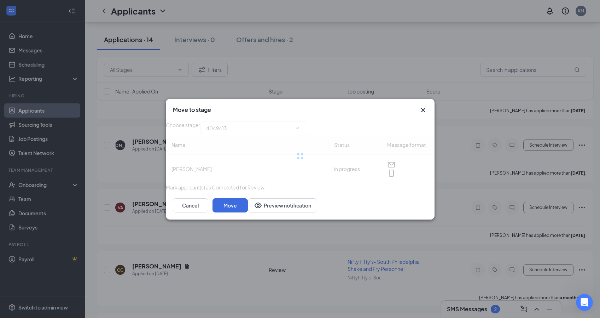
type input "Onsite Interview (next stage)"
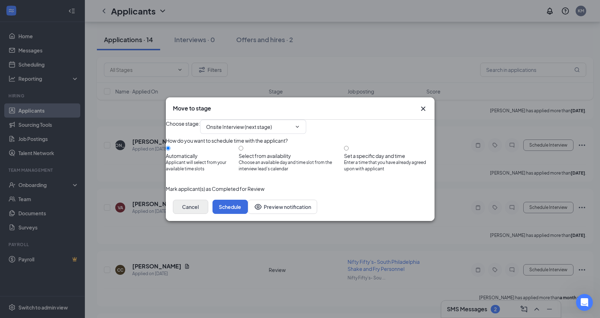
click at [208, 214] on button "Cancel" at bounding box center [190, 207] width 35 height 14
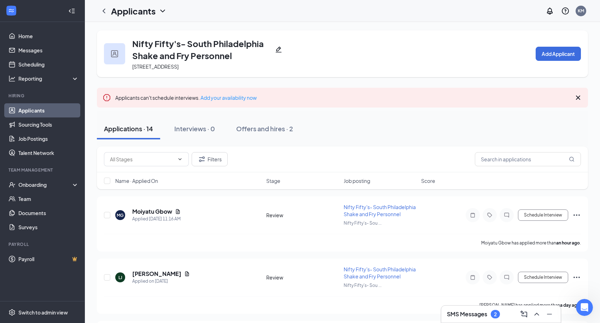
click at [143, 180] on span "Name · Applied On" at bounding box center [136, 180] width 43 height 7
click at [162, 181] on icon "ArrowDown" at bounding box center [163, 181] width 4 height 4
click at [184, 213] on icon "Document" at bounding box center [187, 212] width 6 height 6
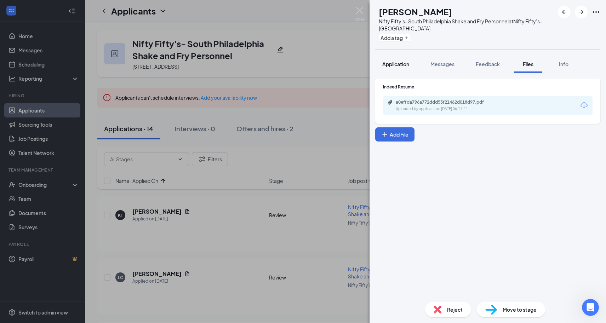
click at [391, 67] on div "Application" at bounding box center [395, 64] width 27 height 7
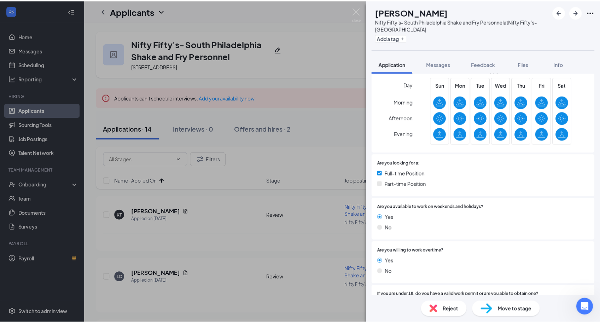
scroll to position [976, 0]
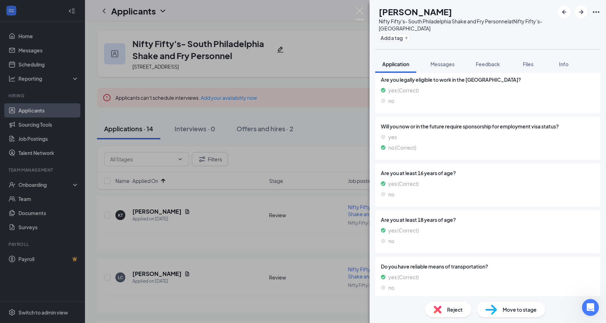
click at [359, 14] on img at bounding box center [359, 14] width 9 height 14
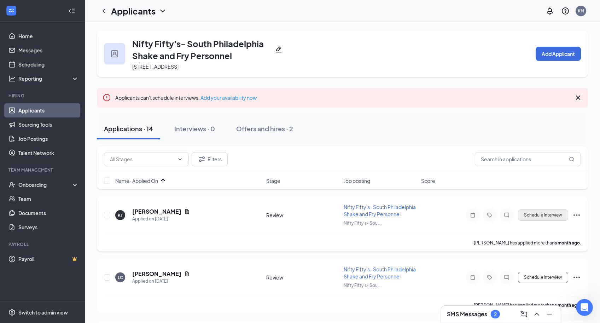
click at [552, 221] on button "Schedule Interview" at bounding box center [543, 214] width 50 height 11
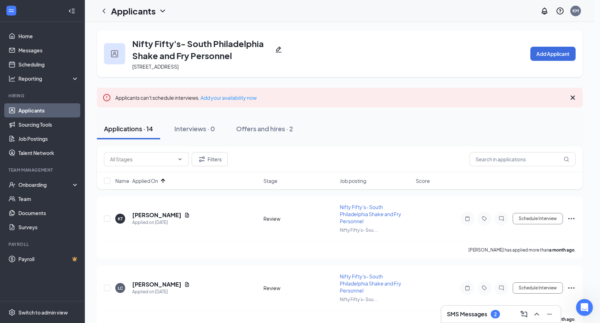
type input "Onsite Interview (next stage)"
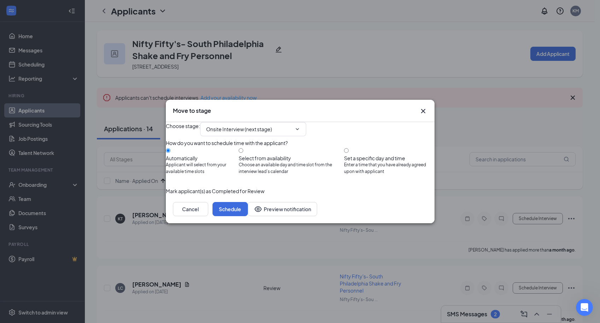
click at [166, 195] on button "button" at bounding box center [166, 191] width 0 height 8
click at [248, 216] on button "Schedule" at bounding box center [230, 209] width 35 height 14
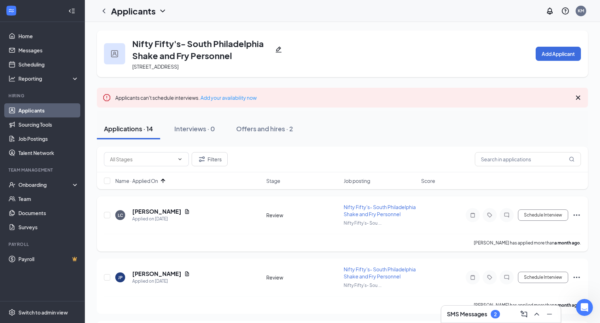
click at [167, 215] on div "[PERSON_NAME]" at bounding box center [161, 212] width 58 height 8
click at [184, 214] on icon "Document" at bounding box center [187, 212] width 6 height 6
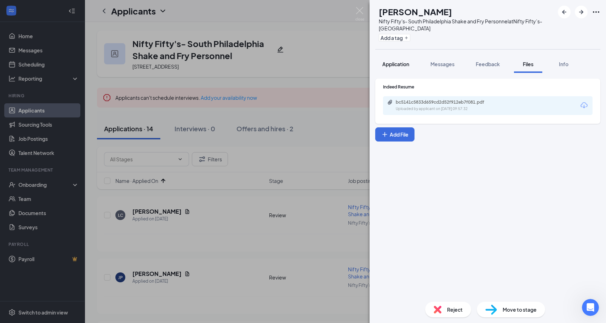
click at [393, 59] on button "Application" at bounding box center [395, 64] width 41 height 18
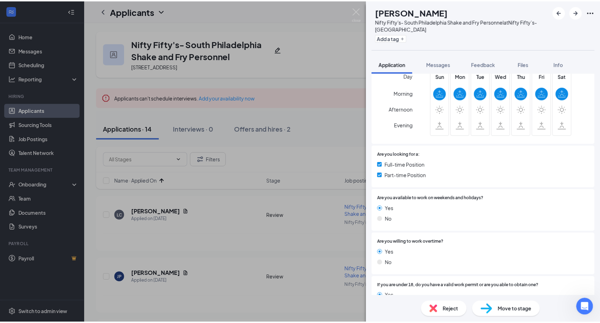
scroll to position [438, 0]
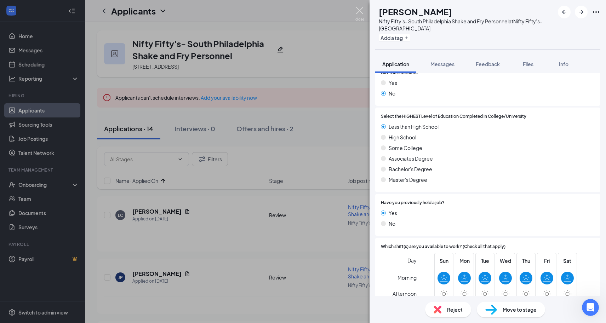
click at [358, 11] on img at bounding box center [359, 14] width 9 height 14
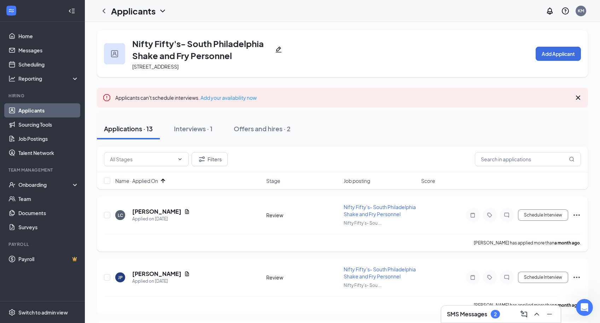
click at [577, 218] on icon "Ellipses" at bounding box center [577, 215] width 8 height 8
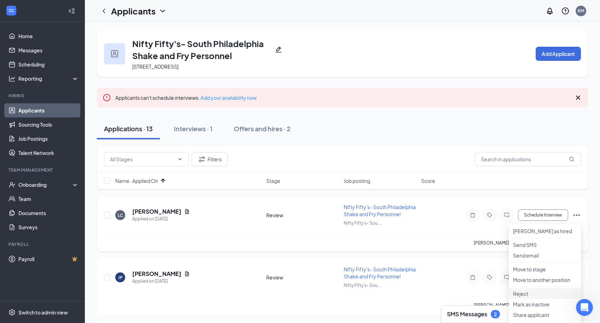
click at [528, 297] on p "Reject" at bounding box center [545, 293] width 64 height 7
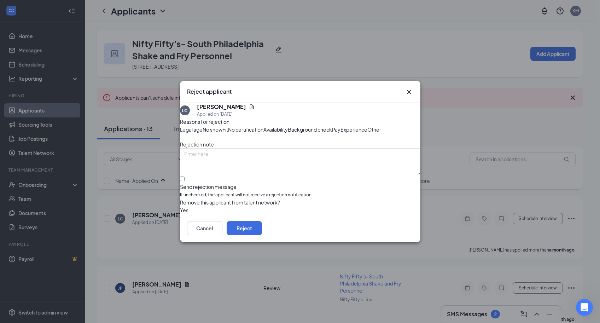
click at [288, 126] on span "Availability" at bounding box center [276, 130] width 24 height 8
click at [262, 235] on button "Reject" at bounding box center [244, 228] width 35 height 14
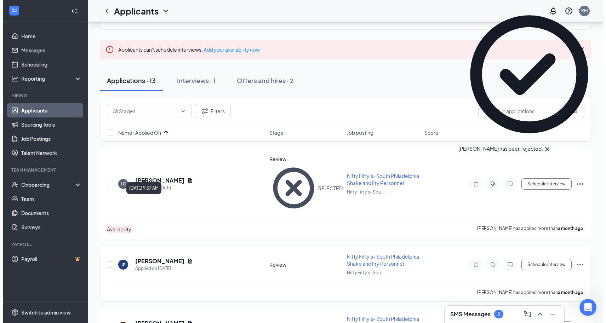
scroll to position [100, 0]
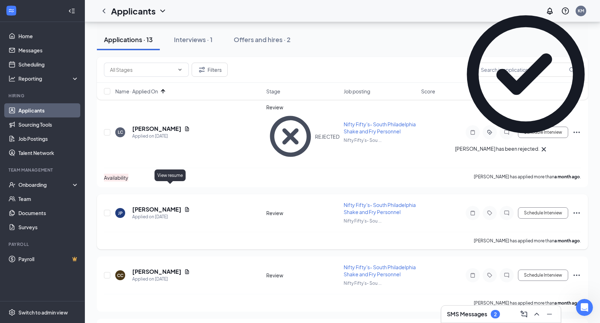
click at [184, 207] on icon "Document" at bounding box center [187, 210] width 6 height 6
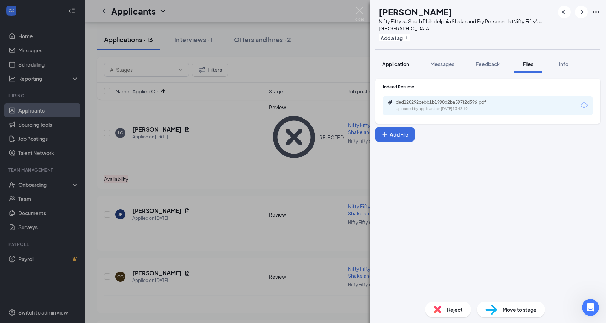
click at [392, 62] on span "Application" at bounding box center [395, 64] width 27 height 6
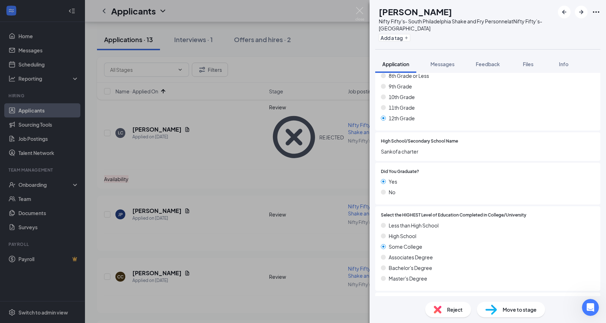
scroll to position [593, 0]
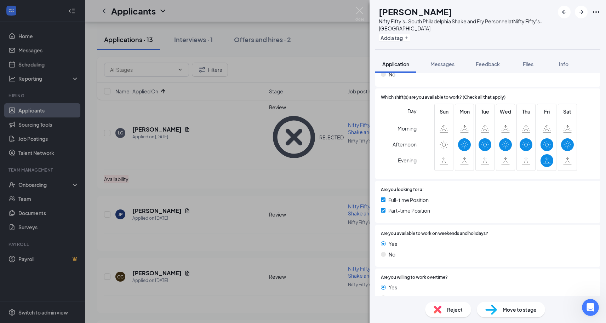
click at [357, 5] on div "JP [PERSON_NAME] Nifty Fifty's- South Philadelphia Shake and Fry Personnel at N…" at bounding box center [303, 161] width 606 height 323
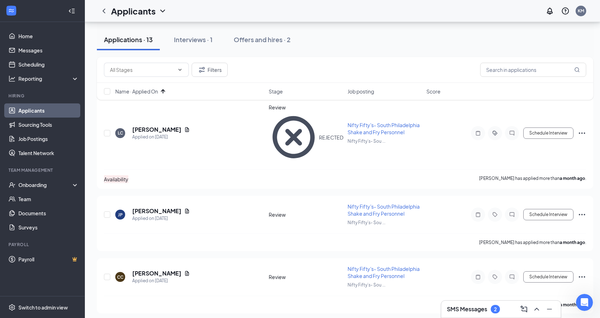
click at [360, 9] on div "Applicants KM" at bounding box center [343, 11] width 516 height 22
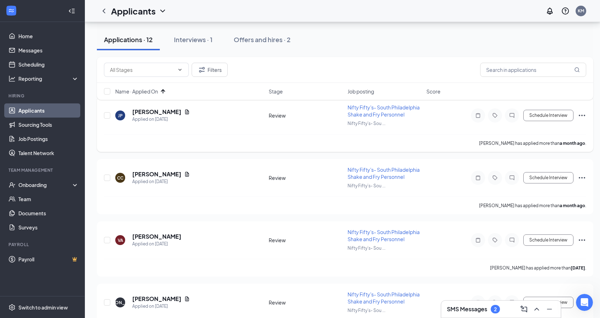
click at [584, 115] on icon "Ellipses" at bounding box center [582, 115] width 8 height 8
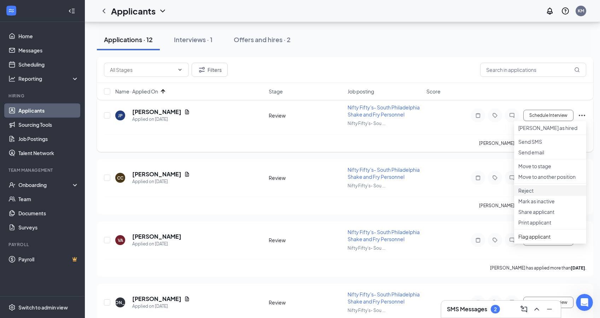
click at [535, 196] on li "Reject" at bounding box center [551, 190] width 72 height 11
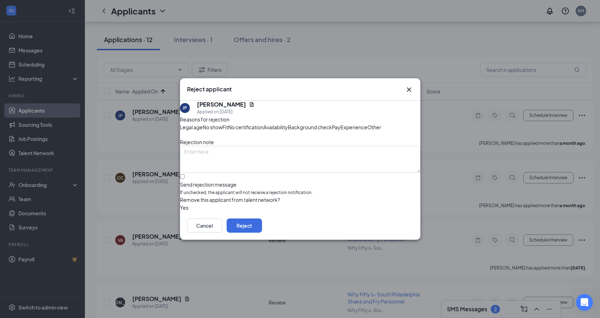
click at [339, 115] on div "Reasons for rejection Legal age No show Fit No certification Availability Backg…" at bounding box center [300, 163] width 241 height 96
click at [288, 123] on span "Availability" at bounding box center [276, 127] width 24 height 8
click at [262, 232] on button "Reject" at bounding box center [244, 225] width 35 height 14
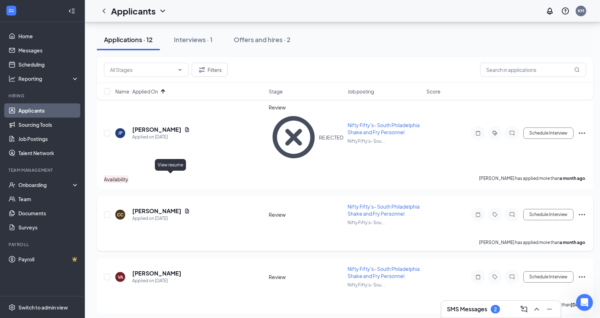
click at [185, 208] on icon "Document" at bounding box center [187, 210] width 4 height 5
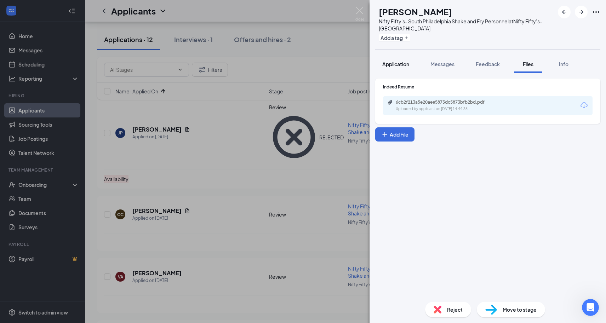
click at [398, 63] on span "Application" at bounding box center [395, 64] width 27 height 6
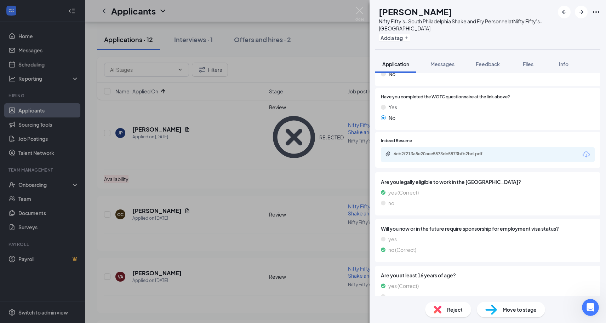
scroll to position [976, 0]
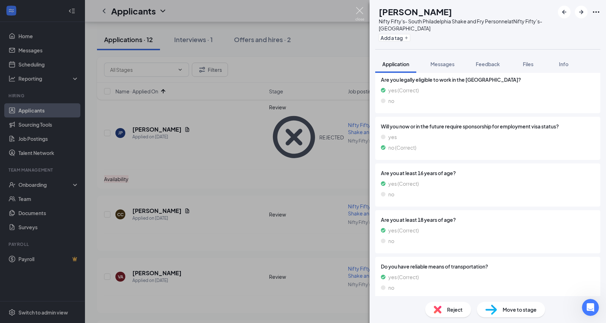
click at [362, 12] on img at bounding box center [359, 14] width 9 height 14
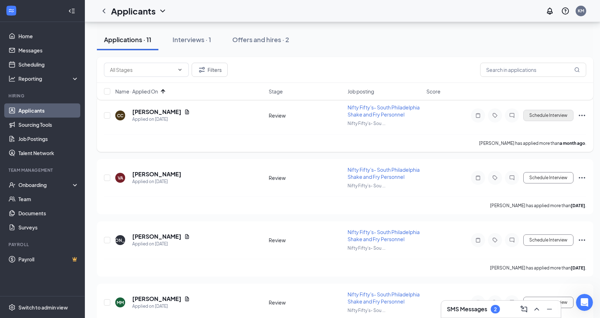
click at [548, 112] on button "Schedule Interview" at bounding box center [549, 115] width 50 height 11
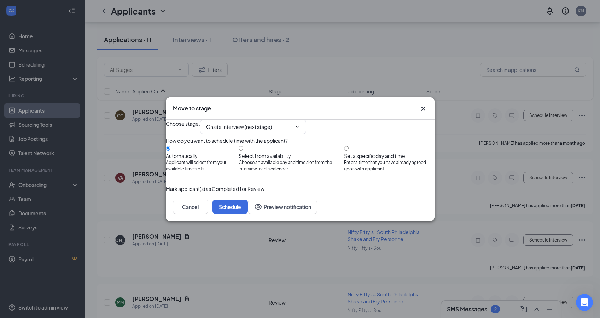
click at [166, 192] on button "button" at bounding box center [166, 189] width 0 height 8
click at [248, 214] on button "Schedule" at bounding box center [230, 207] width 35 height 14
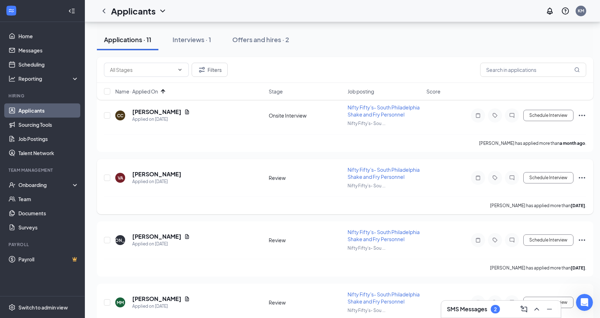
click at [194, 173] on div "VA [PERSON_NAME] Applied on [DATE]" at bounding box center [189, 177] width 149 height 15
click at [180, 173] on div "VA [PERSON_NAME] Applied on [DATE]" at bounding box center [189, 177] width 149 height 15
click at [168, 173] on h5 "[PERSON_NAME]" at bounding box center [156, 174] width 49 height 8
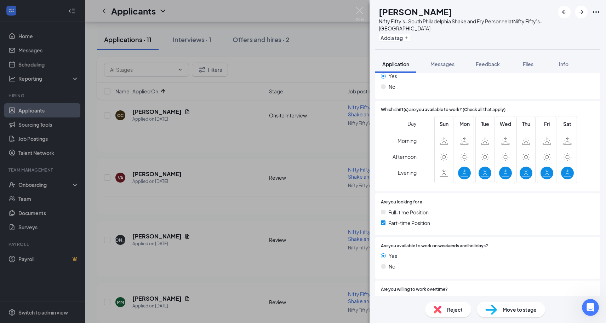
scroll to position [627, 0]
click at [361, 11] on img at bounding box center [359, 14] width 9 height 14
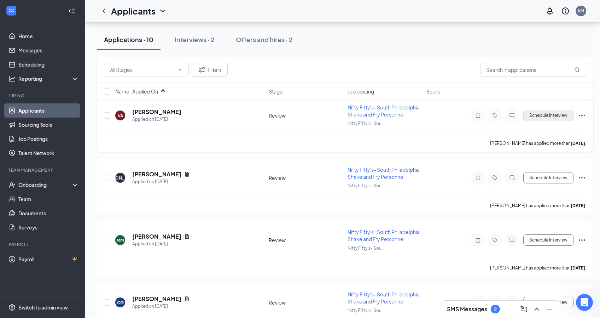
click at [553, 114] on button "Schedule Interview" at bounding box center [549, 115] width 50 height 11
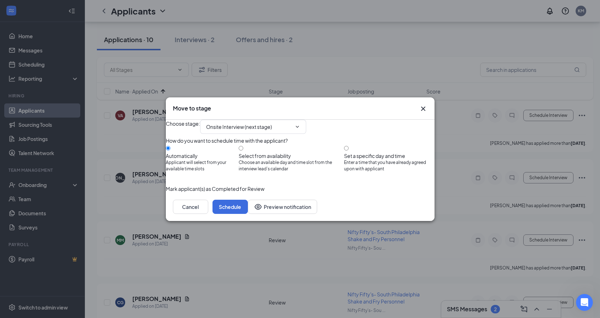
click at [166, 192] on button "button" at bounding box center [166, 189] width 0 height 8
click at [248, 214] on button "Schedule" at bounding box center [230, 207] width 35 height 14
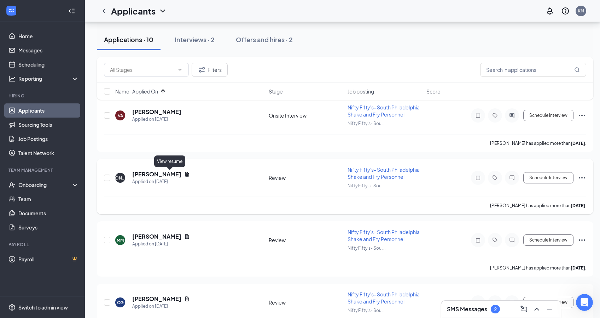
click at [185, 174] on icon "Document" at bounding box center [187, 174] width 4 height 5
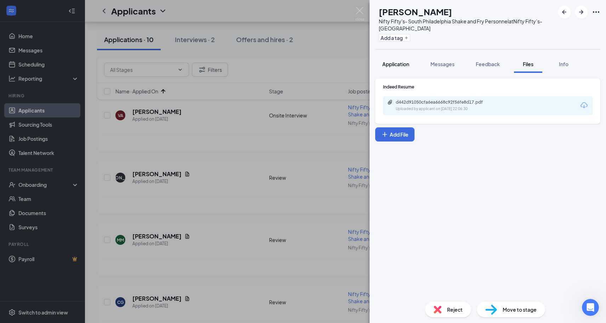
click at [400, 62] on span "Application" at bounding box center [395, 64] width 27 height 6
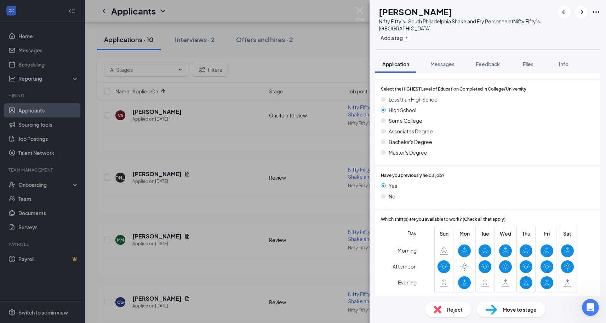
scroll to position [504, 0]
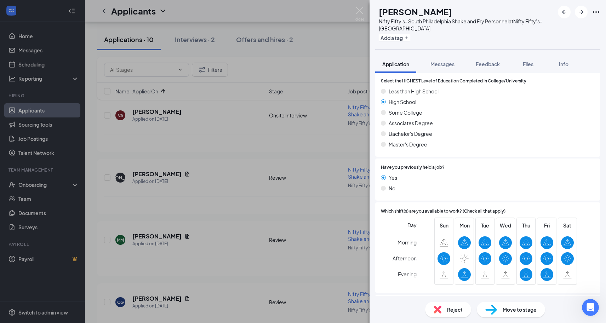
click at [361, 6] on div "[PERSON_NAME] [PERSON_NAME] Nifty Fifty's- South Philadelphia Shake and Fry Per…" at bounding box center [303, 161] width 606 height 323
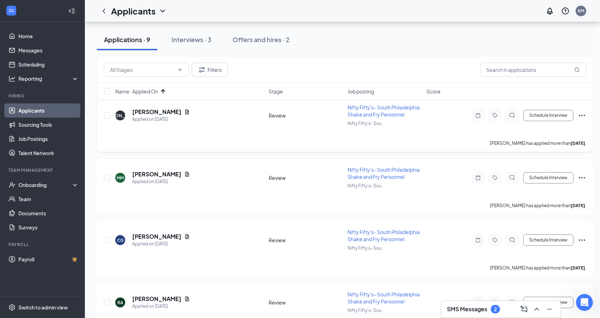
click at [582, 115] on icon "Ellipses" at bounding box center [582, 115] width 6 height 1
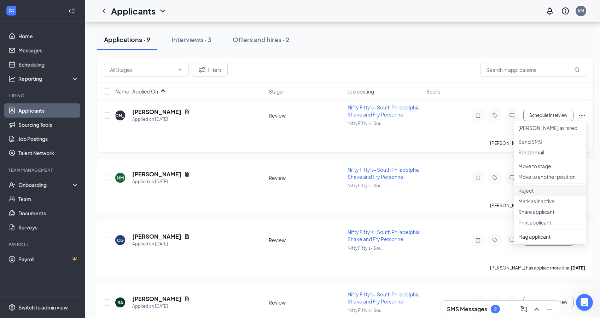
click at [539, 194] on p "Reject" at bounding box center [551, 190] width 64 height 7
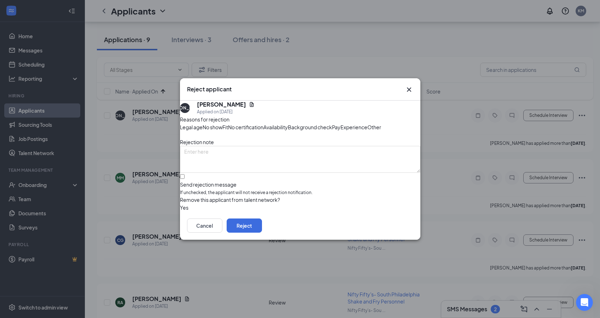
click at [288, 123] on span "Availability" at bounding box center [276, 127] width 24 height 8
click at [262, 232] on button "Reject" at bounding box center [244, 225] width 35 height 14
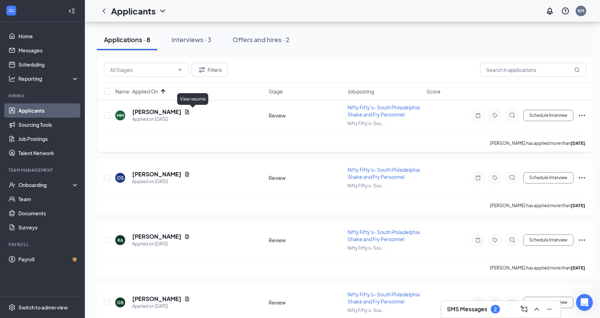
click at [189, 112] on icon "Document" at bounding box center [187, 111] width 4 height 5
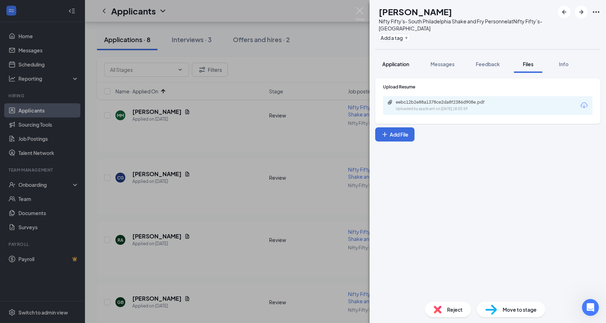
click at [392, 63] on span "Application" at bounding box center [395, 64] width 27 height 6
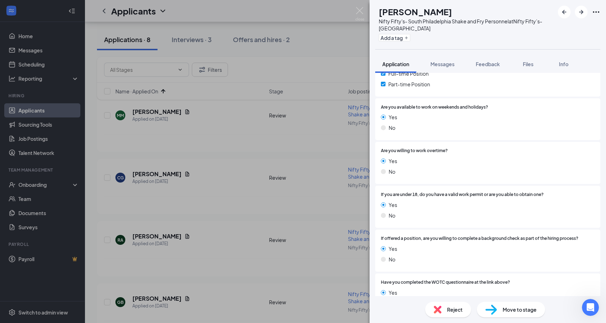
scroll to position [769, 0]
drag, startPoint x: 427, startPoint y: 182, endPoint x: 516, endPoint y: 185, distance: 88.5
click at [516, 190] on div "If you are under 18, do you have a valid work permit or are you able to obtain …" at bounding box center [488, 205] width 214 height 31
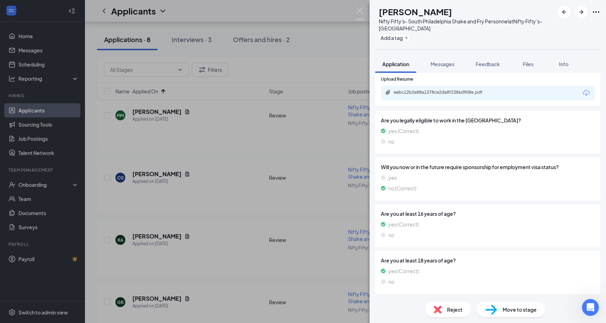
scroll to position [1048, 0]
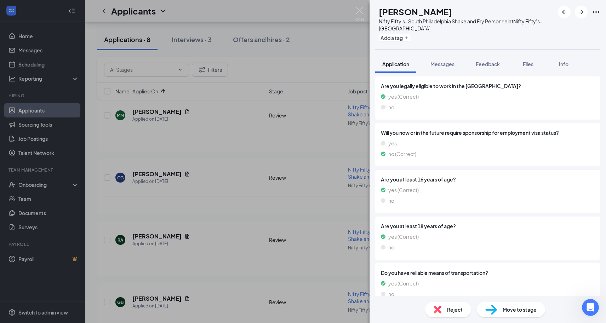
click at [359, 10] on img at bounding box center [359, 14] width 9 height 14
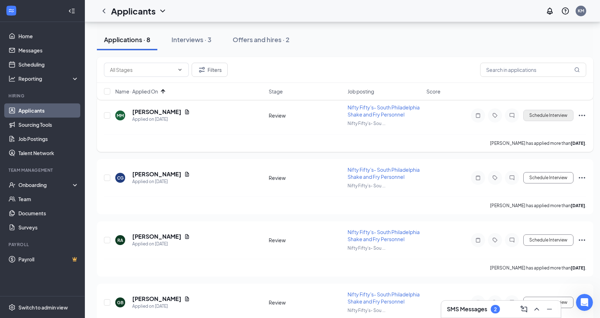
click at [541, 114] on button "Schedule Interview" at bounding box center [549, 115] width 50 height 11
type input "Onsite Interview (next stage)"
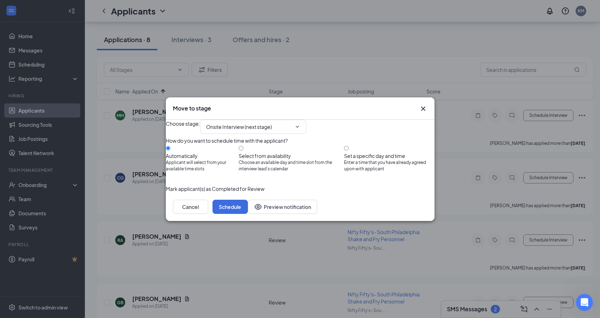
click at [166, 192] on button "button" at bounding box center [166, 189] width 0 height 8
click at [248, 214] on button "Schedule" at bounding box center [230, 207] width 35 height 14
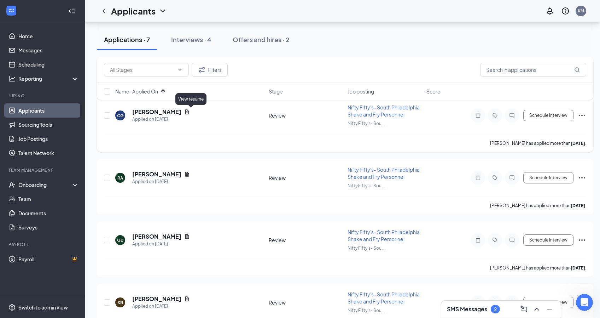
click at [190, 109] on icon "Document" at bounding box center [187, 112] width 6 height 6
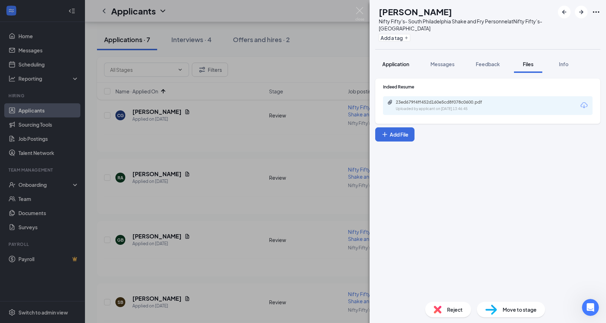
click at [402, 60] on button "Application" at bounding box center [395, 64] width 41 height 18
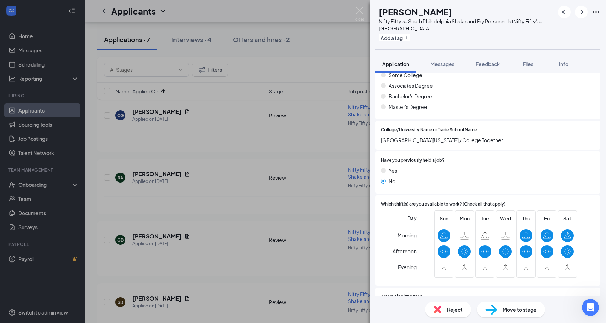
scroll to position [513, 0]
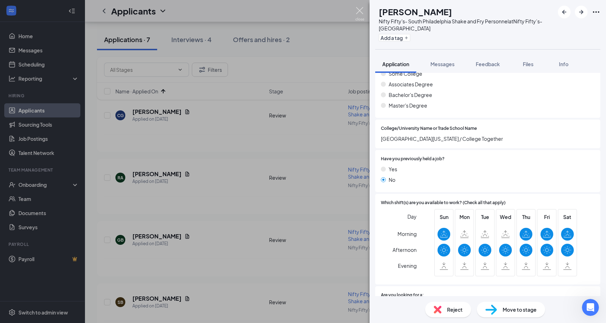
click at [363, 13] on img at bounding box center [359, 14] width 9 height 14
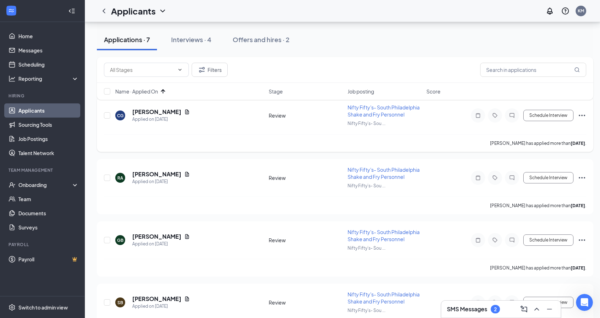
click at [585, 115] on icon "Ellipses" at bounding box center [582, 115] width 8 height 8
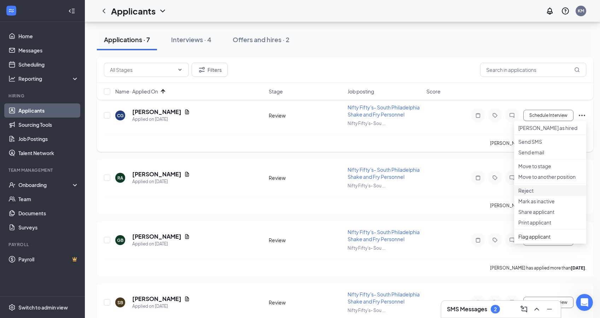
click at [532, 194] on p "Reject" at bounding box center [551, 190] width 64 height 7
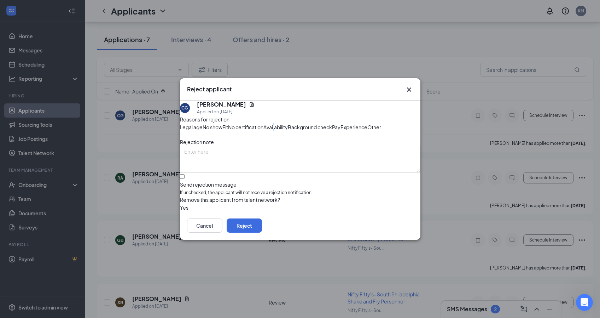
click at [288, 123] on span "Availability" at bounding box center [276, 127] width 24 height 8
click at [262, 232] on button "Reject" at bounding box center [244, 225] width 35 height 14
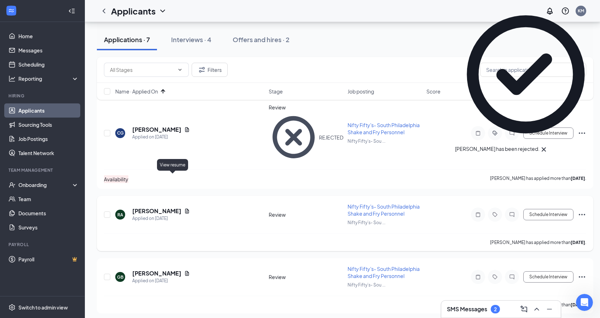
click at [184, 208] on icon "Document" at bounding box center [187, 211] width 6 height 6
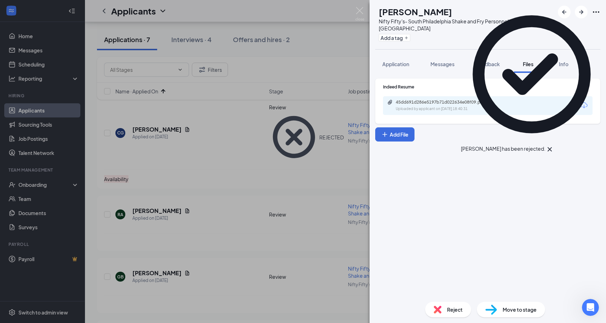
click at [420, 62] on div "Application Messages Feedback Files Info" at bounding box center [487, 64] width 225 height 18
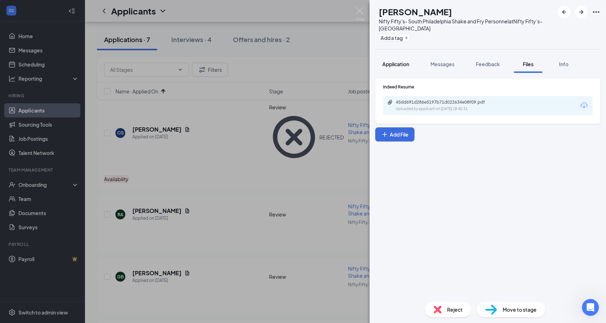
click at [401, 62] on span "Application" at bounding box center [395, 64] width 27 height 6
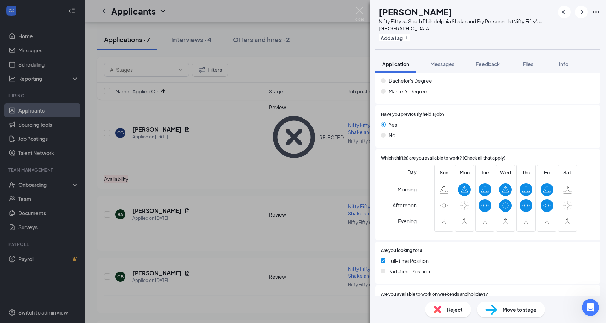
scroll to position [528, 0]
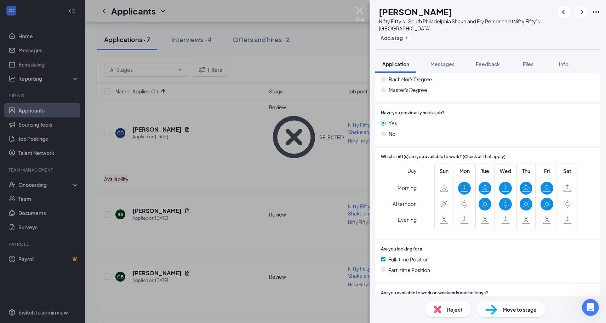
click at [363, 12] on img at bounding box center [359, 14] width 9 height 14
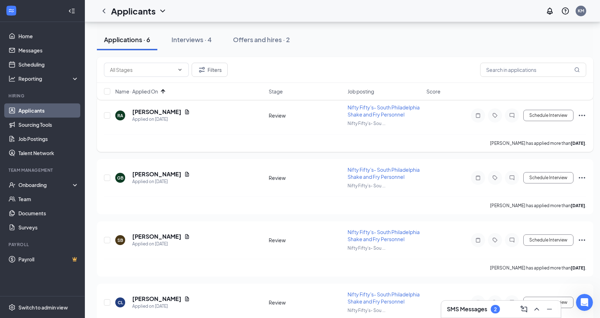
click at [583, 114] on icon "Ellipses" at bounding box center [582, 115] width 8 height 8
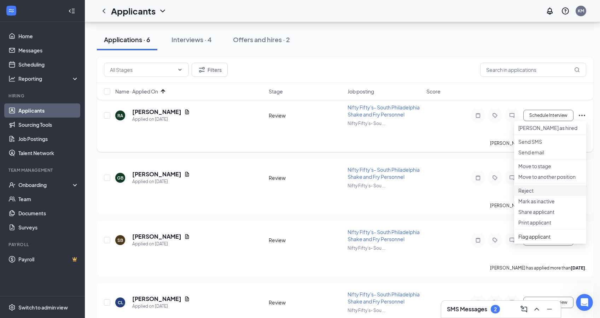
click at [531, 194] on p "Reject" at bounding box center [551, 190] width 64 height 7
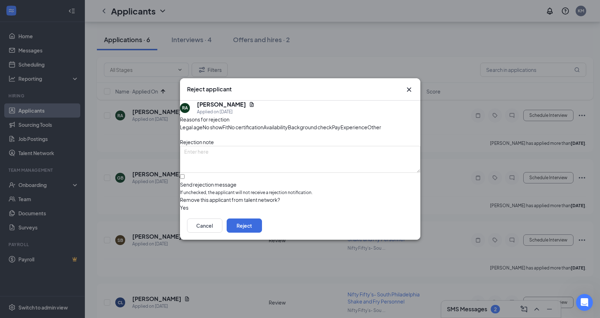
drag, startPoint x: 340, startPoint y: 113, endPoint x: 344, endPoint y: 120, distance: 8.0
click at [288, 123] on div "Availability" at bounding box center [276, 127] width 24 height 8
click at [262, 232] on button "Reject" at bounding box center [244, 225] width 35 height 14
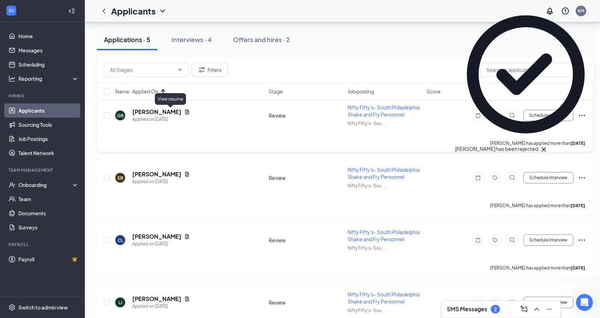
click at [184, 111] on icon "Document" at bounding box center [187, 112] width 6 height 6
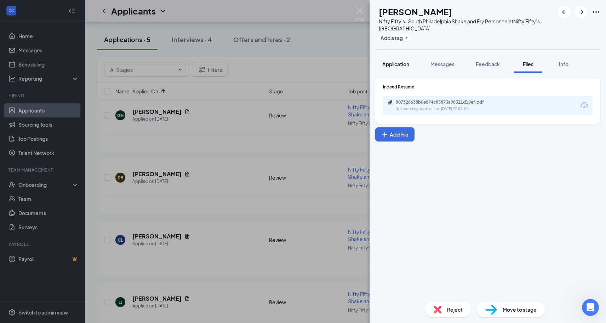
click at [399, 59] on button "Application" at bounding box center [395, 64] width 41 height 18
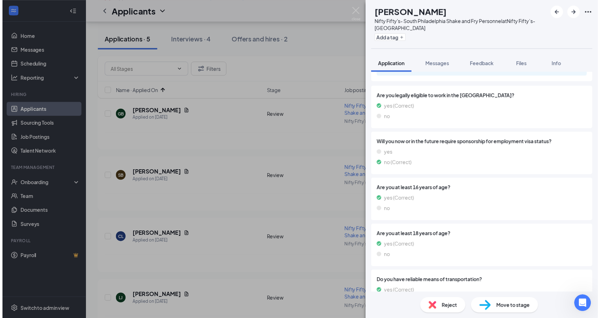
scroll to position [1006, 0]
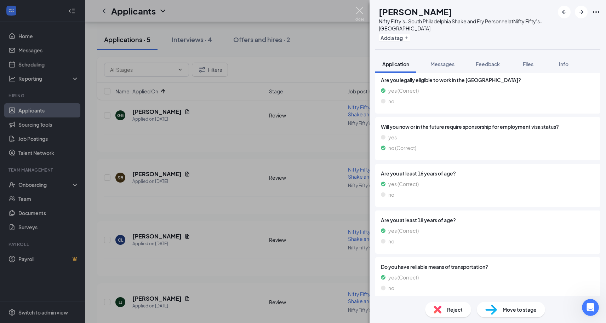
click at [362, 16] on img at bounding box center [359, 14] width 9 height 14
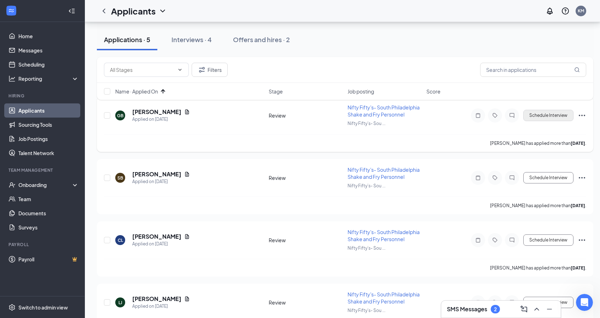
click at [567, 116] on button "Schedule Interview" at bounding box center [549, 115] width 50 height 11
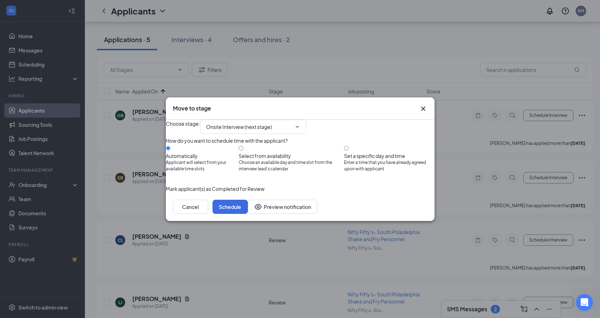
click at [166, 192] on button "button" at bounding box center [166, 189] width 0 height 8
click at [248, 214] on button "Schedule" at bounding box center [230, 207] width 35 height 14
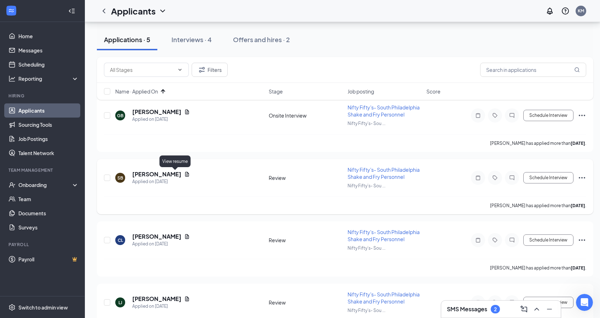
click at [184, 173] on icon "Document" at bounding box center [187, 174] width 6 height 6
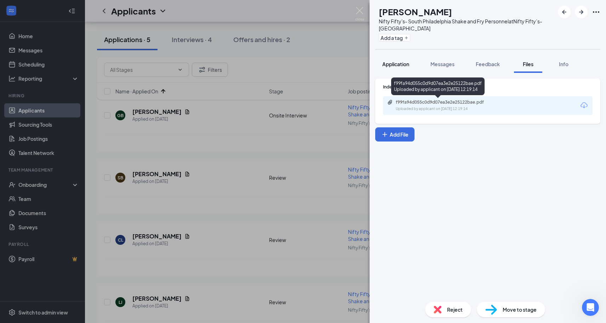
click at [390, 69] on button "Application" at bounding box center [395, 64] width 41 height 18
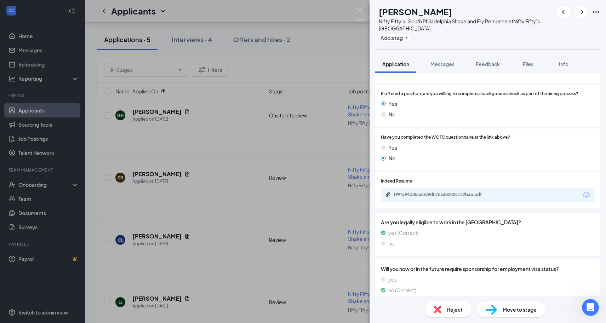
scroll to position [933, 0]
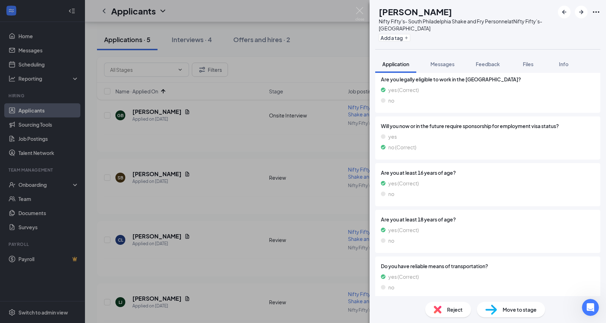
drag, startPoint x: 355, startPoint y: 9, endPoint x: 358, endPoint y: 18, distance: 9.6
click at [355, 9] on div "SB [PERSON_NAME] Nifty Fifty's- [GEOGRAPHIC_DATA] Shake and Fry Personnel at Ni…" at bounding box center [303, 161] width 606 height 323
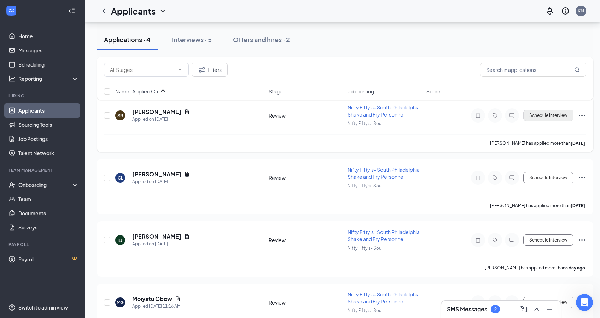
click at [562, 117] on button "Schedule Interview" at bounding box center [549, 115] width 50 height 11
type input "Onsite Interview (next stage)"
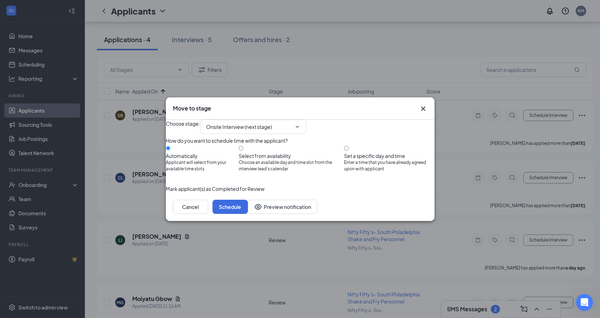
click at [166, 192] on button "button" at bounding box center [166, 189] width 0 height 8
click at [248, 214] on button "Schedule" at bounding box center [230, 207] width 35 height 14
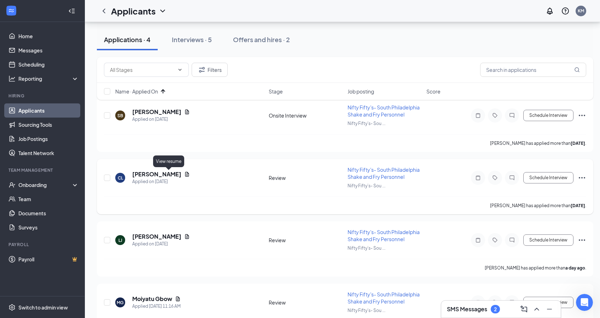
click at [184, 173] on icon "Document" at bounding box center [187, 174] width 6 height 6
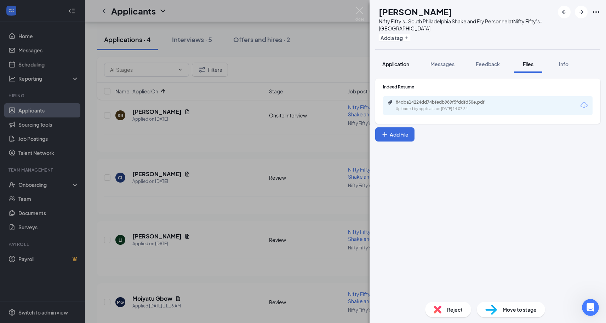
click at [406, 67] on div "Application" at bounding box center [395, 64] width 27 height 7
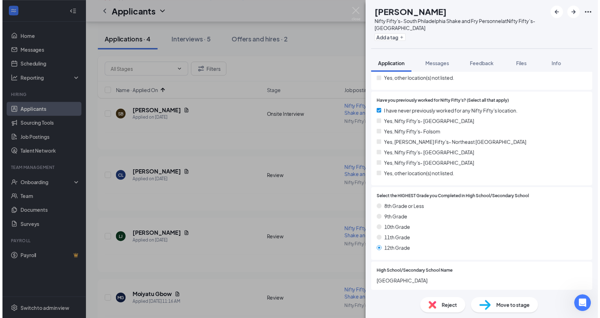
scroll to position [78, 0]
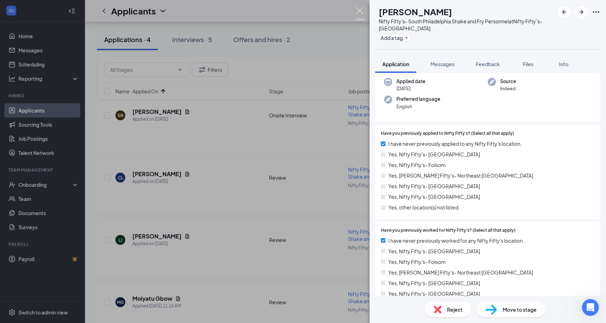
click at [362, 12] on img at bounding box center [359, 14] width 9 height 14
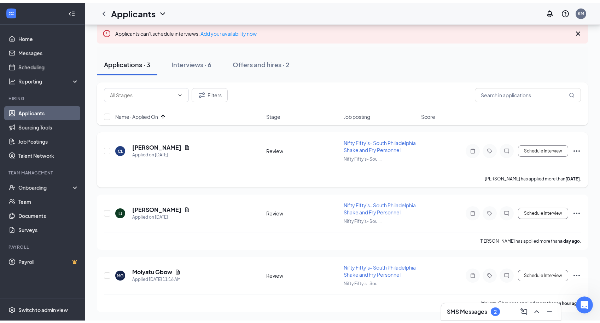
scroll to position [67, 0]
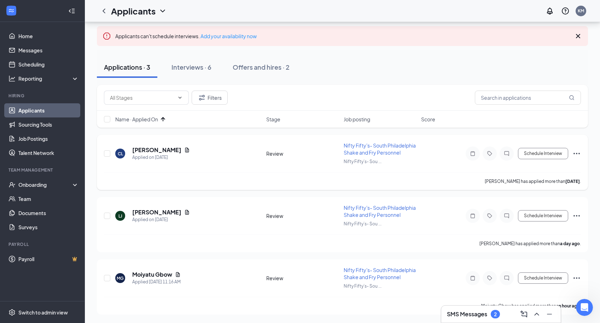
click at [574, 153] on icon "Ellipses" at bounding box center [577, 153] width 6 height 1
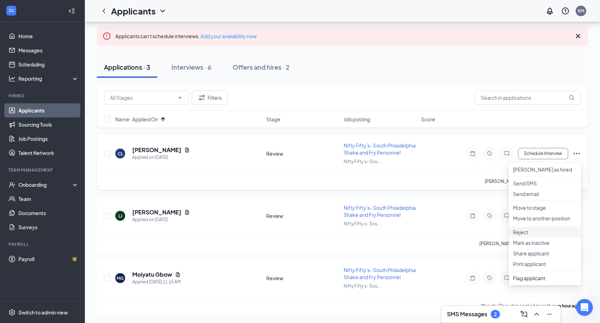
click at [536, 236] on p "Reject" at bounding box center [545, 232] width 64 height 7
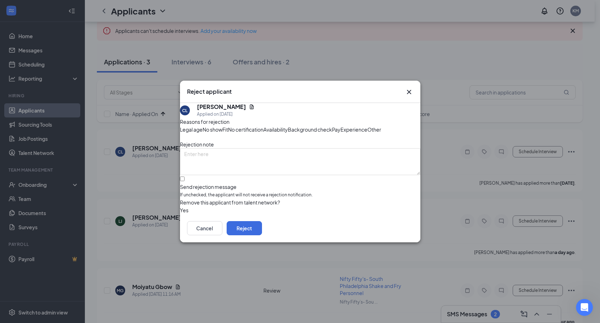
click at [368, 133] on span "Other" at bounding box center [375, 130] width 14 height 8
click at [262, 235] on button "Reject" at bounding box center [244, 228] width 35 height 14
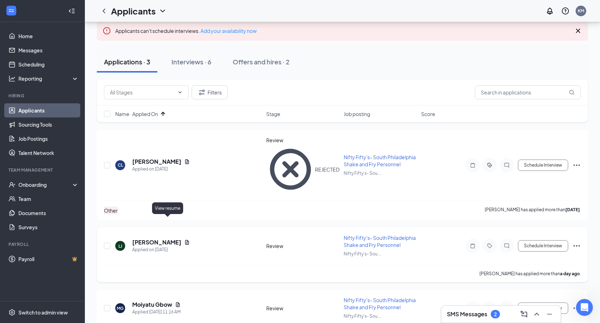
click at [184, 240] on icon "Document" at bounding box center [187, 243] width 6 height 6
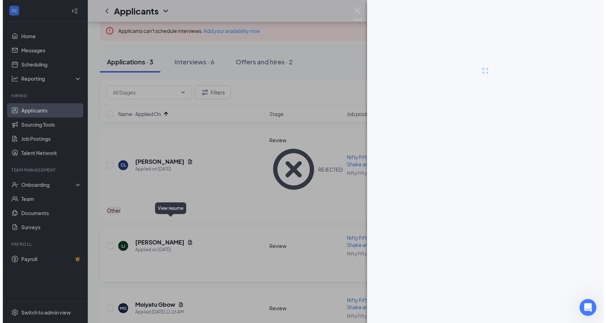
scroll to position [65, 0]
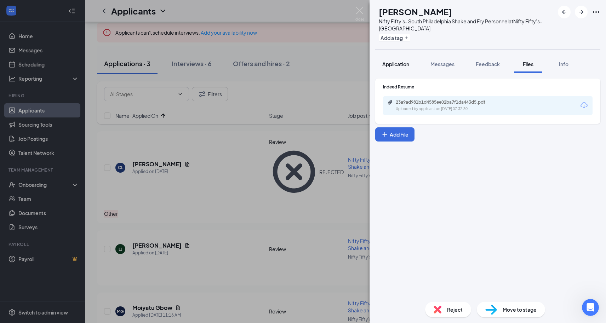
click at [400, 63] on span "Application" at bounding box center [395, 64] width 27 height 6
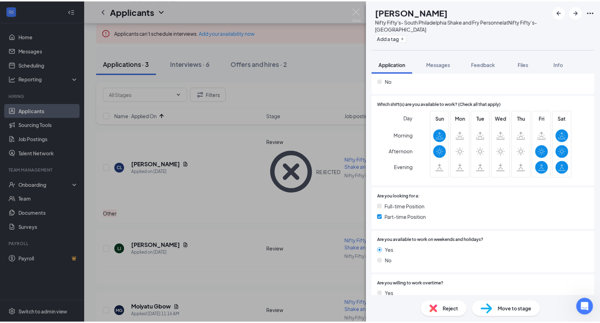
scroll to position [539, 0]
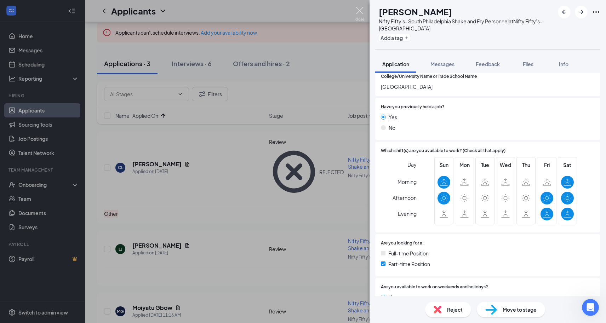
click at [364, 9] on img at bounding box center [359, 14] width 9 height 14
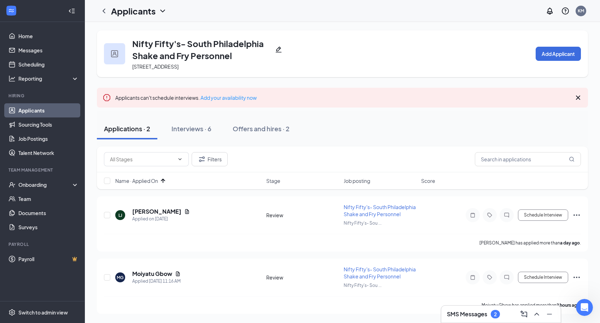
scroll to position [13, 0]
click at [577, 211] on icon "Ellipses" at bounding box center [577, 215] width 8 height 8
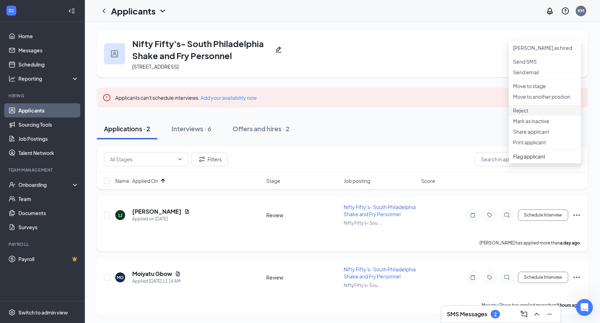
click at [529, 114] on p "Reject" at bounding box center [545, 110] width 64 height 7
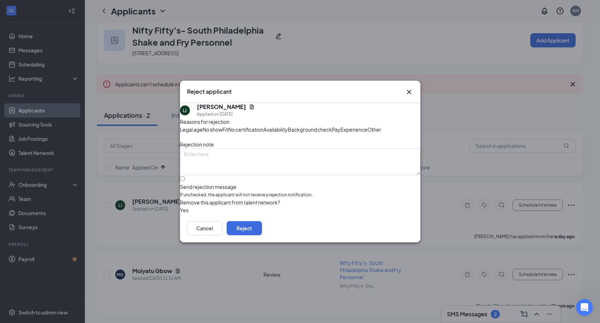
click at [288, 126] on span "Availability" at bounding box center [276, 130] width 24 height 8
click at [262, 235] on button "Reject" at bounding box center [244, 228] width 35 height 14
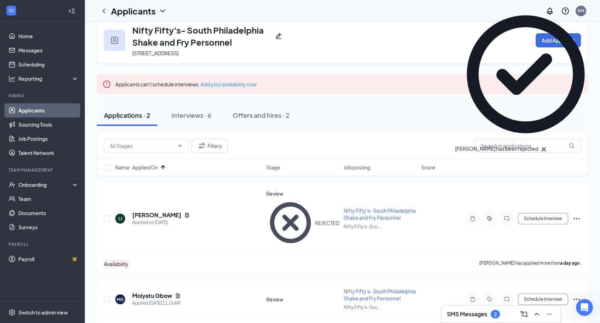
scroll to position [17, 0]
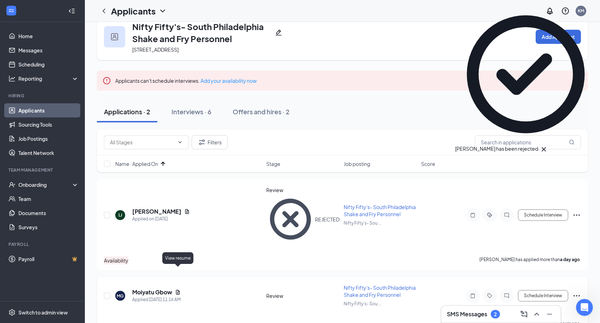
click at [177, 289] on icon "Document" at bounding box center [178, 292] width 6 height 6
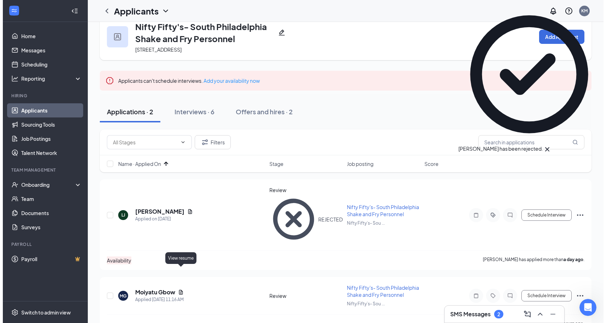
scroll to position [3, 0]
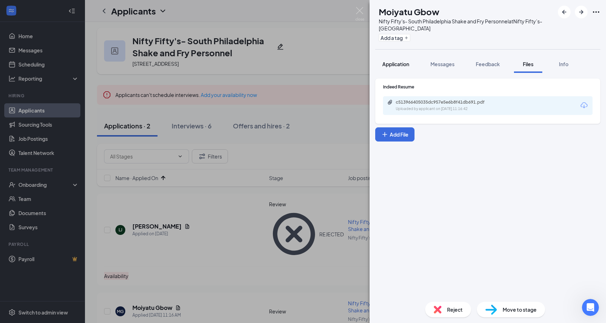
click at [389, 66] on span "Application" at bounding box center [395, 64] width 27 height 6
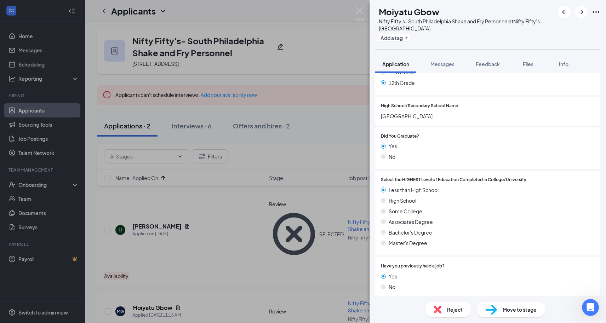
scroll to position [459, 0]
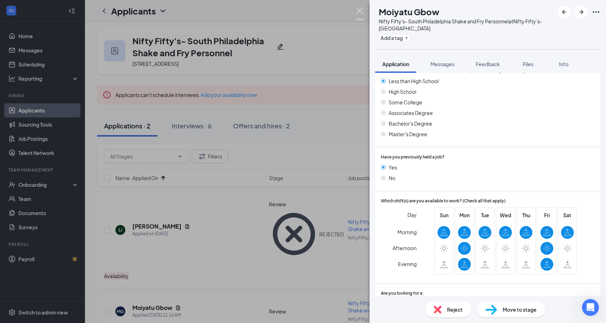
click at [360, 11] on img at bounding box center [359, 14] width 9 height 14
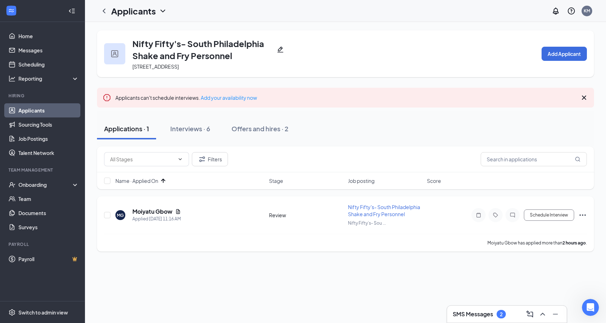
click at [582, 213] on icon "Ellipses" at bounding box center [582, 215] width 8 height 8
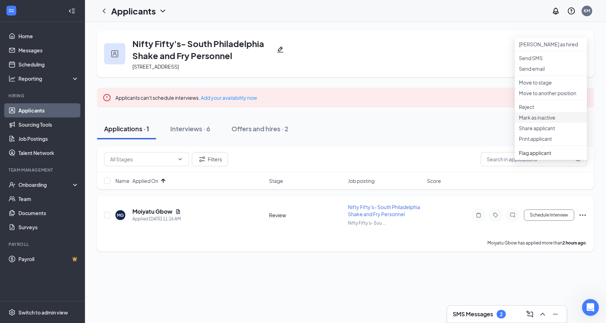
click at [530, 123] on li "Mark as inactive" at bounding box center [551, 117] width 72 height 11
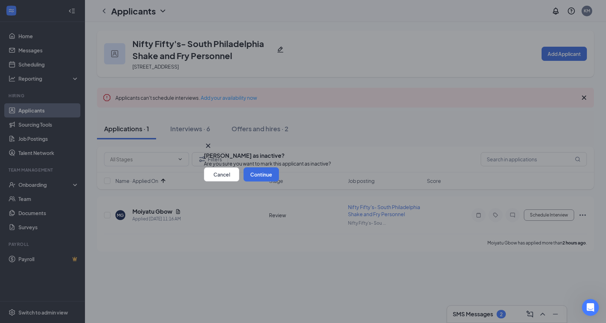
click at [239, 182] on button "Cancel" at bounding box center [221, 174] width 35 height 14
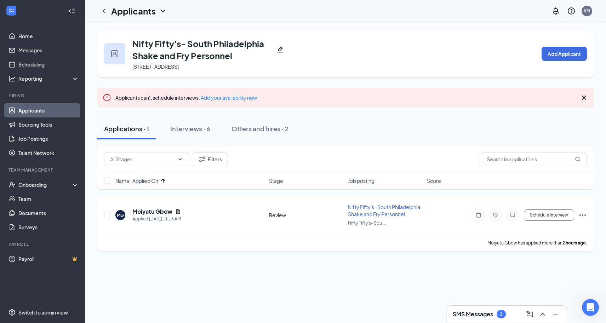
click at [575, 215] on div "Schedule Interview [PERSON_NAME] as hired Send SMS Send email Move to stage Mov…" at bounding box center [522, 215] width 127 height 14
click at [583, 215] on icon "Ellipses" at bounding box center [582, 214] width 6 height 1
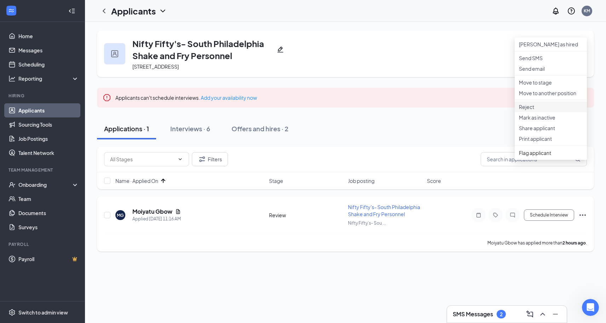
click at [527, 110] on p "Reject" at bounding box center [551, 106] width 64 height 7
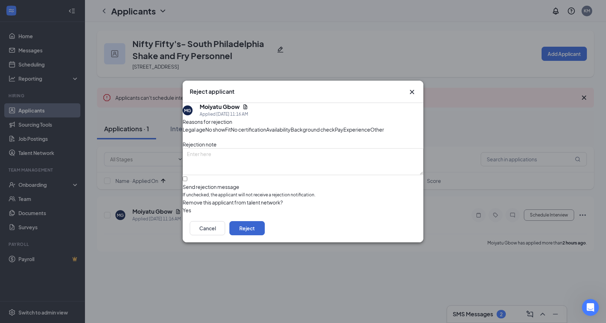
click at [265, 235] on button "Reject" at bounding box center [246, 228] width 35 height 14
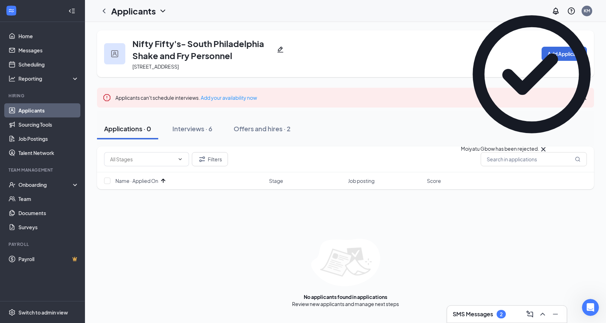
click at [36, 111] on link "Applicants" at bounding box center [48, 110] width 61 height 14
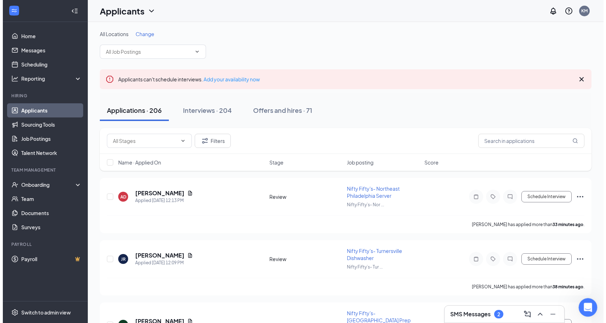
click at [579, 301] on div "Open Intercom Messenger" at bounding box center [586, 306] width 17 height 17
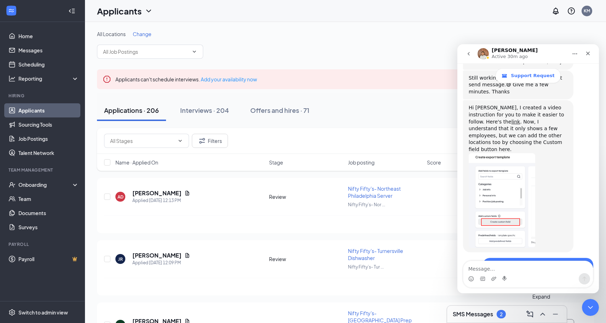
scroll to position [902, 0]
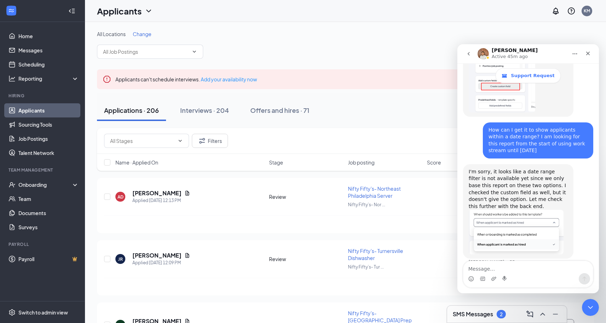
click at [339, 58] on div "All Locations Change" at bounding box center [345, 44] width 497 height 28
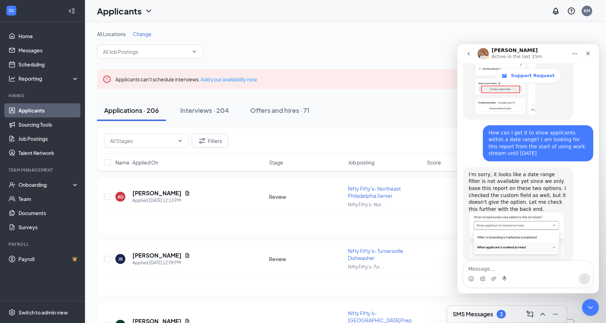
scroll to position [1017, 0]
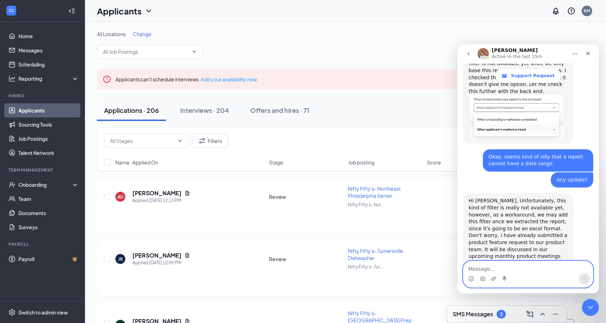
click at [479, 268] on textarea "Message…" at bounding box center [528, 267] width 130 height 12
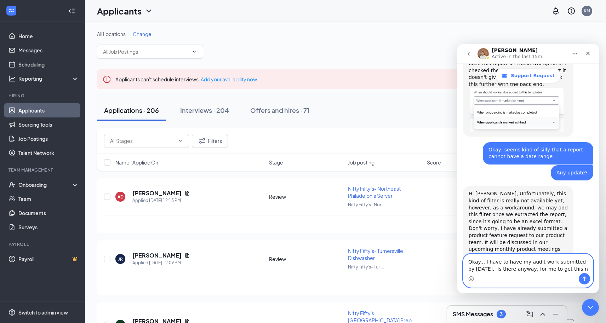
drag, startPoint x: 494, startPoint y: 271, endPoint x: 502, endPoint y: 271, distance: 8.5
click at [502, 271] on textarea "Okay... I have to have my audit work submitted by [DATE]. Is there anyway, for …" at bounding box center [528, 263] width 130 height 19
click at [510, 270] on textarea "Okay... I have to have my audit work submitted by [DATE]. There anyway, for me …" at bounding box center [528, 263] width 130 height 19
click at [569, 269] on textarea "Okay... I have to have my audit work submitted by [DATE]. There anyway, for me …" at bounding box center [528, 263] width 130 height 19
drag, startPoint x: 570, startPoint y: 268, endPoint x: 509, endPoint y: 266, distance: 61.2
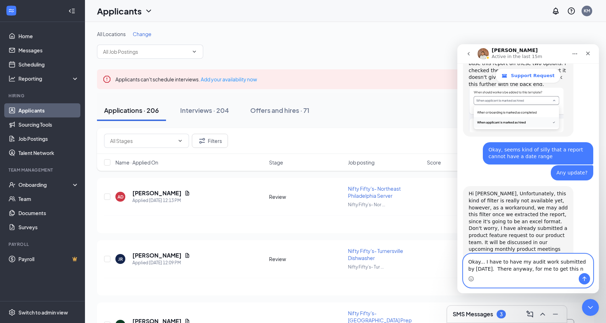
click at [509, 266] on textarea "Okay... I have to have my audit work submitted by [DATE]. There anyway, for me …" at bounding box center [528, 263] width 130 height 19
type textarea "Okay... I have to have my audit work submitted by [DATE]. There is no way I can…"
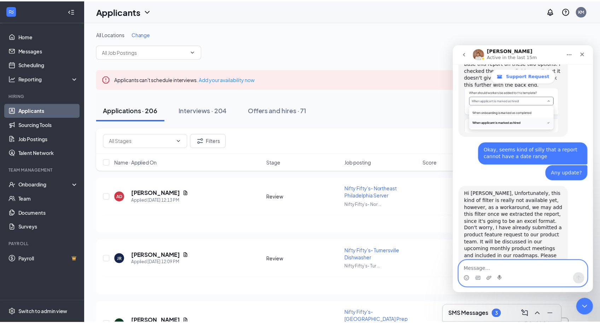
scroll to position [1051, 0]
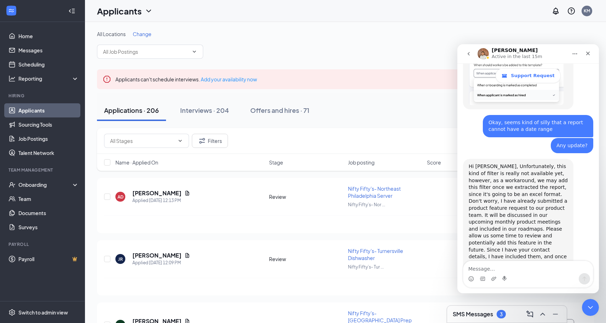
click at [342, 123] on div "Applications · 206 Interviews · 204 Offers and hires · 71" at bounding box center [345, 110] width 497 height 35
click at [499, 14] on div "Applicants KM" at bounding box center [345, 11] width 521 height 22
click at [588, 53] on icon "Close" at bounding box center [588, 54] width 4 height 4
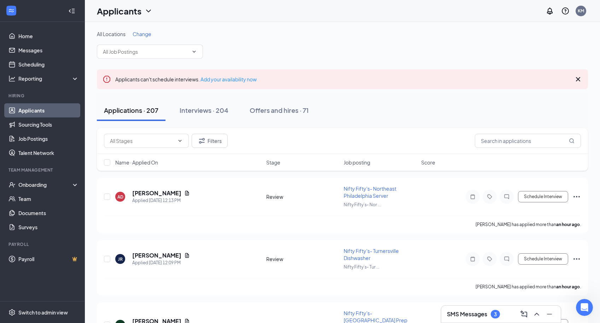
click at [140, 35] on span "Change" at bounding box center [142, 34] width 19 height 6
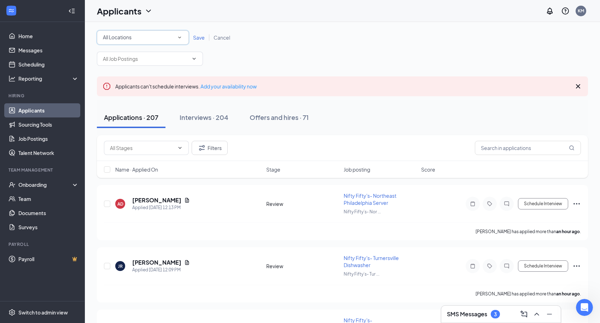
click at [180, 39] on icon "SmallChevronDown" at bounding box center [180, 37] width 6 height 6
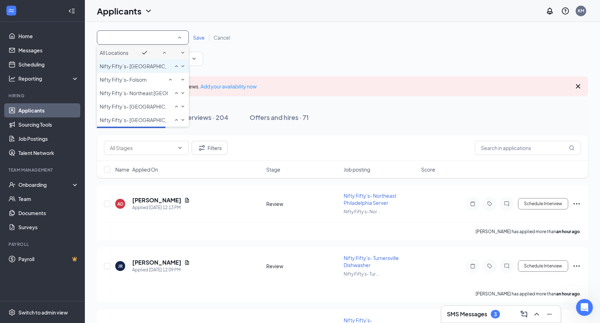
click at [137, 69] on span "Nifty Fifty’s- [GEOGRAPHIC_DATA]" at bounding box center [140, 66] width 81 height 6
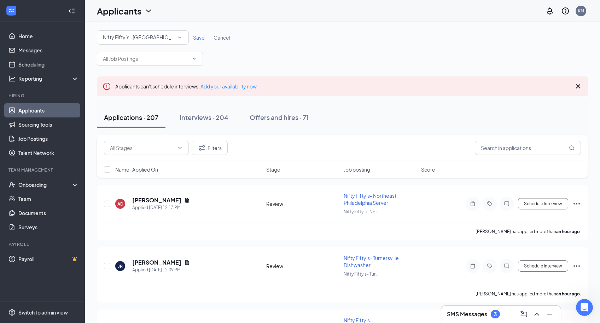
click at [203, 37] on span "Save" at bounding box center [199, 37] width 12 height 6
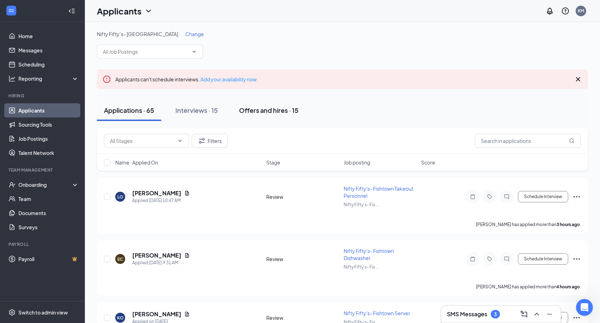
click at [276, 110] on div "Offers and hires · 15" at bounding box center [268, 110] width 59 height 9
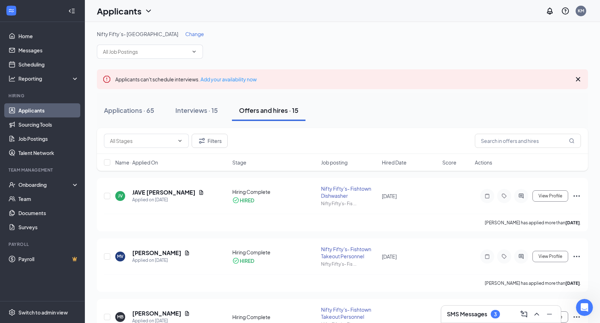
click at [395, 163] on span "Hired Date" at bounding box center [394, 162] width 25 height 7
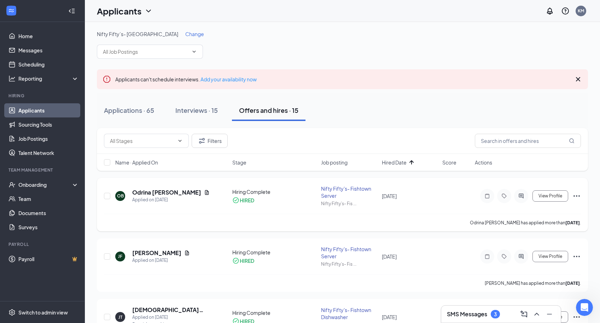
click at [577, 195] on icon "Ellipses" at bounding box center [577, 195] width 6 height 1
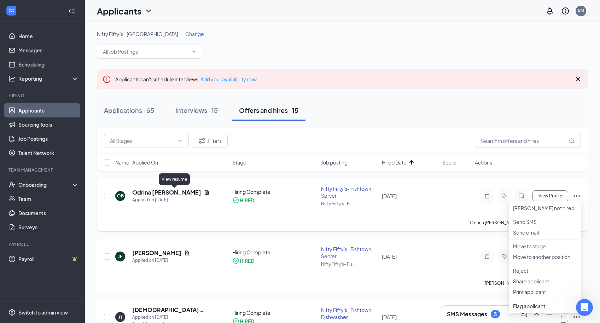
click at [205, 193] on icon "Document" at bounding box center [207, 192] width 4 height 5
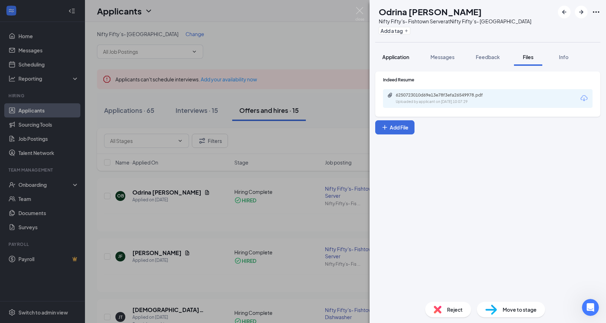
click at [391, 54] on span "Application" at bounding box center [395, 57] width 27 height 6
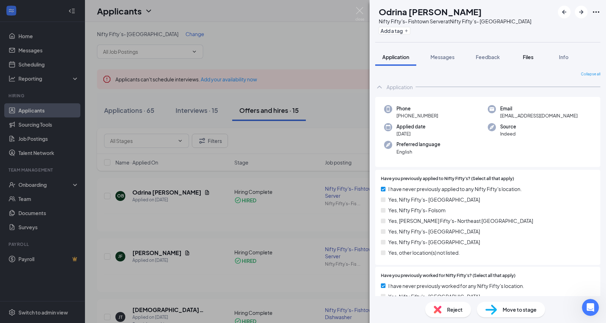
click at [529, 56] on span "Files" at bounding box center [528, 57] width 11 height 6
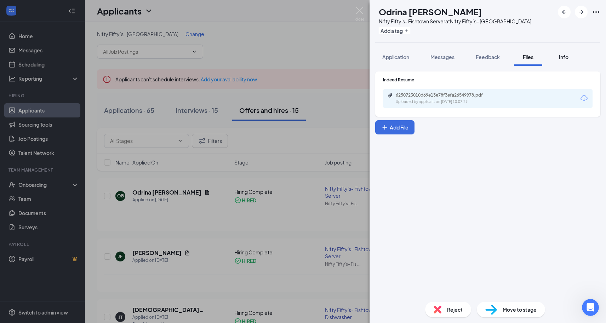
click at [572, 56] on button "Info" at bounding box center [563, 57] width 28 height 18
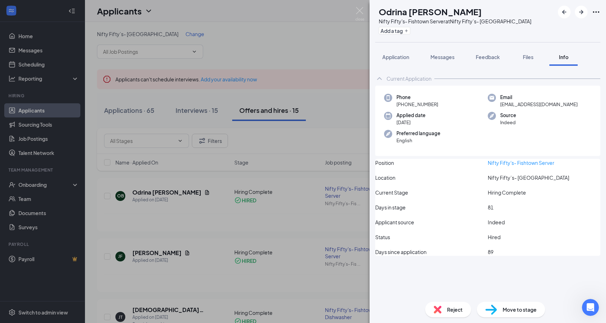
click at [396, 80] on div "Current Application" at bounding box center [408, 78] width 45 height 7
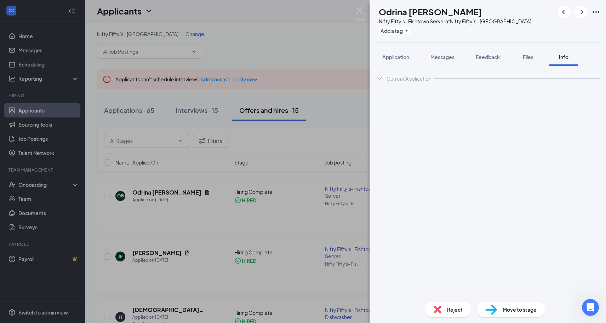
click at [399, 82] on div "Current Application" at bounding box center [408, 78] width 45 height 7
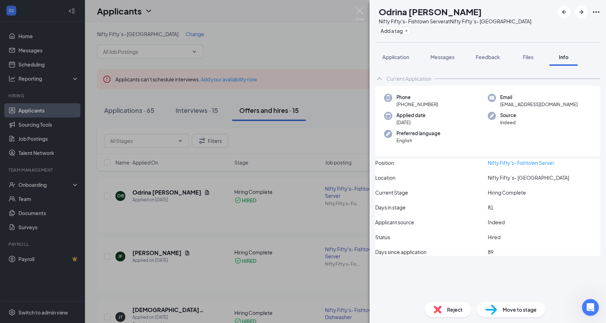
click at [603, 9] on div "OB Odrina [PERSON_NAME] Nifty Fifty's- Fishtown Server at Nifty Fifty’s- Fishto…" at bounding box center [487, 21] width 236 height 42
drag, startPoint x: 598, startPoint y: 11, endPoint x: 594, endPoint y: 12, distance: 3.9
click at [598, 11] on icon "Ellipses" at bounding box center [596, 12] width 8 height 8
click at [592, 13] on icon "Ellipses" at bounding box center [596, 12] width 8 height 8
click at [352, 12] on div "OB Odrina [PERSON_NAME] Nifty Fifty's- Fishtown Server at Nifty Fifty’s- Fishto…" at bounding box center [303, 161] width 606 height 323
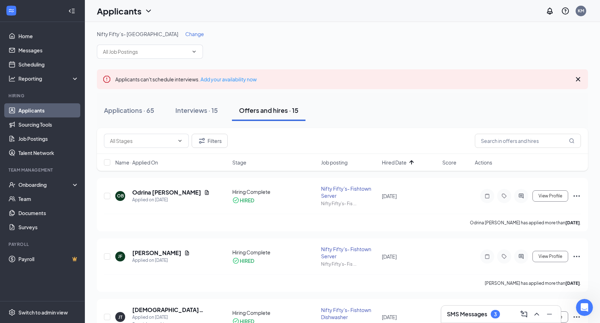
click at [354, 11] on div "Applicants KM" at bounding box center [343, 11] width 516 height 22
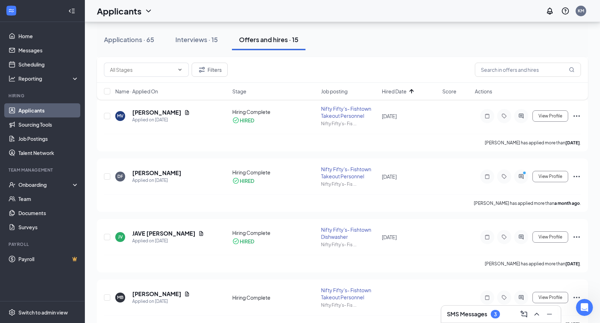
scroll to position [771, 0]
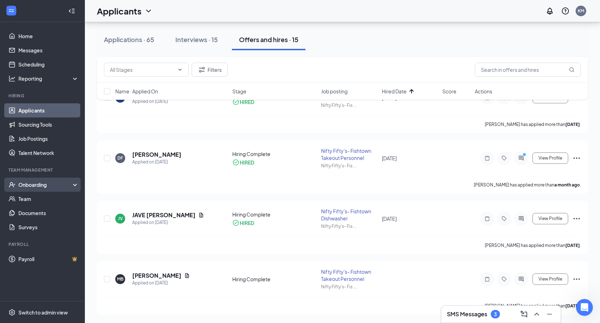
click at [41, 189] on div "Onboarding" at bounding box center [42, 185] width 85 height 14
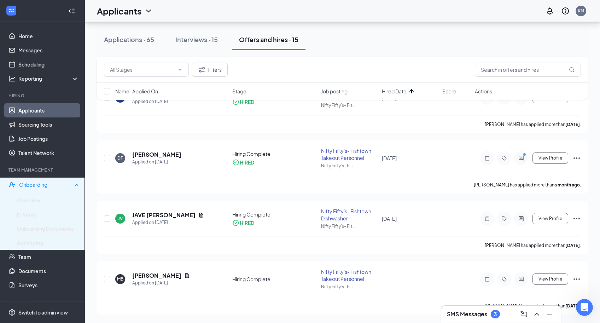
scroll to position [742, 0]
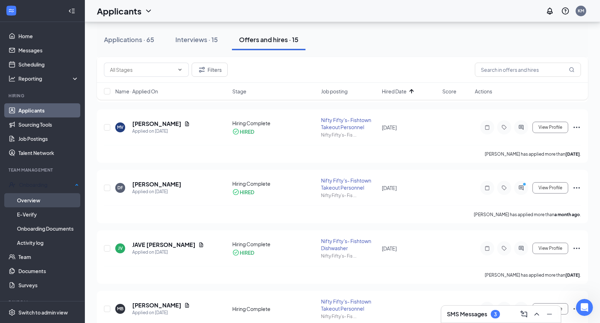
click at [38, 195] on link "Overview" at bounding box center [48, 200] width 62 height 14
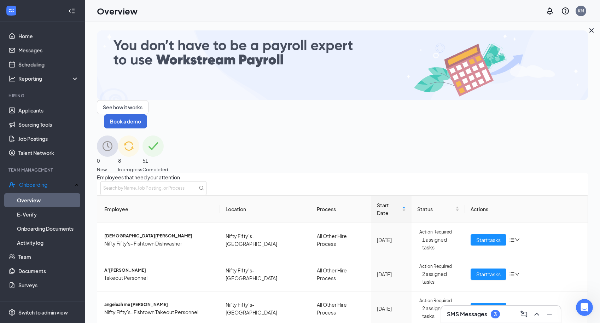
click at [168, 166] on span "Completed" at bounding box center [156, 169] width 26 height 7
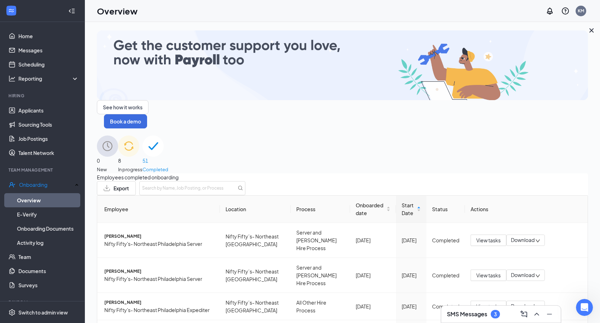
click at [129, 186] on span "Export" at bounding box center [122, 188] width 16 height 5
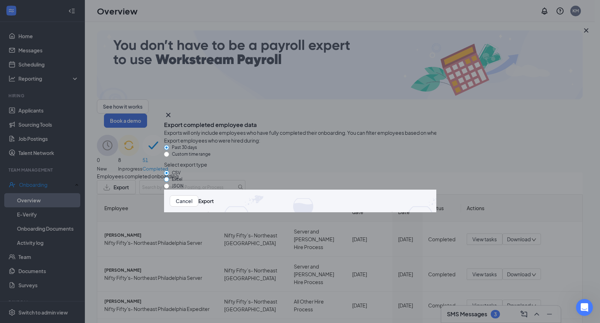
click at [184, 183] on label "Excel" at bounding box center [174, 179] width 21 height 7
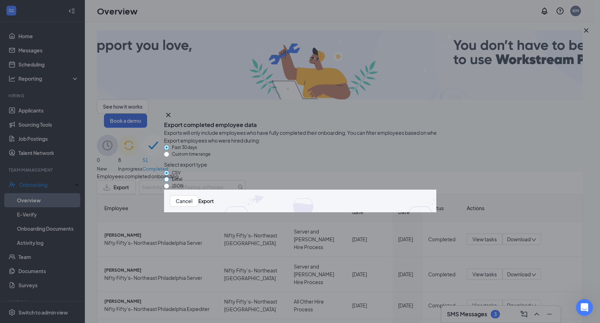
click at [169, 182] on input "Excel" at bounding box center [166, 179] width 5 height 5
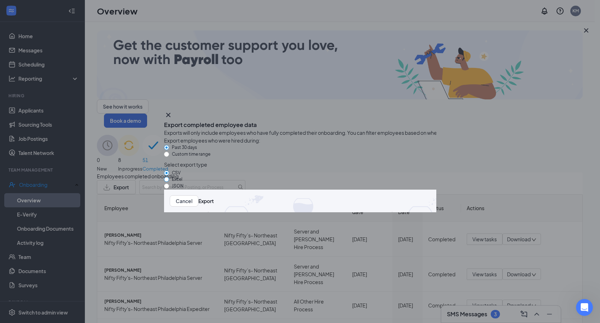
radio input "true"
radio input "false"
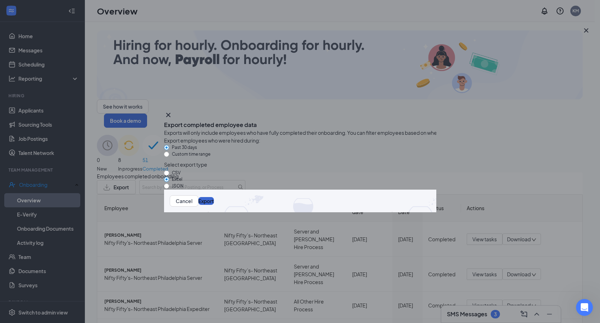
click at [214, 205] on button "Export" at bounding box center [207, 201] width 16 height 8
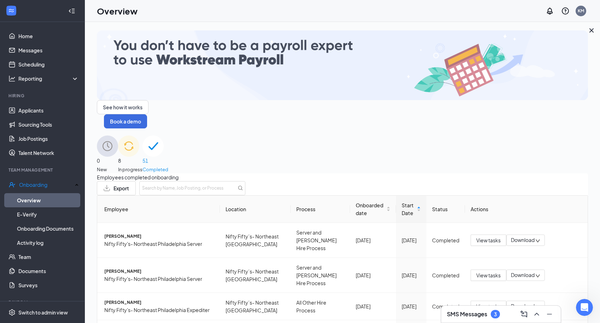
click at [129, 186] on span "Export" at bounding box center [122, 188] width 16 height 5
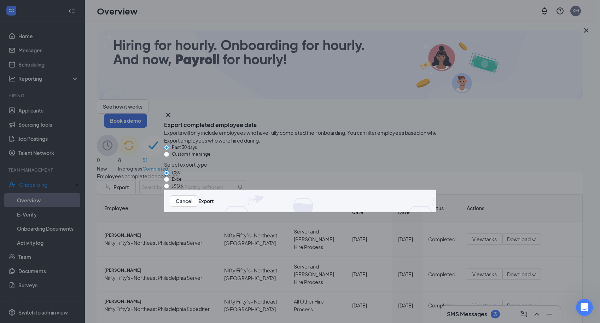
click at [176, 186] on div "CSV Excel JSON" at bounding box center [300, 179] width 272 height 22
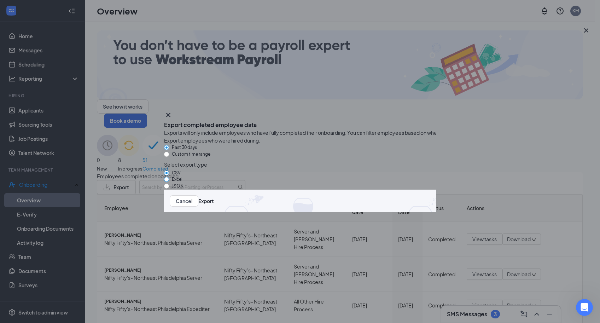
click at [169, 182] on span at bounding box center [166, 179] width 5 height 5
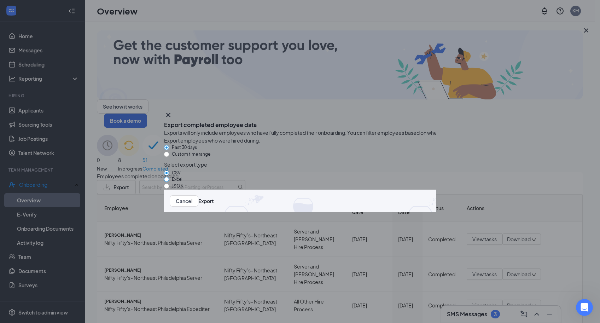
click at [169, 182] on input "Excel" at bounding box center [166, 179] width 5 height 5
radio input "true"
radio input "false"
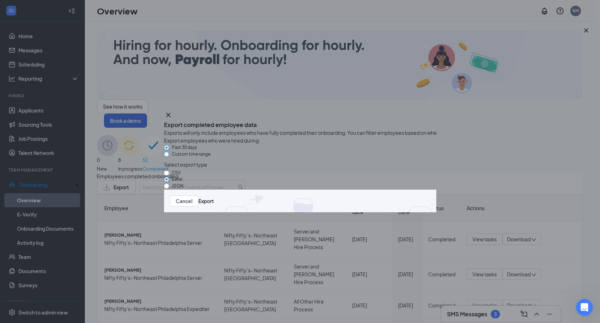
click at [169, 153] on input "Custom time range" at bounding box center [166, 154] width 5 height 5
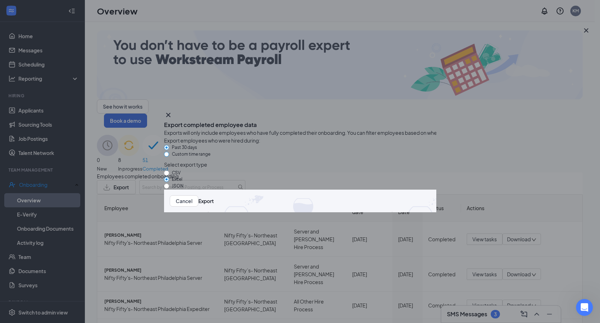
radio input "true"
radio input "false"
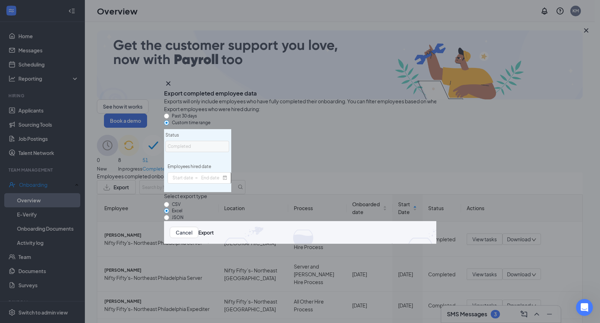
click at [223, 150] on div "Completed" at bounding box center [196, 146] width 56 height 7
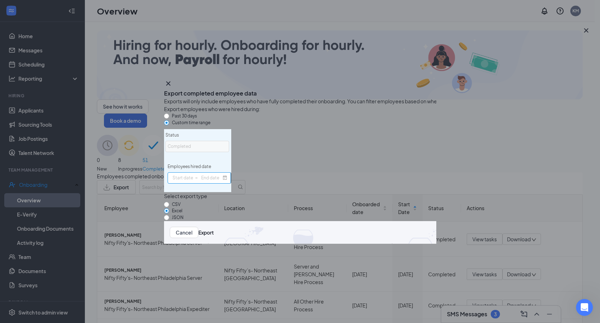
click at [228, 176] on span at bounding box center [225, 178] width 5 height 5
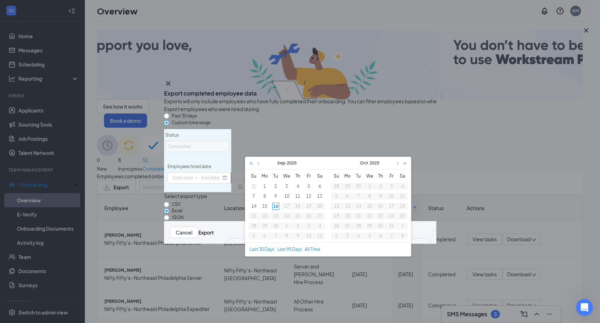
click at [253, 164] on link at bounding box center [251, 163] width 7 height 12
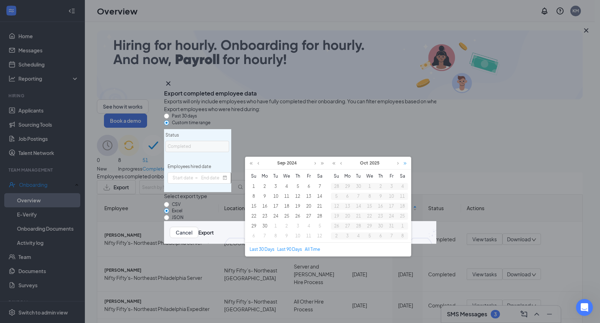
click at [406, 164] on link at bounding box center [405, 163] width 7 height 12
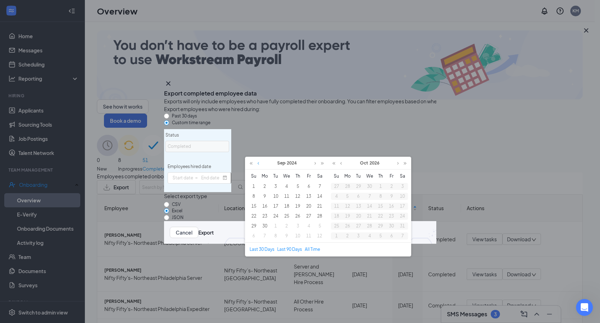
click at [258, 162] on link at bounding box center [258, 163] width 5 height 12
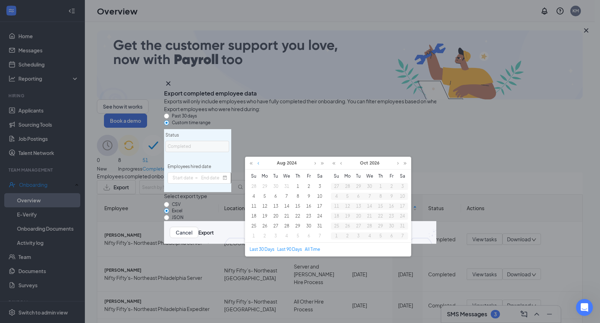
click at [258, 162] on link at bounding box center [258, 163] width 5 height 12
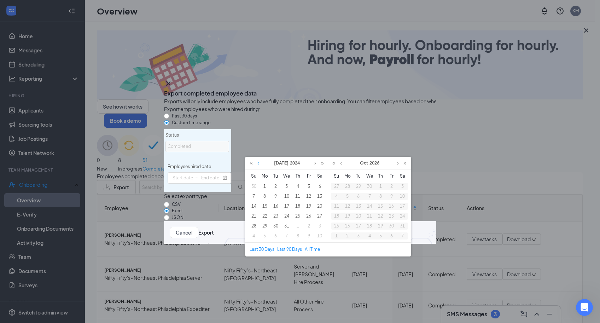
click at [258, 162] on link at bounding box center [258, 163] width 5 height 12
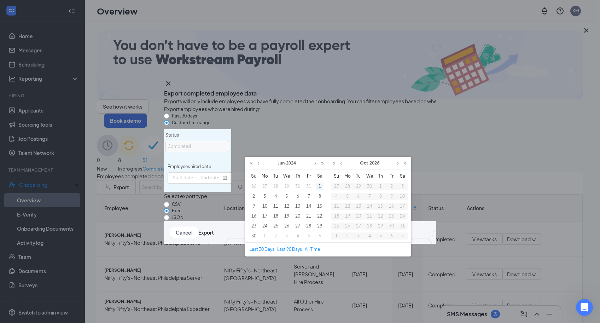
click at [321, 188] on div "1" at bounding box center [319, 186] width 7 height 7
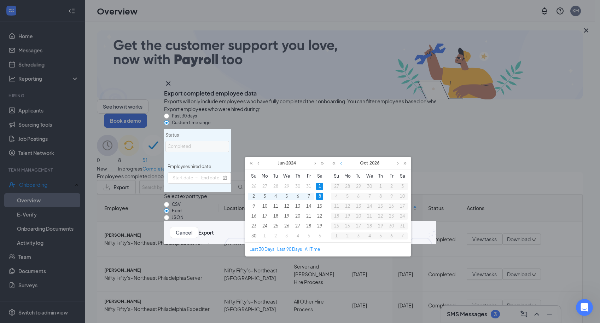
click at [342, 165] on link at bounding box center [341, 163] width 5 height 12
click at [322, 164] on link at bounding box center [322, 163] width 7 height 12
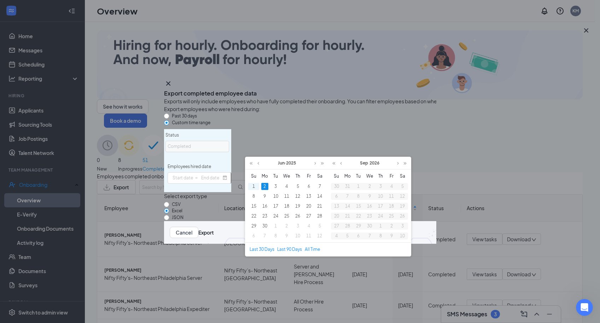
click at [262, 189] on div "2" at bounding box center [265, 186] width 7 height 7
type input "[DATE]"
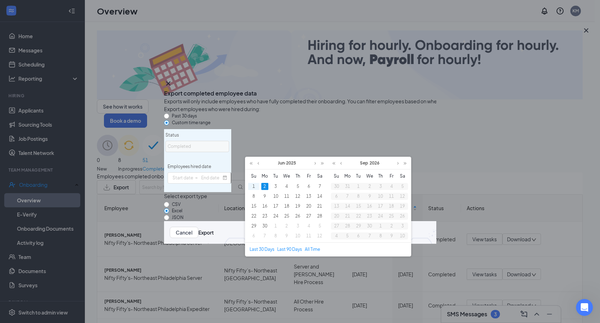
type input "[DATE]"
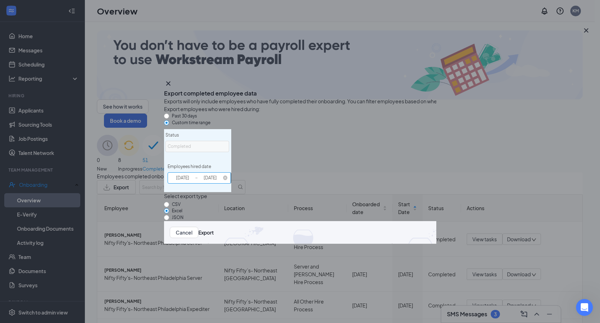
click at [223, 175] on input "[DATE]" at bounding box center [210, 178] width 25 height 6
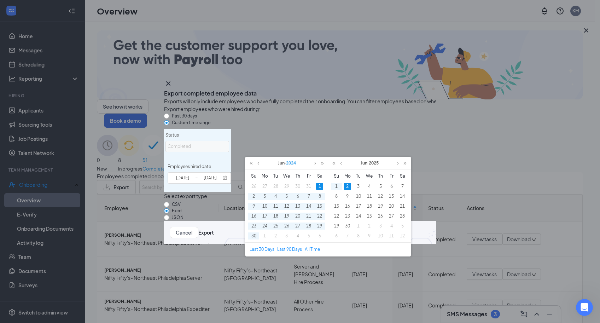
click at [292, 164] on link "2024" at bounding box center [291, 163] width 11 height 12
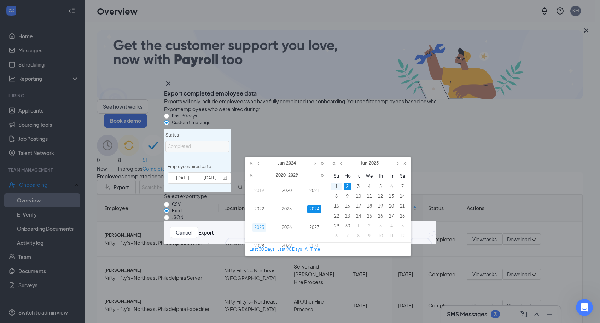
click at [263, 228] on link "2025" at bounding box center [259, 227] width 14 height 8
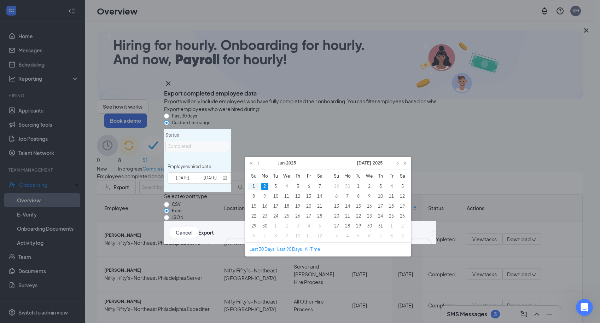
click at [252, 186] on div "1" at bounding box center [254, 186] width 7 height 7
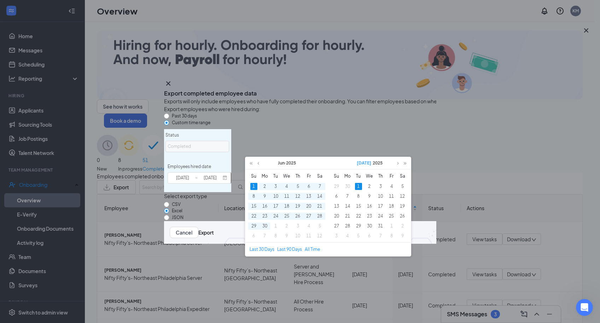
click at [365, 164] on link "[DATE]" at bounding box center [364, 163] width 16 height 12
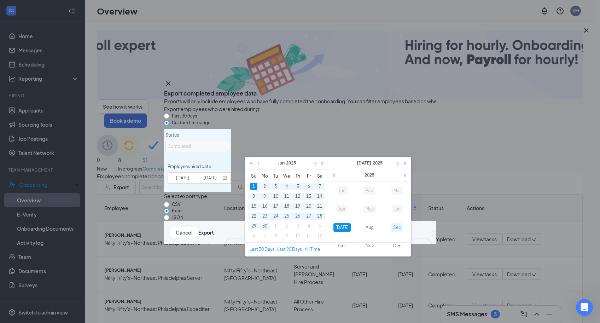
click at [397, 226] on link "Sep" at bounding box center [397, 227] width 12 height 8
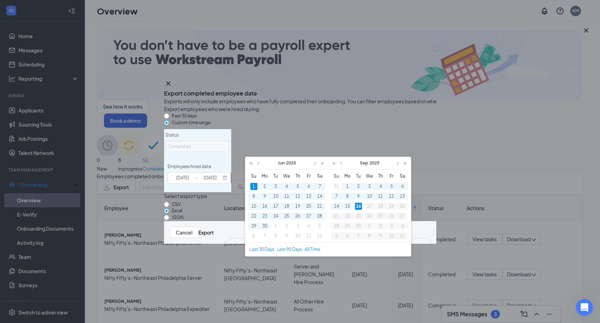
click at [361, 207] on div "16" at bounding box center [358, 206] width 7 height 7
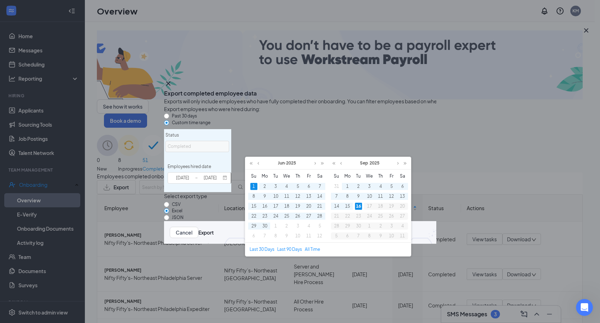
type input "[DATE]"
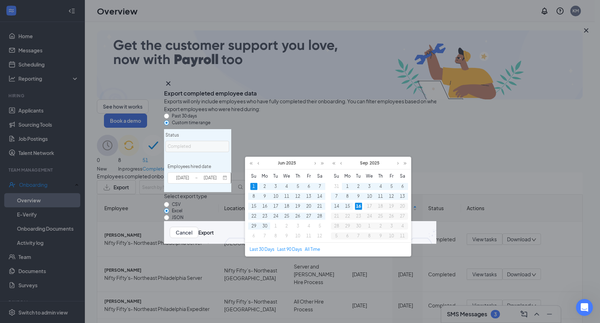
type input "[DATE]"
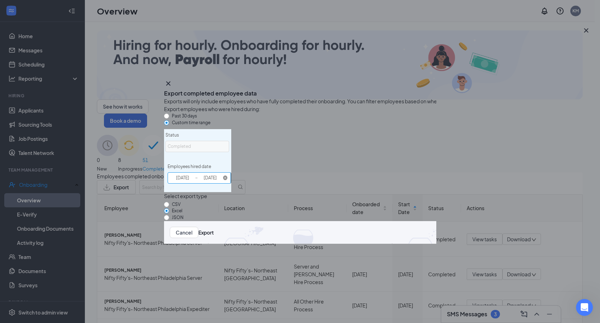
click at [228, 176] on icon at bounding box center [225, 178] width 5 height 5
click at [231, 172] on input "Employees hired date" at bounding box center [200, 177] width 64 height 11
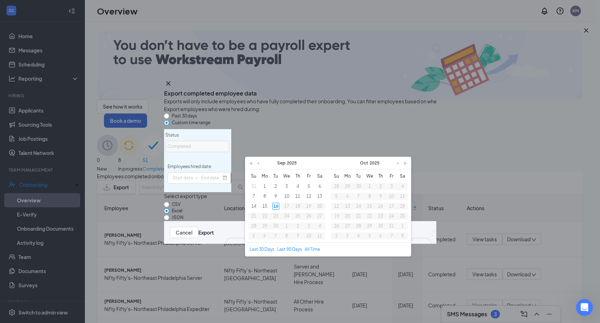
click at [282, 164] on span "~" at bounding box center [285, 163] width 7 height 12
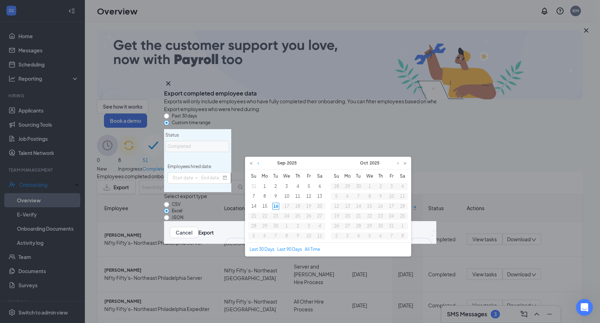
click at [260, 165] on link at bounding box center [258, 163] width 5 height 12
click at [260, 164] on link at bounding box center [258, 163] width 5 height 12
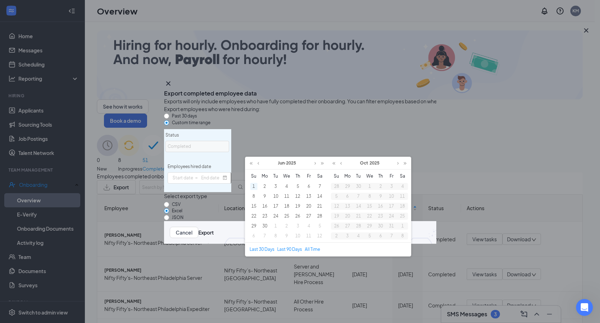
click at [254, 186] on div "1" at bounding box center [254, 186] width 7 height 7
click at [340, 163] on link at bounding box center [341, 163] width 5 height 12
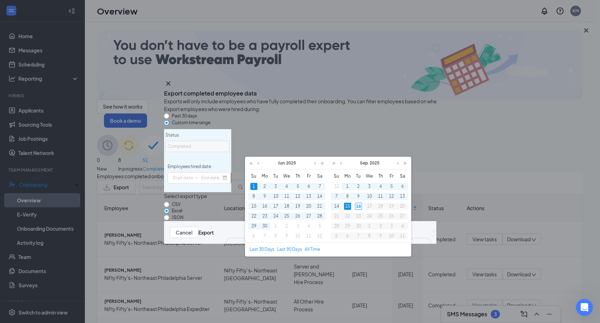
click at [346, 205] on div "15" at bounding box center [347, 206] width 7 height 7
type input "[DATE]"
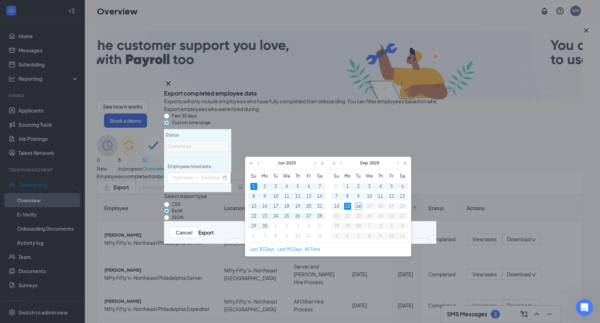
type input "[DATE]"
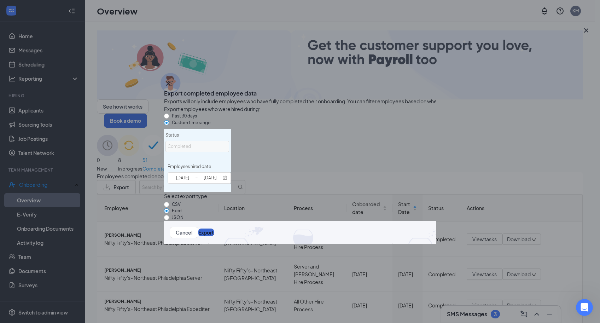
click at [214, 236] on button "Export" at bounding box center [207, 233] width 16 height 8
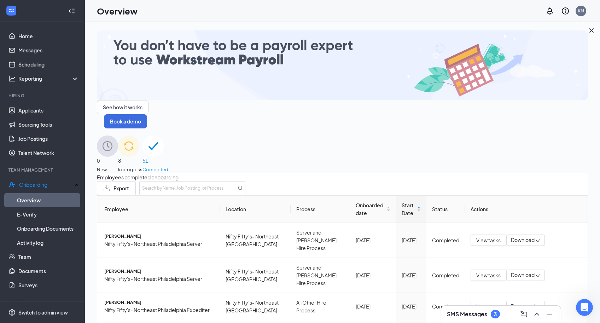
click at [143, 157] on span "8" at bounding box center [130, 161] width 24 height 8
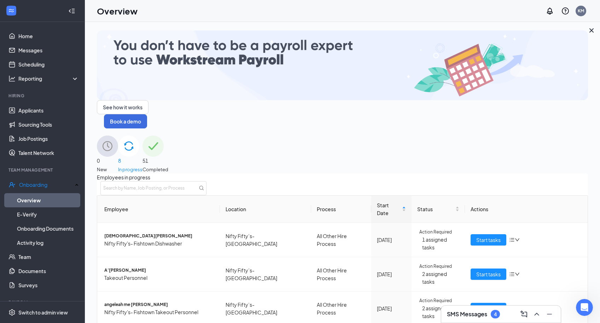
click at [168, 157] on span "51" at bounding box center [156, 161] width 26 height 8
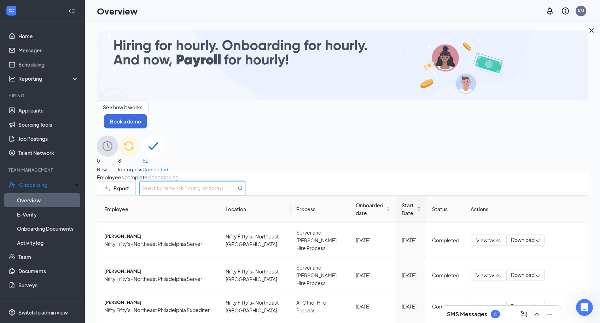
click at [246, 181] on input "text" at bounding box center [192, 188] width 106 height 14
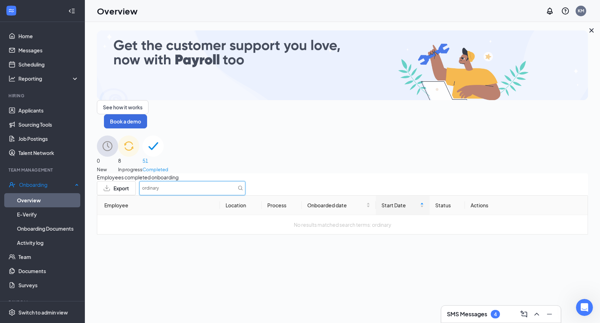
type input "ordinary"
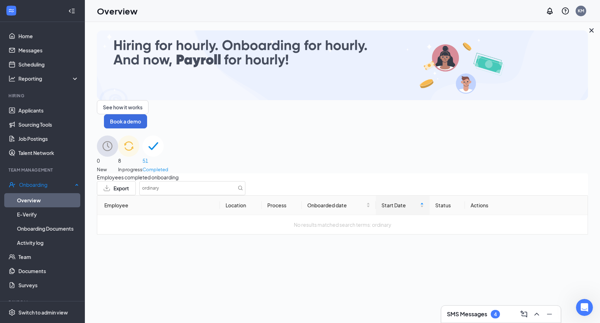
click at [47, 197] on link "Overview" at bounding box center [48, 200] width 62 height 14
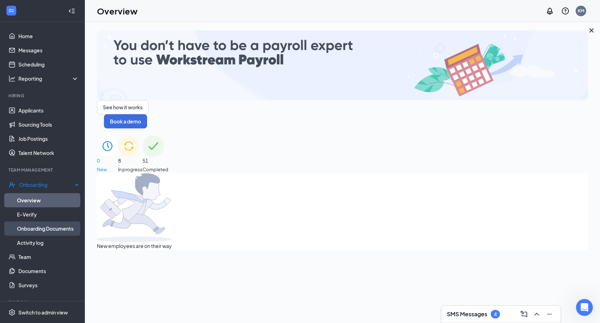
click at [44, 229] on link "Onboarding Documents" at bounding box center [48, 229] width 62 height 14
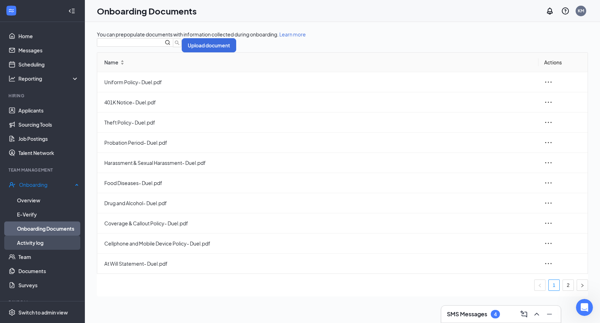
click at [31, 241] on link "Activity log" at bounding box center [48, 243] width 62 height 14
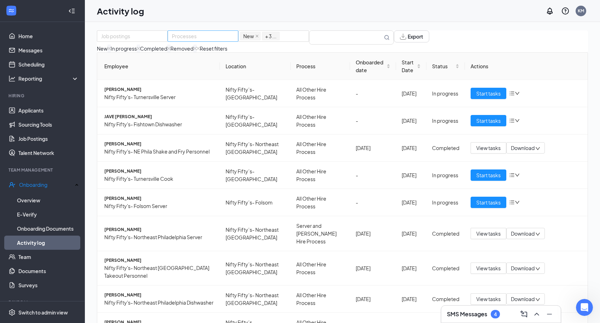
click at [238, 41] on div "Processes" at bounding box center [203, 35] width 71 height 11
click at [277, 39] on span "+ 3 ..." at bounding box center [270, 36] width 11 height 8
click at [254, 40] on span "New" at bounding box center [248, 36] width 11 height 8
click at [277, 40] on span "+ 3 ..." at bounding box center [270, 36] width 11 height 8
click at [167, 52] on div "Completed" at bounding box center [153, 49] width 27 height 8
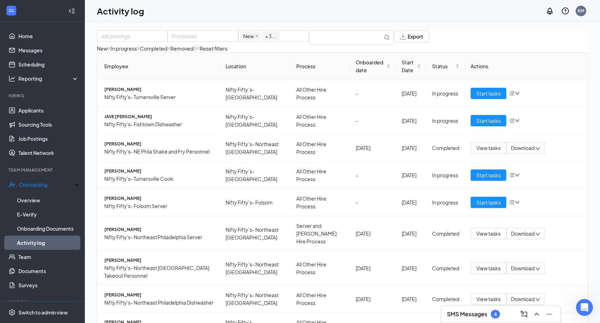
click at [362, 45] on span at bounding box center [351, 37] width 85 height 14
click at [341, 36] on input "text" at bounding box center [346, 37] width 73 height 13
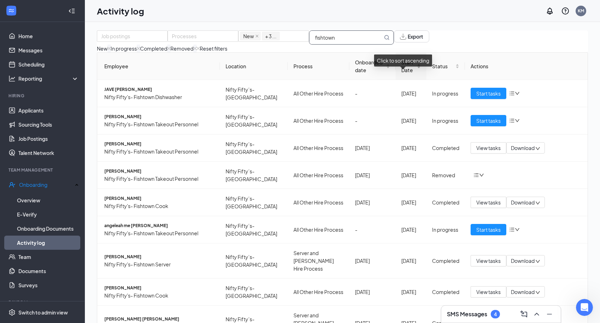
type input "fishtown"
click at [402, 74] on span "Start Date" at bounding box center [409, 66] width 14 height 16
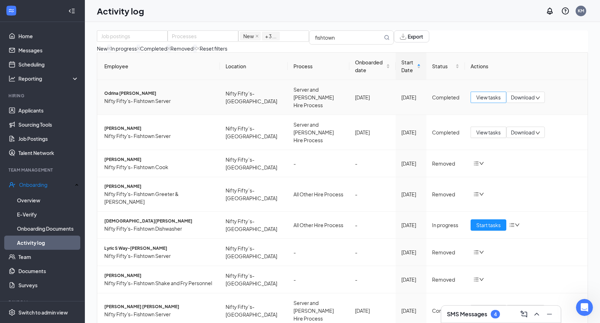
click at [484, 101] on span "View tasks" at bounding box center [489, 97] width 24 height 8
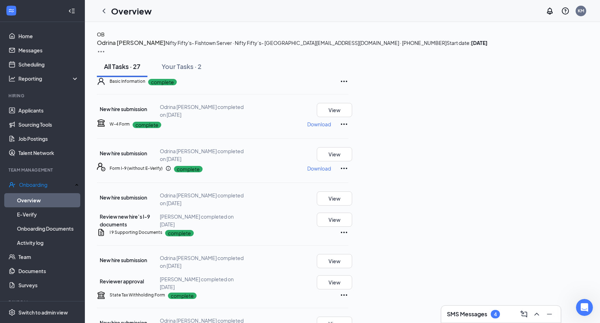
click at [105, 47] on img at bounding box center [101, 51] width 8 height 8
click at [567, 62] on span "View details" at bounding box center [565, 59] width 28 height 8
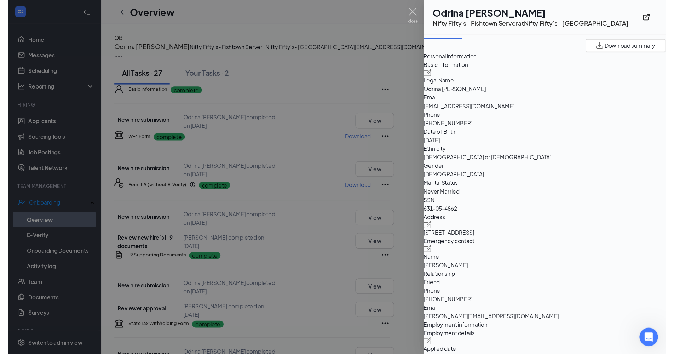
scroll to position [18, 0]
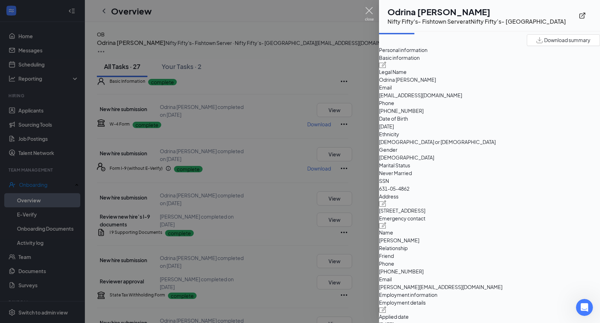
click at [367, 9] on img at bounding box center [369, 14] width 9 height 14
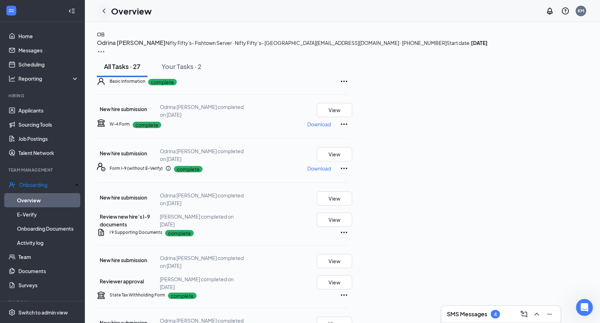
click at [103, 9] on icon "ChevronLeft" at bounding box center [104, 11] width 8 height 8
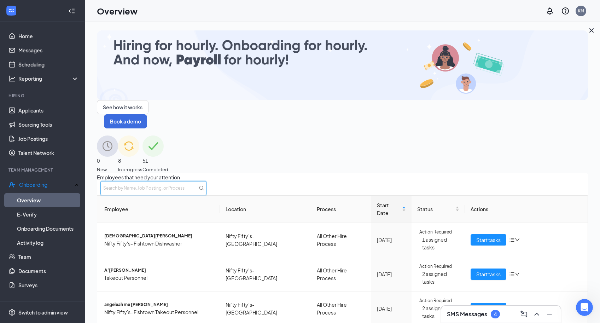
click at [207, 181] on input "text" at bounding box center [153, 188] width 106 height 14
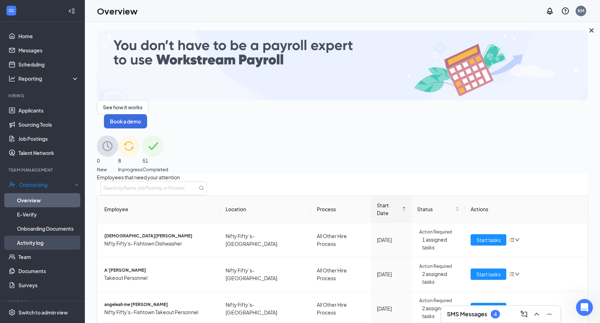
click at [27, 241] on link "Activity log" at bounding box center [48, 243] width 62 height 14
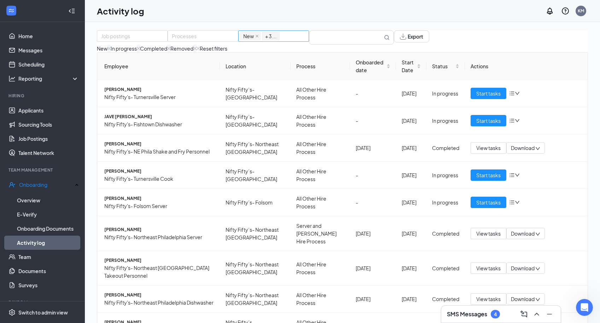
click at [295, 39] on div "New In progress Completed Removed + 3 ..." at bounding box center [273, 36] width 67 height 10
click at [348, 44] on input "text" at bounding box center [346, 37] width 73 height 13
click at [236, 80] on th "Location" at bounding box center [255, 66] width 71 height 27
click at [363, 40] on input "text" at bounding box center [346, 37] width 73 height 13
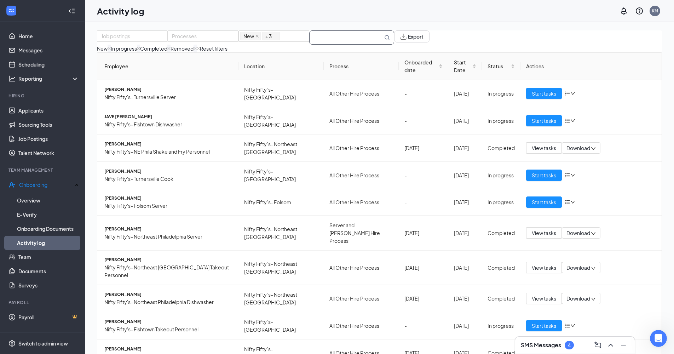
click at [373, 44] on input "text" at bounding box center [346, 37] width 73 height 13
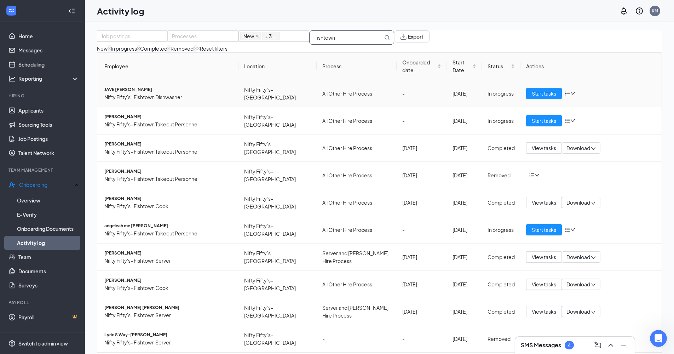
type input "fishtown"
click at [570, 96] on icon "down" at bounding box center [572, 93] width 5 height 5
drag, startPoint x: 471, startPoint y: 104, endPoint x: 483, endPoint y: 106, distance: 12.3
click at [472, 104] on td "[DATE]" at bounding box center [464, 93] width 35 height 27
click at [39, 198] on link "Overview" at bounding box center [48, 200] width 62 height 14
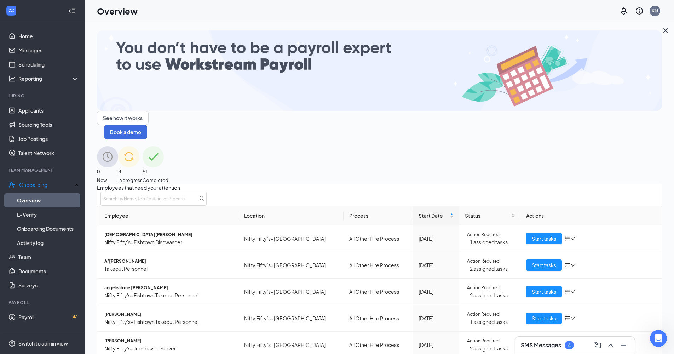
click at [143, 167] on span "8" at bounding box center [130, 171] width 24 height 8
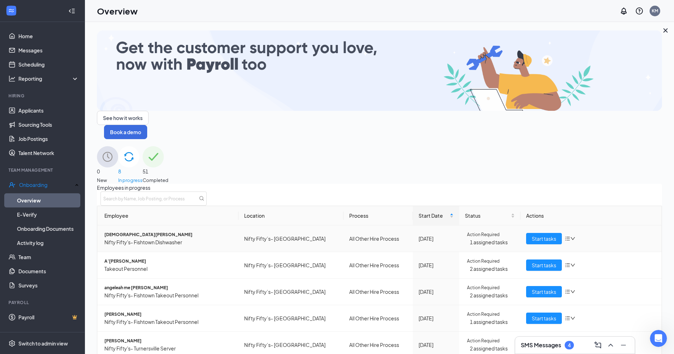
click at [478, 225] on td "Action Required 1 assigned tasks" at bounding box center [489, 238] width 61 height 27
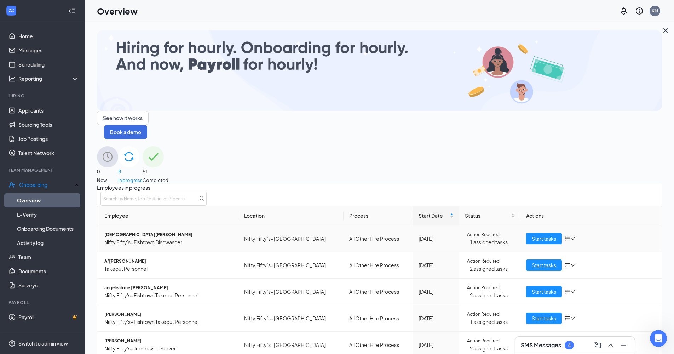
click at [141, 231] on span "[DEMOGRAPHIC_DATA][PERSON_NAME]" at bounding box center [168, 234] width 128 height 7
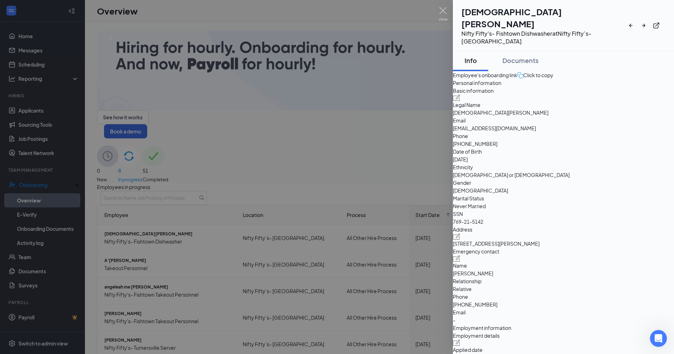
scroll to position [7, 0]
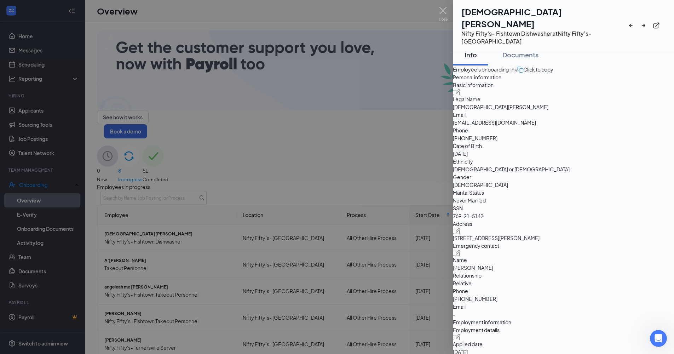
click at [444, 7] on img at bounding box center [443, 14] width 9 height 14
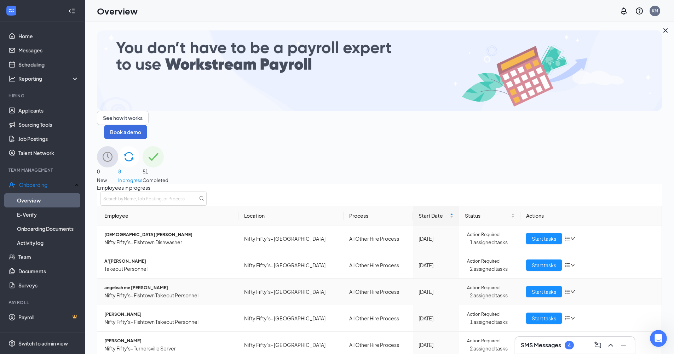
click at [143, 284] on span "angeleah me [PERSON_NAME]" at bounding box center [168, 287] width 128 height 7
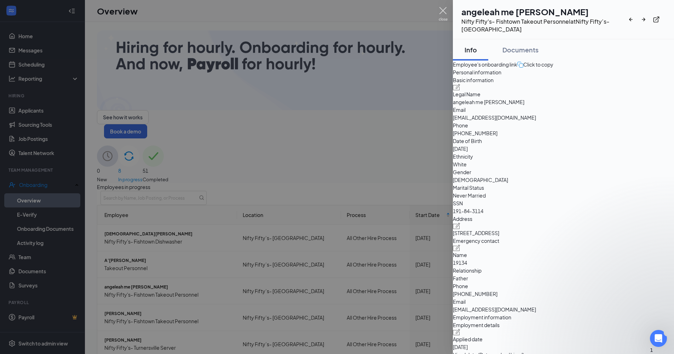
click at [442, 8] on img at bounding box center [443, 14] width 9 height 14
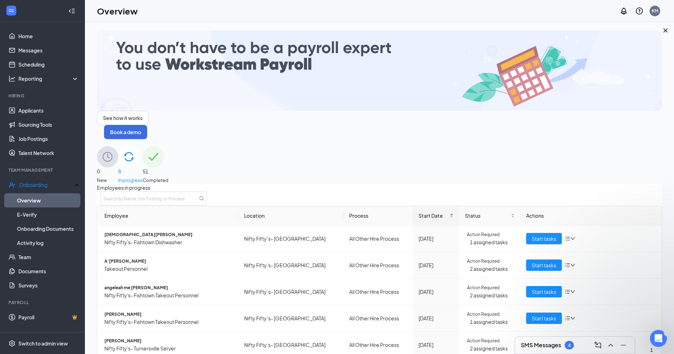
scroll to position [60, 0]
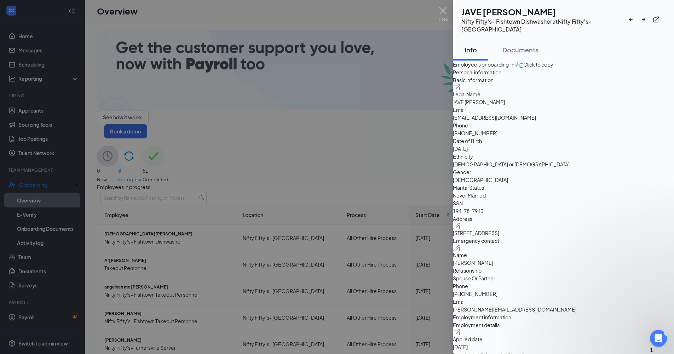
scroll to position [1048, 0]
click at [443, 13] on img at bounding box center [443, 14] width 9 height 14
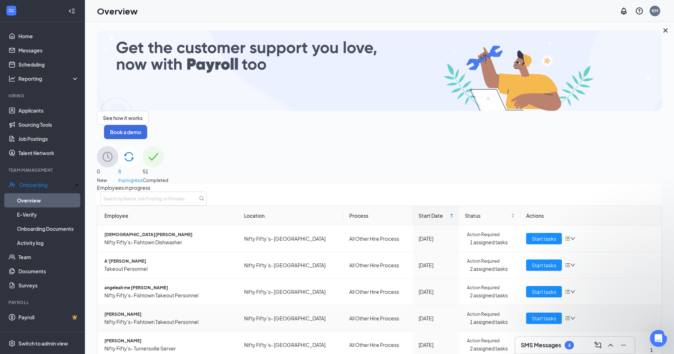
click at [120, 311] on span "[PERSON_NAME]" at bounding box center [168, 314] width 128 height 7
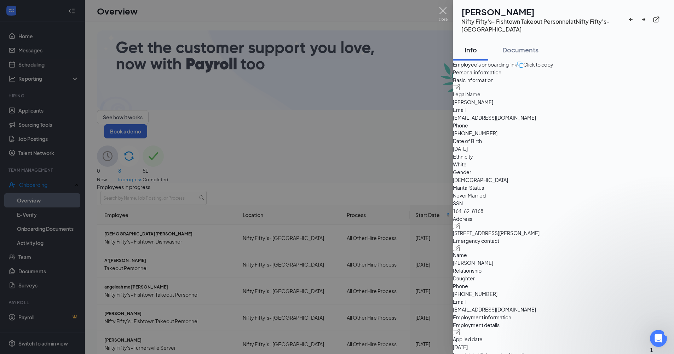
click at [444, 11] on img at bounding box center [443, 14] width 9 height 14
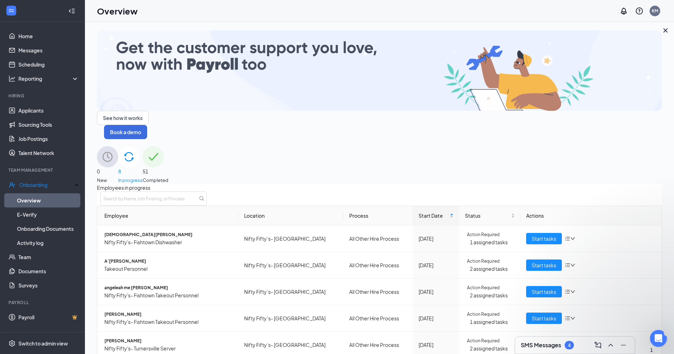
click at [168, 167] on span "51" at bounding box center [156, 171] width 26 height 8
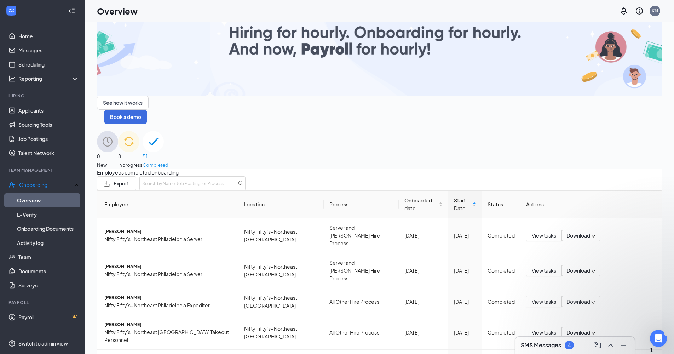
scroll to position [32, 0]
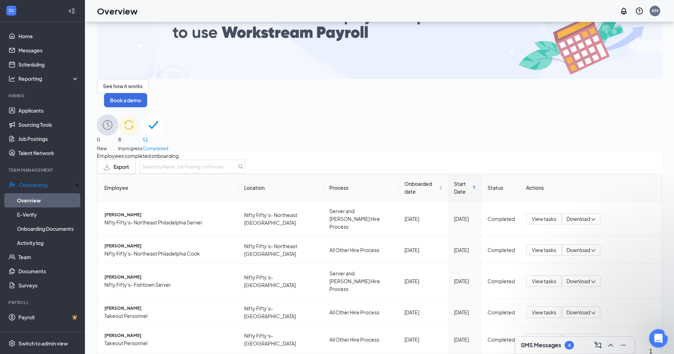
click at [605, 323] on div "Open Intercom Messenger" at bounding box center [657, 337] width 23 height 23
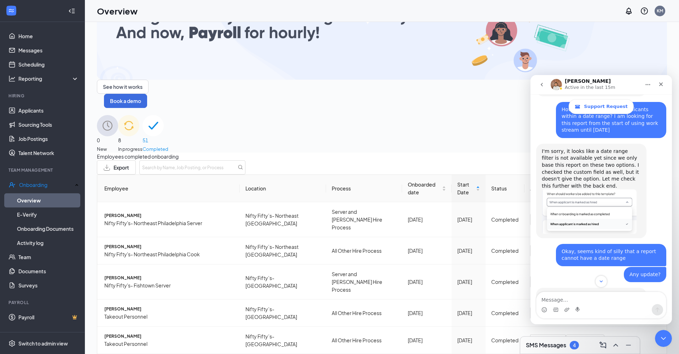
scroll to position [1122, 0]
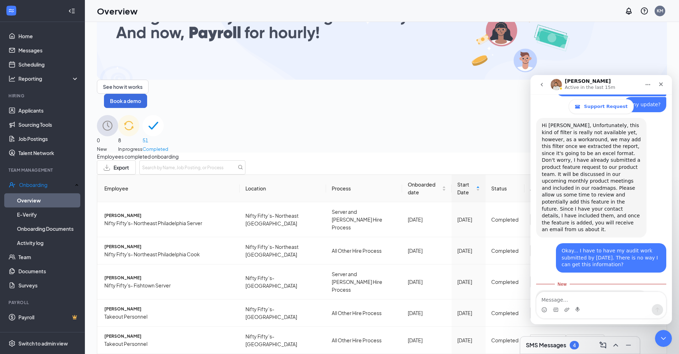
click at [604, 294] on div "Hi [PERSON_NAME], I appreciate your patience with me on this. I redo the report…" at bounding box center [591, 315] width 99 height 42
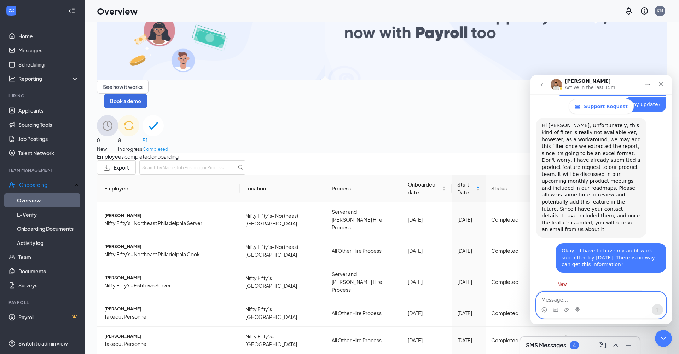
click at [548, 299] on textarea "Message…" at bounding box center [602, 298] width 130 height 12
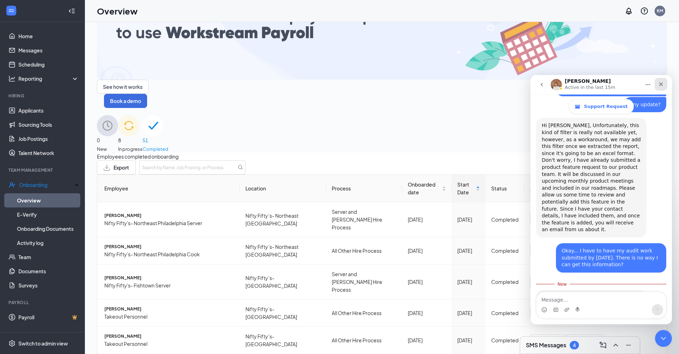
click at [605, 85] on icon "Close" at bounding box center [662, 84] width 4 height 4
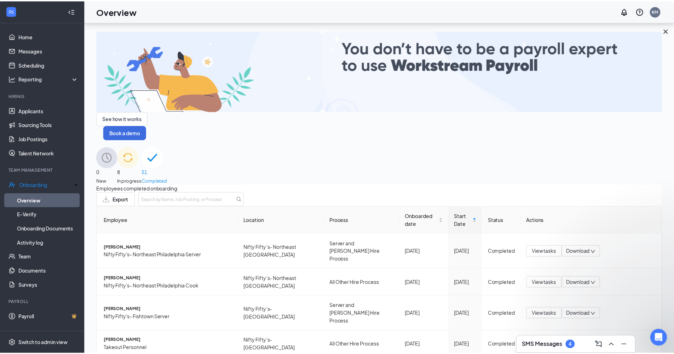
scroll to position [32, 0]
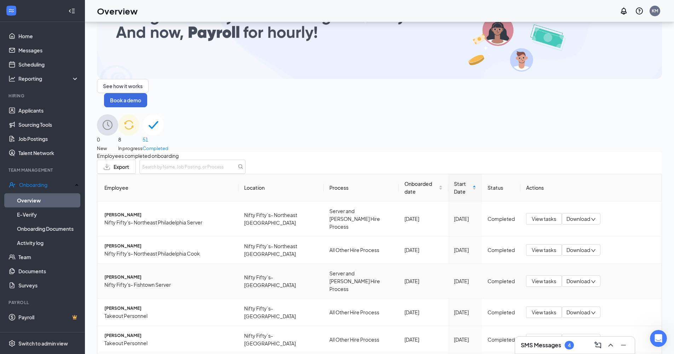
click at [141, 274] on span "[PERSON_NAME]" at bounding box center [168, 277] width 128 height 7
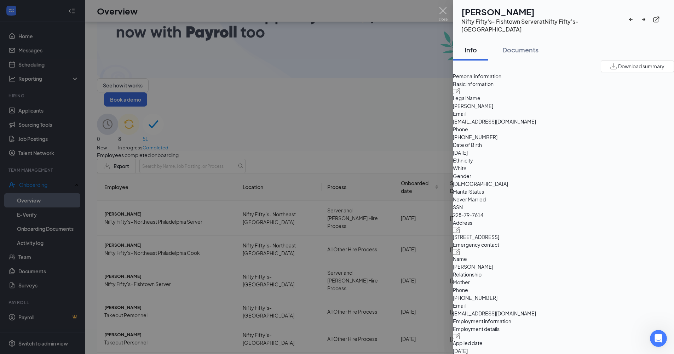
click at [448, 13] on div at bounding box center [337, 177] width 674 height 354
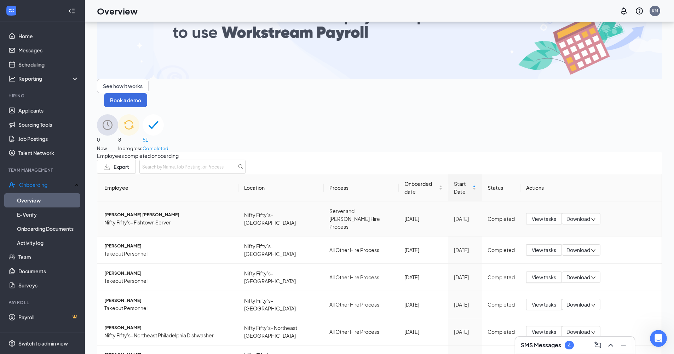
scroll to position [29, 0]
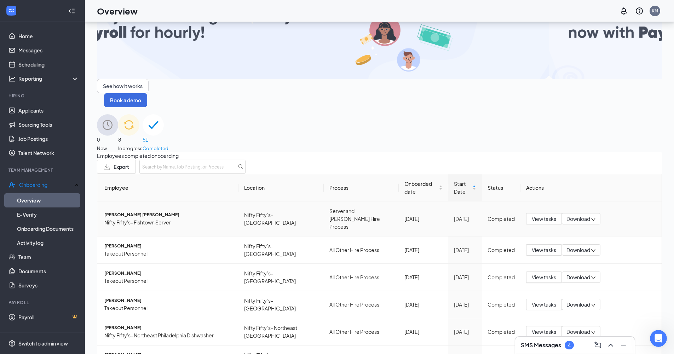
click at [140, 211] on span "[PERSON_NAME] [PERSON_NAME]" at bounding box center [168, 214] width 128 height 7
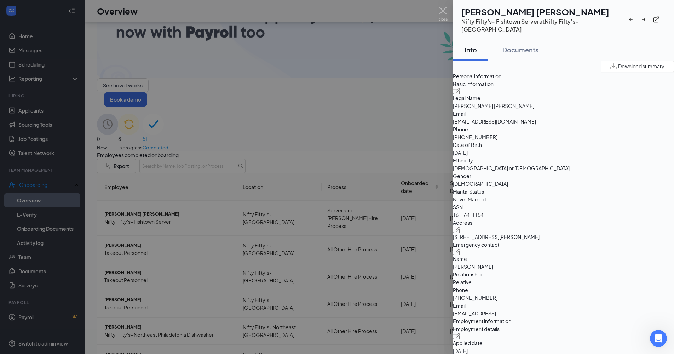
click at [438, 12] on div at bounding box center [337, 177] width 674 height 354
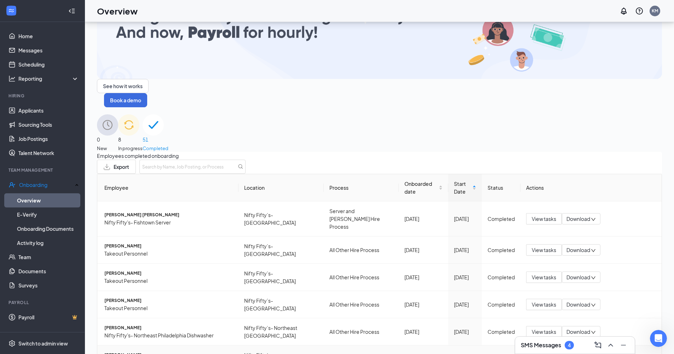
click at [128, 323] on span "[PERSON_NAME]" at bounding box center [168, 354] width 128 height 7
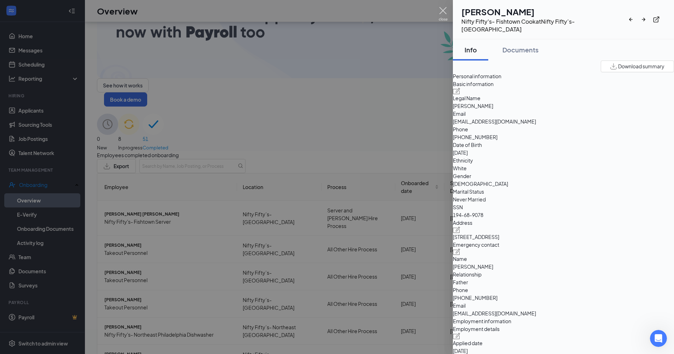
click at [443, 11] on img at bounding box center [443, 14] width 9 height 14
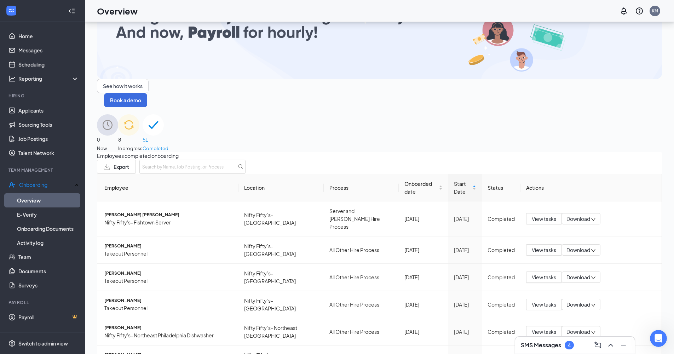
scroll to position [132, 0]
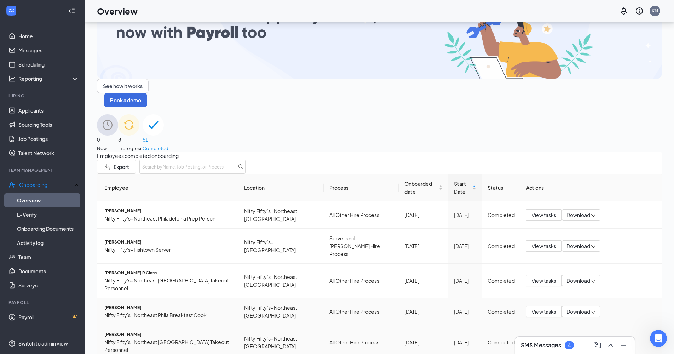
scroll to position [85, 0]
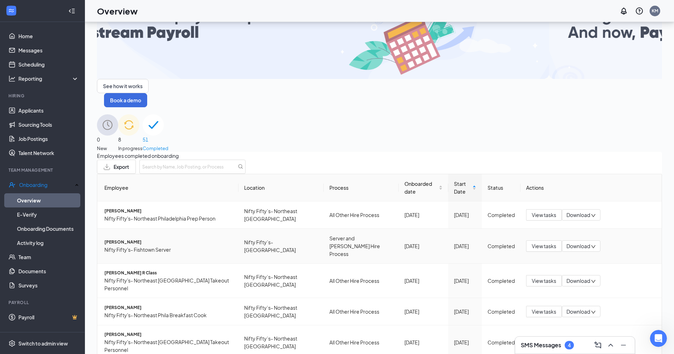
click at [134, 238] on span "[PERSON_NAME]" at bounding box center [168, 241] width 128 height 7
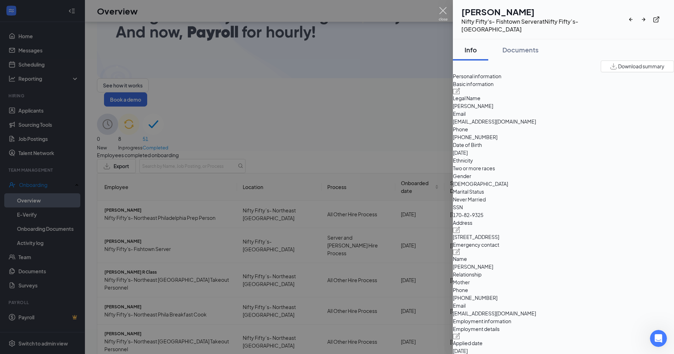
click at [442, 11] on img at bounding box center [443, 14] width 9 height 14
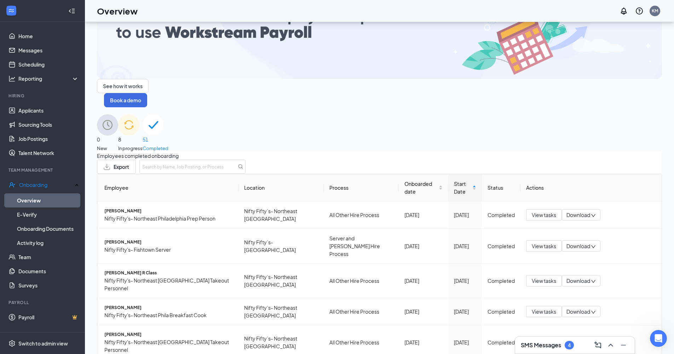
scroll to position [132, 0]
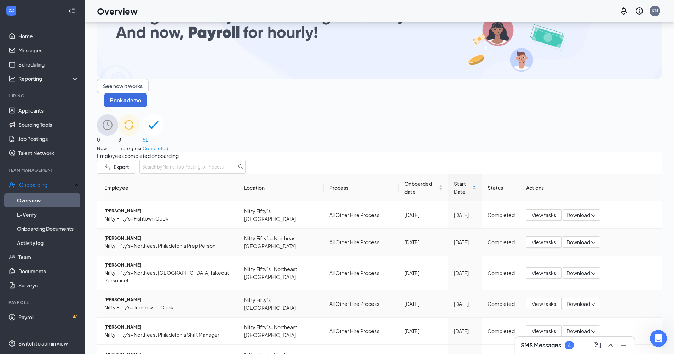
scroll to position [58, 0]
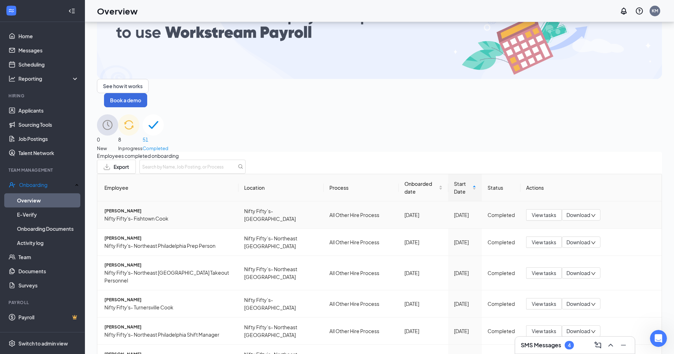
click at [119, 207] on span "[PERSON_NAME]" at bounding box center [168, 210] width 128 height 7
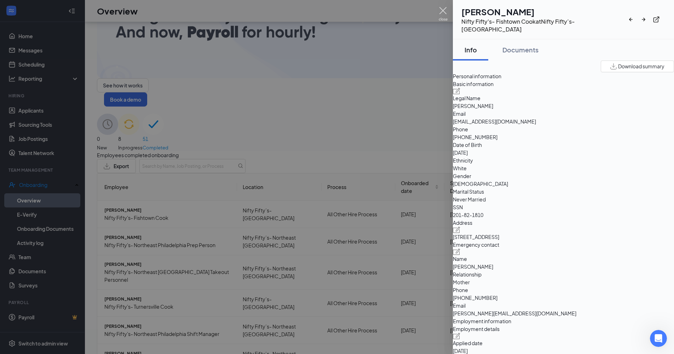
click at [444, 13] on img at bounding box center [443, 14] width 9 height 14
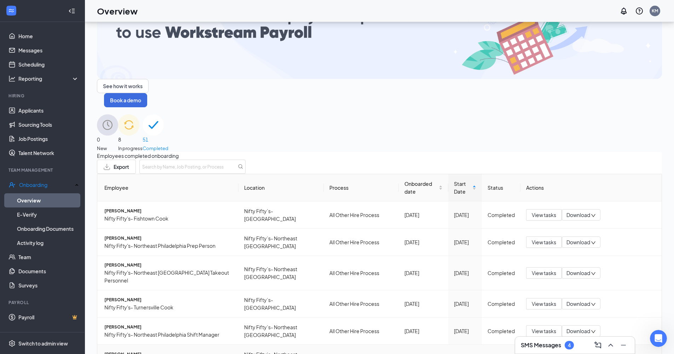
scroll to position [59, 0]
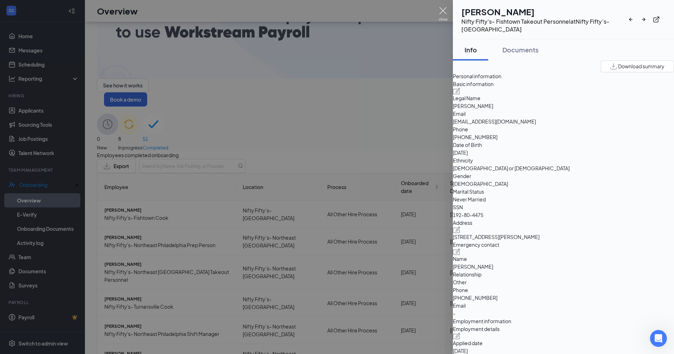
click at [442, 11] on img at bounding box center [443, 14] width 9 height 14
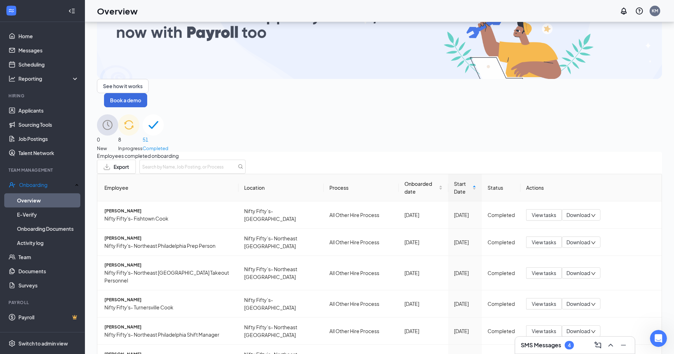
scroll to position [122, 0]
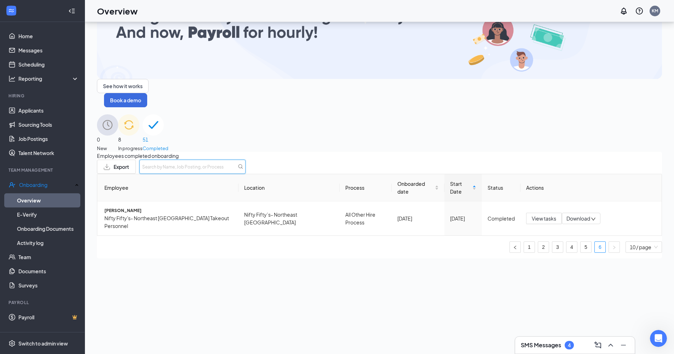
click at [246, 160] on input "text" at bounding box center [192, 167] width 106 height 14
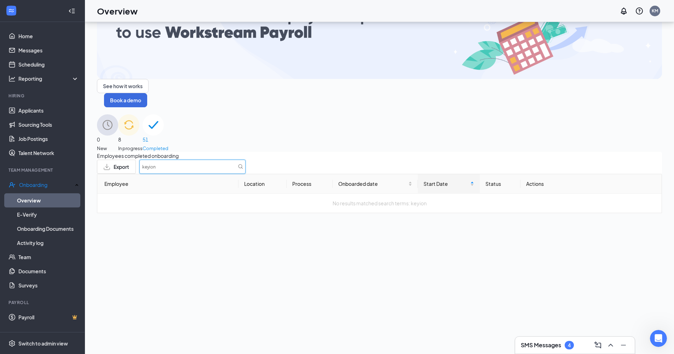
type input "keying"
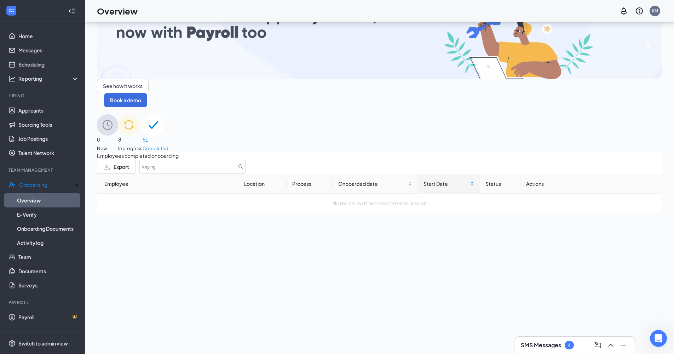
click at [143, 114] on div "8 In progress" at bounding box center [130, 133] width 24 height 38
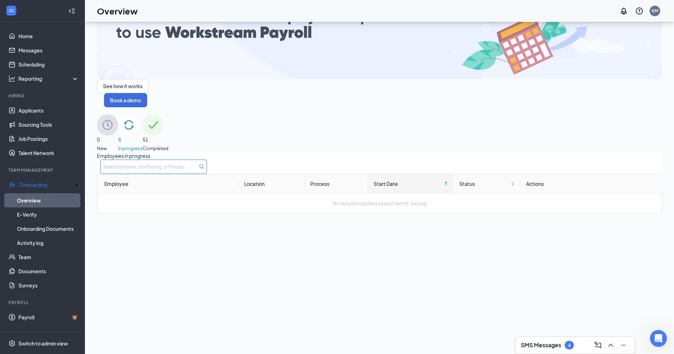
click at [207, 160] on input "text" at bounding box center [153, 167] width 106 height 14
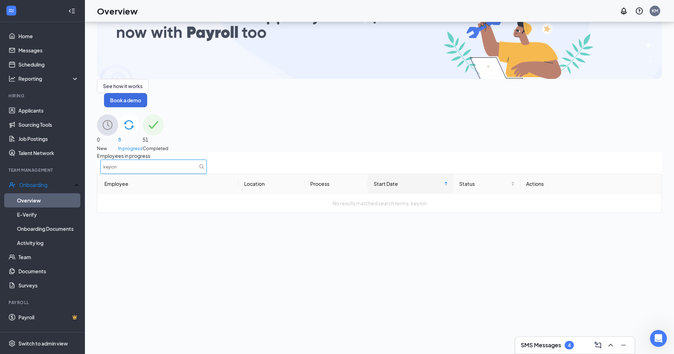
type input "keyion"
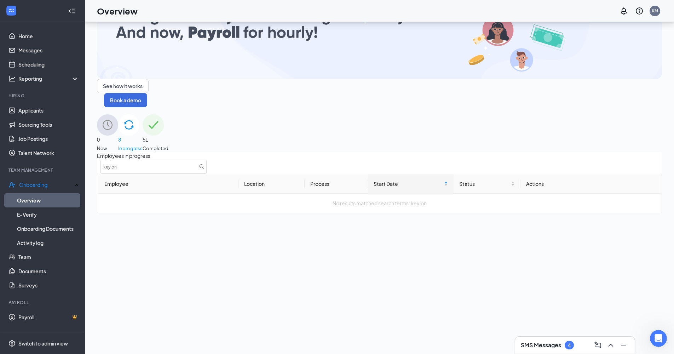
click at [555, 213] on div "Employees in progress keyion Employee Location Process Start Date Status Action…" at bounding box center [379, 182] width 565 height 61
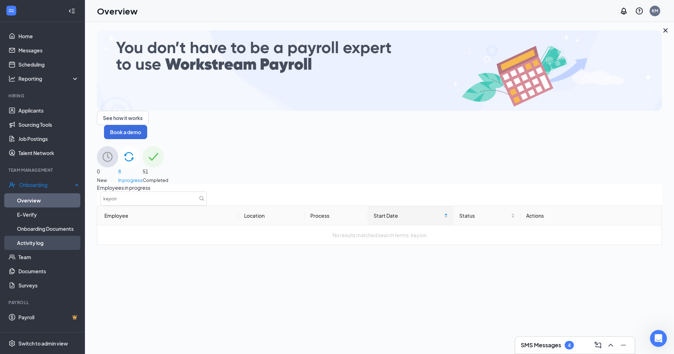
click at [50, 241] on link "Activity log" at bounding box center [48, 243] width 62 height 14
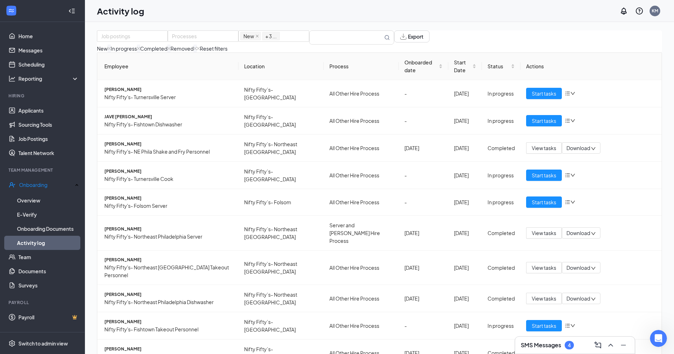
click at [331, 50] on div "New In progress Completed Removed Reset filters" at bounding box center [379, 49] width 565 height 8
click at [334, 44] on input "text" at bounding box center [346, 37] width 73 height 13
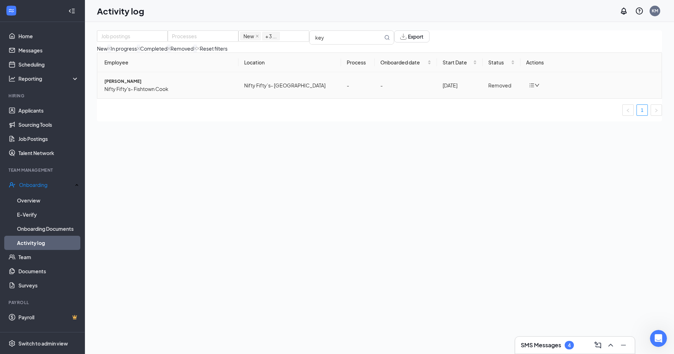
click at [496, 89] on div "Removed" at bounding box center [501, 85] width 27 height 8
click at [132, 85] on span "[PERSON_NAME]" at bounding box center [168, 81] width 128 height 7
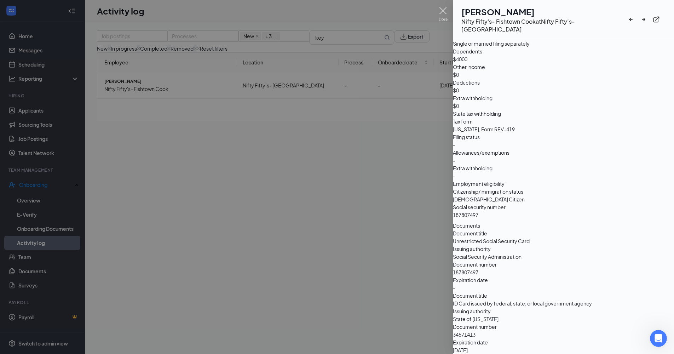
click at [447, 11] on img at bounding box center [443, 14] width 9 height 14
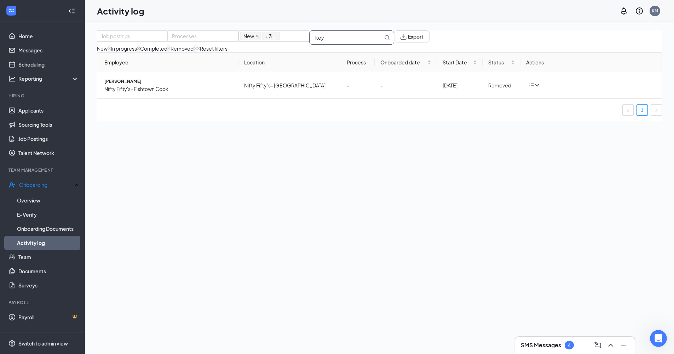
drag, startPoint x: 332, startPoint y: 41, endPoint x: 270, endPoint y: 20, distance: 64.7
click at [294, 31] on div "Job postings Processes New In progress Completed Removed + 3 ... key Export New…" at bounding box center [379, 41] width 565 height 22
click at [155, 93] on span "Nifty Fifty's- Fishtown Shake and Fry Personnel" at bounding box center [168, 89] width 128 height 8
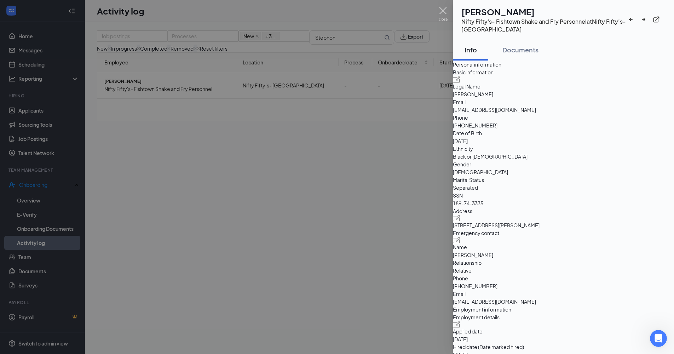
click at [442, 12] on img at bounding box center [443, 14] width 9 height 14
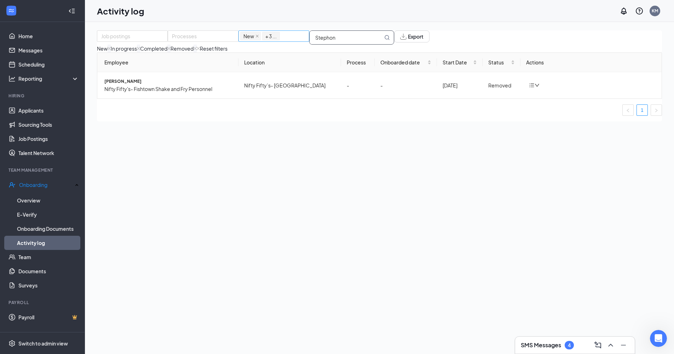
drag, startPoint x: 366, startPoint y: 44, endPoint x: 279, endPoint y: 44, distance: 87.0
click at [289, 44] on div "Job postings Processes New In progress Completed Removed + 3 ... [GEOGRAPHIC_DA…" at bounding box center [245, 37] width 297 height 14
type input "Lyric"
click at [138, 85] on span "Lyric S Way-[PERSON_NAME]" at bounding box center [168, 81] width 128 height 7
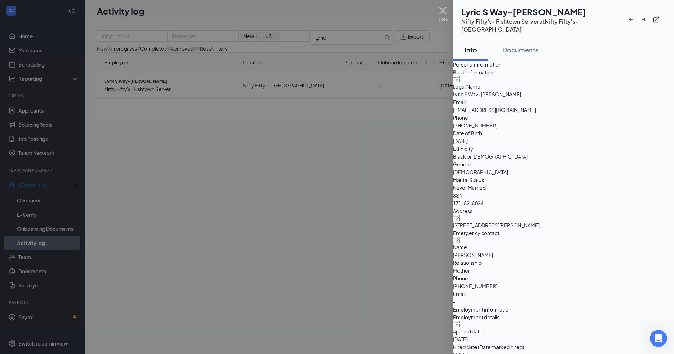
click at [446, 15] on img at bounding box center [443, 14] width 9 height 14
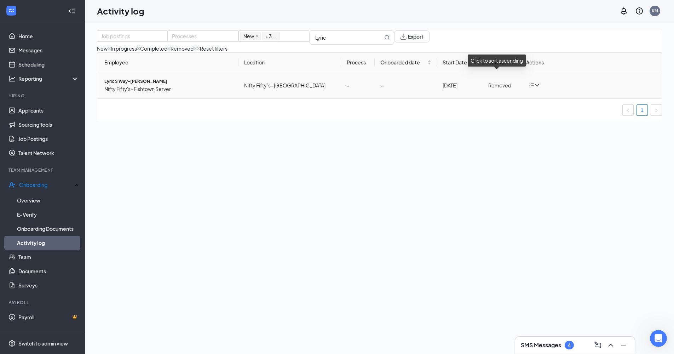
click at [494, 89] on div "Removed" at bounding box center [501, 85] width 27 height 8
click at [132, 85] on span "Lyric S Way-[PERSON_NAME]" at bounding box center [168, 81] width 128 height 7
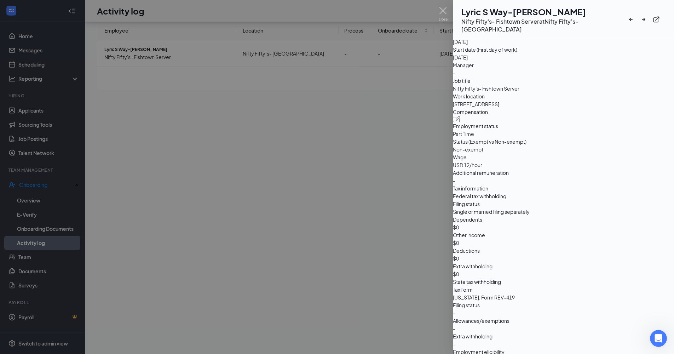
scroll to position [311, 0]
click at [445, 12] on img at bounding box center [443, 14] width 9 height 14
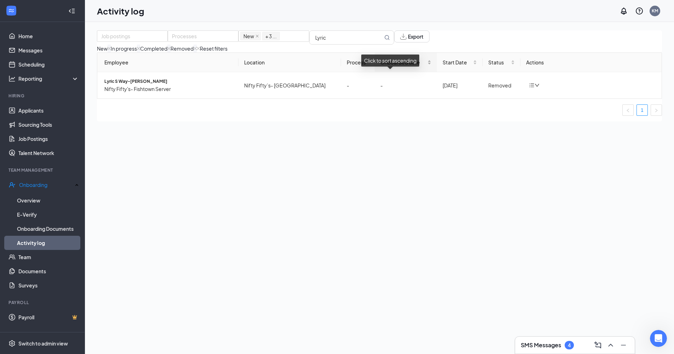
scroll to position [1, 0]
